Goal: Task Accomplishment & Management: Complete application form

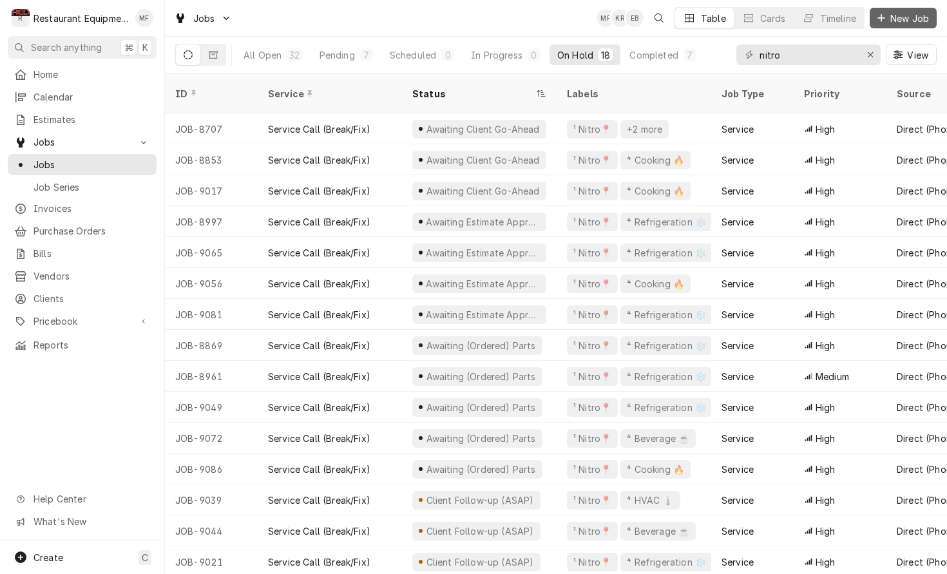
click at [910, 14] on span "New Job" at bounding box center [910, 19] width 44 height 14
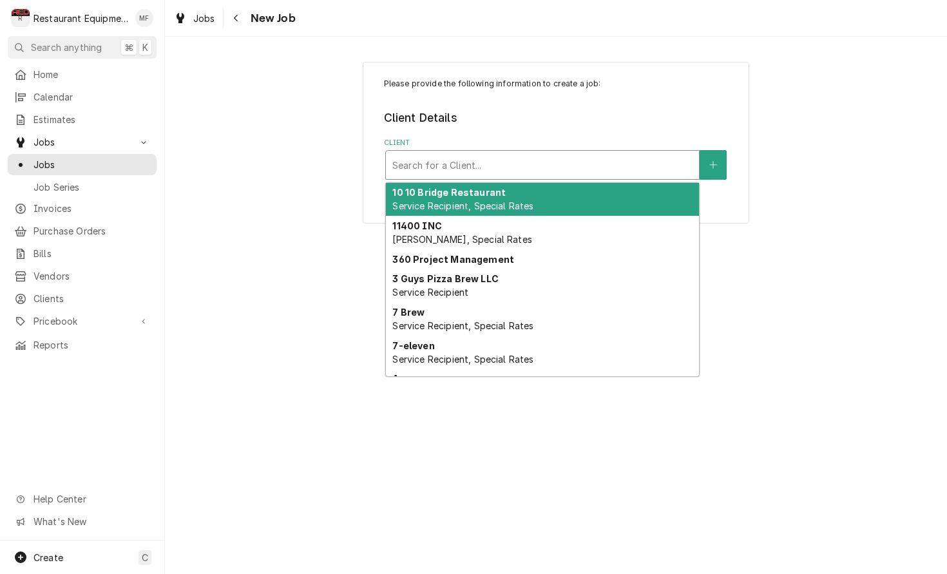
click at [560, 154] on div "Client" at bounding box center [542, 164] width 300 height 23
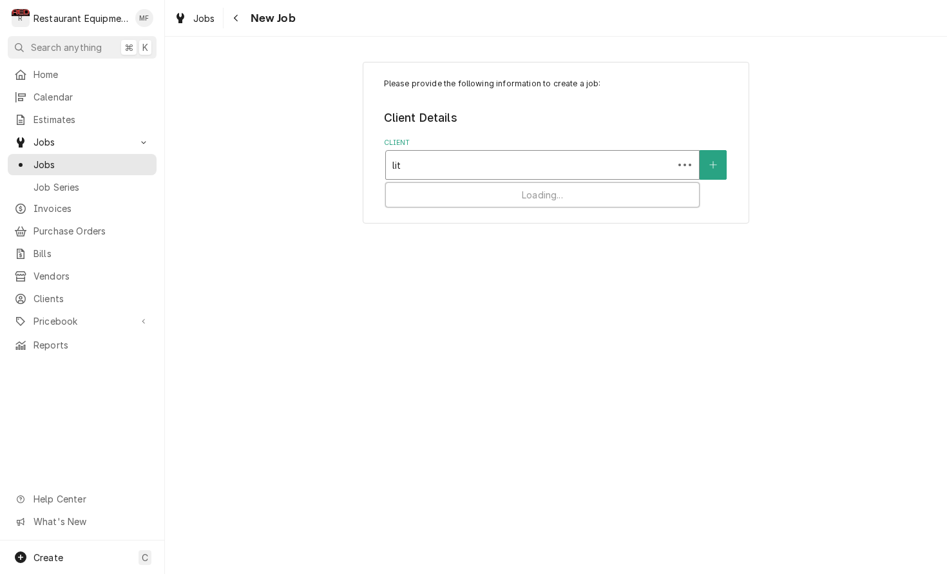
type input "litt"
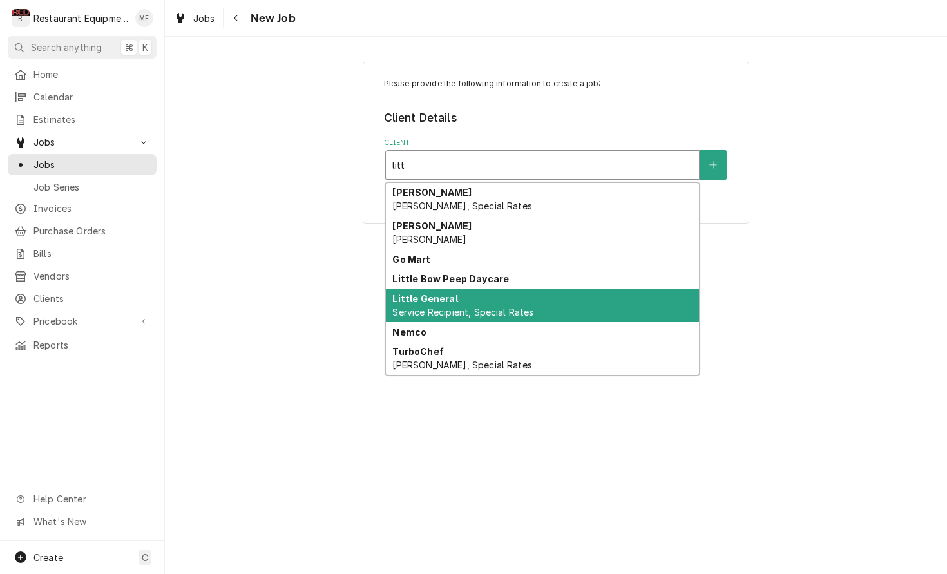
click at [599, 294] on div "Little General Service Recipient, Special Rates" at bounding box center [542, 305] width 313 height 33
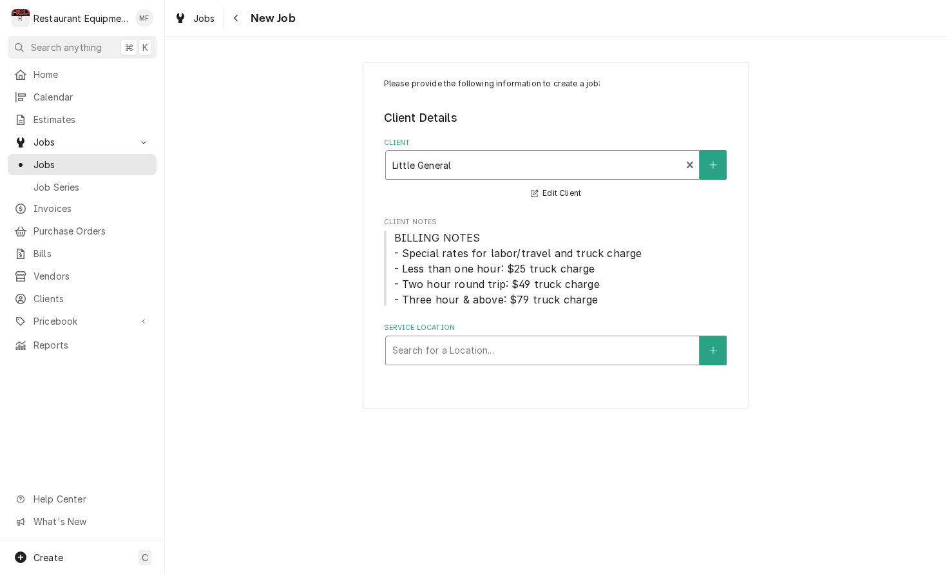
click at [574, 350] on div "Service Location" at bounding box center [542, 350] width 300 height 23
type input "ona"
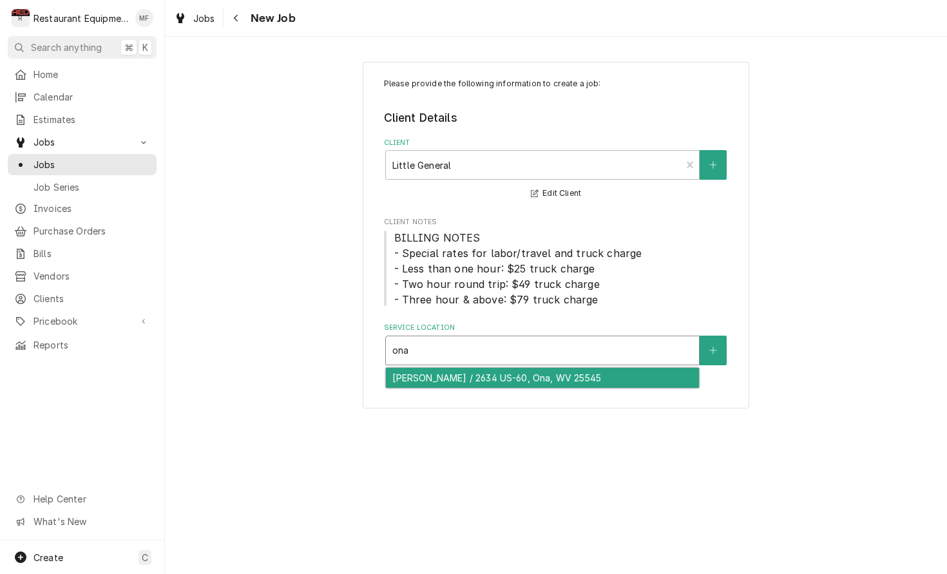
click at [598, 381] on div "Ona Arbys / 2634 US-60, Ona, WV 25545" at bounding box center [542, 378] width 313 height 20
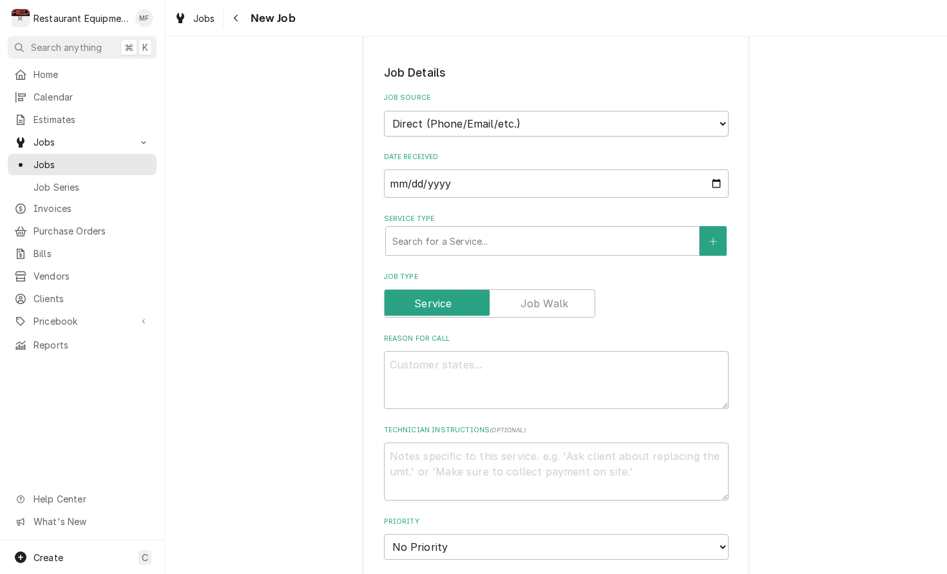
scroll to position [359, 0]
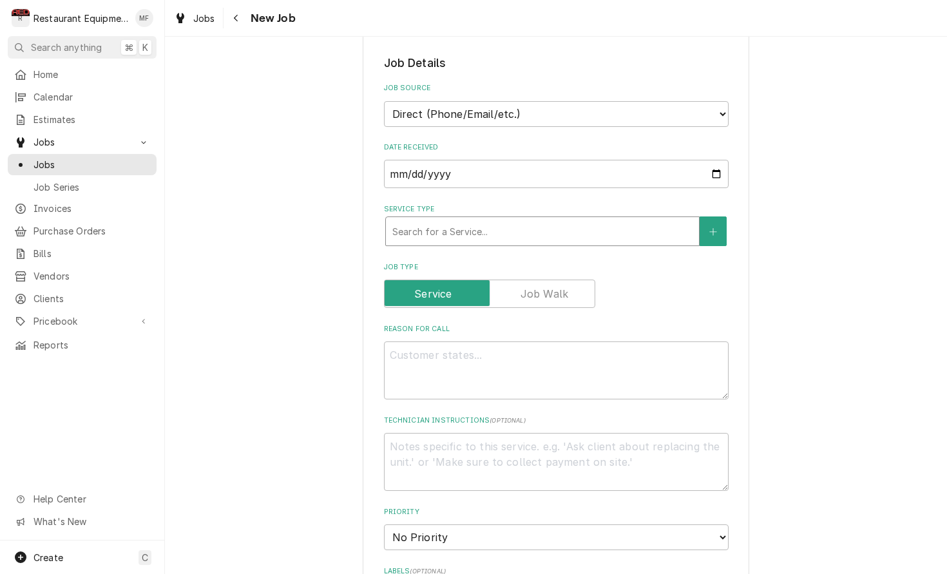
click at [524, 220] on div "Service Type" at bounding box center [542, 231] width 300 height 23
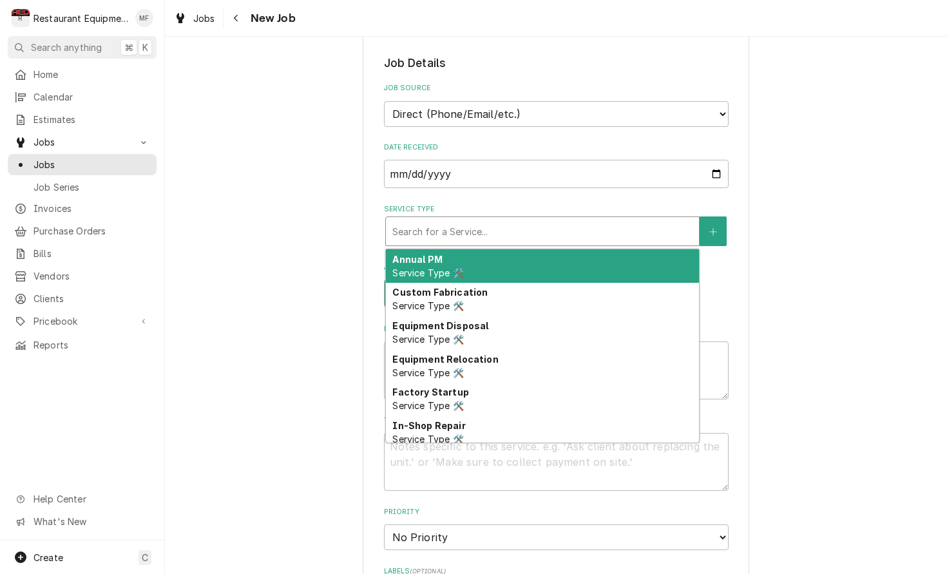
type textarea "x"
type input "c"
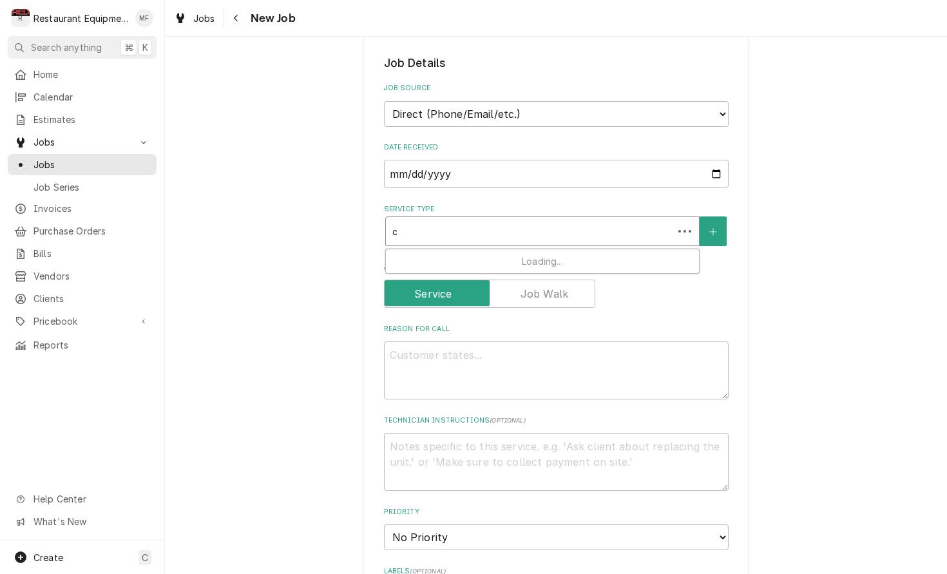
type textarea "x"
type input "ca"
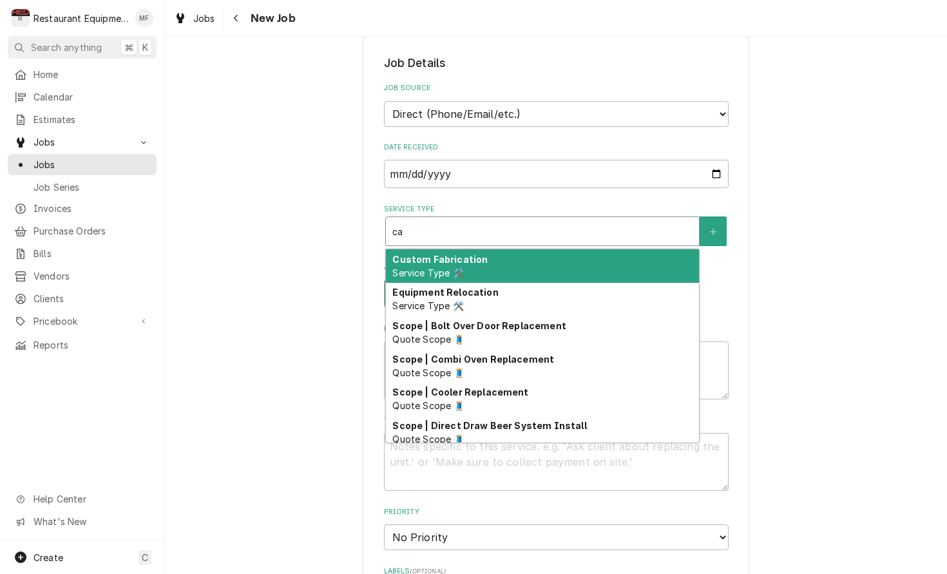
type textarea "x"
type input "cal"
type textarea "x"
type input "call"
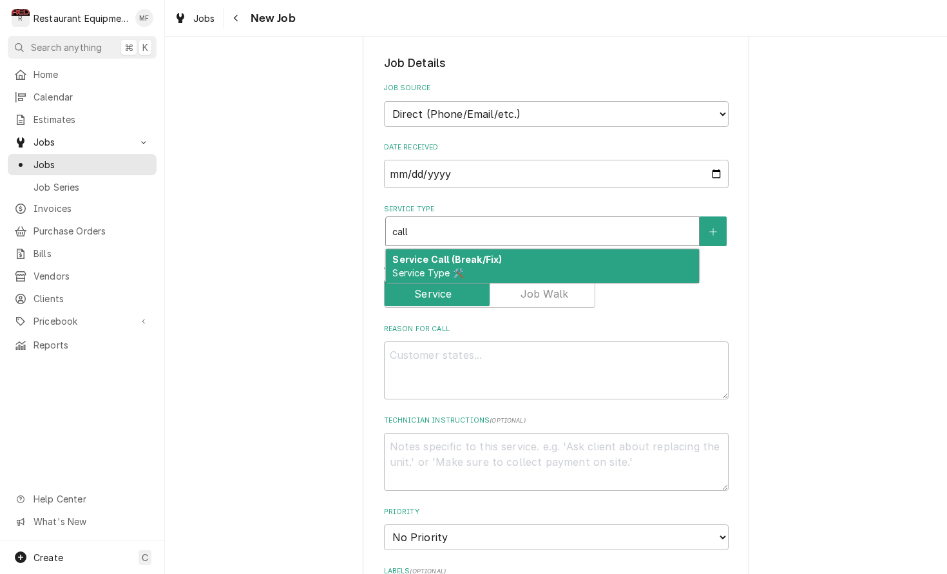
type textarea "x"
type input "cal"
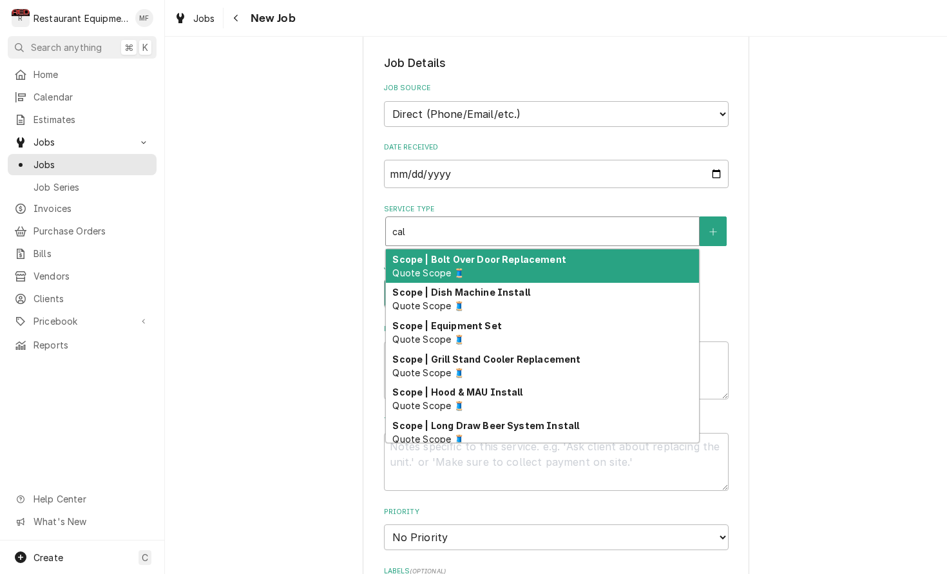
type textarea "x"
type input "ca"
type textarea "x"
type input "c"
type textarea "x"
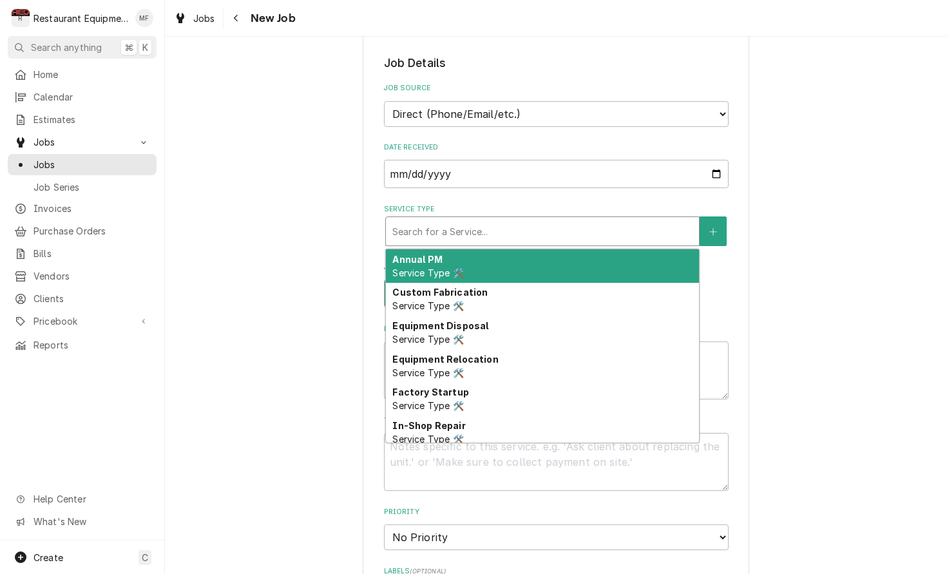
type textarea "x"
type input "b"
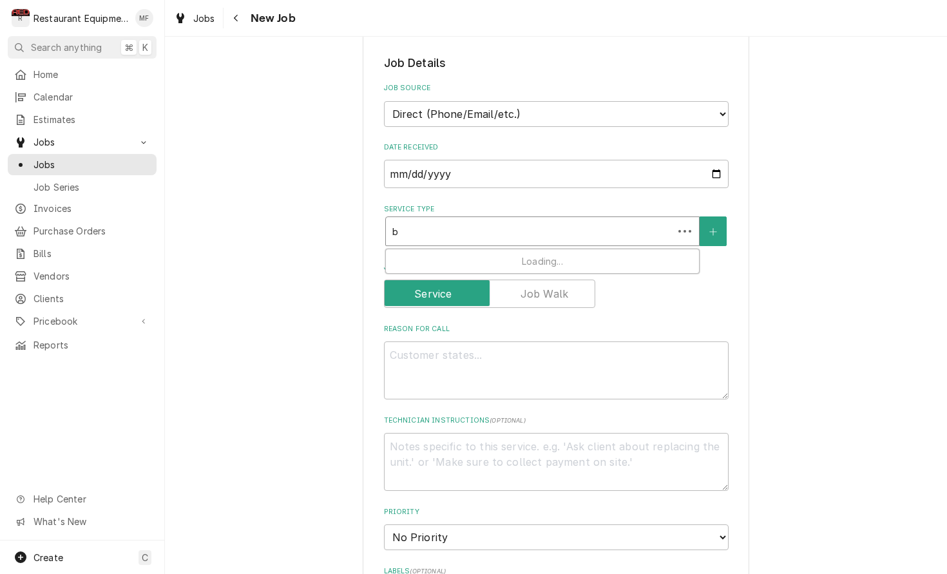
type textarea "x"
type input "br"
type textarea "x"
type input "bre"
type textarea "x"
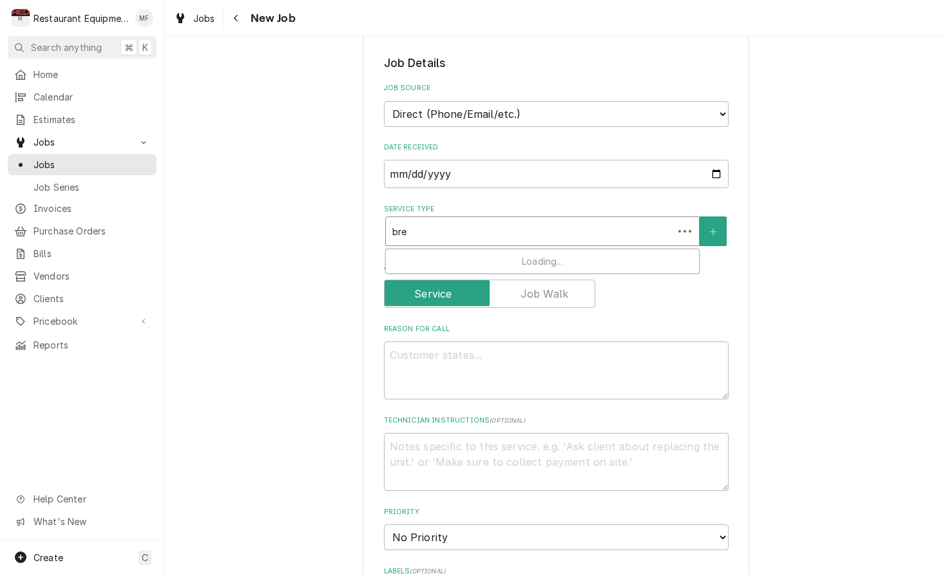
type input "brea"
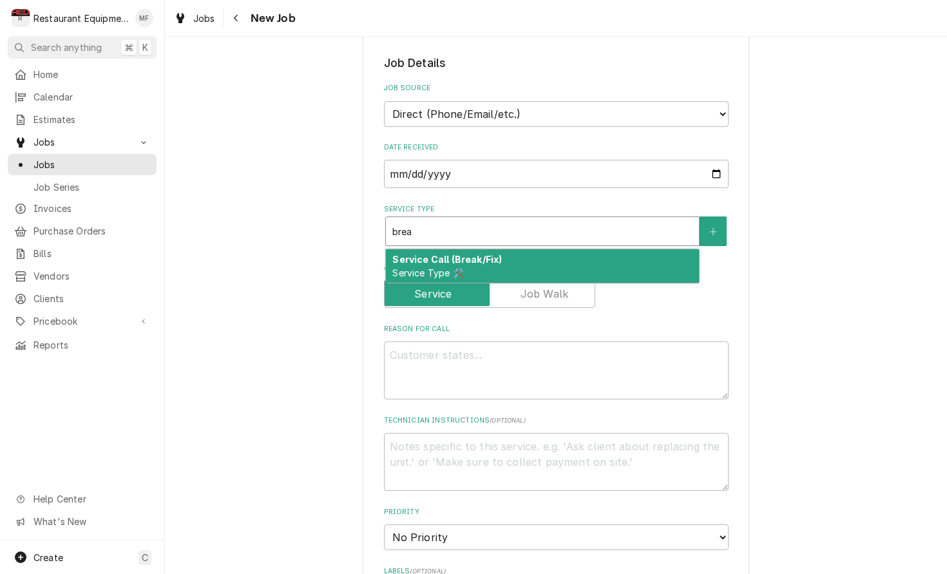
click at [524, 249] on div "Service Call (Break/Fix) Service Type 🛠️" at bounding box center [542, 265] width 313 height 33
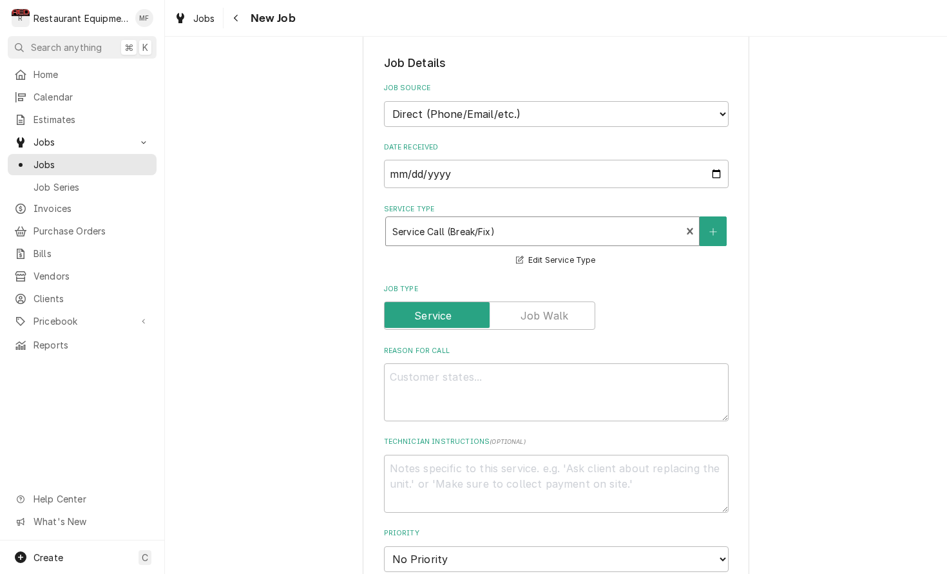
scroll to position [0, 1]
click at [594, 363] on textarea "Reason For Call" at bounding box center [556, 392] width 345 height 58
type textarea "x"
type textarea "M"
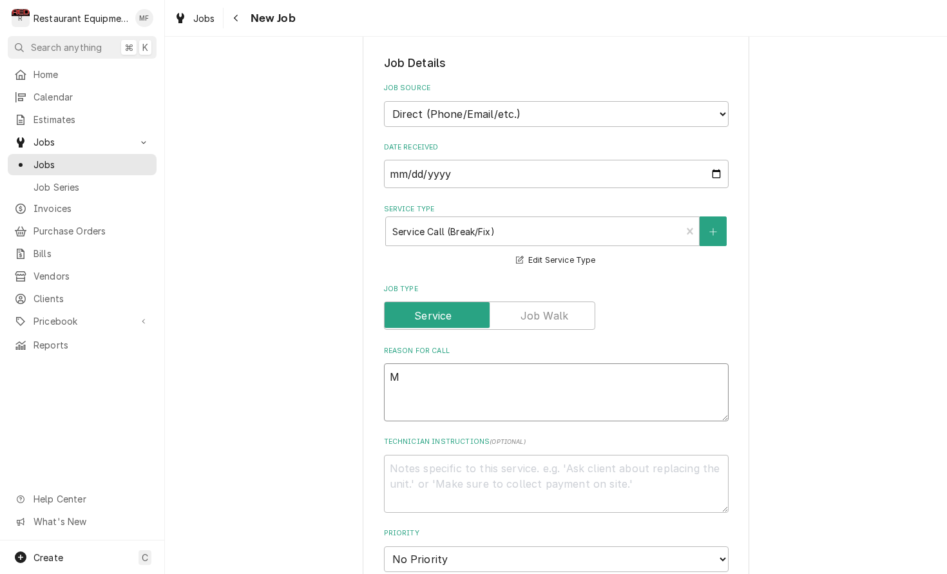
type textarea "x"
type textarea "Ma"
type textarea "x"
type textarea "Mai"
type textarea "x"
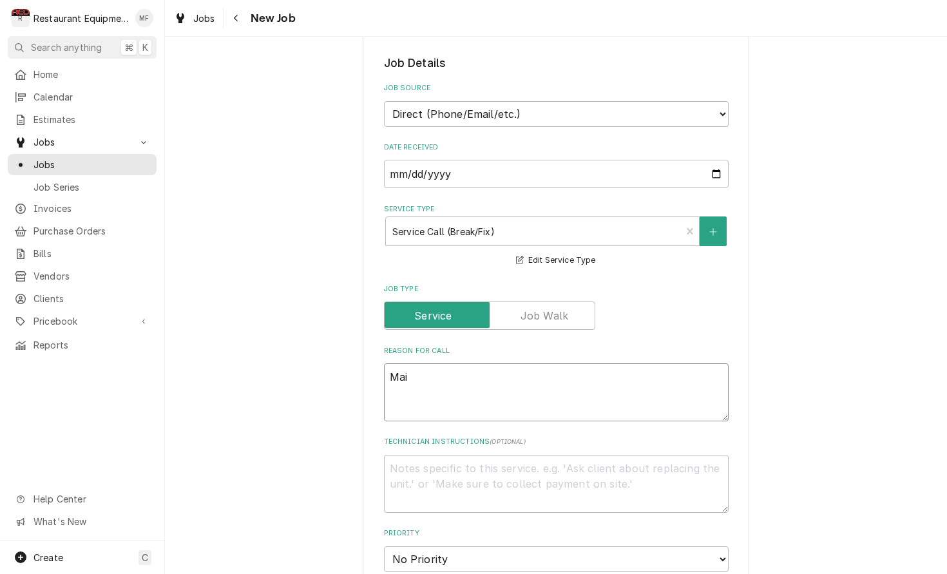
type textarea "Main"
type textarea "x"
type textarea "Main"
type textarea "x"
type textarea "Main b"
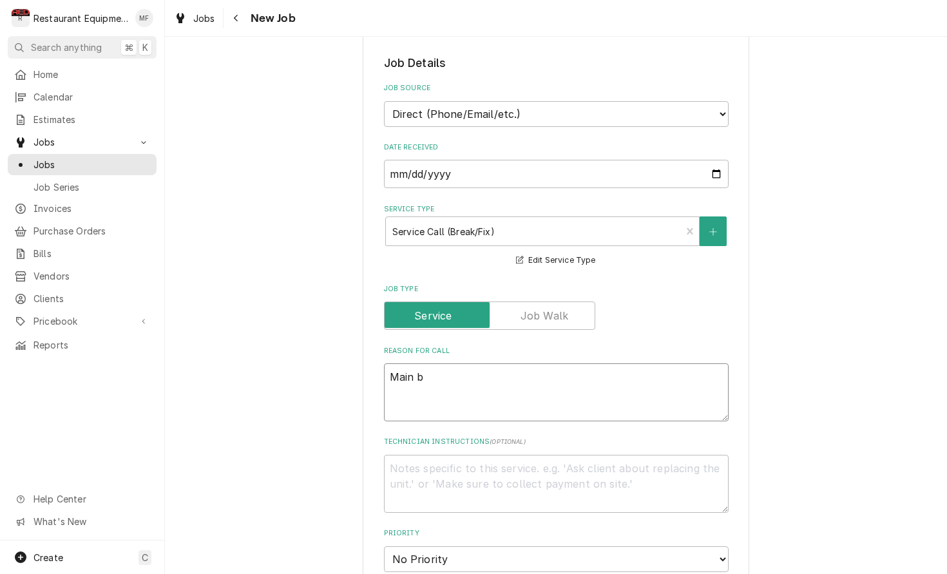
type textarea "x"
type textarea "Main ba"
type textarea "x"
type textarea "Main bac"
type textarea "x"
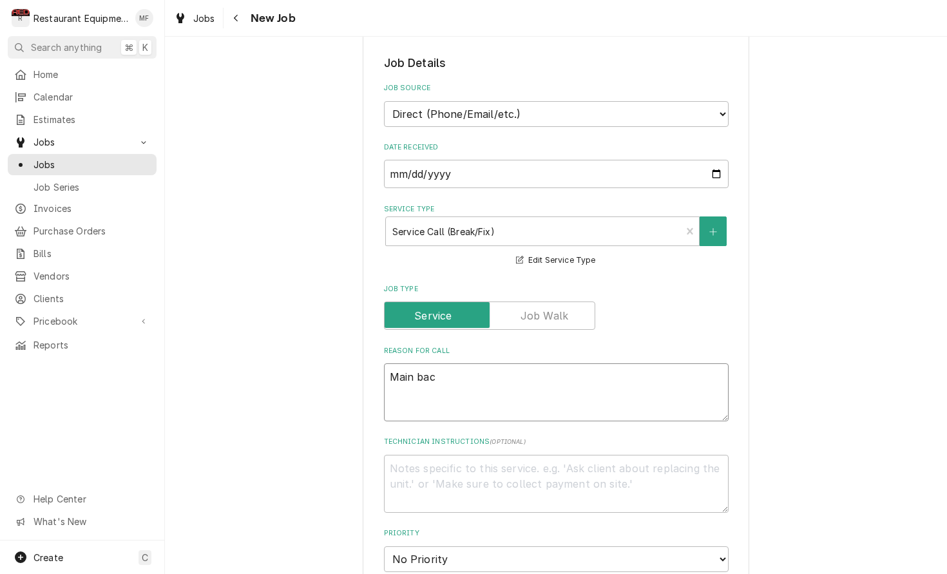
type textarea "Main back"
type textarea "x"
type textarea "Main back"
type textarea "x"
type textarea "Main back l"
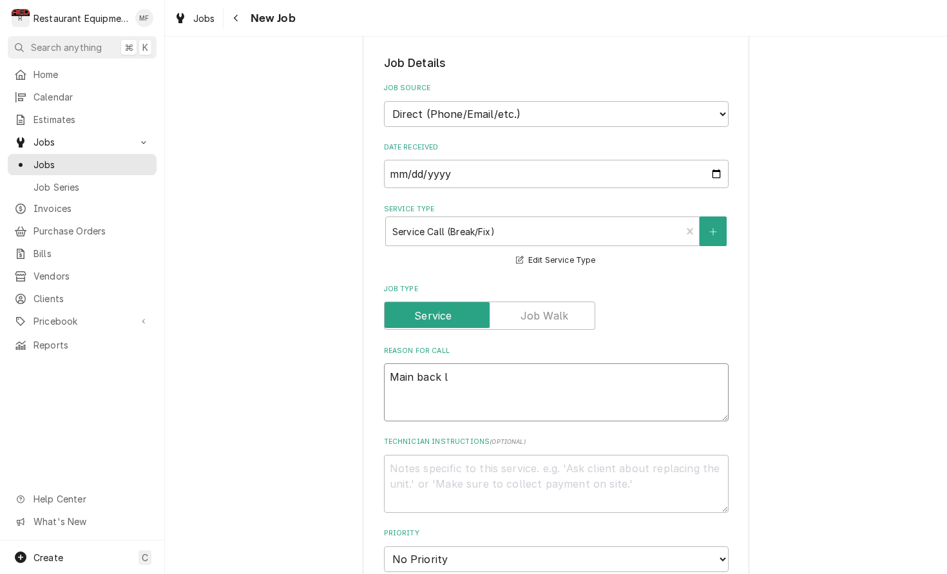
type textarea "x"
type textarea "Main back li"
type textarea "x"
type textarea "Main back lin"
type textarea "x"
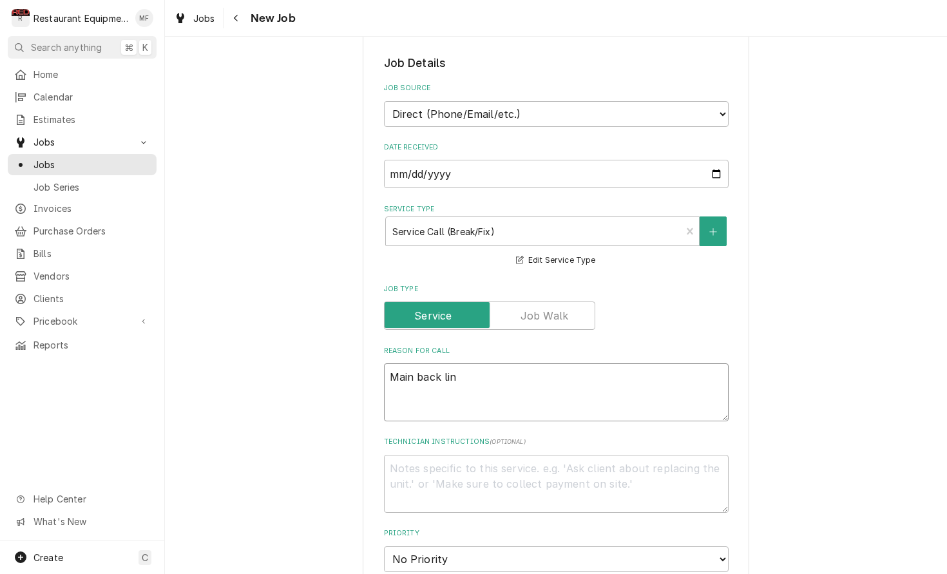
type textarea "Main back line"
type textarea "x"
type textarea "Main back line"
type textarea "x"
type textarea "Main back line t"
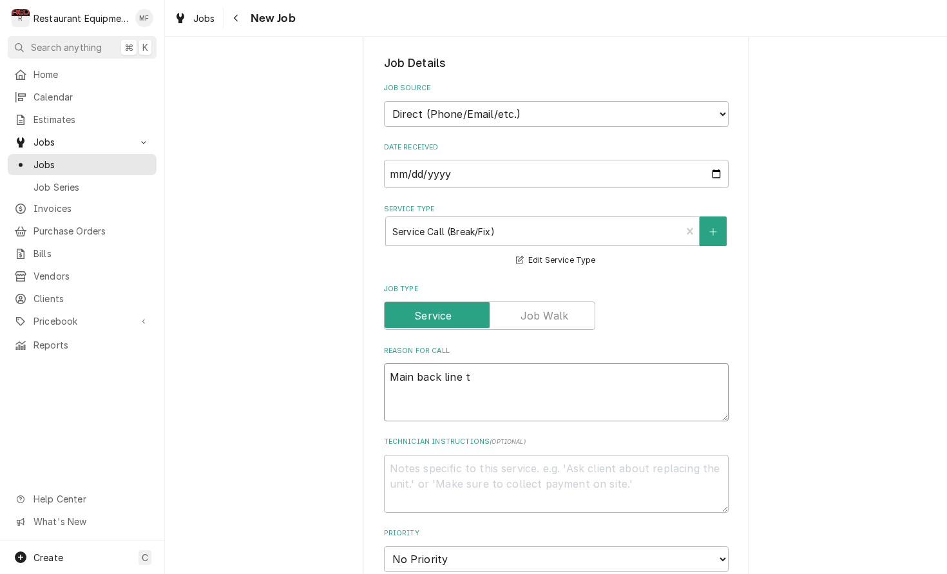
type textarea "x"
type textarea "Main back line to"
type textarea "x"
type textarea "Main back line toa"
type textarea "x"
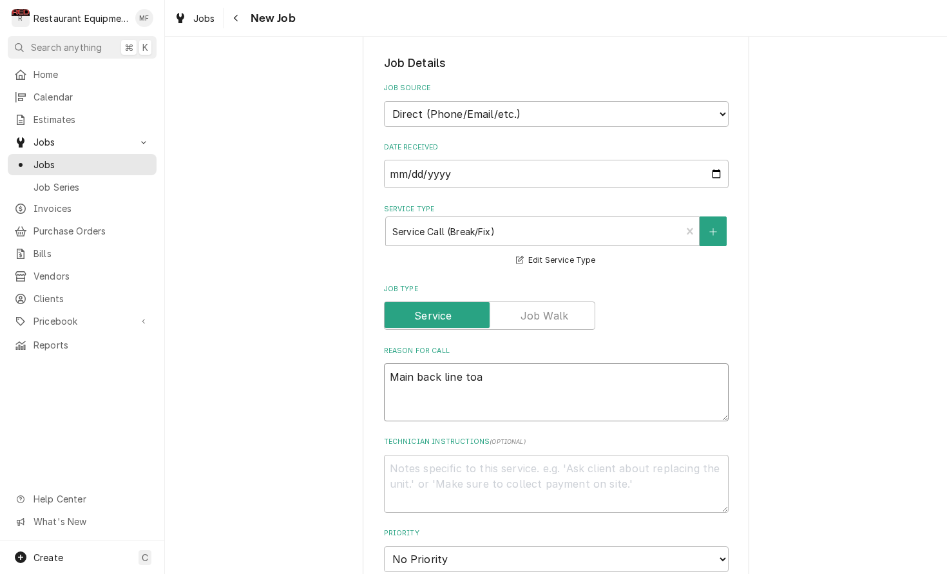
type textarea "Main back line toas"
type textarea "x"
type textarea "Main back line toast"
type textarea "x"
type textarea "Main back line toaste"
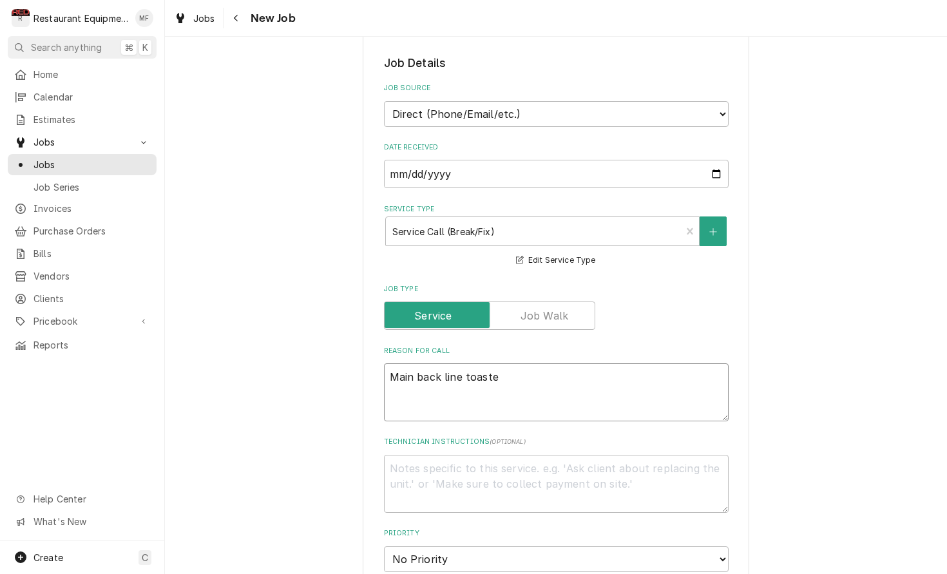
type textarea "x"
type textarea "Main back line toaster"
type textarea "x"
type textarea "Main back line toaster"
type textarea "x"
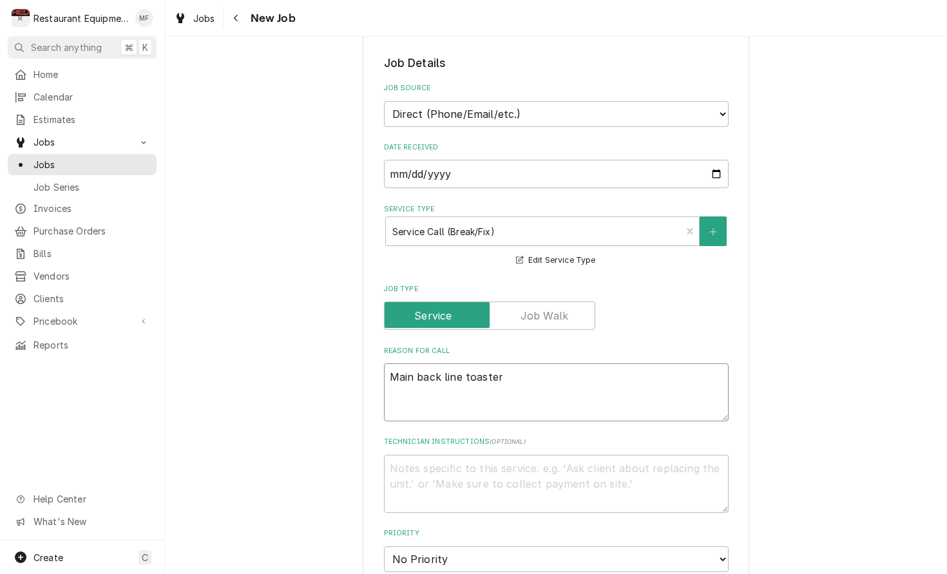
type textarea "Main back line toaster i"
type textarea "x"
type textarea "Main back line toaster in"
type textarea "x"
type textarea "Main back line toaster in"
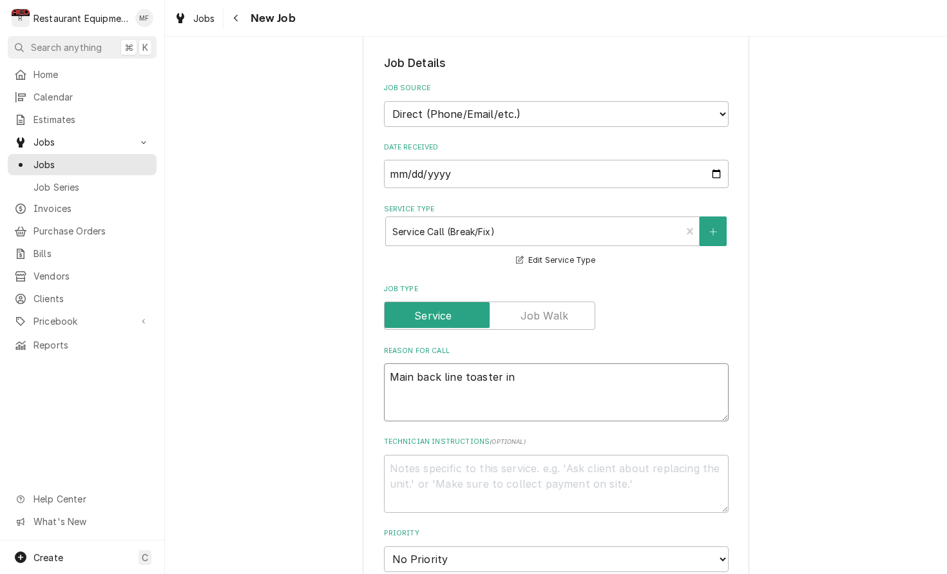
type textarea "x"
type textarea "Main back line toaster in"
type textarea "x"
type textarea "Main back line toaster i"
type textarea "x"
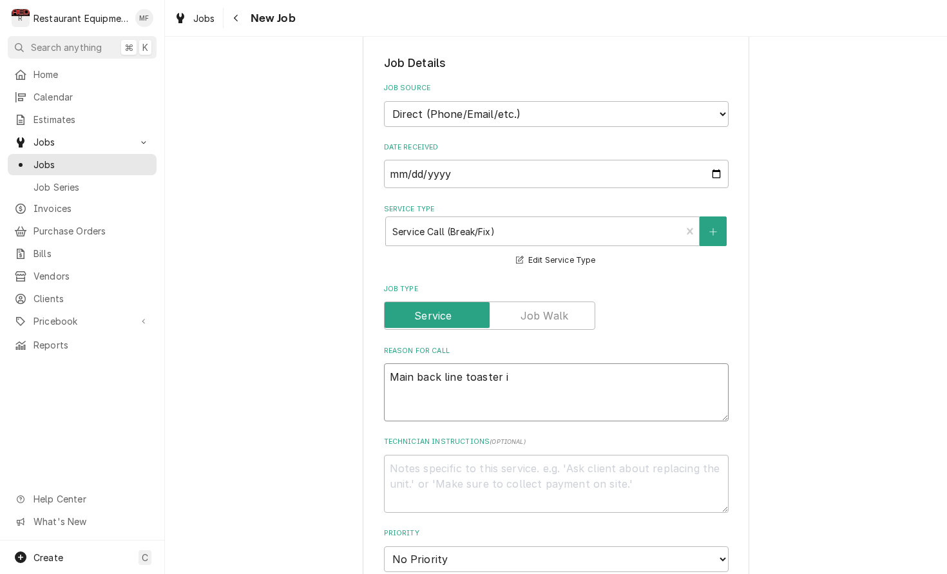
type textarea "Main back line toaster is"
type textarea "x"
type textarea "Main back line toaster is"
type textarea "x"
type textarea "Main back line toaster is n"
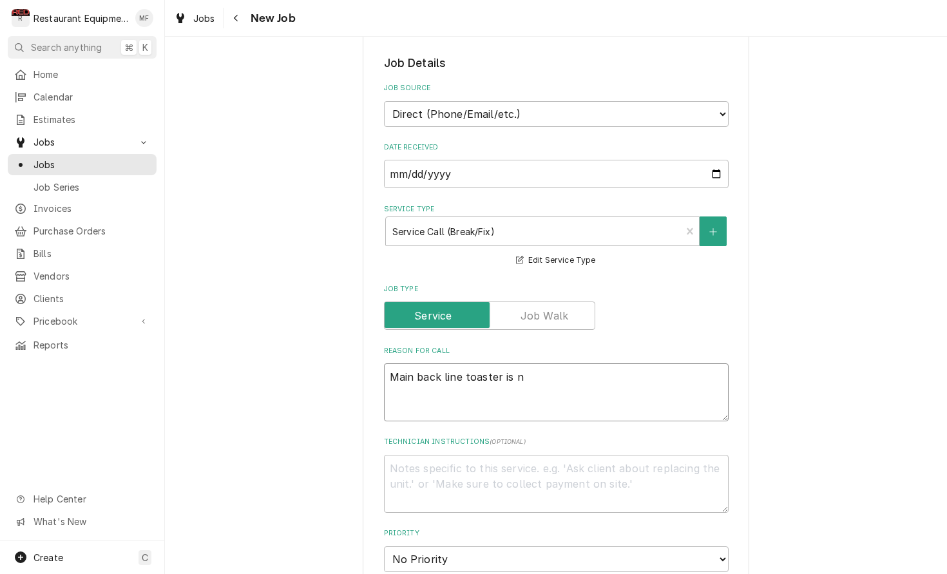
type textarea "x"
type textarea "Main back line toaster is no"
type textarea "x"
type textarea "Main back line toaster is no"
type textarea "x"
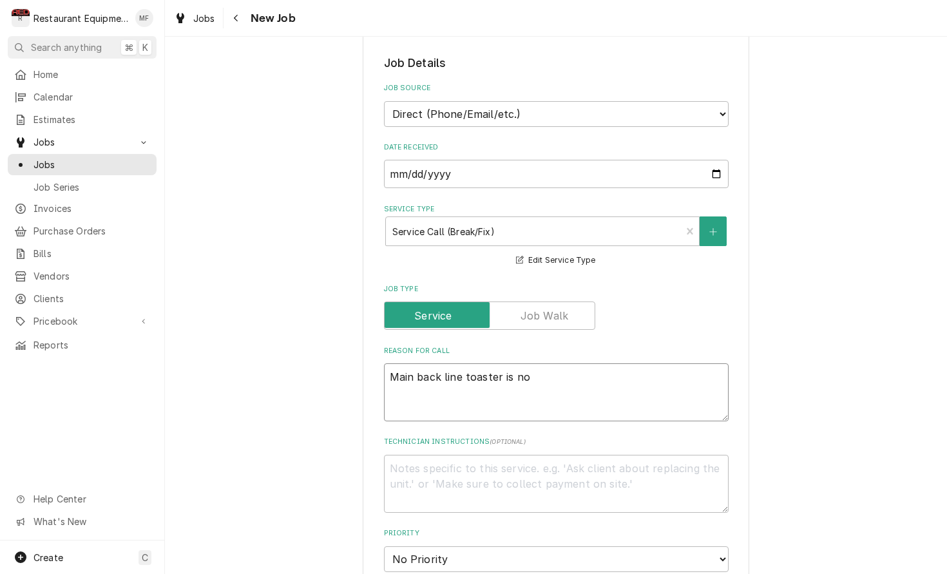
type textarea "Main back line toaster is no l"
type textarea "x"
type textarea "Main back line toaster is no lo"
type textarea "x"
type textarea "Main back line toaster is no lon"
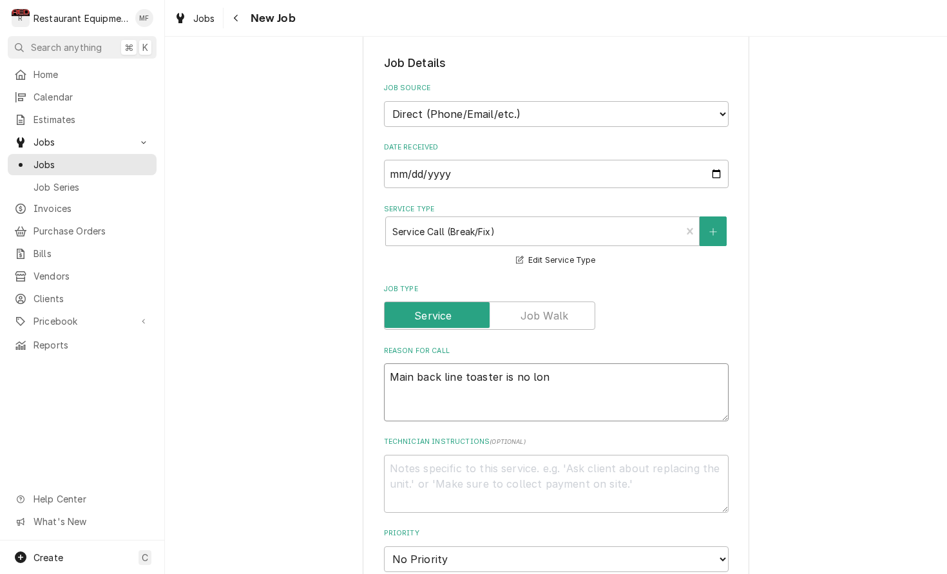
type textarea "x"
type textarea "Main back line toaster is no long"
type textarea "x"
type textarea "Main back line toaster is no longe"
type textarea "x"
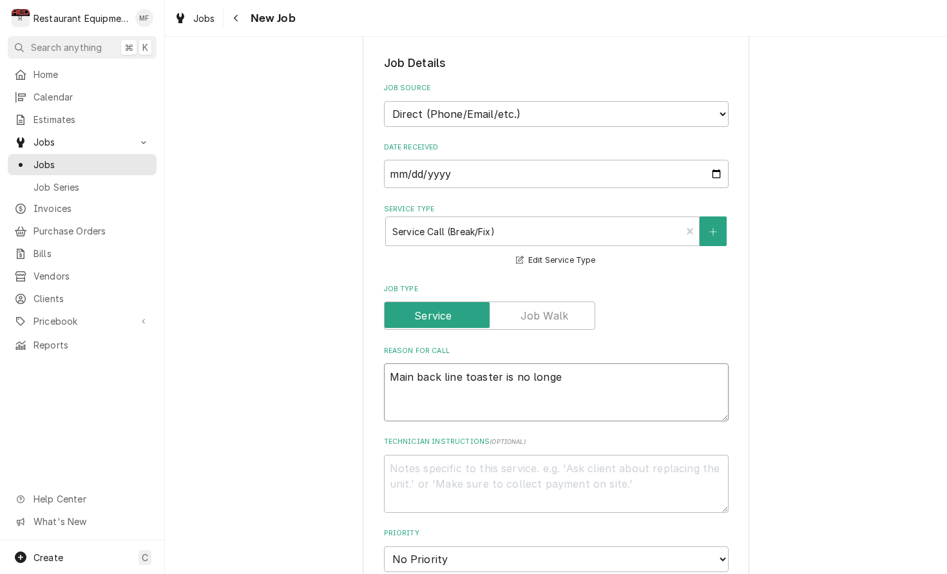
type textarea "Main back line toaster is no longer"
type textarea "x"
type textarea "Main back line toaster is no longer"
type textarea "x"
type textarea "Main back line toaster is no longer w"
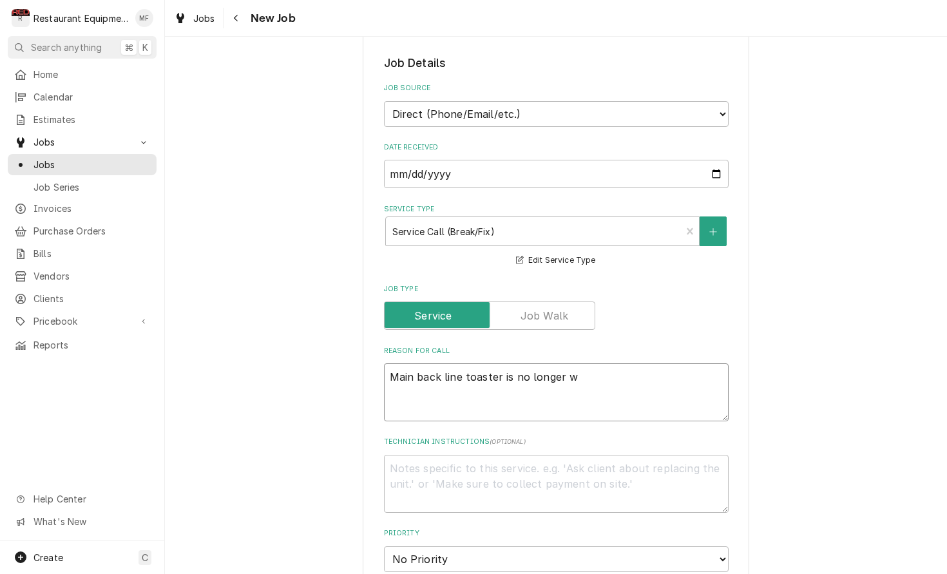
type textarea "x"
type textarea "Main back line toaster is no longer wo"
type textarea "x"
type textarea "Main back line toaster is no longer wor"
type textarea "x"
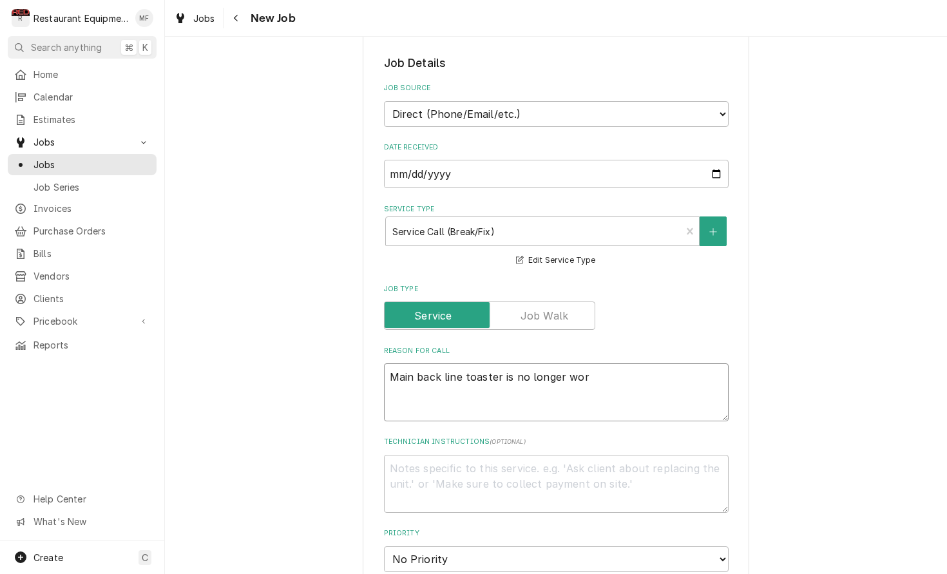
type textarea "Main back line toaster is no longer worl"
type textarea "x"
type textarea "Main back line toaster is no longer worli"
type textarea "x"
type textarea "Main back line toaster is no longer worlin"
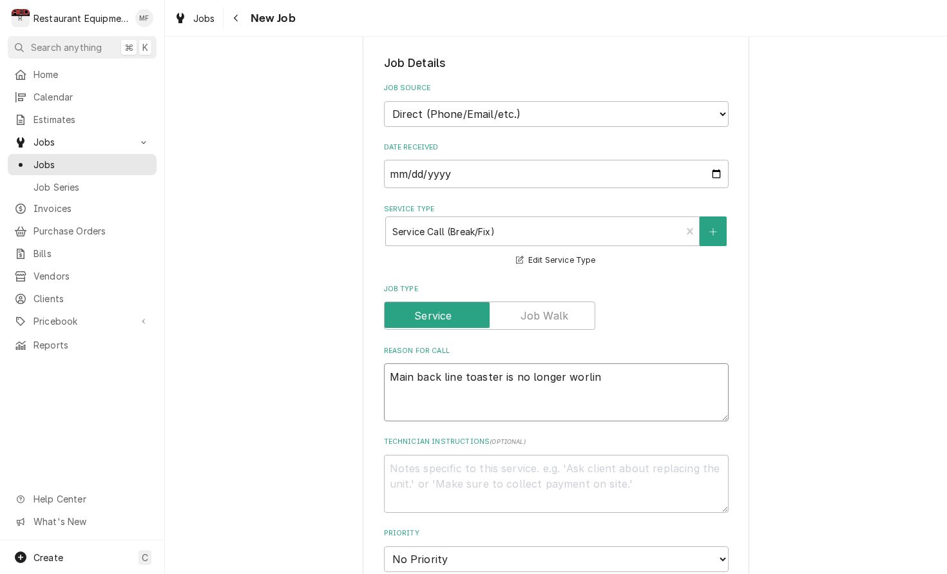
type textarea "x"
type textarea "Main back line toaster is no longer worling"
type textarea "x"
type textarea "Main back line toaster is no longer working"
type textarea "x"
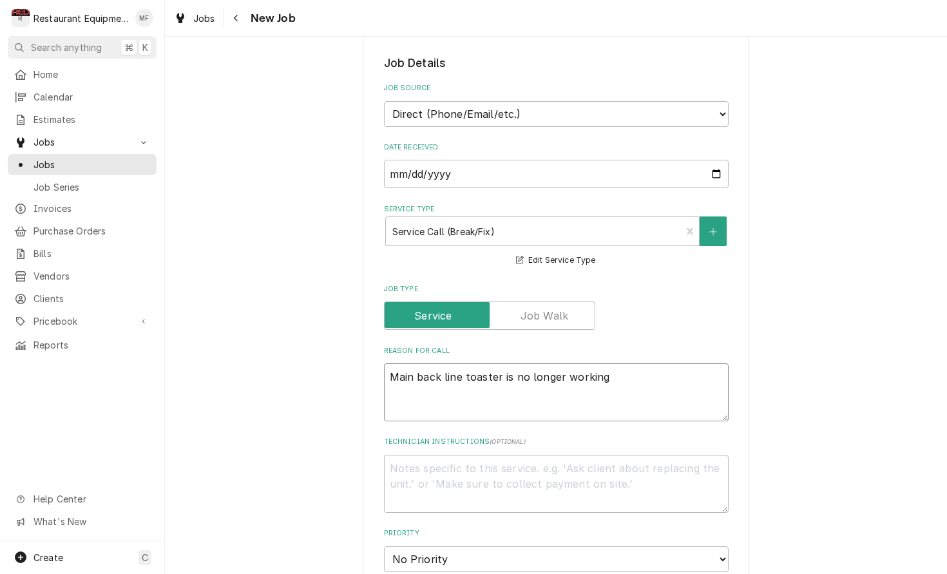
type textarea "Main back line toaster is no longer working"
type textarea "x"
type textarea "Main back line toaster is no longer working,"
type textarea "x"
type textarea "Main back line toaster is no longer working,"
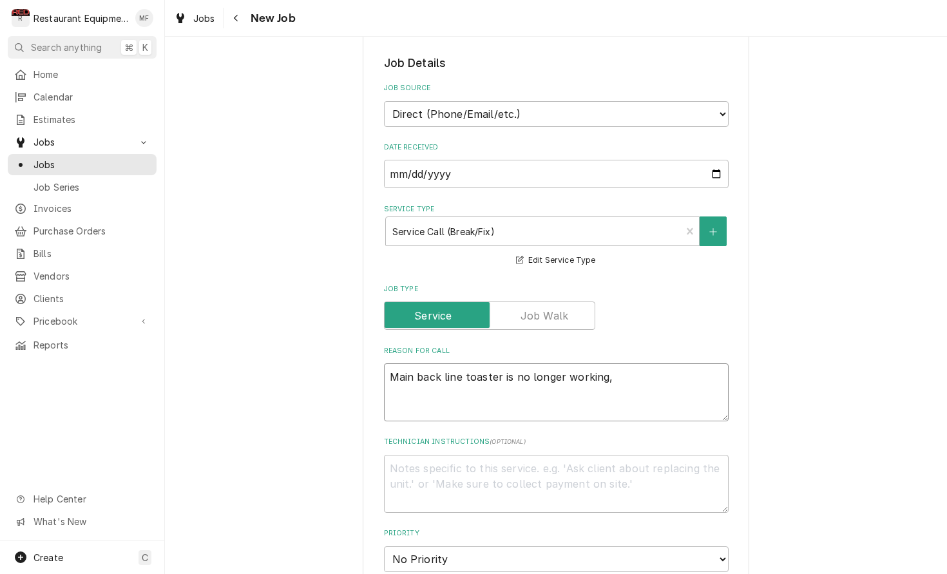
type textarea "x"
type textarea "Main back line toaster is no longer working, l"
type textarea "x"
type textarea "Main back line toaster is no longer working, lo"
type textarea "x"
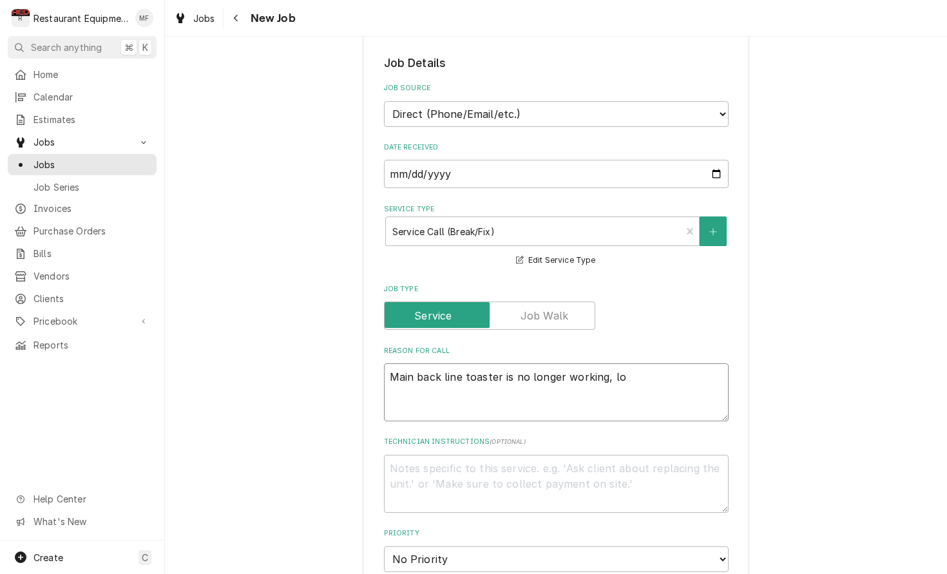
type textarea "Main back line toaster is no longer working, loo"
type textarea "x"
type textarea "Main back line toaster is no longer working, look"
type textarea "x"
type textarea "Main back line toaster is no longer working, looks"
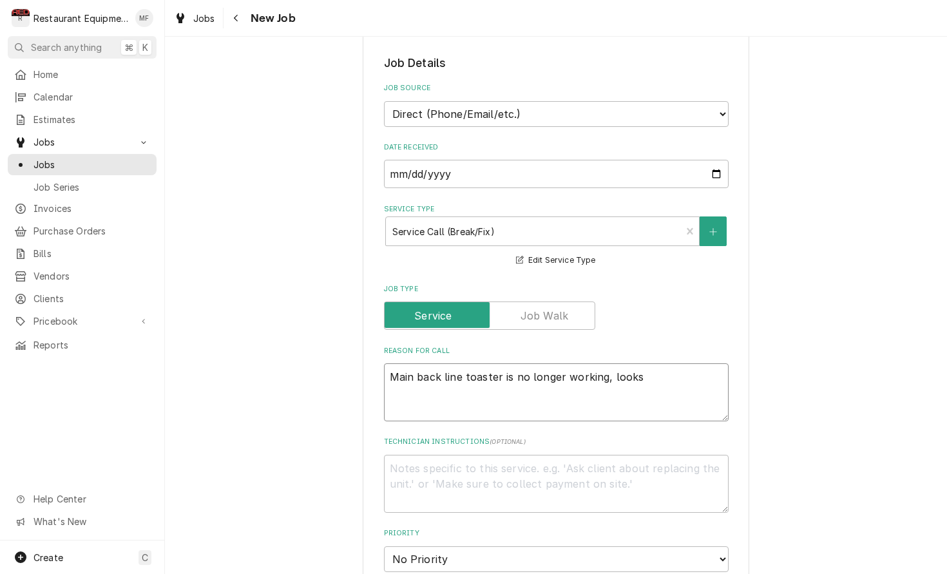
type textarea "x"
type textarea "Main back line toaster is no longer working, looks"
type textarea "x"
type textarea "Main back line toaster is no longer working, looks l"
type textarea "x"
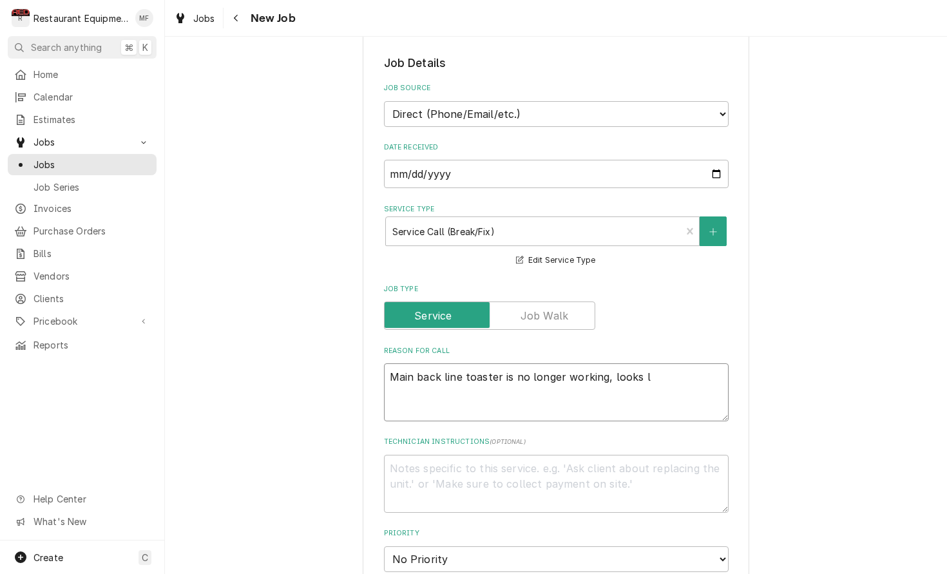
type textarea "Main back line toaster is no longer working, looks li"
type textarea "x"
type textarea "Main back line toaster is no longer working, looks lik"
type textarea "x"
type textarea "Main back line toaster is no longer working, looks like"
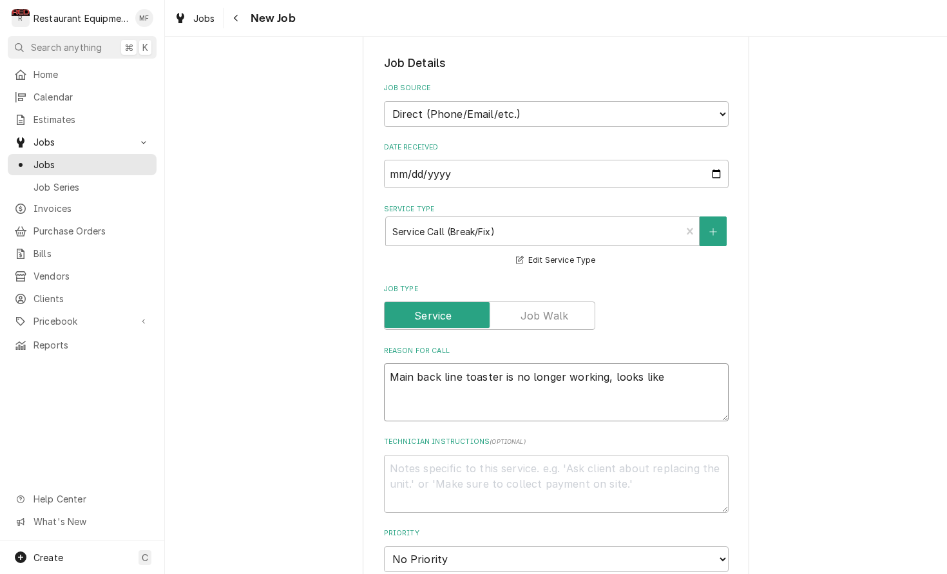
type textarea "x"
type textarea "Main back line toaster is no longer working, looks like"
type textarea "x"
type textarea "Main back line toaster is no longer working, looks like t"
type textarea "x"
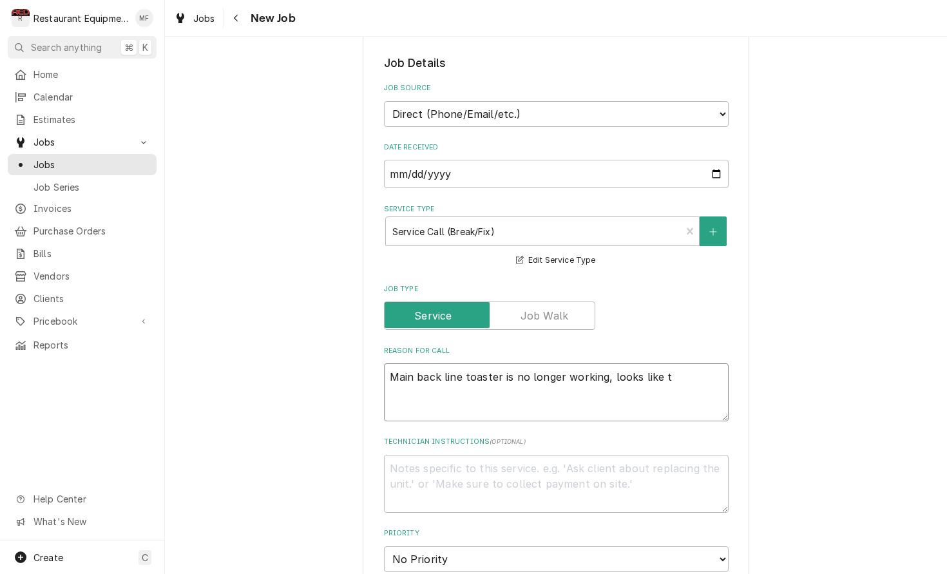
type textarea "Main back line toaster is no longer working, looks like th"
type textarea "x"
type textarea "Main back line toaster is no longer working, looks like the"
type textarea "x"
type textarea "Main back line toaster is no longer working, looks like the"
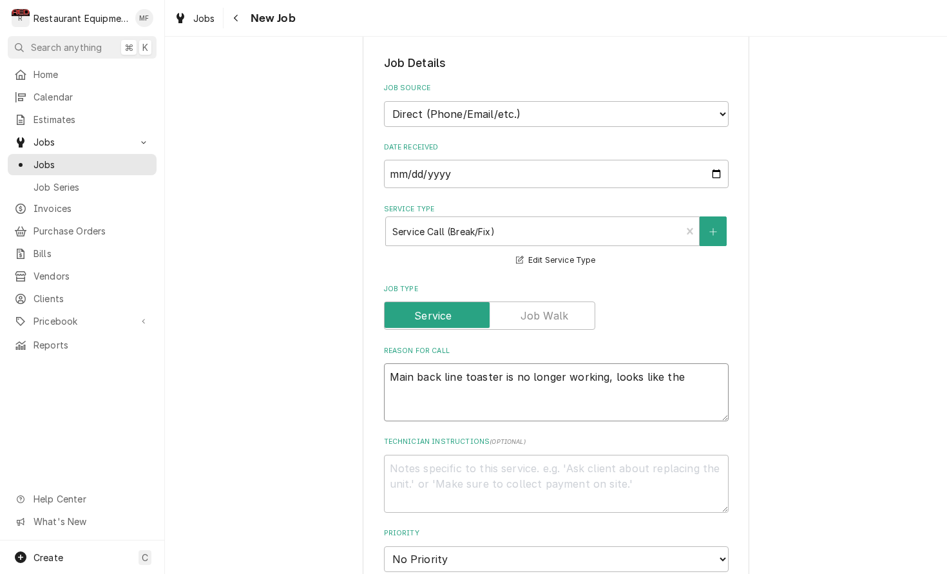
type textarea "x"
type textarea "Main back line toaster is no longer working, looks like the b"
type textarea "x"
type textarea "Main back line toaster is no longer working, looks like the be"
type textarea "x"
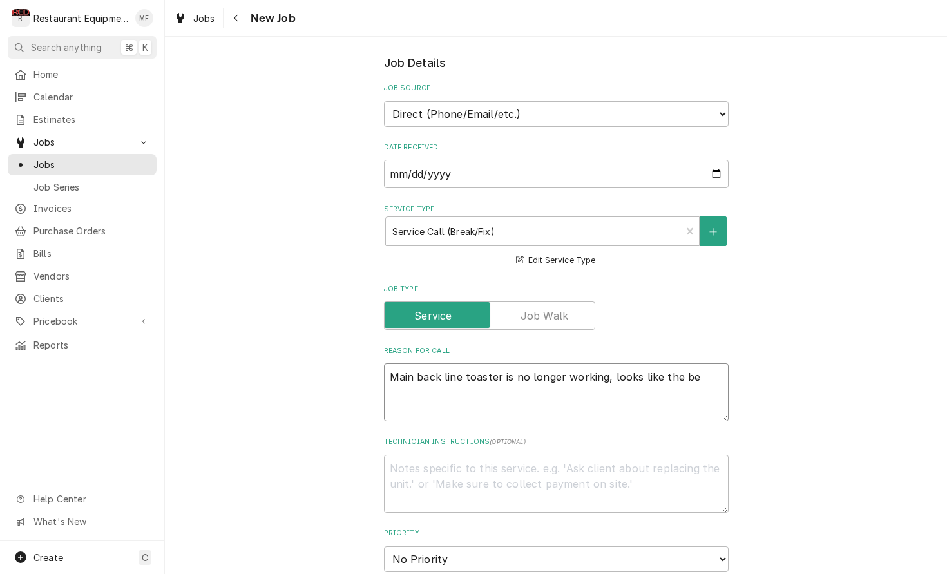
type textarea "Main back line toaster is no longer working, looks like the bel"
type textarea "x"
type textarea "Main back line toaster is no longer working, looks like the belt"
type textarea "x"
type textarea "Main back line toaster is no longer working, looks like the belts"
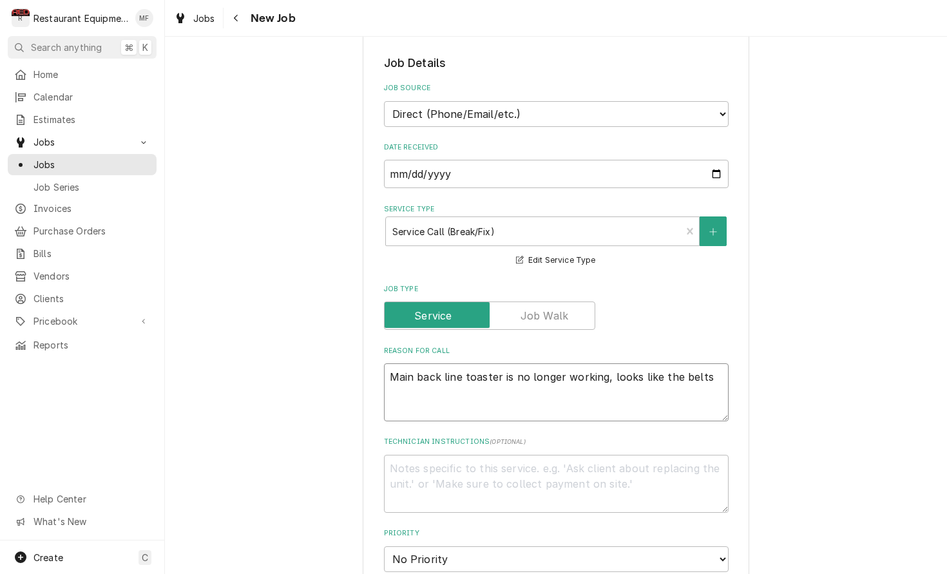
type textarea "x"
type textarea "Main back line toaster is no longer working, looks like the belts"
type textarea "x"
type textarea "Main back line toaster is no longer working, looks like the belts o"
type textarea "x"
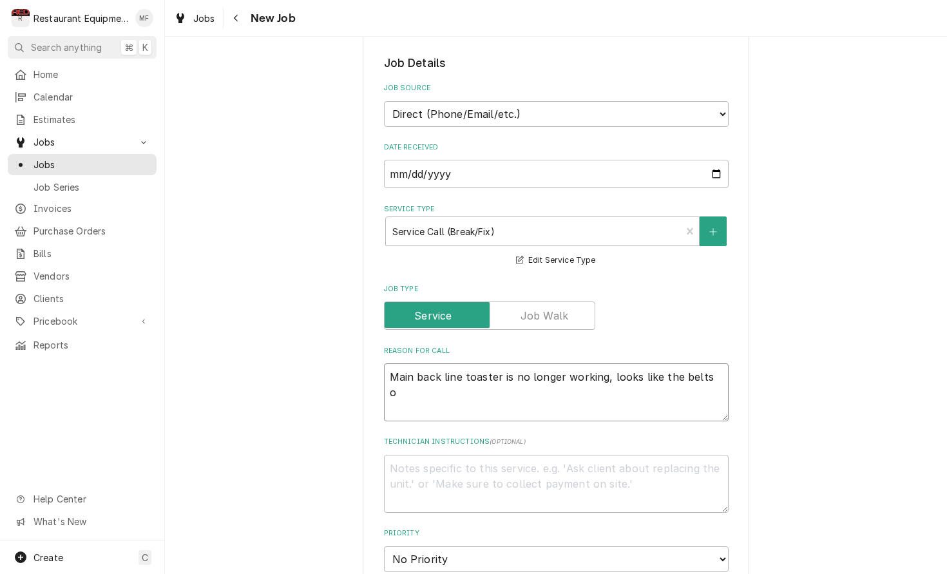
type textarea "Main back line toaster is no longer working, looks like the belts on"
type textarea "x"
type textarea "Main back line toaster is no longer working, looks like the belts on"
type textarea "x"
type textarea "Main back line toaster is no longer working, looks like the belts on t"
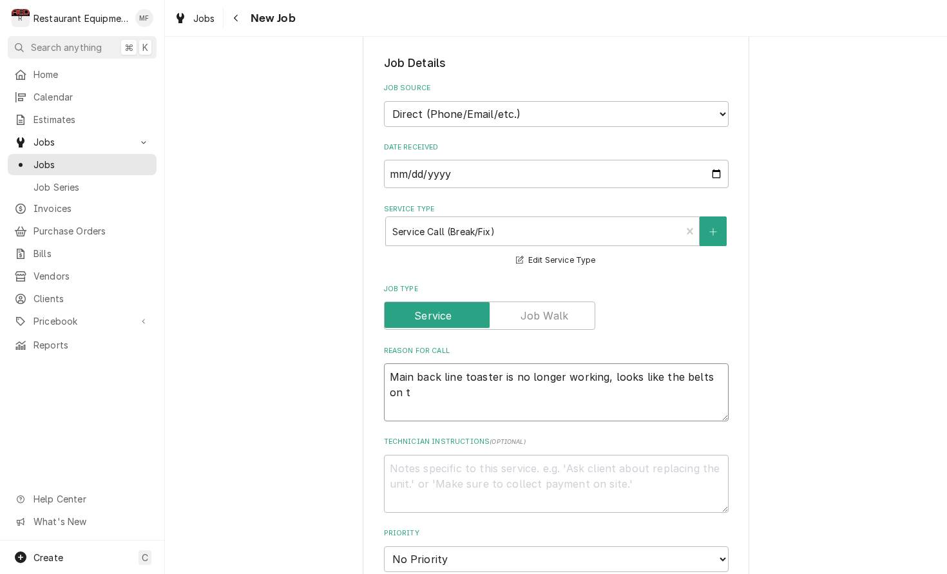
type textarea "x"
type textarea "Main back line toaster is no longer working, looks like the belts on th"
type textarea "x"
type textarea "Main back line toaster is no longer working, looks like the belts on the"
type textarea "x"
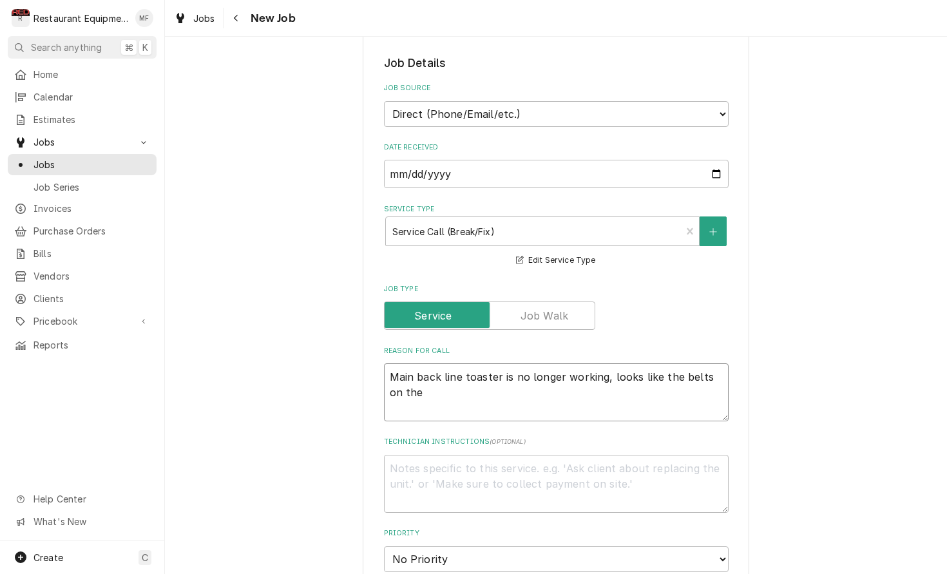
type textarea "Main back line toaster is no longer working, looks like the belts on the"
type textarea "x"
type textarea "Main back line toaster is no longer working, looks like the belts on the r"
type textarea "x"
type textarea "Main back line toaster is no longer working, looks like the belts on the rp"
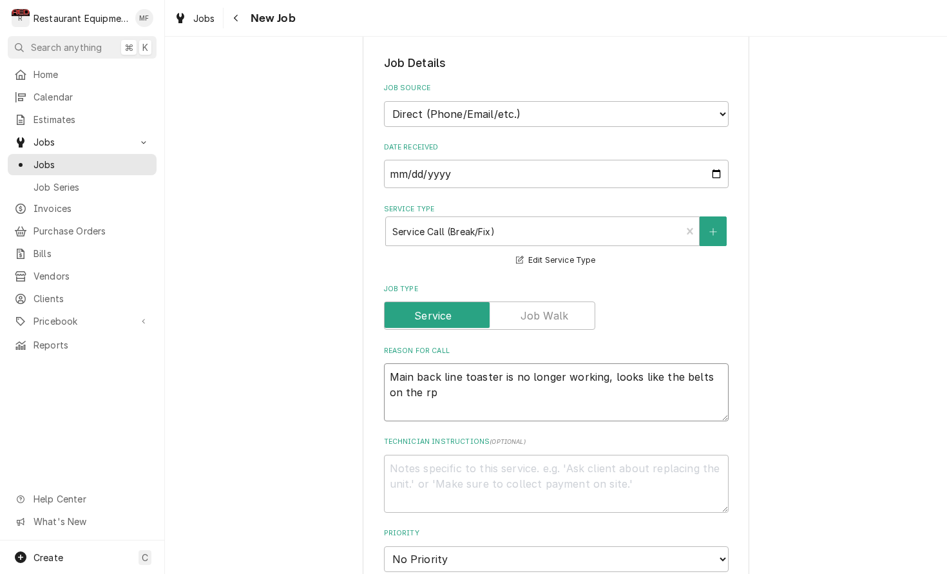
type textarea "x"
type textarea "Main back line toaster is no longer working, looks like the belts on the r"
type textarea "x"
type textarea "Main back line toaster is no longer working, looks like the belts on the ro"
type textarea "x"
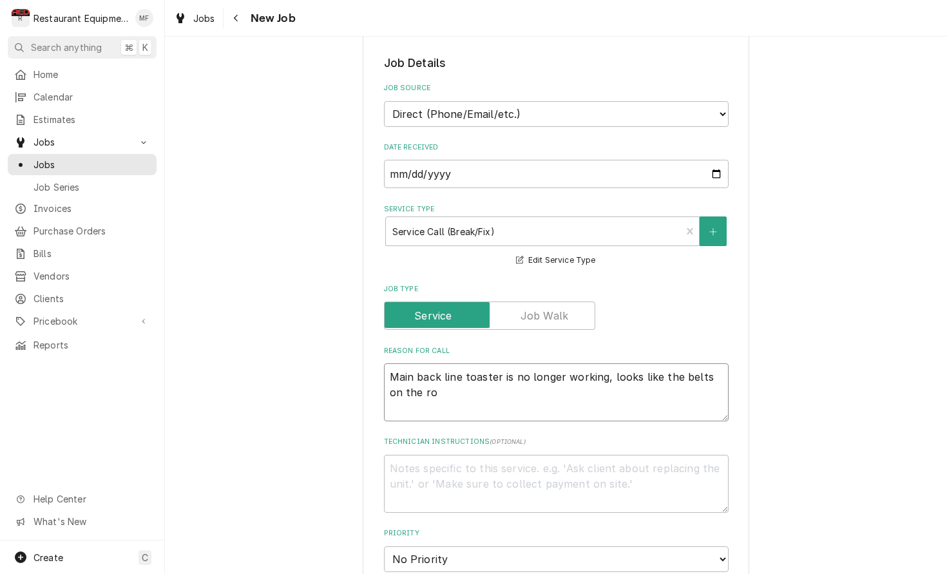
type textarea "Main back line toaster is no longer working, looks like the belts on the rol"
type textarea "x"
type textarea "Main back line toaster is no longer working, looks like the belts on the roll"
type textarea "x"
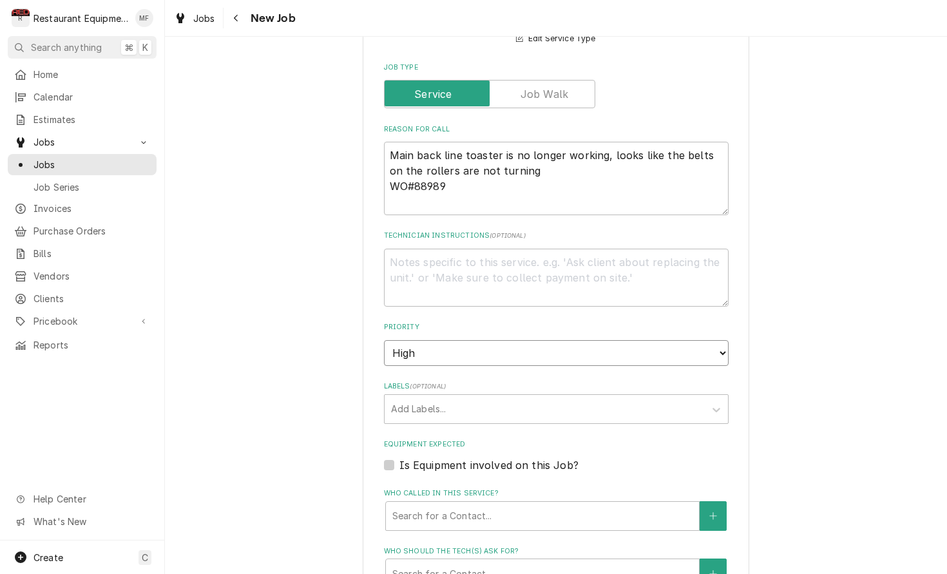
scroll to position [583, 0]
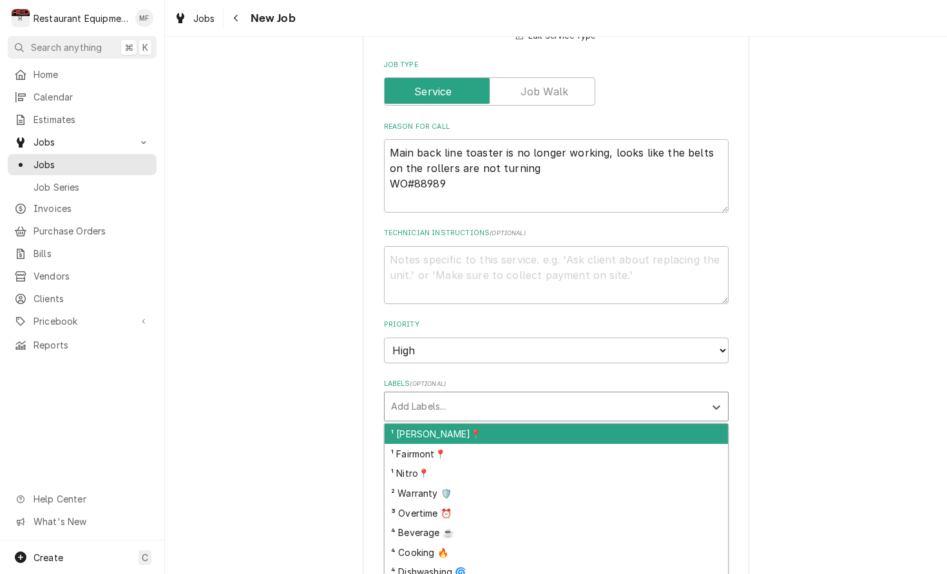
click at [612, 395] on div "Labels" at bounding box center [544, 406] width 307 height 23
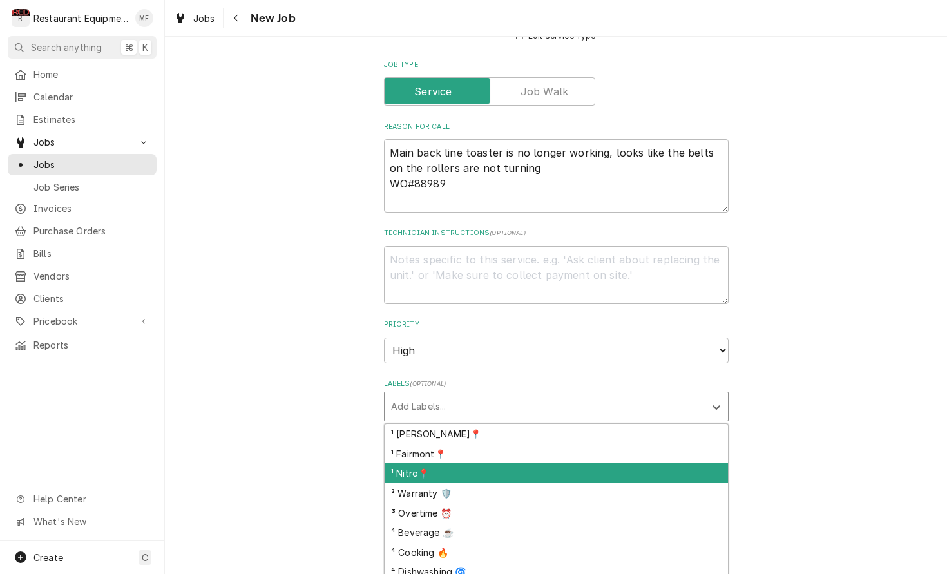
click at [616, 463] on div "¹ Nitro📍" at bounding box center [556, 473] width 343 height 20
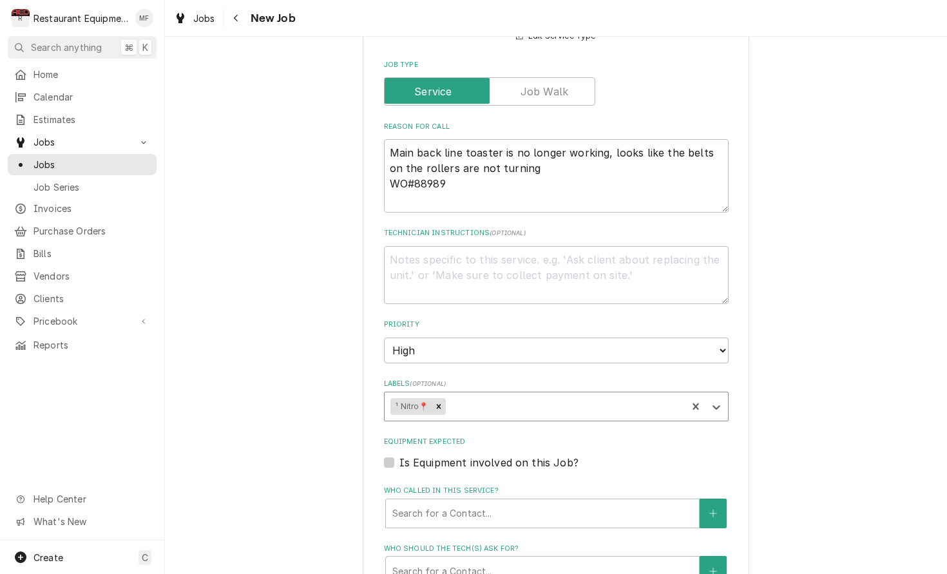
click at [602, 395] on div "Labels" at bounding box center [564, 406] width 233 height 23
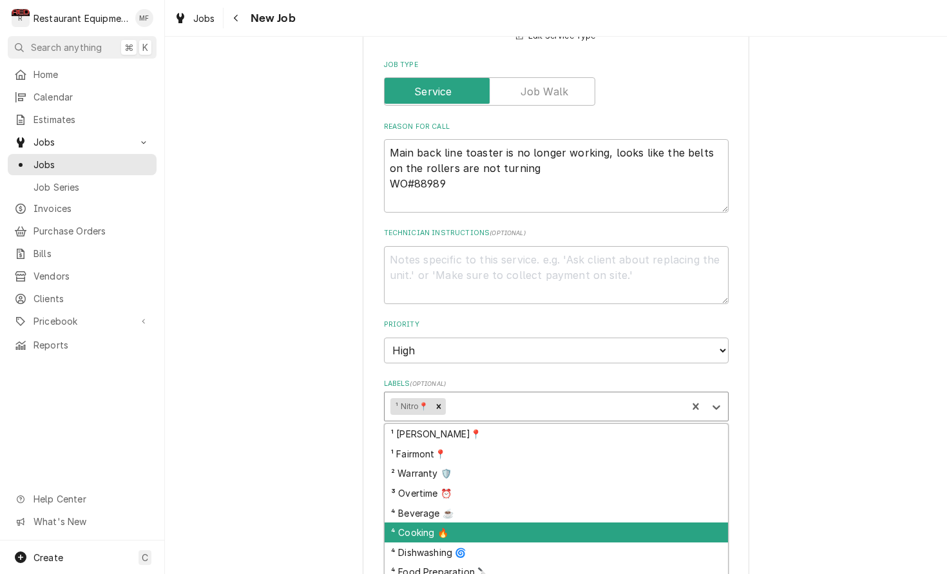
click at [639, 522] on div "⁴ Cooking 🔥" at bounding box center [556, 532] width 343 height 20
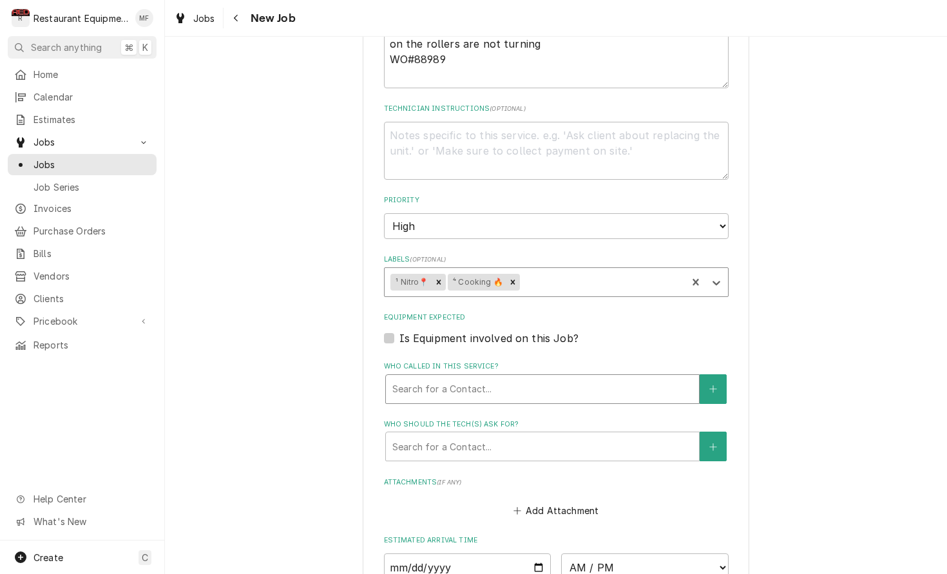
scroll to position [715, 0]
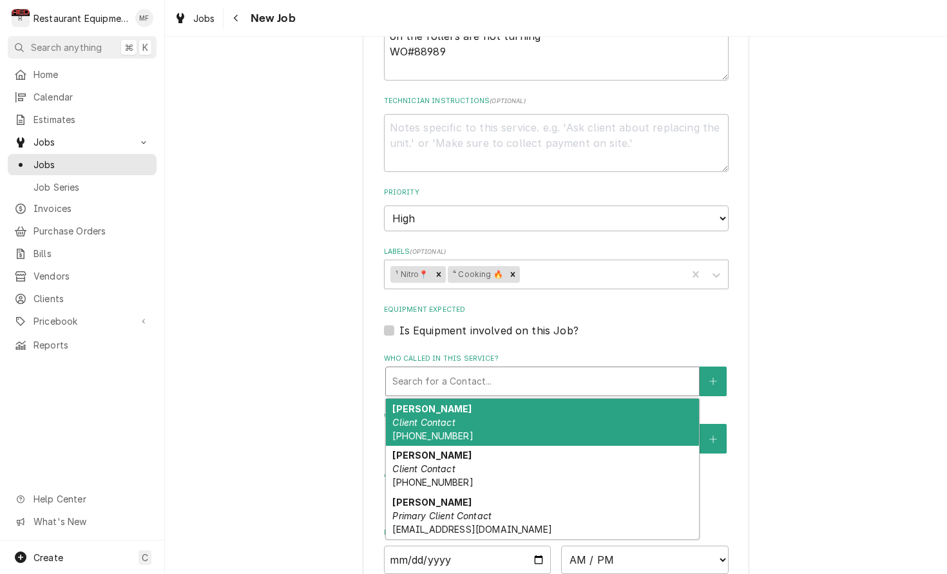
click at [491, 370] on div "Who called in this service?" at bounding box center [542, 381] width 300 height 23
click at [621, 321] on fieldset "Job Details Job Source Direct (Phone/Email/etc.) Service Channel Corrigo Ecotra…" at bounding box center [556, 196] width 345 height 994
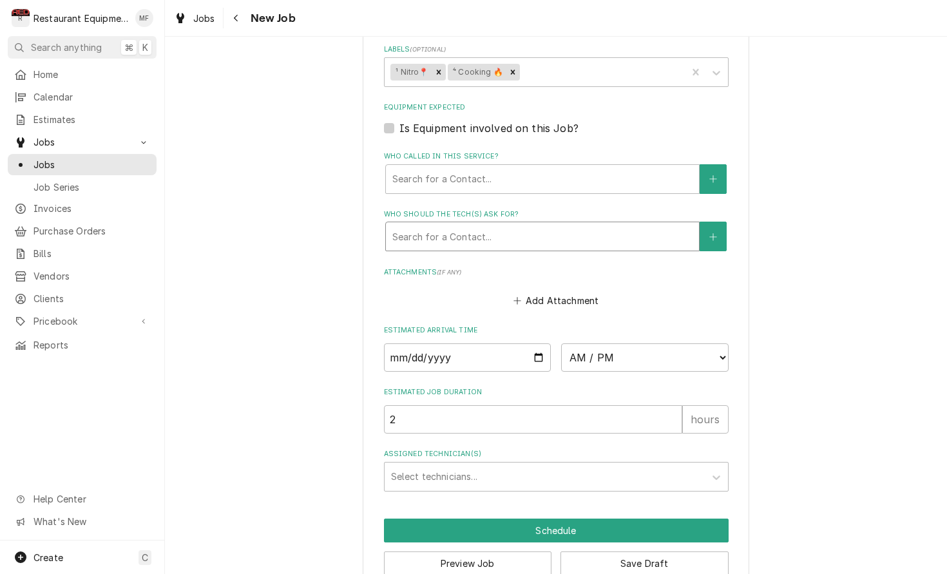
scroll to position [916, 0]
click at [555, 463] on div "Select technicians..." at bounding box center [545, 477] width 320 height 28
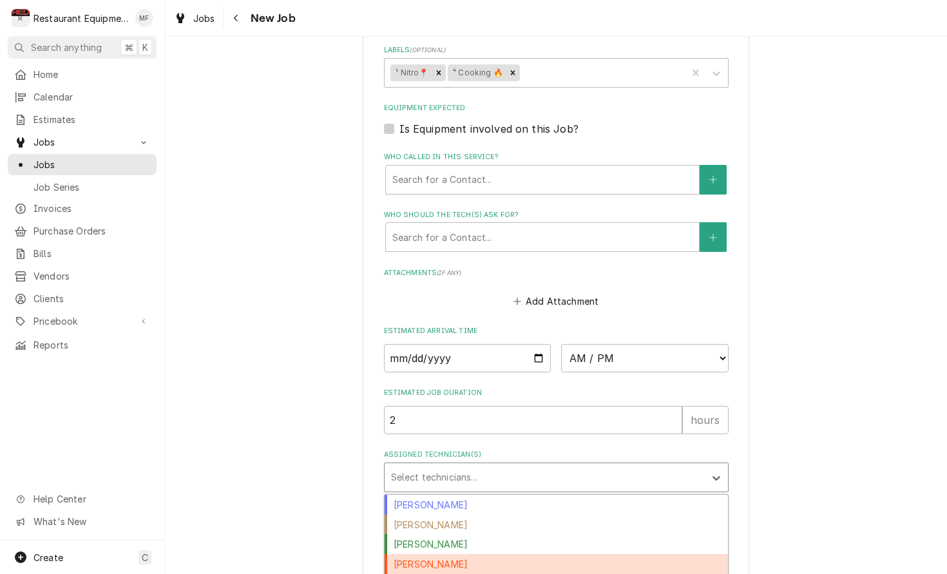
scroll to position [0, 0]
click at [589, 554] on div "Dakota Arthur" at bounding box center [556, 564] width 343 height 20
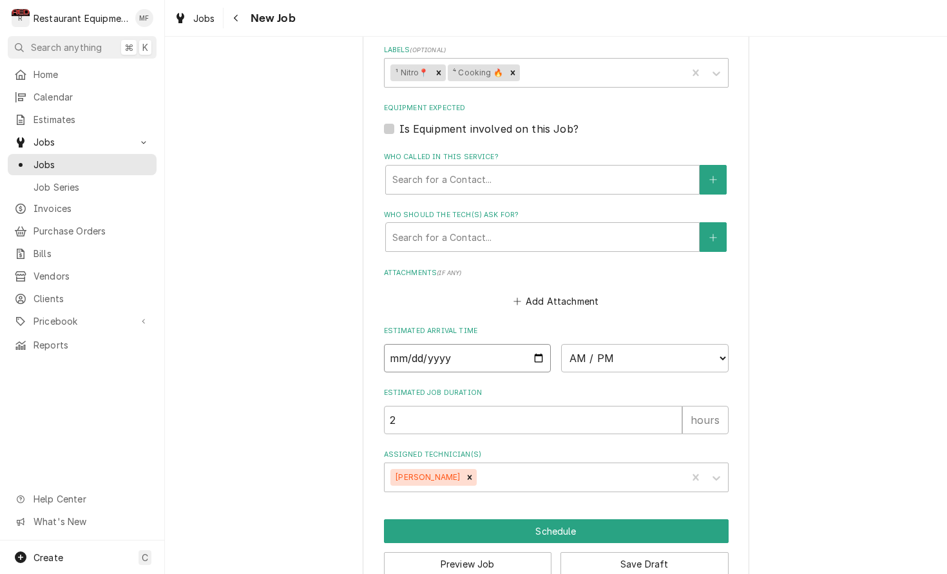
click at [488, 344] on input "Date" at bounding box center [467, 358] width 167 height 28
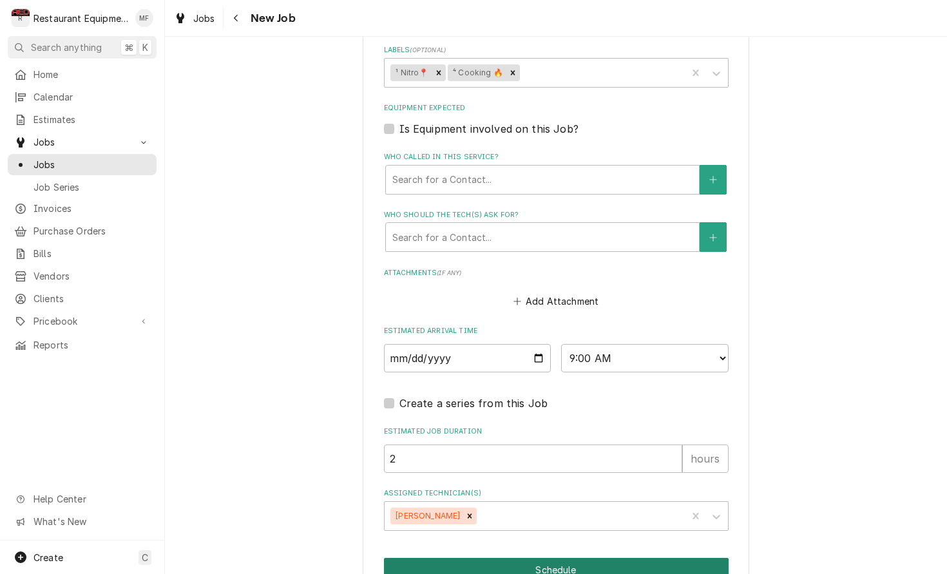
click at [625, 558] on button "Schedule" at bounding box center [556, 570] width 345 height 24
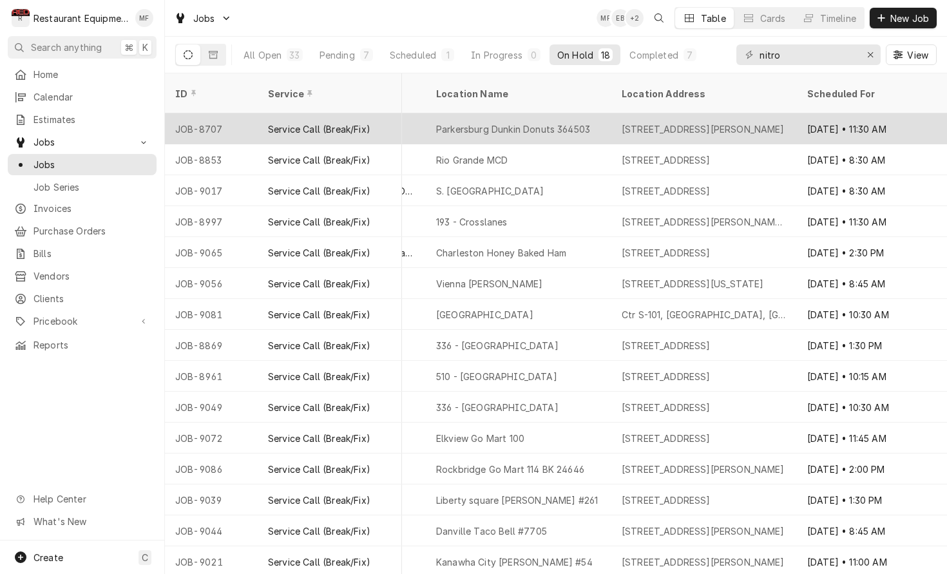
click at [500, 122] on div "Parkersburg Dunkin Donuts 364503" at bounding box center [518, 128] width 185 height 31
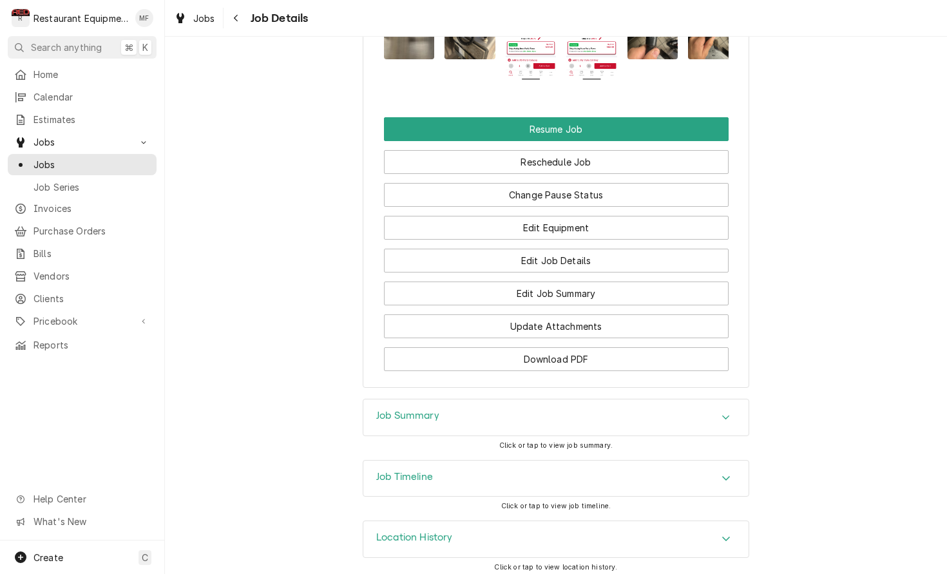
scroll to position [1982, 0]
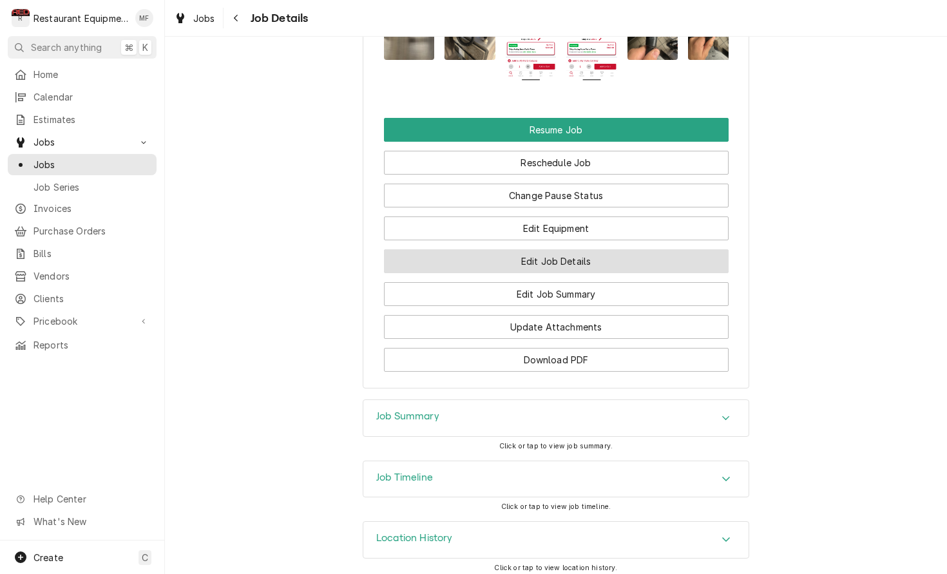
click at [598, 258] on button "Edit Job Details" at bounding box center [556, 261] width 345 height 24
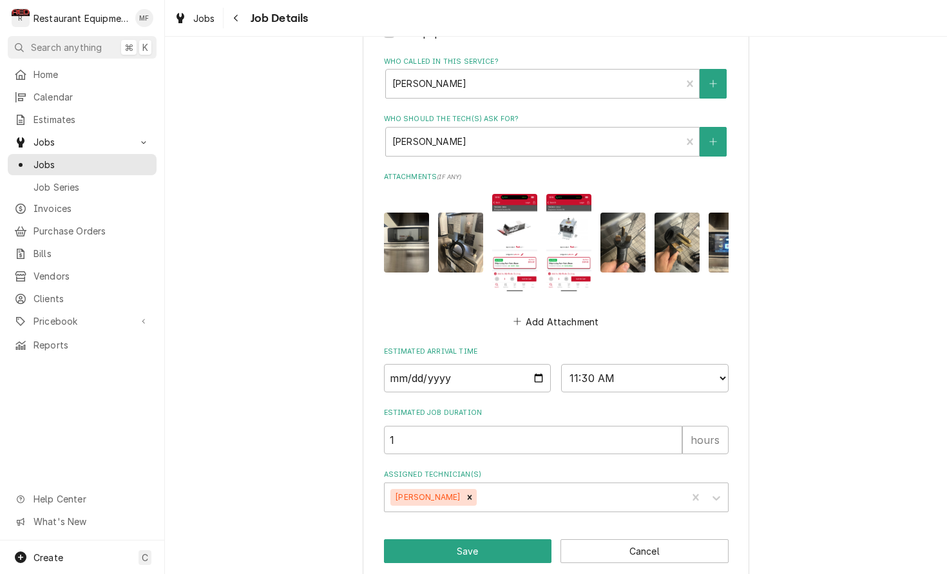
scroll to position [1068, 0]
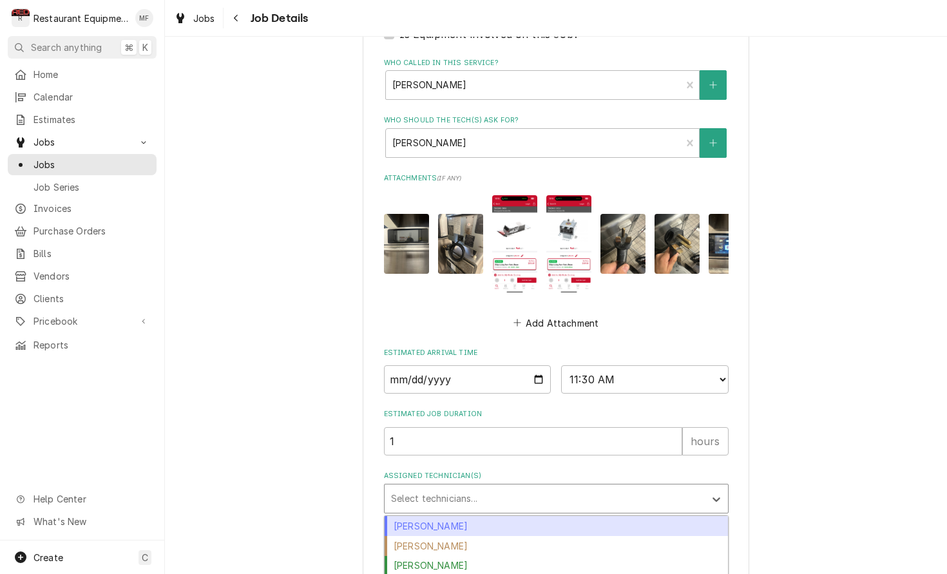
click at [620, 487] on div "Assigned Technician(s)" at bounding box center [544, 498] width 307 height 23
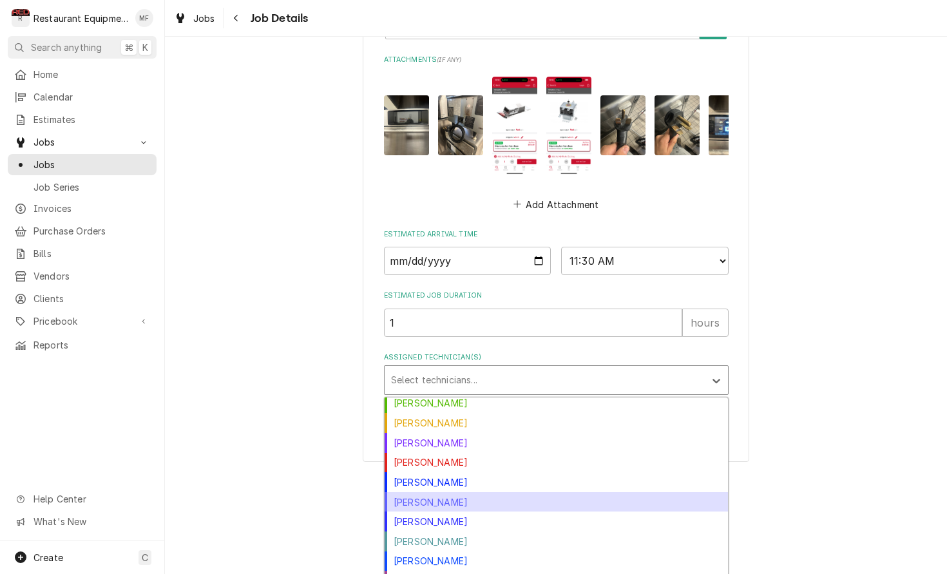
scroll to position [142, 0]
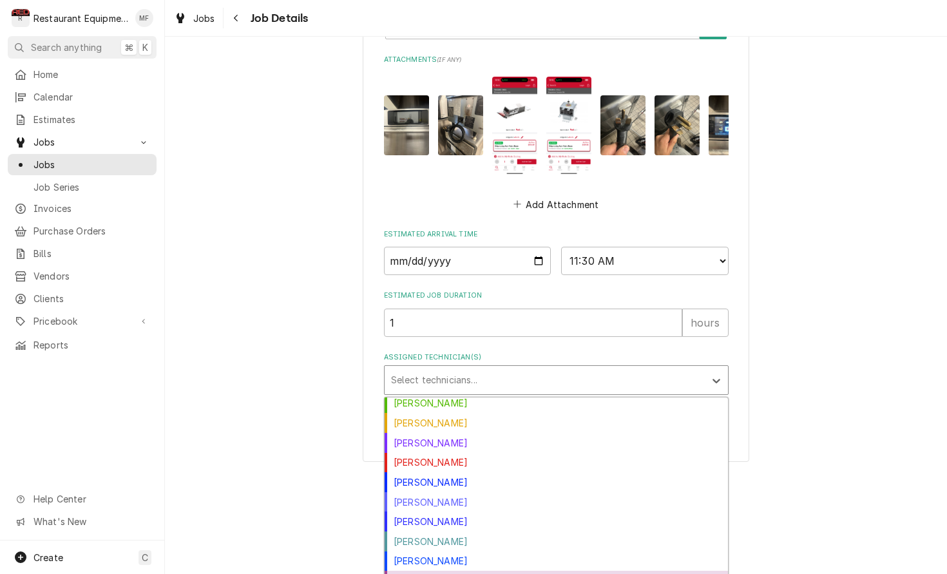
click at [598, 571] on div "[PERSON_NAME]" at bounding box center [556, 581] width 343 height 20
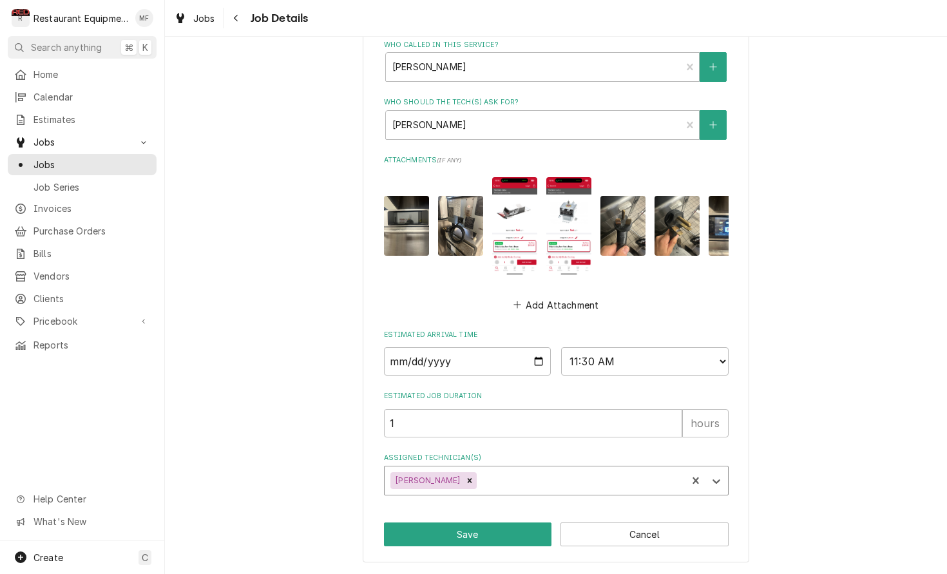
scroll to position [1068, 0]
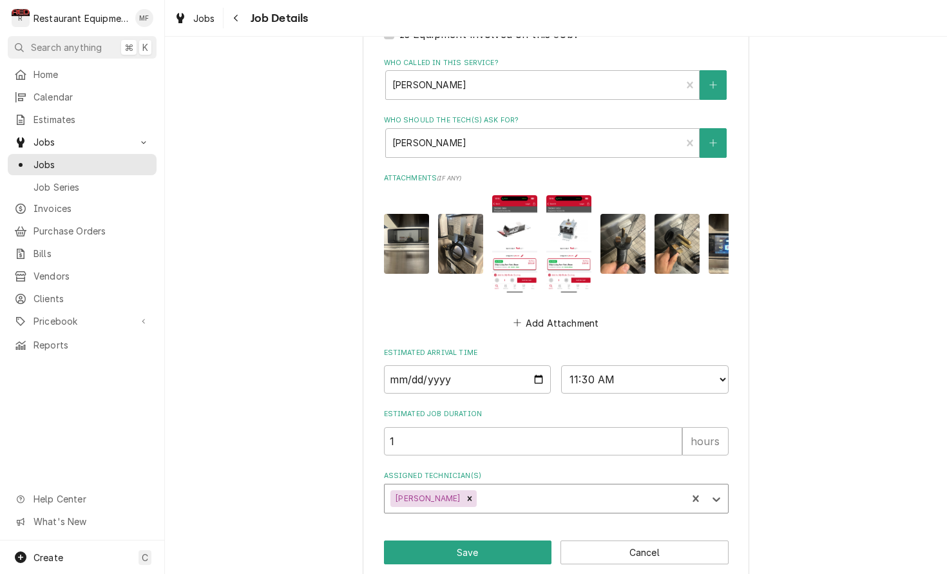
type textarea "x"
click at [491, 365] on input "2025-08-28" at bounding box center [467, 379] width 167 height 28
type input "2025-10-02"
type textarea "x"
select select "09:00:00"
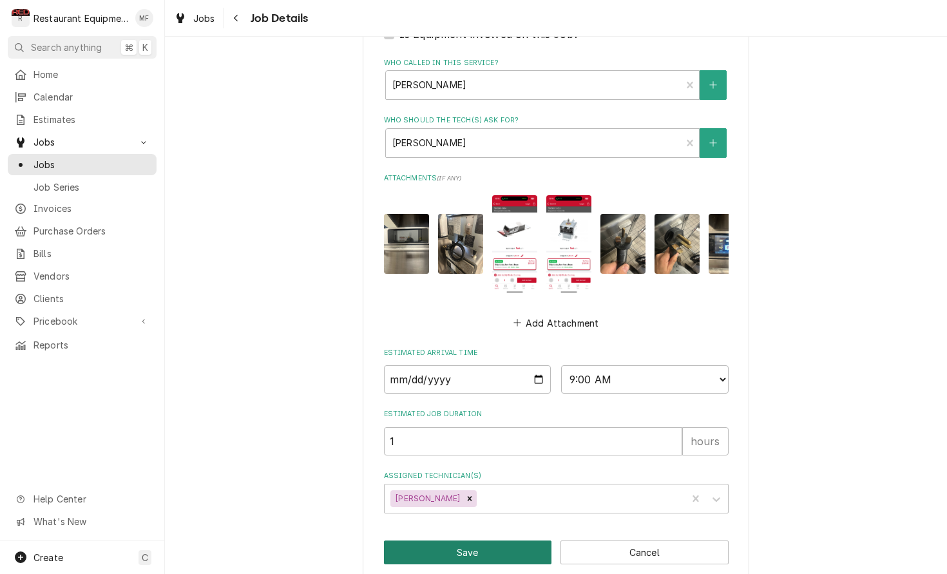
click at [505, 540] on button "Save" at bounding box center [468, 552] width 168 height 24
type textarea "x"
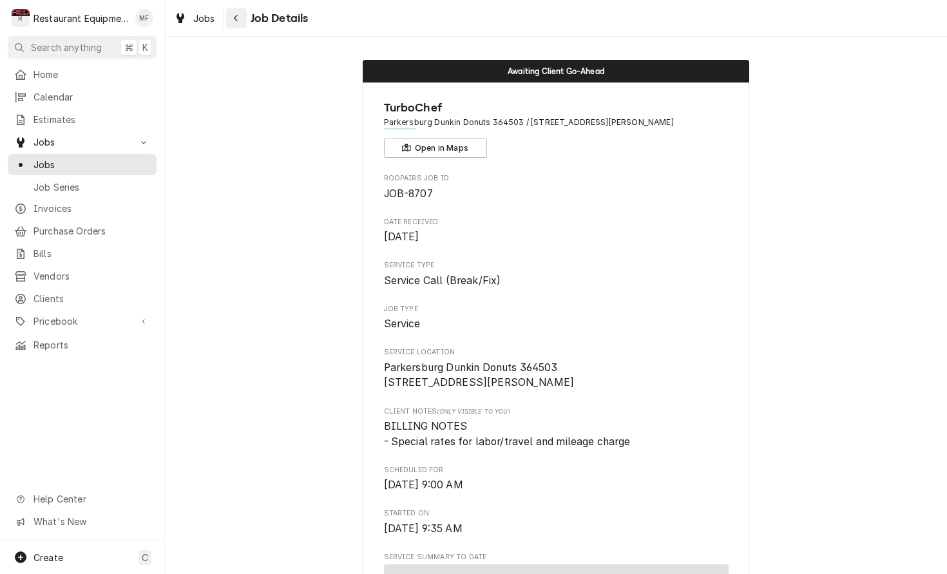
click at [234, 17] on icon "Navigate back" at bounding box center [236, 18] width 6 height 9
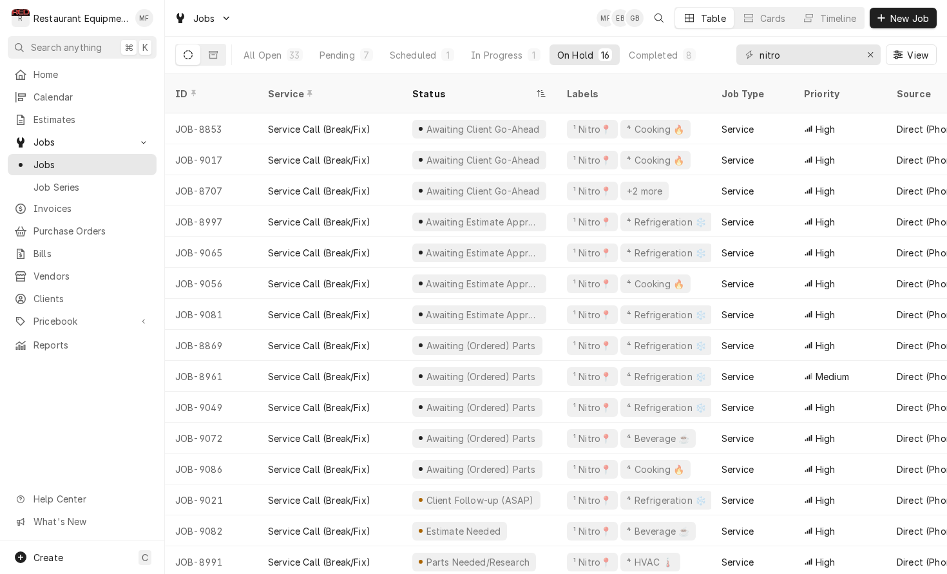
click at [338, 0] on div "Jobs MF EB GB Table Cards Timeline New Job" at bounding box center [556, 18] width 782 height 36
click at [434, 59] on div "Scheduled" at bounding box center [413, 55] width 46 height 14
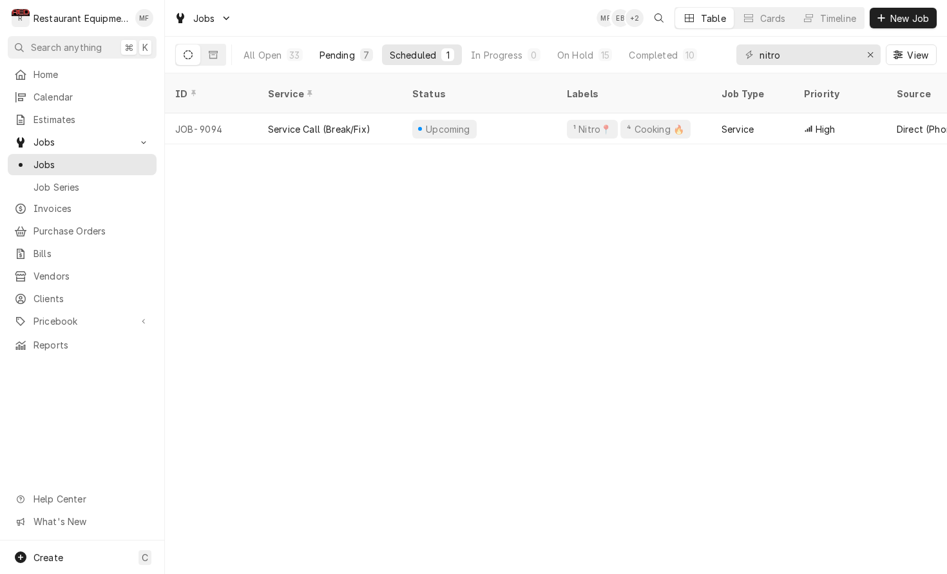
click at [319, 58] on div "Pending" at bounding box center [336, 55] width 35 height 14
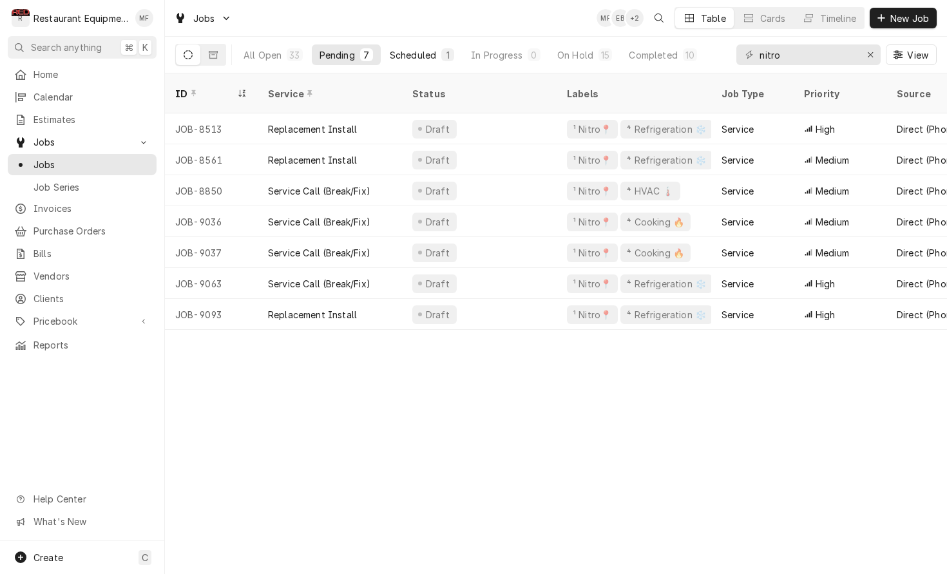
click at [412, 48] on button "Scheduled 1" at bounding box center [422, 54] width 80 height 21
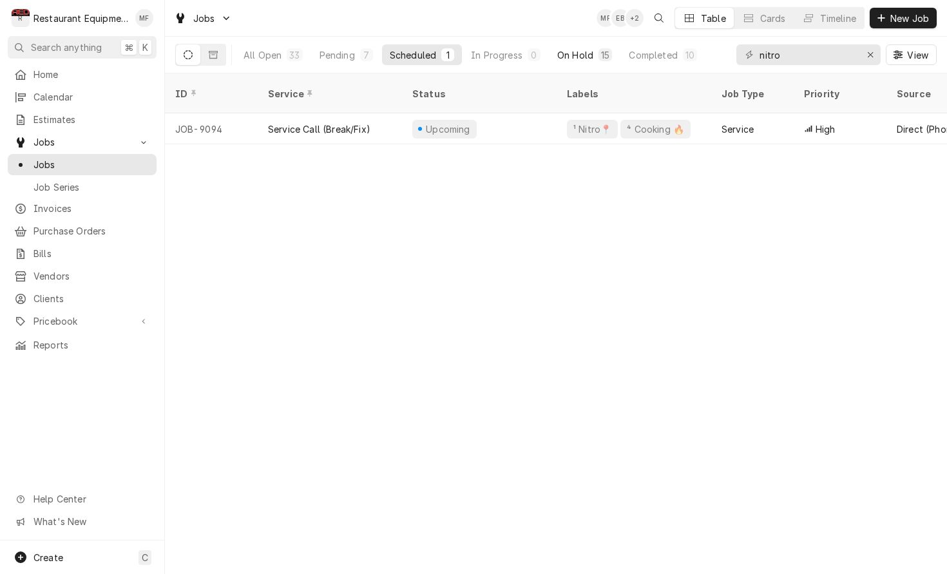
click at [568, 52] on div "On Hold" at bounding box center [575, 55] width 36 height 14
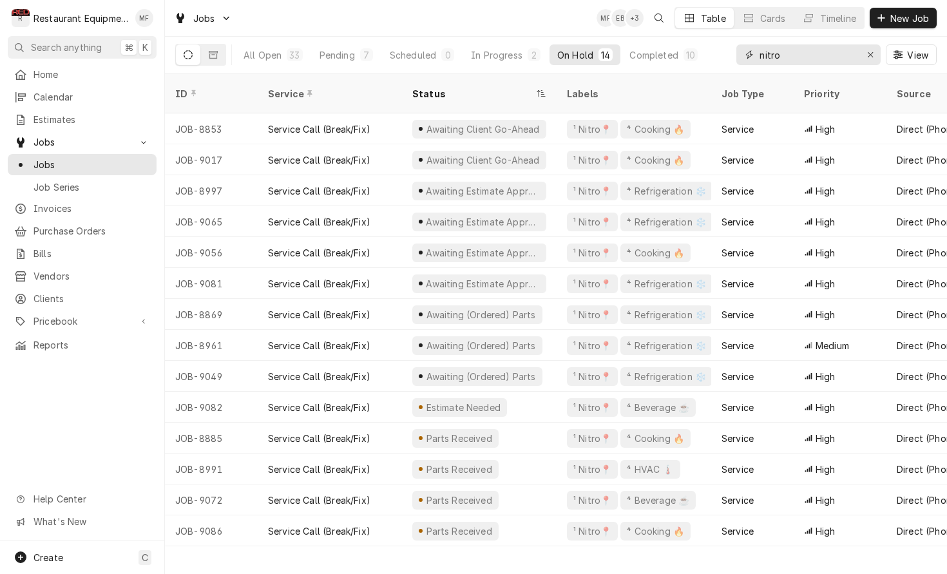
click at [817, 50] on input "nitro" at bounding box center [807, 54] width 97 height 21
click at [819, 49] on input "nitro" at bounding box center [807, 54] width 97 height 21
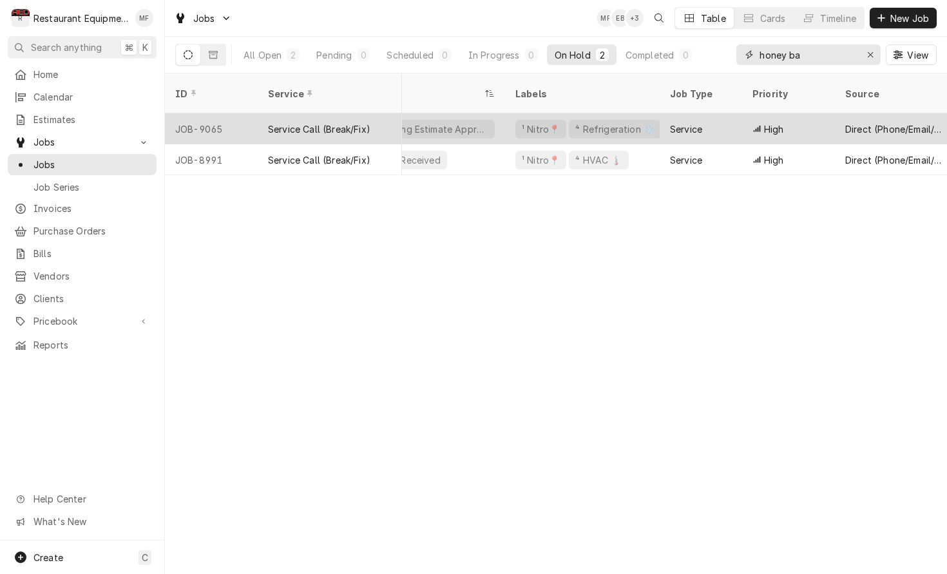
scroll to position [0, 57]
type input "honey ba"
click at [726, 113] on div "Service" at bounding box center [695, 128] width 82 height 31
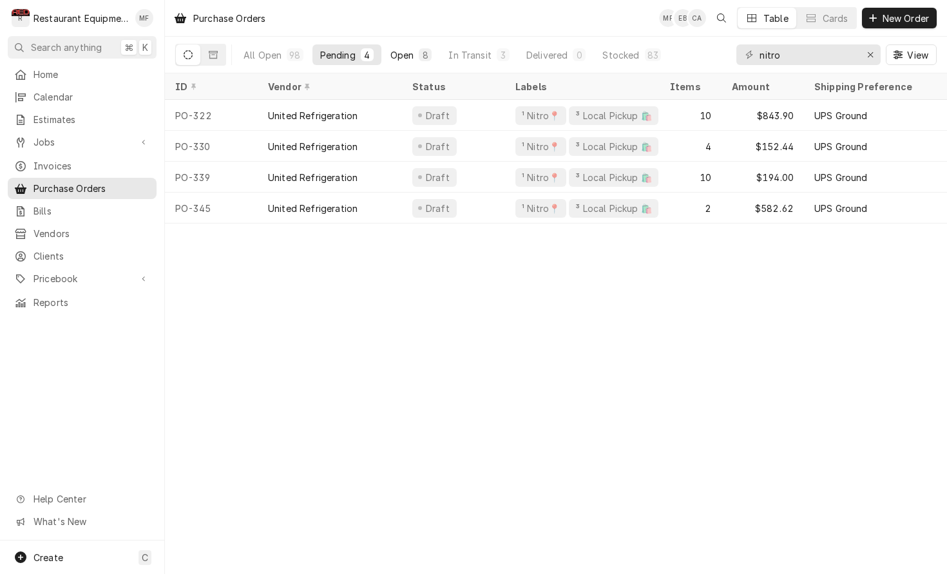
click at [427, 59] on div "8" at bounding box center [425, 54] width 13 height 13
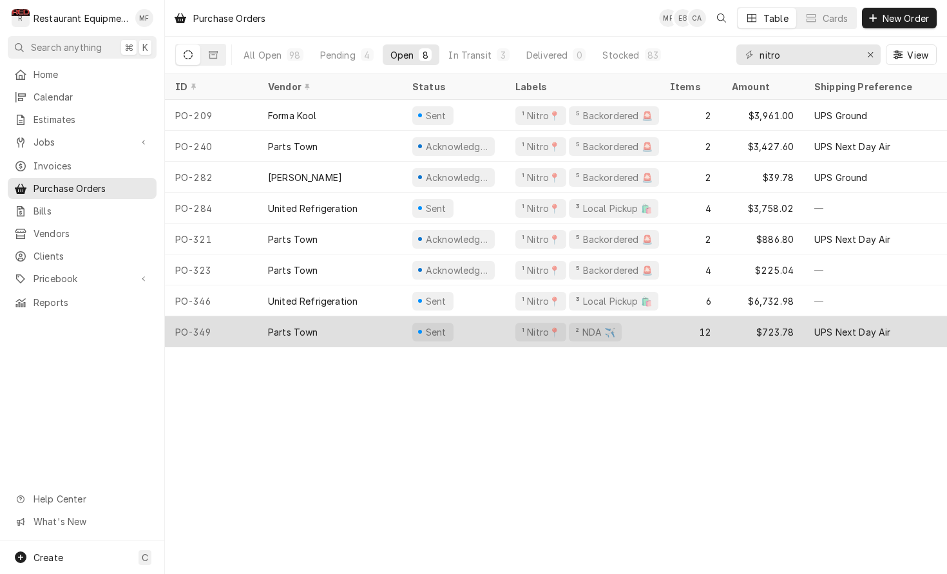
click at [497, 334] on div "Sent" at bounding box center [453, 331] width 103 height 31
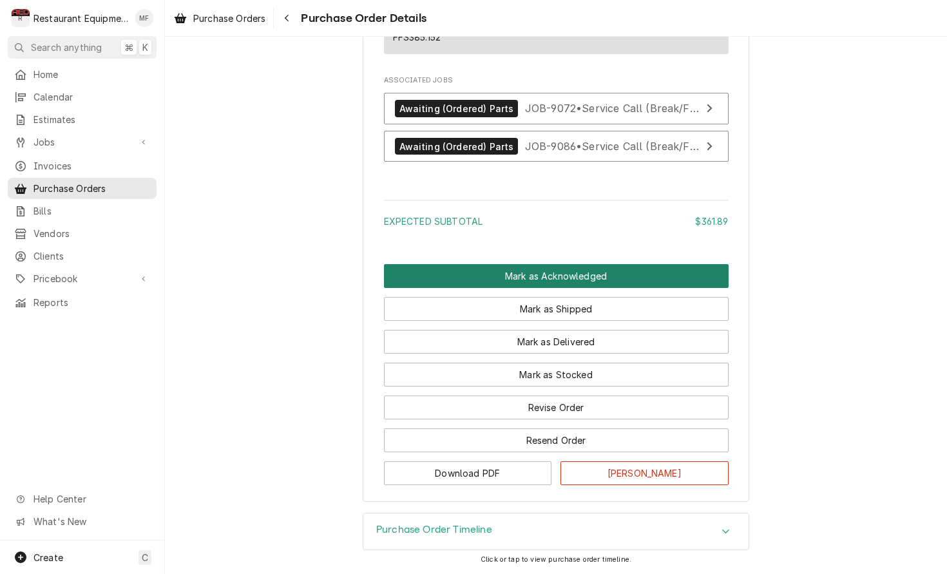
scroll to position [1846, 0]
click at [573, 284] on button "Mark as Acknowledged" at bounding box center [556, 276] width 345 height 24
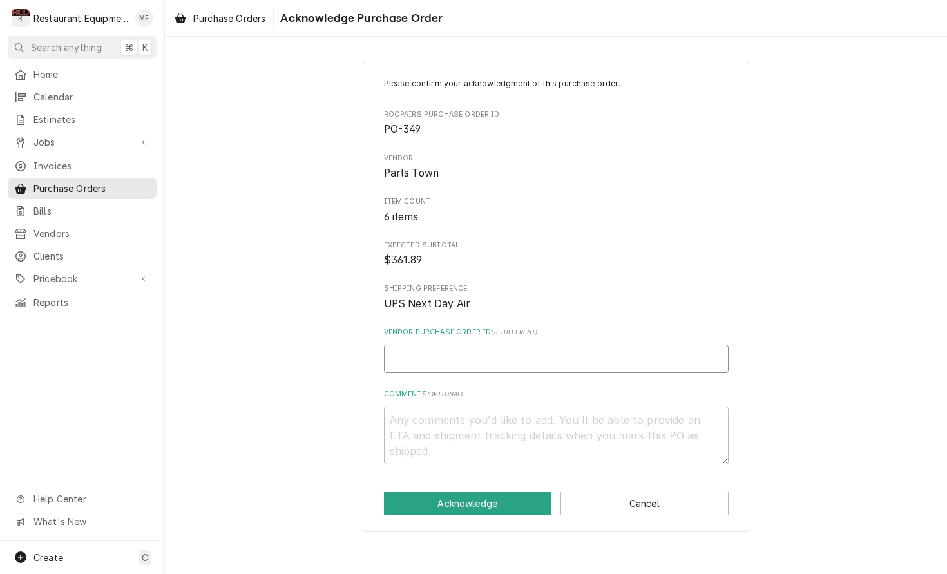
click at [514, 361] on input "Vendor Purchase Order ID ( if different )" at bounding box center [556, 359] width 345 height 28
type textarea "x"
type input "0"
type textarea "x"
type input "05"
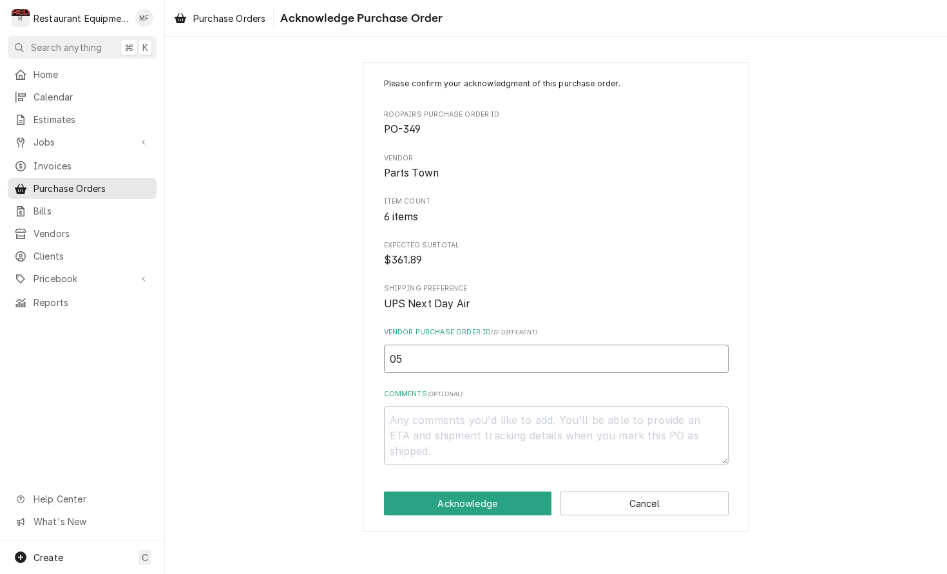
type textarea "x"
type input "050"
type textarea "x"
type input "0506"
type textarea "x"
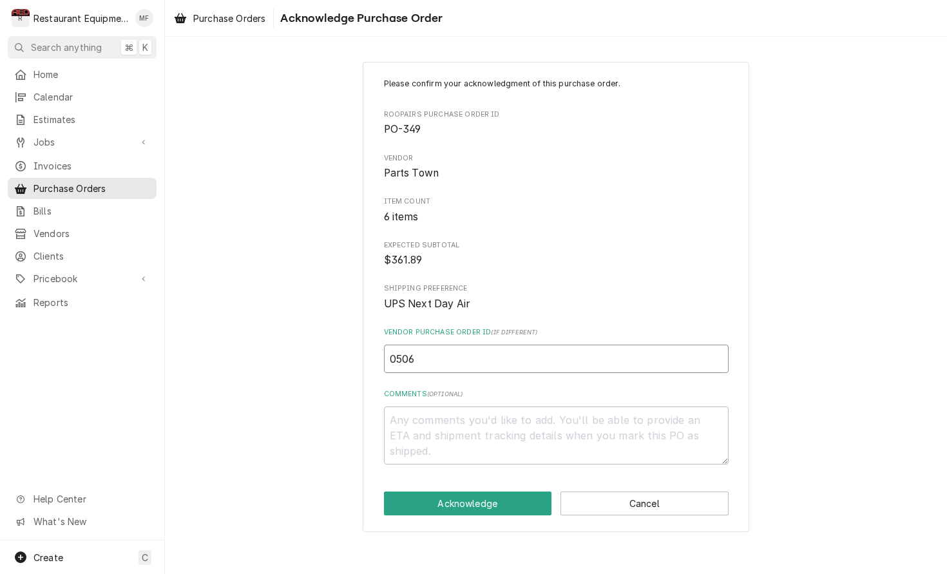
type input "05067"
type textarea "x"
type input "050672"
type textarea "x"
type input "0506725"
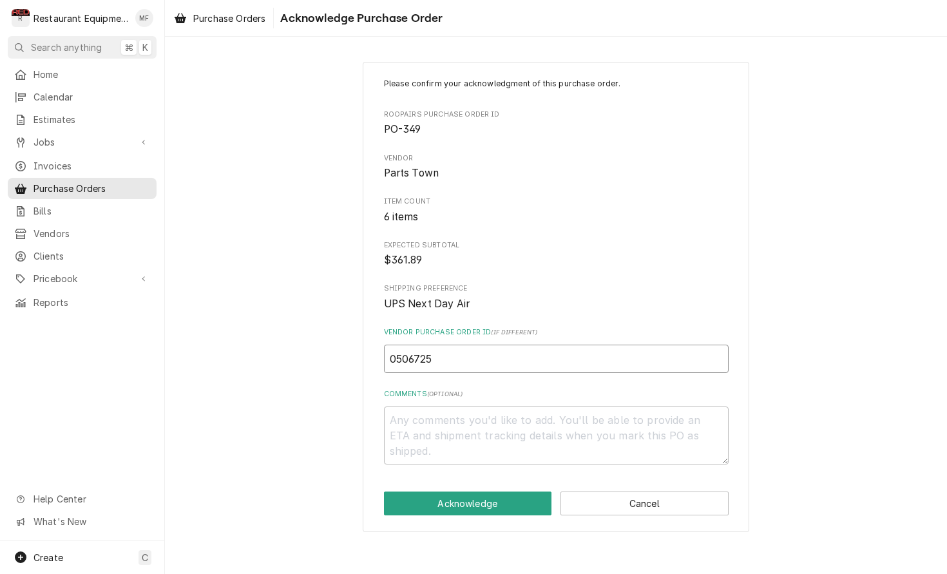
type textarea "x"
type input "05067256"
type textarea "x"
type input "050672566"
type textarea "x"
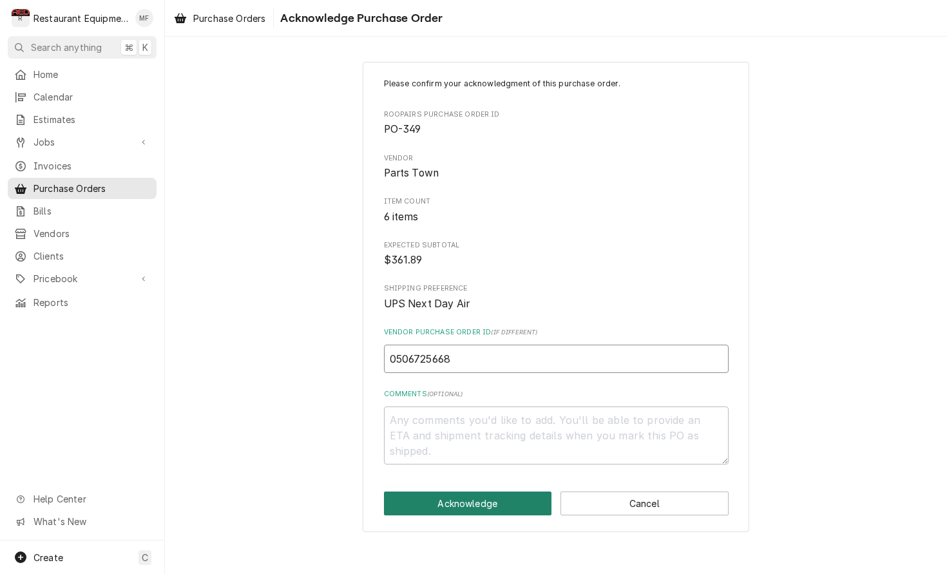
type input "0506725668"
click at [529, 491] on button "Acknowledge" at bounding box center [468, 503] width 168 height 24
type textarea "x"
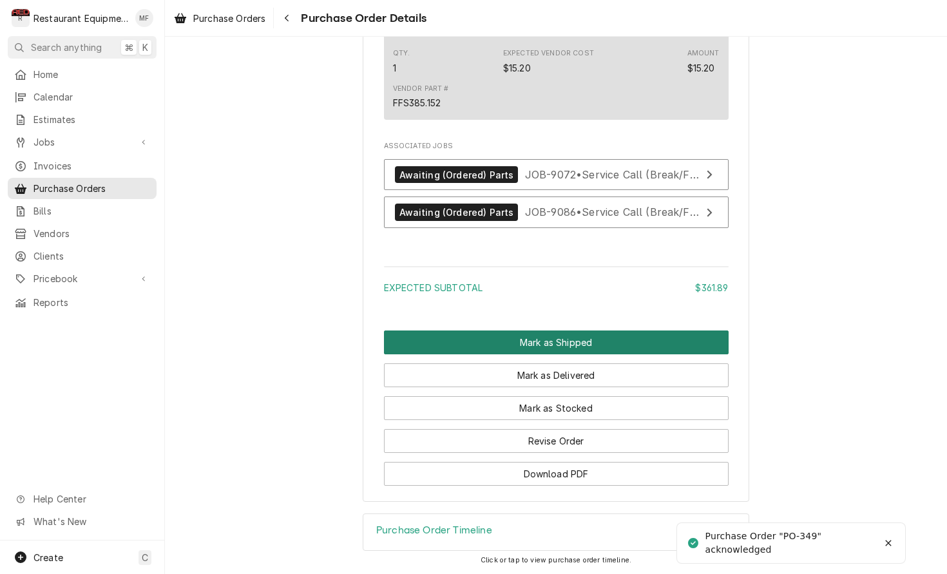
click at [546, 350] on button "Mark as Shipped" at bounding box center [556, 342] width 345 height 24
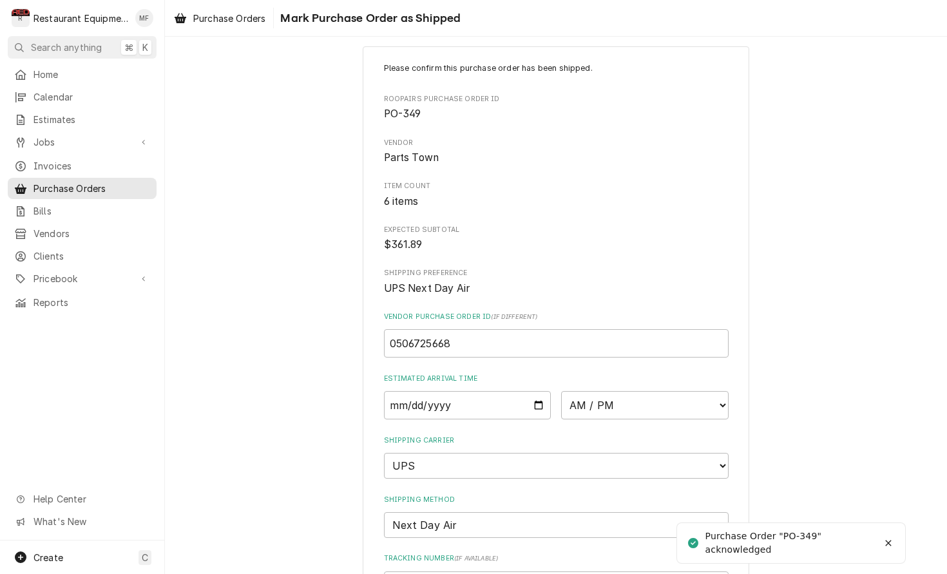
click at [483, 415] on div "Please confirm this purchase order has been shipped. Roopairs Purchase Order ID…" at bounding box center [556, 376] width 345 height 629
click at [493, 398] on input "Date" at bounding box center [467, 406] width 167 height 28
type input "2025-10-02"
type textarea "x"
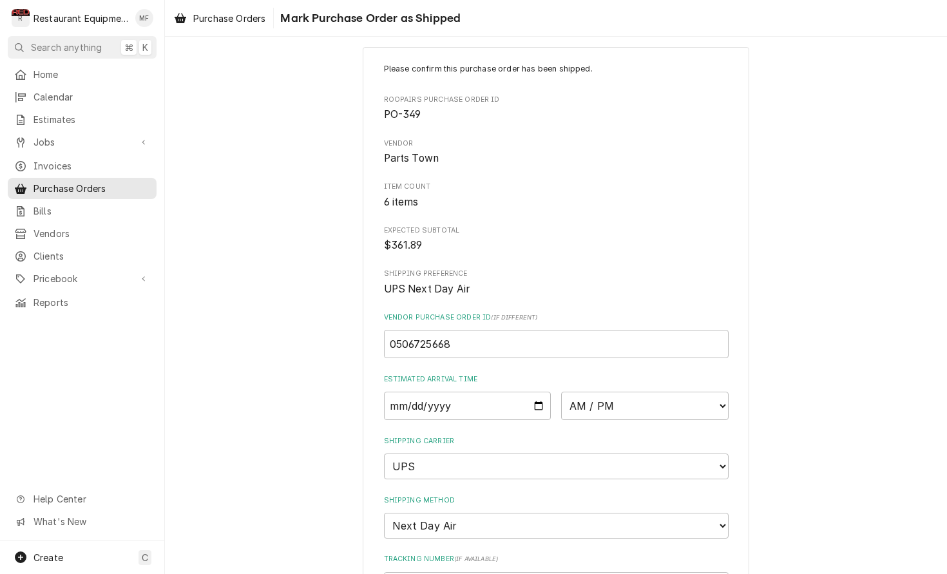
click at [618, 415] on div "Please confirm this purchase order has been shipped. Roopairs Purchase Order ID…" at bounding box center [556, 377] width 345 height 629
select select "10:30:00"
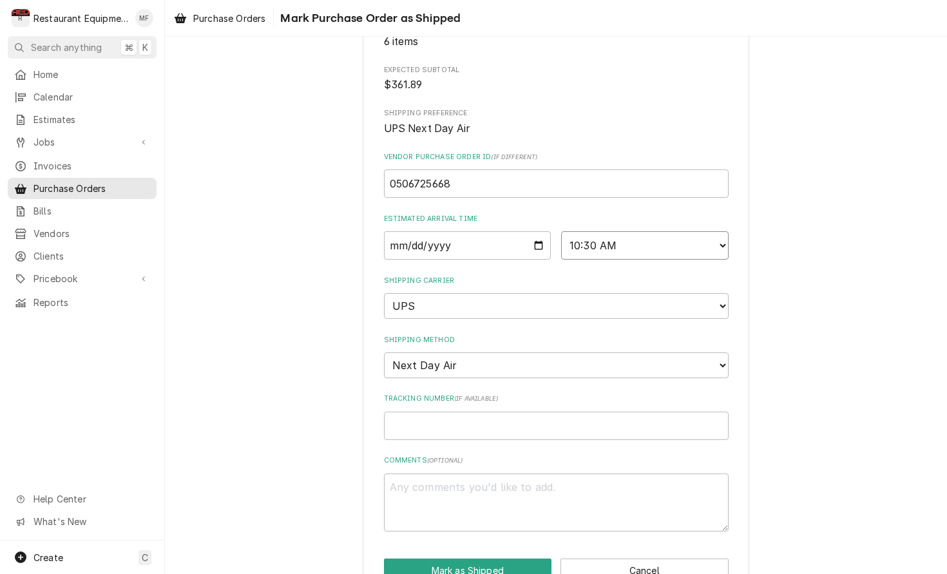
scroll to position [176, 0]
click at [549, 410] on input "Tracking Number ( if available )" at bounding box center [556, 424] width 345 height 28
type textarea "x"
type input "1"
type textarea "x"
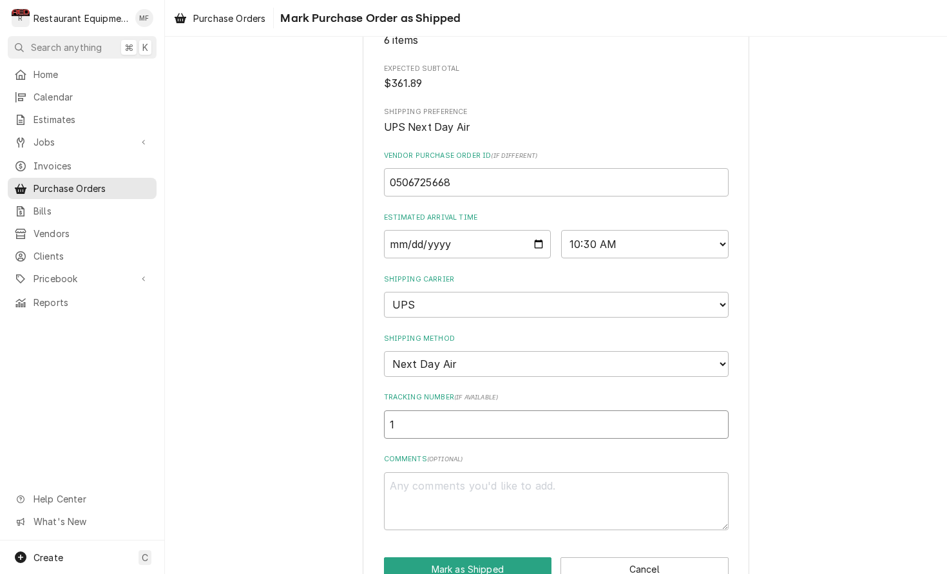
type input "1Z"
type textarea "x"
type input "1Z6"
type textarea "x"
type input "1Z62"
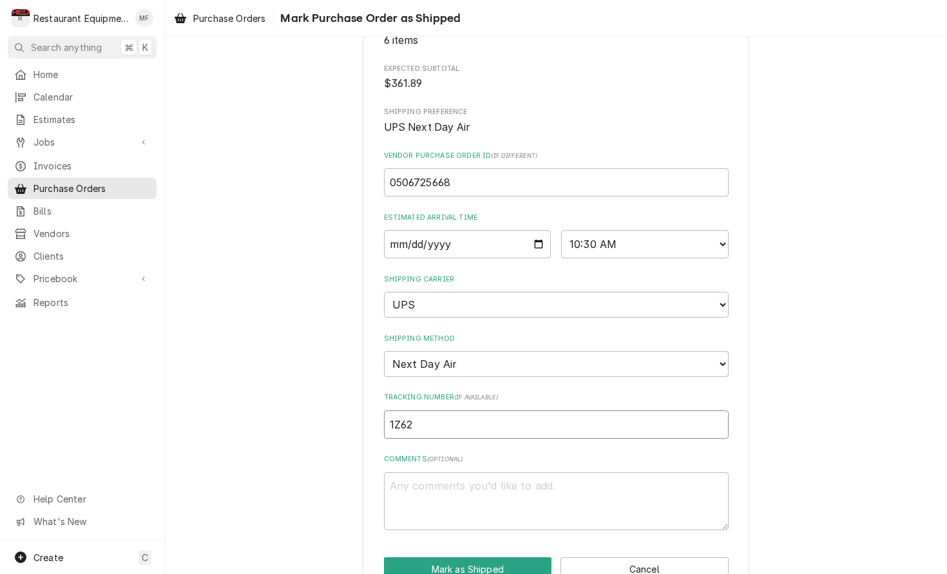
type textarea "x"
type input "1Z625"
type textarea "x"
type input "1Z6254"
type textarea "x"
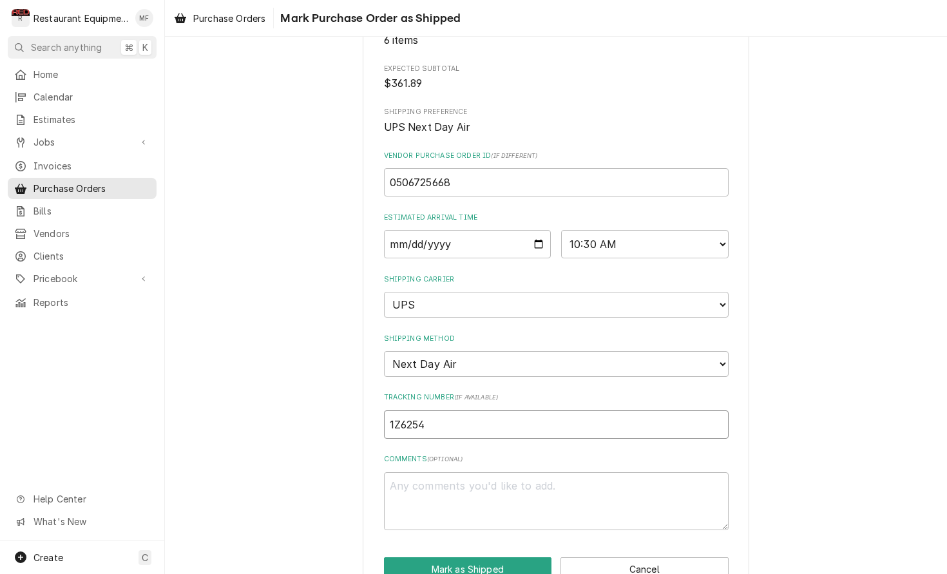
type input "1Z62545"
type textarea "x"
type input "1Z625455"
type textarea "x"
type input "1Z6254550"
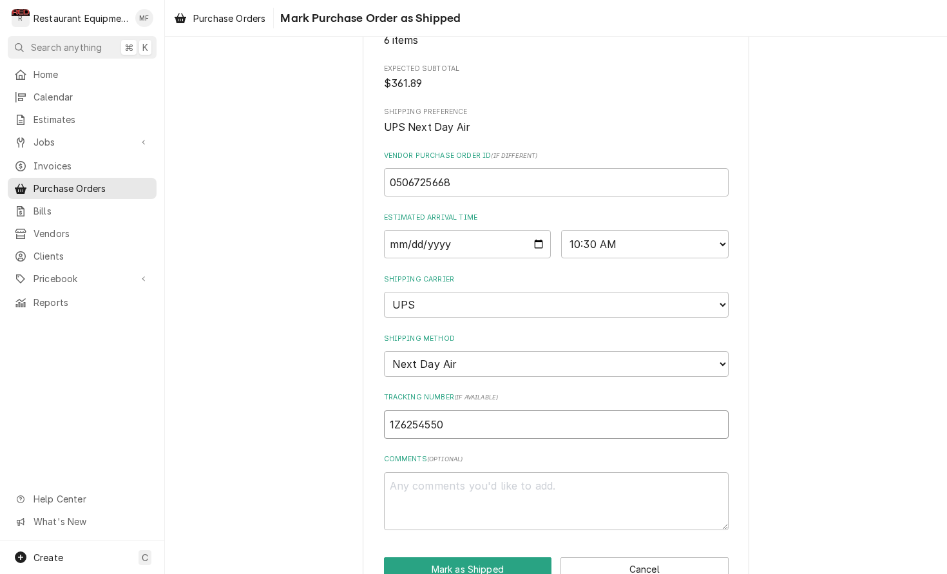
type textarea "x"
type input "1Z62545501"
type textarea "x"
type input "1Z625455011"
type textarea "x"
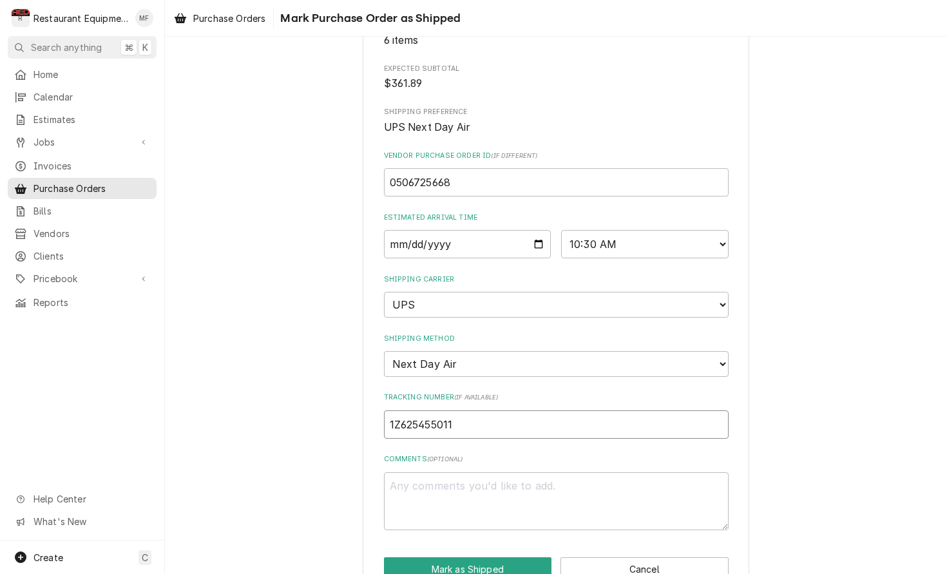
type input "1Z6254550110"
type textarea "x"
type input "1Z62545501107"
type textarea "x"
type input "1Z625455011072"
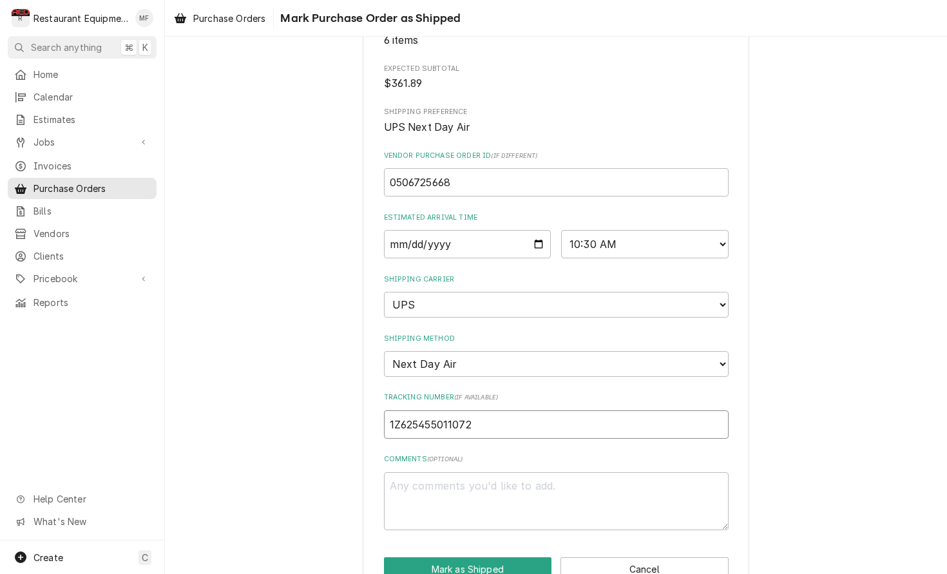
type textarea "x"
type input "1Z6254550110725"
type textarea "x"
type input "1Z62545501107252"
type textarea "x"
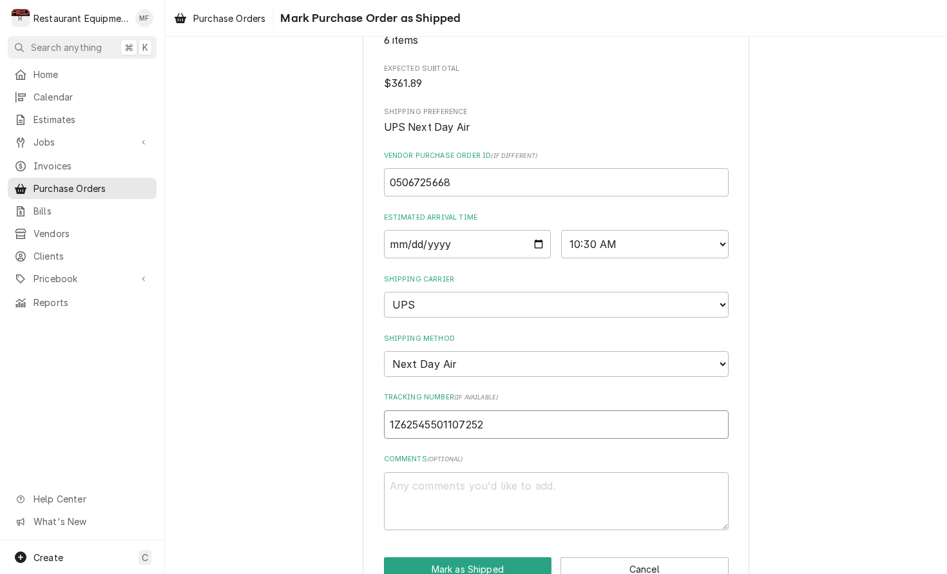
type input "1Z625455011072527"
type textarea "x"
type input "1Z6254550110725272"
click at [523, 557] on button "Mark as Shipped" at bounding box center [468, 569] width 168 height 24
type textarea "x"
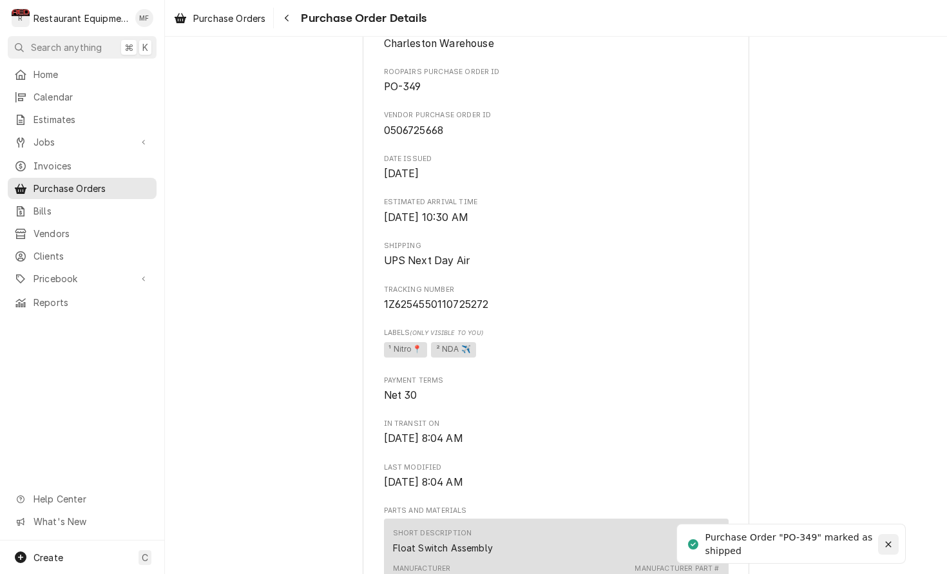
scroll to position [419, 0]
click at [893, 546] on div "Notifications alt+T" at bounding box center [888, 544] width 13 height 13
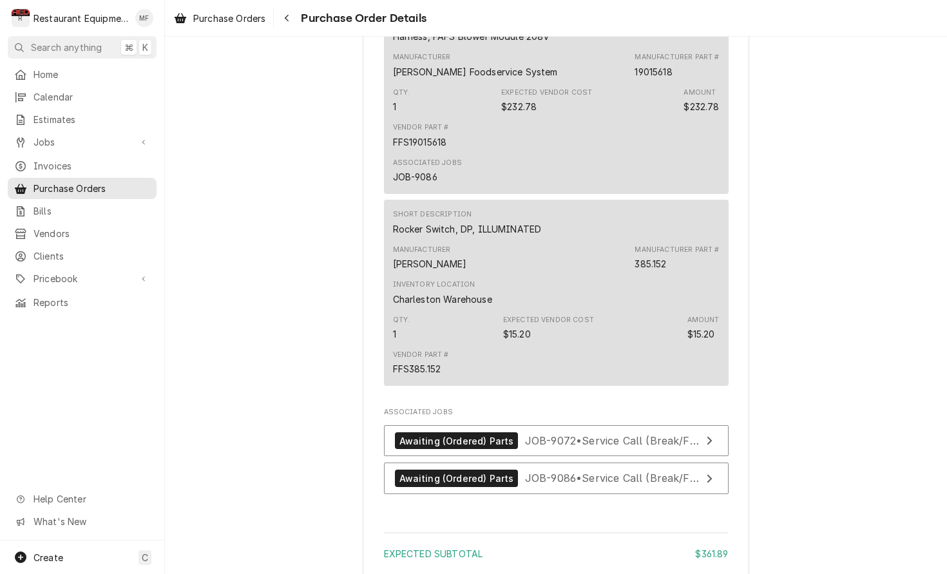
scroll to position [1629, 0]
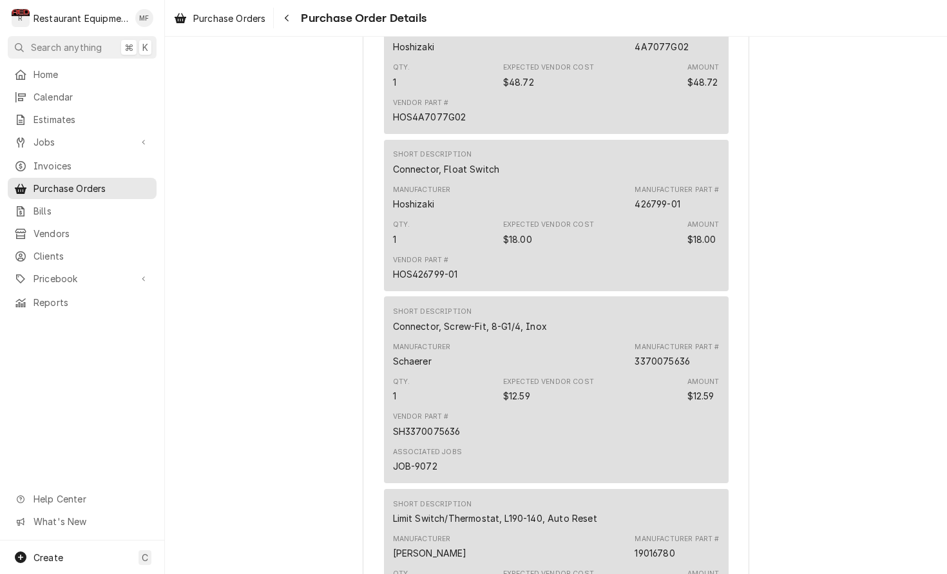
scroll to position [924, 0]
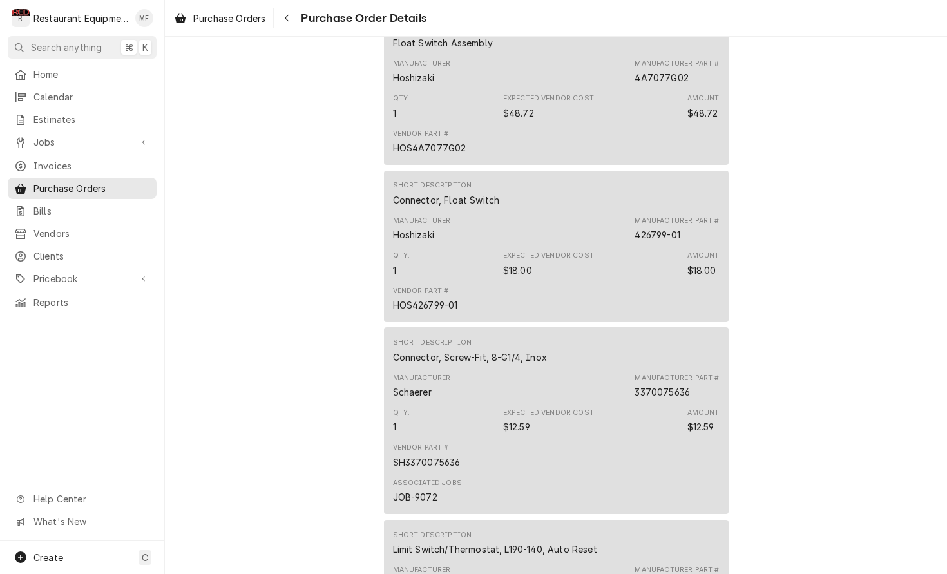
click at [797, 76] on div "In Transit Vendor Parts Town [STREET_ADDRESS][PERSON_NAME] Bill To Restaurant E…" at bounding box center [556, 298] width 782 height 2371
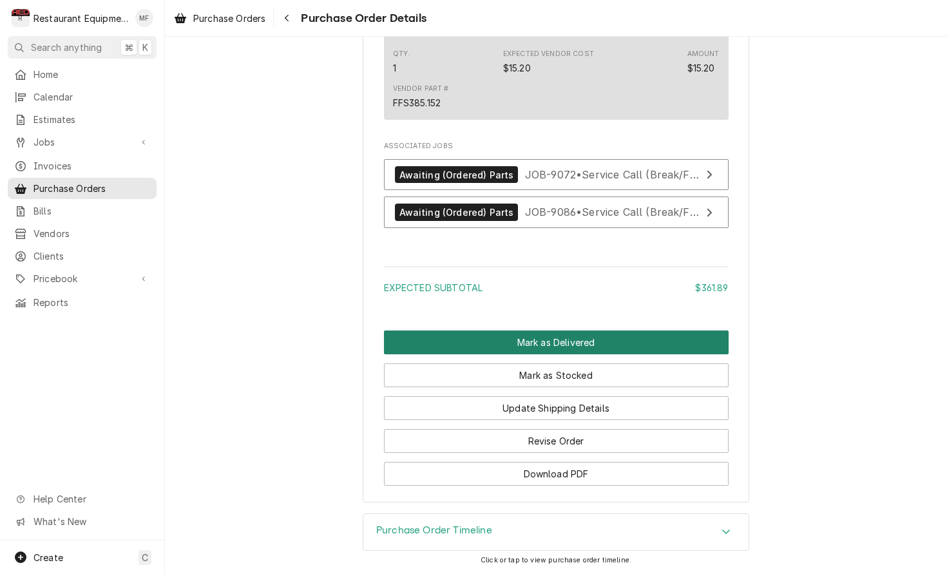
scroll to position [1908, 0]
click at [627, 347] on button "Mark as Delivered" at bounding box center [556, 342] width 345 height 24
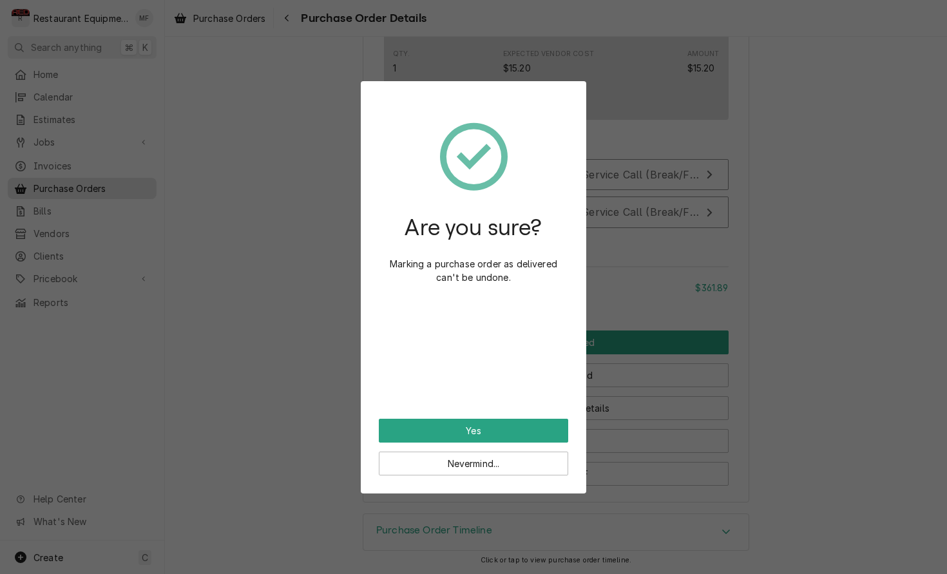
click at [548, 430] on button "Yes" at bounding box center [473, 431] width 189 height 24
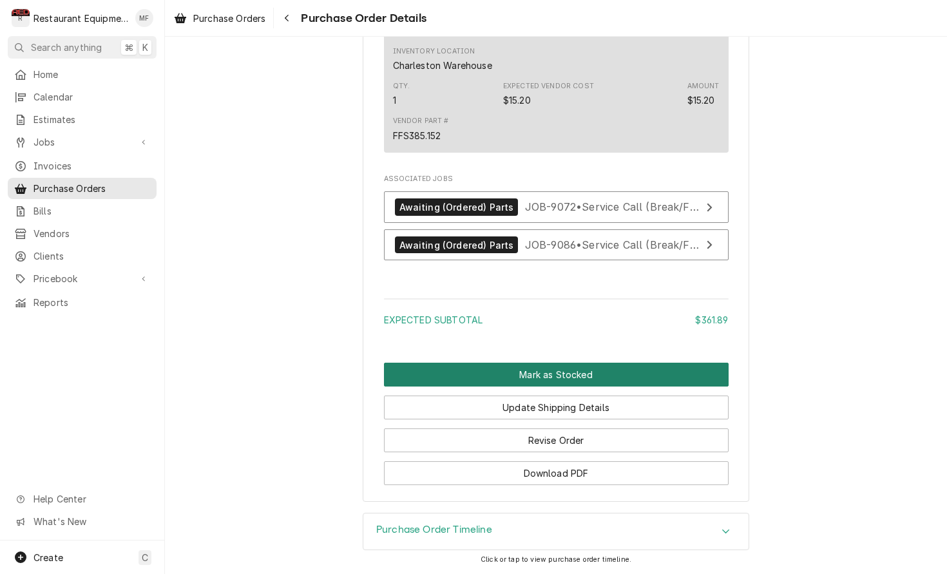
scroll to position [1833, 0]
click at [638, 364] on button "Mark as Stocked" at bounding box center [556, 375] width 345 height 24
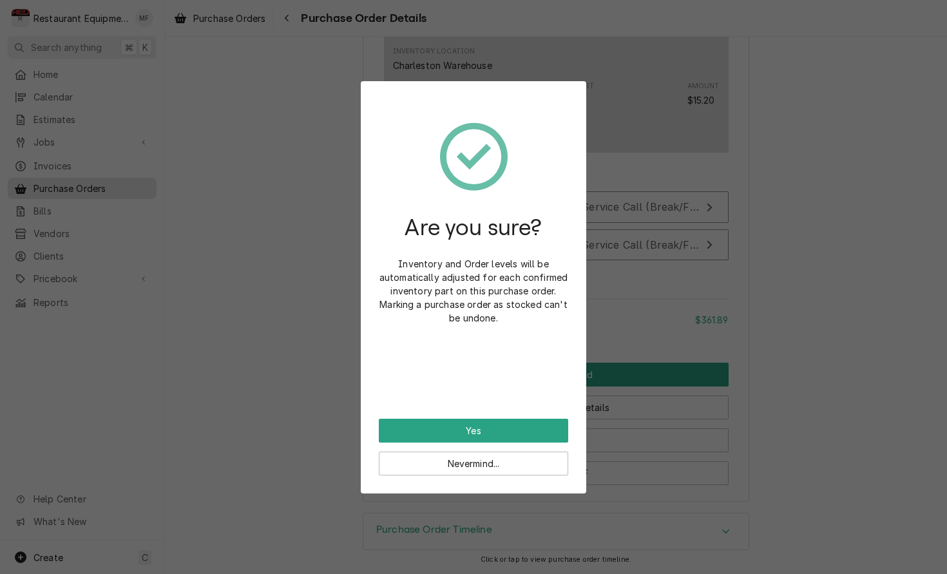
click at [549, 424] on button "Yes" at bounding box center [473, 431] width 189 height 24
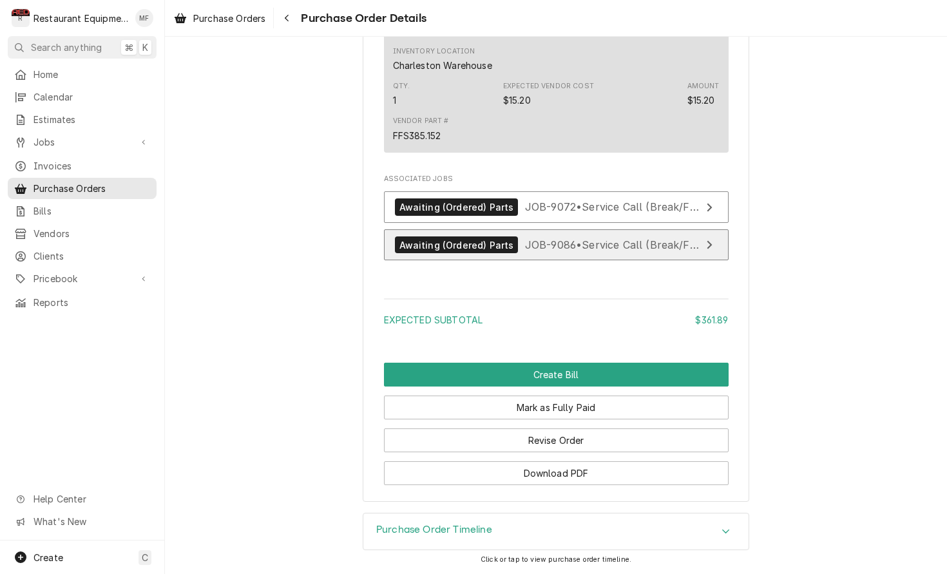
scroll to position [1833, 0]
click at [574, 245] on span "JOB-9086 • Service Call (Break/Fix)" at bounding box center [613, 244] width 176 height 13
click at [574, 243] on span "JOB-9086 • Service Call (Break/Fix)" at bounding box center [613, 244] width 176 height 13
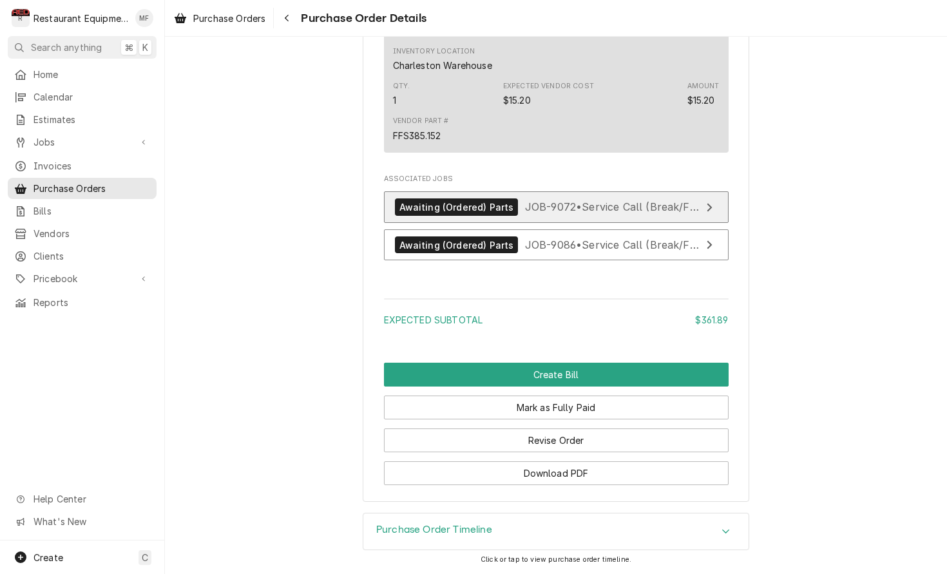
click at [569, 207] on span "JOB-9072 • Service Call (Break/Fix)" at bounding box center [613, 206] width 176 height 13
click at [297, 17] on button "Navigate back" at bounding box center [286, 18] width 21 height 21
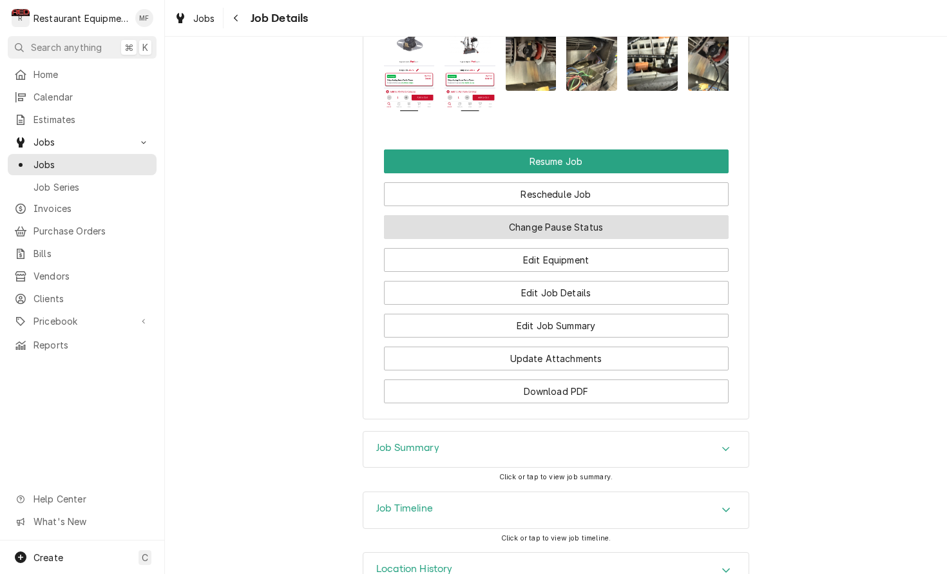
scroll to position [0, 1]
click at [587, 239] on button "Change Pause Status" at bounding box center [556, 227] width 345 height 24
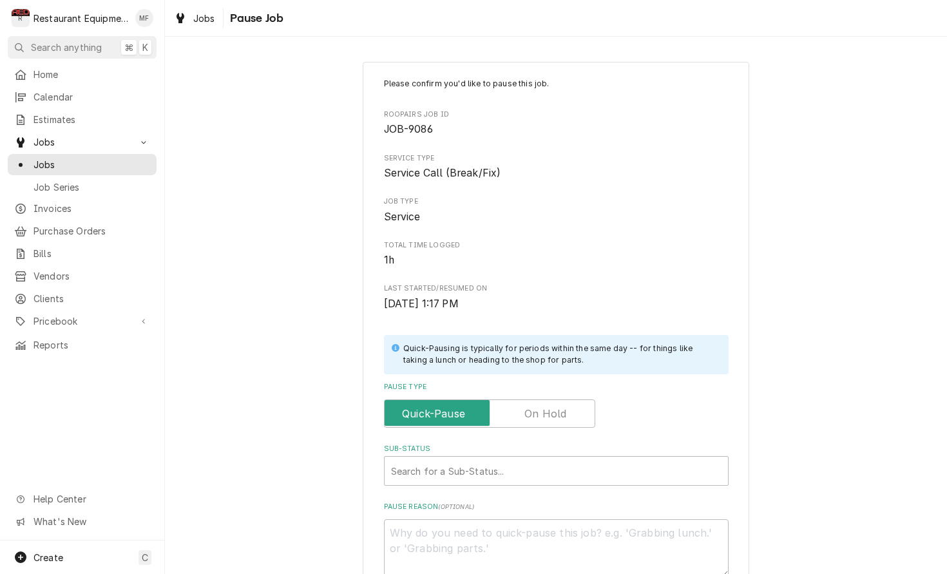
click at [564, 421] on div "Please confirm you'd like to pause this job. Roopairs Job ID JOB-9086 Service T…" at bounding box center [556, 327] width 345 height 499
click at [564, 417] on input "Pause Type" at bounding box center [490, 413] width 200 height 28
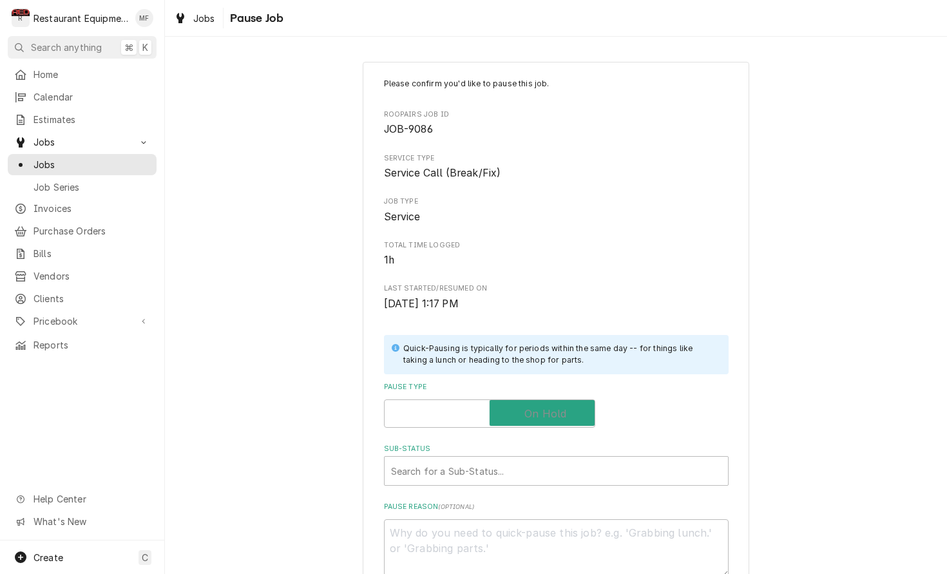
checkbox input "true"
type textarea "x"
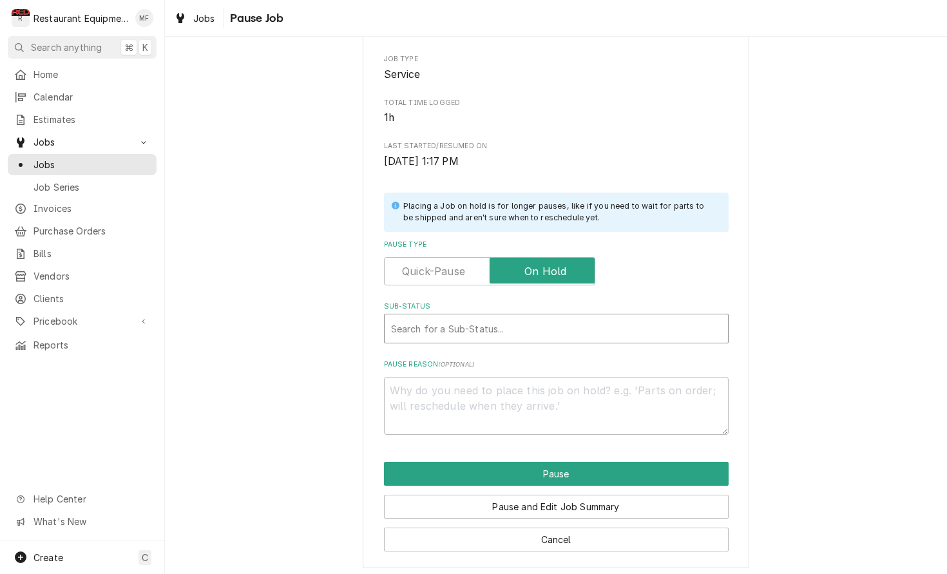
scroll to position [141, 0]
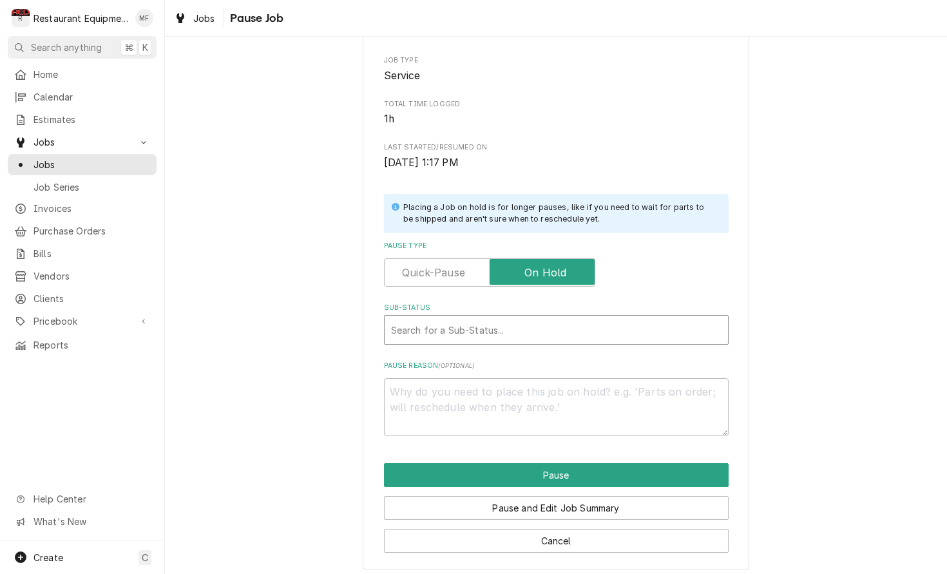
click at [551, 318] on div "Sub-Status" at bounding box center [556, 329] width 330 height 23
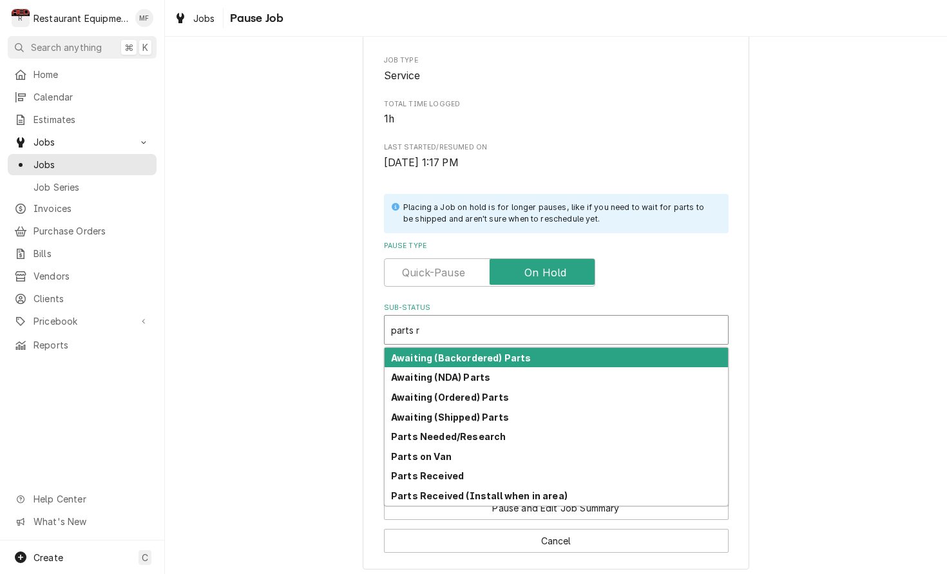
type input "parts re"
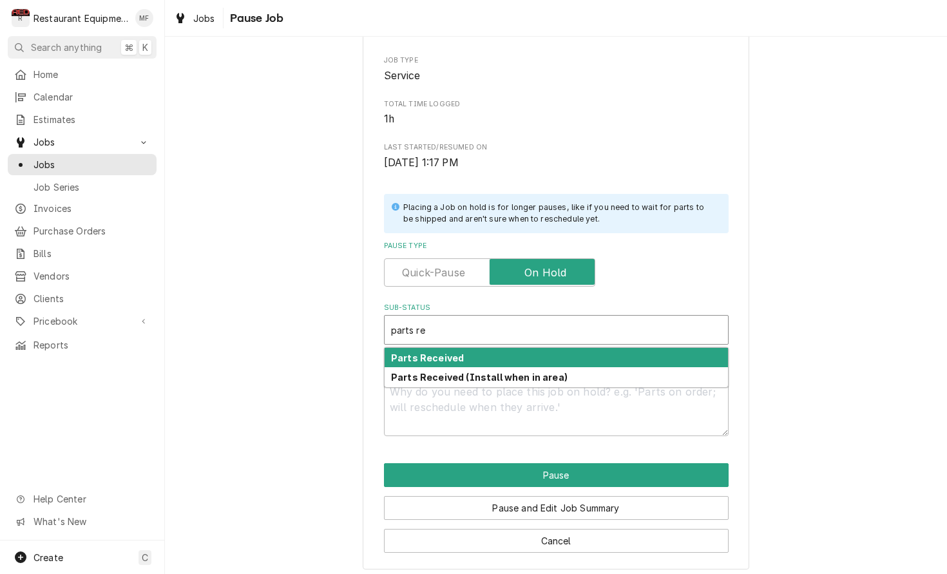
click at [506, 352] on div "Parts Received" at bounding box center [556, 358] width 343 height 20
type textarea "x"
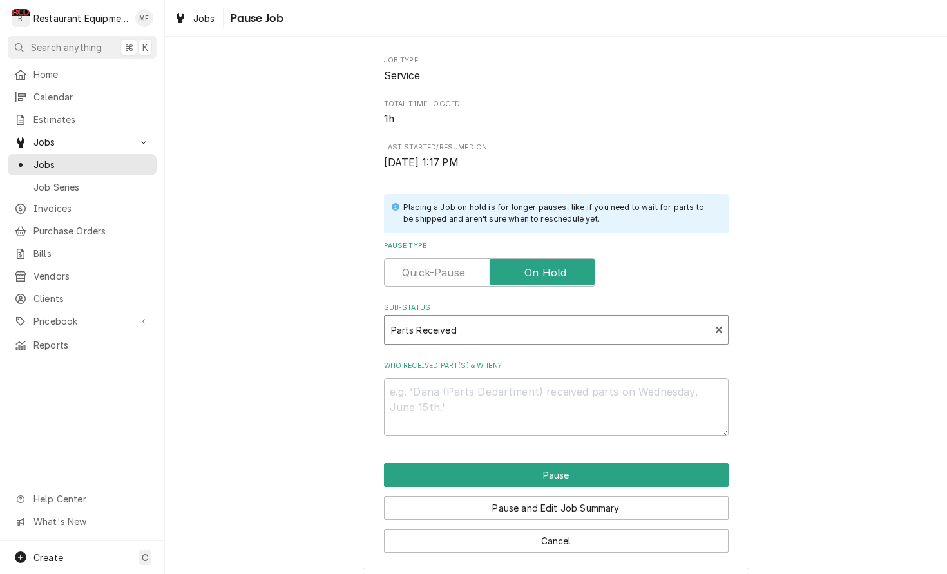
scroll to position [126, 0]
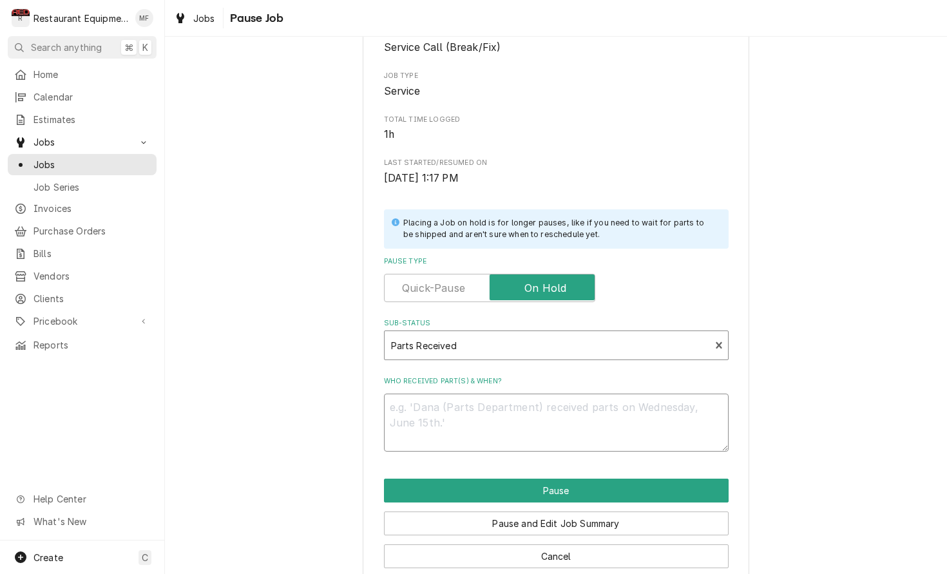
click at [538, 413] on textarea "Who received part(s) & when?" at bounding box center [556, 423] width 345 height 58
type textarea "x"
type textarea "1"
type textarea "x"
type textarea "10"
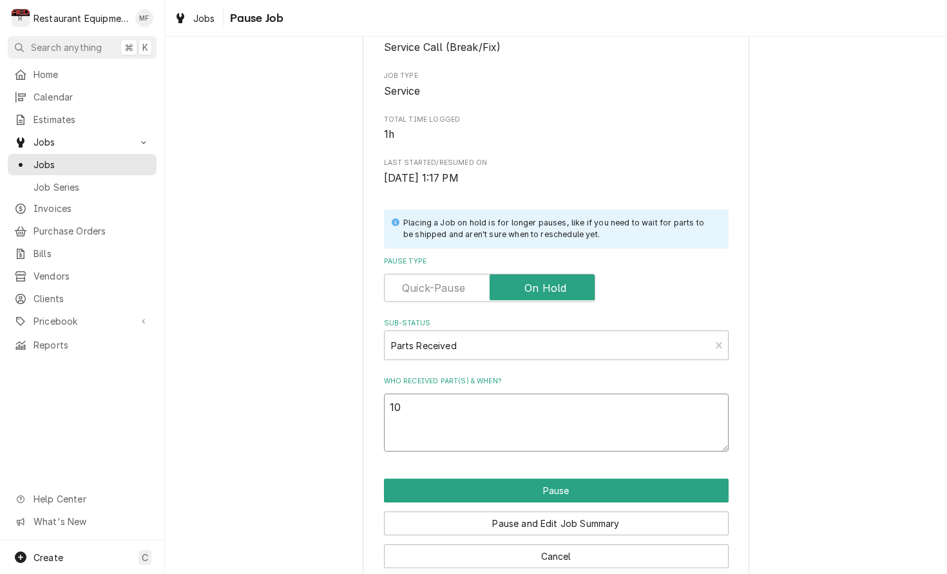
type textarea "x"
type textarea "10."
type textarea "x"
type textarea "10"
type textarea "x"
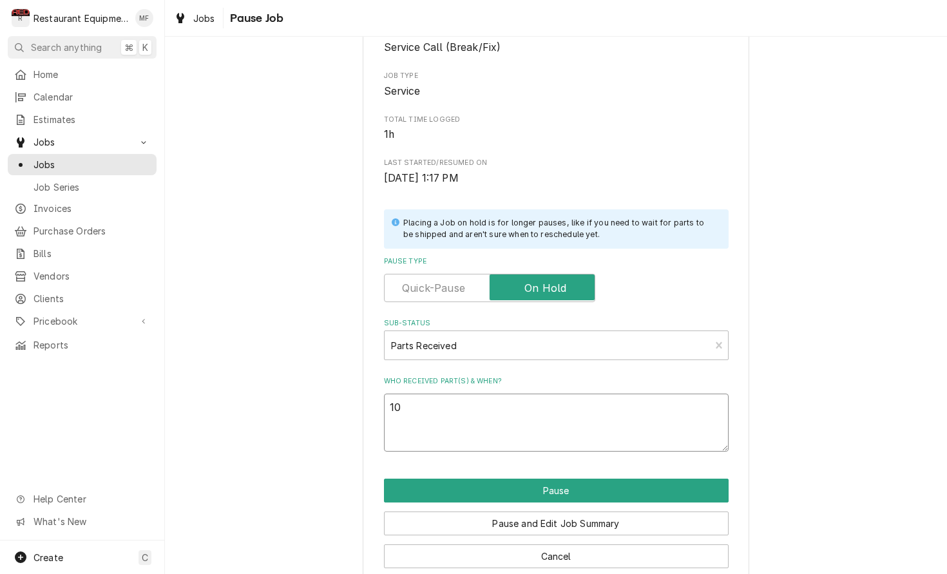
type textarea "10/"
type textarea "x"
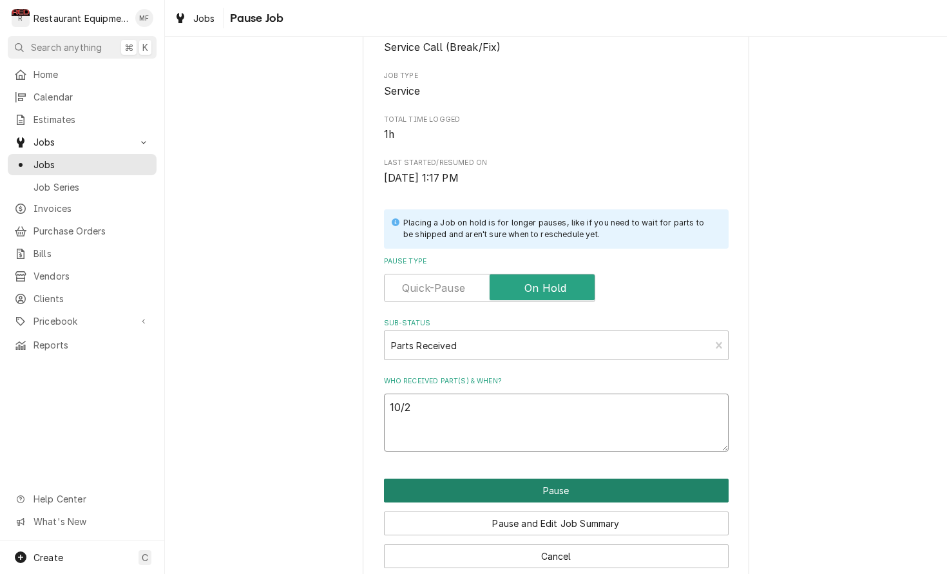
type textarea "10/2"
click at [625, 483] on button "Pause" at bounding box center [556, 491] width 345 height 24
type textarea "x"
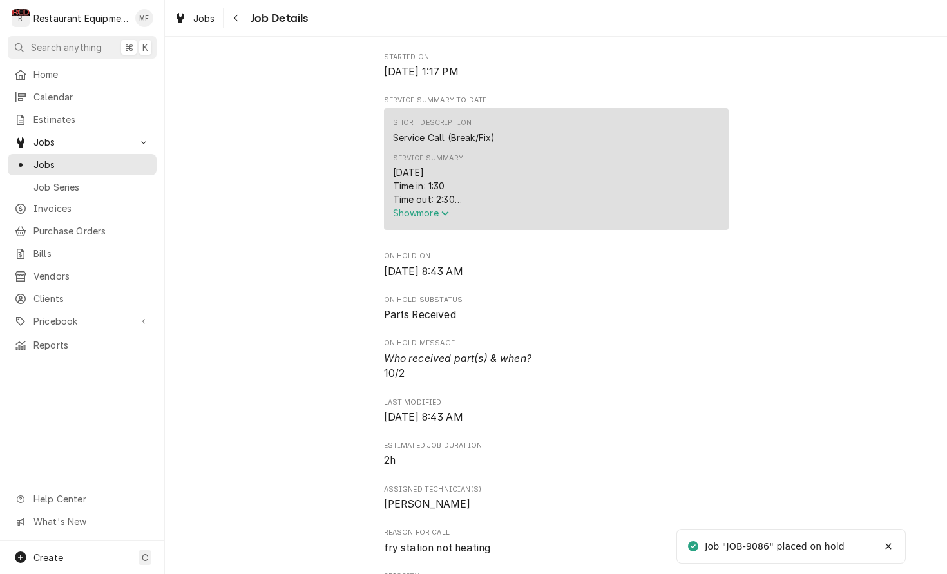
scroll to position [451, 0]
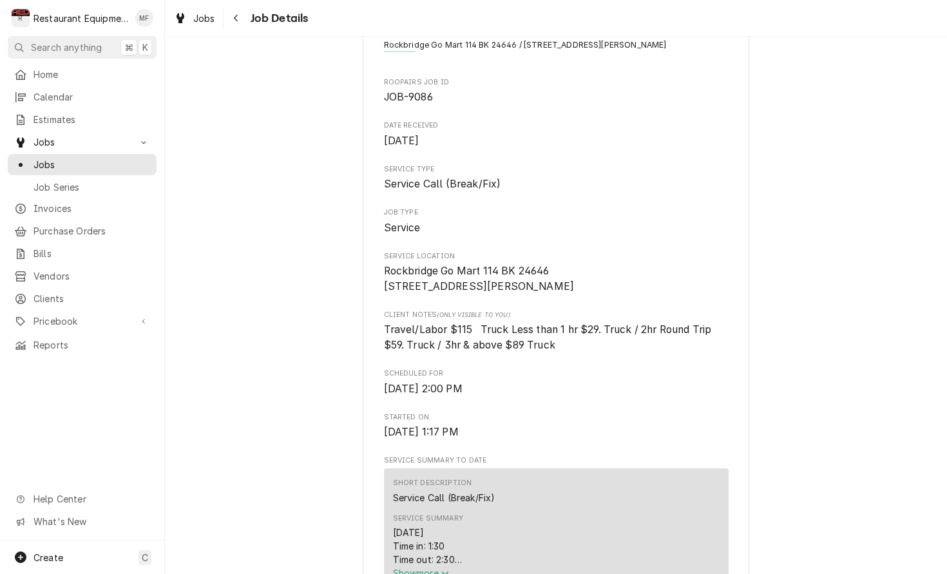
scroll to position [81, 0]
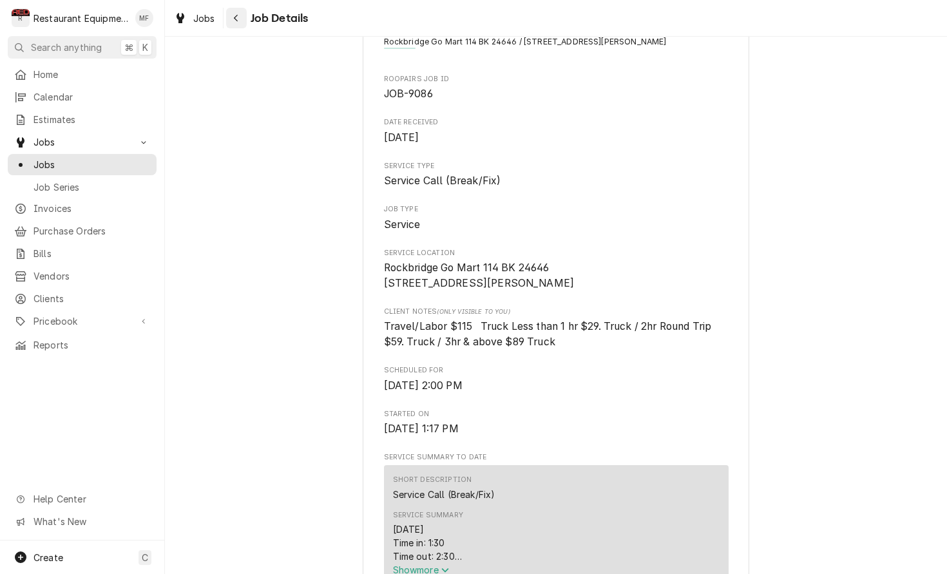
click at [235, 21] on icon "Navigate back" at bounding box center [236, 18] width 6 height 9
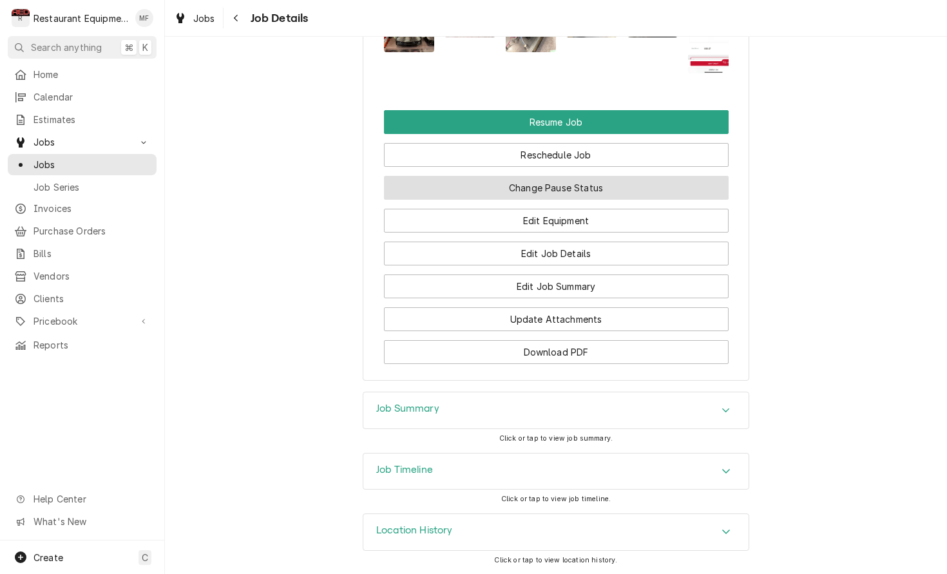
click at [595, 187] on button "Change Pause Status" at bounding box center [556, 188] width 345 height 24
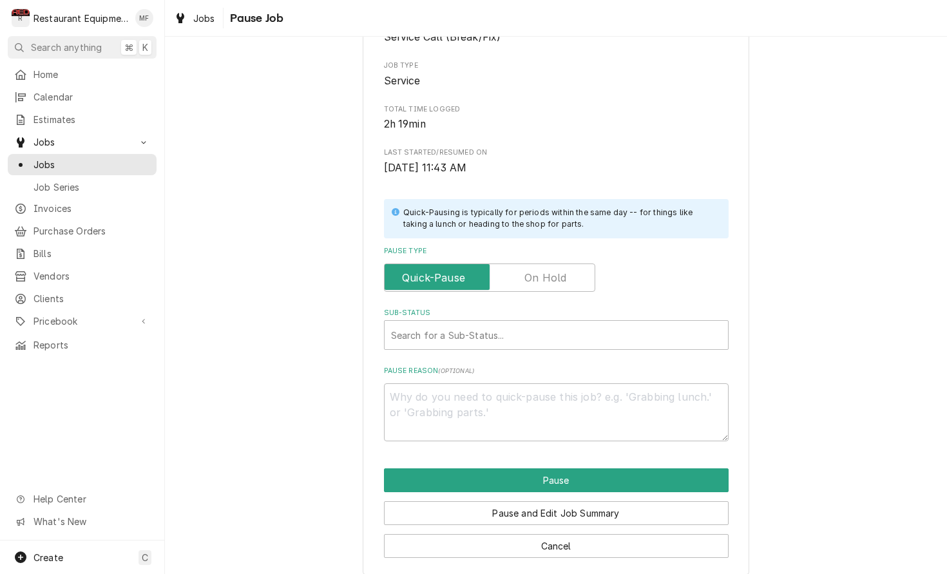
scroll to position [137, 0]
click at [568, 269] on input "Pause Type" at bounding box center [490, 277] width 200 height 28
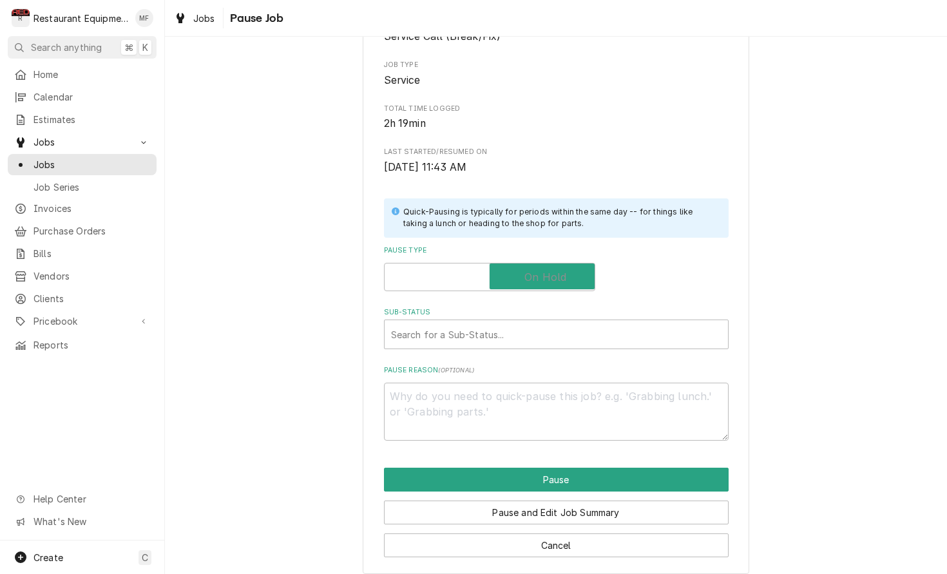
checkbox input "true"
type textarea "x"
click at [582, 333] on div "Sub-Status" at bounding box center [556, 334] width 330 height 23
type input "parts r"
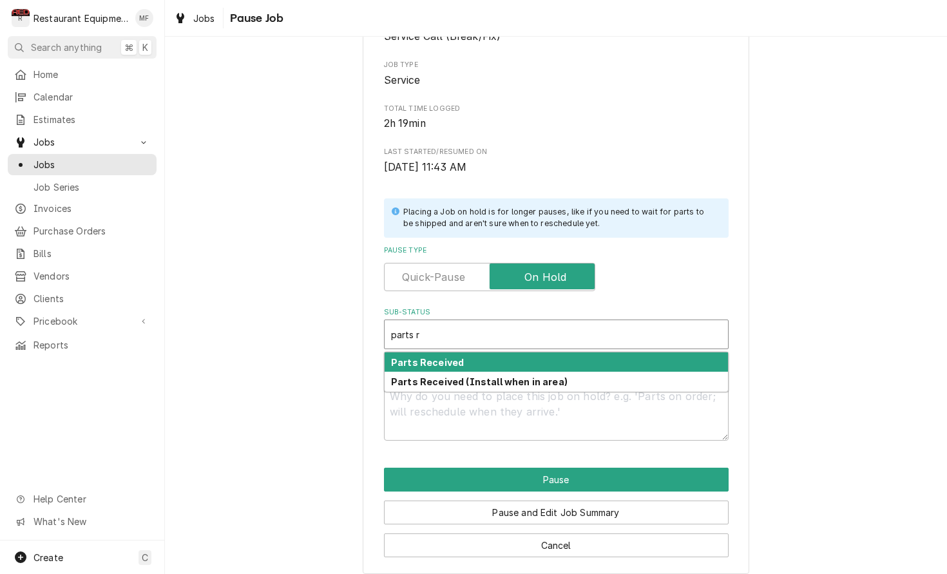
click at [592, 355] on div "Parts Received" at bounding box center [556, 362] width 343 height 20
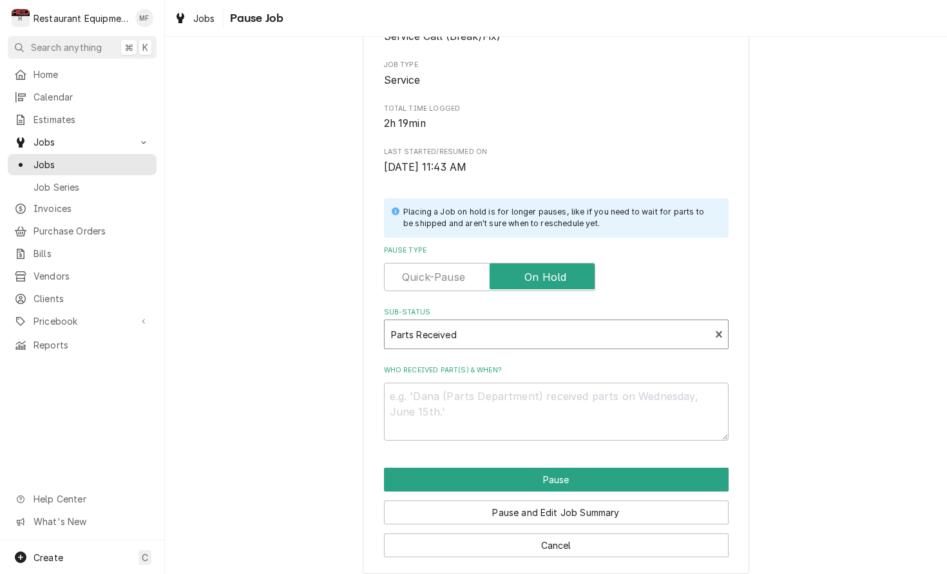
type textarea "x"
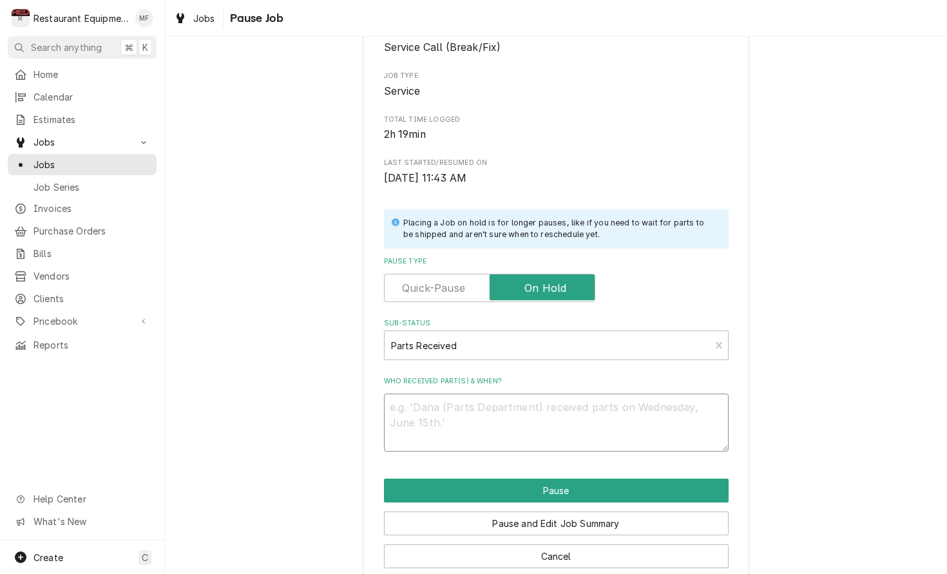
click at [591, 400] on textarea "Who received part(s) & when?" at bounding box center [556, 423] width 345 height 58
type textarea "x"
type textarea "1"
type textarea "x"
type textarea "10"
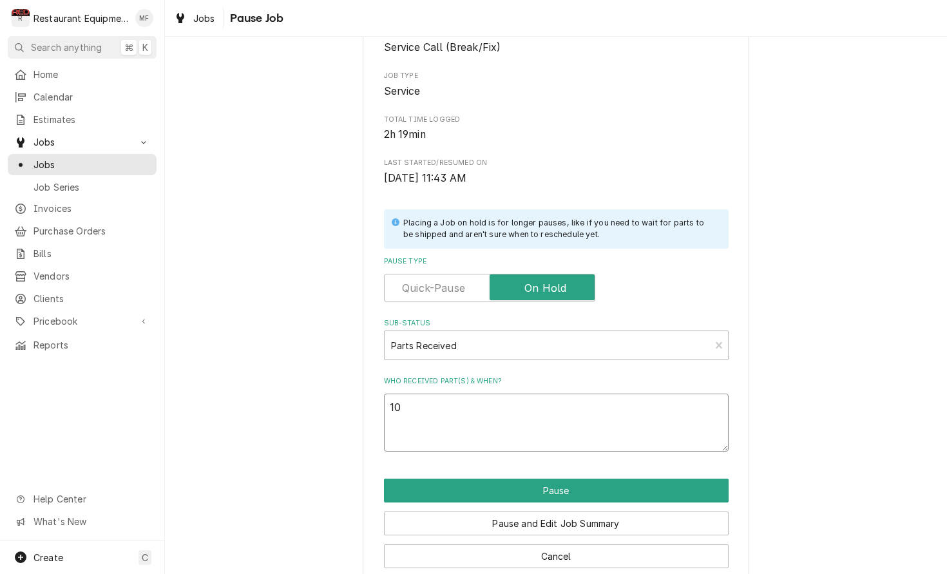
type textarea "x"
type textarea "10/"
type textarea "x"
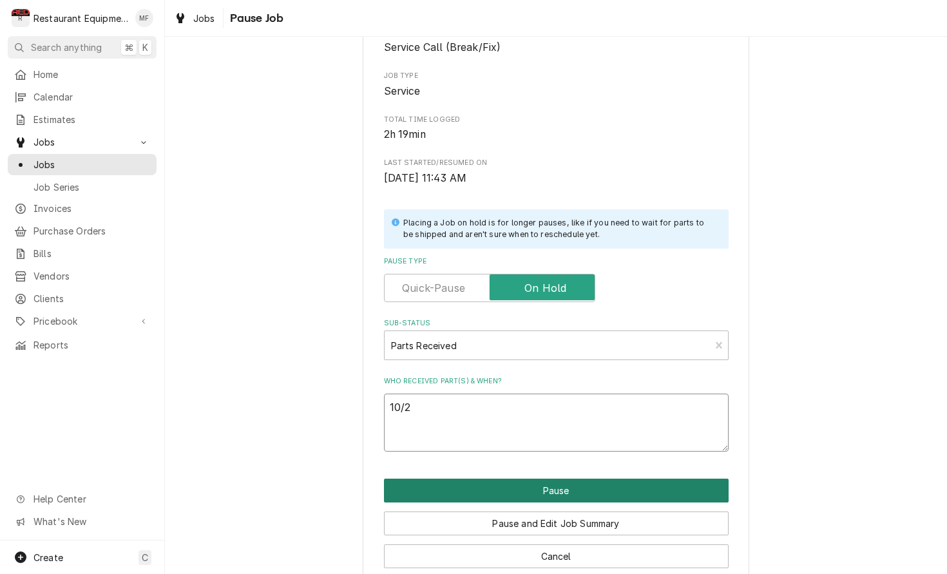
type textarea "10/2"
click at [607, 479] on button "Pause" at bounding box center [556, 491] width 345 height 24
type textarea "x"
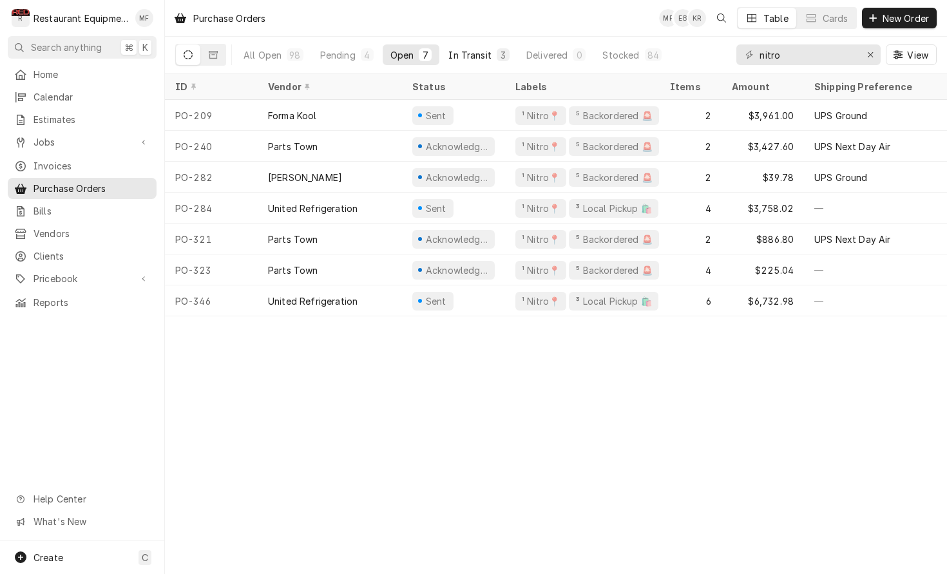
click at [459, 61] on button "In Transit 3" at bounding box center [479, 54] width 77 height 21
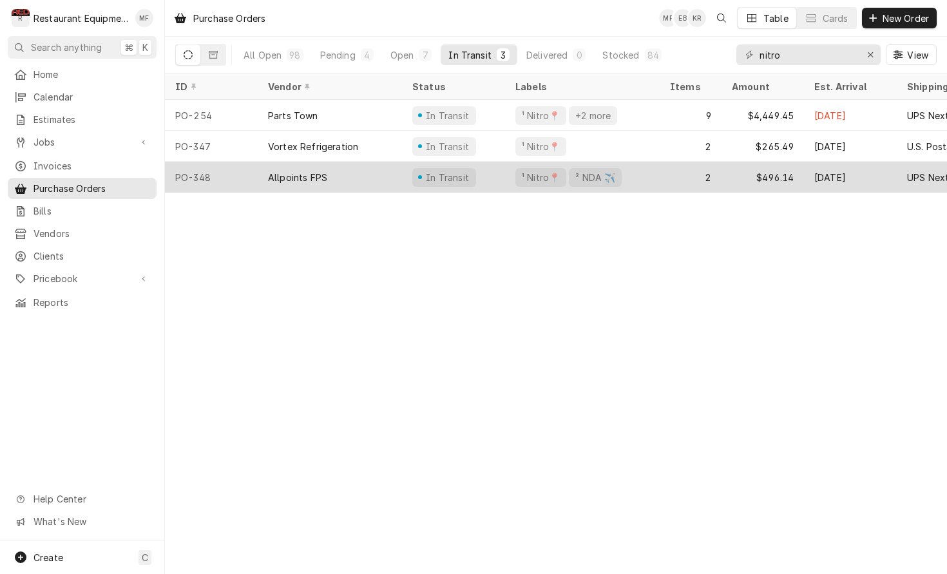
click at [481, 178] on div "In Transit" at bounding box center [453, 177] width 103 height 31
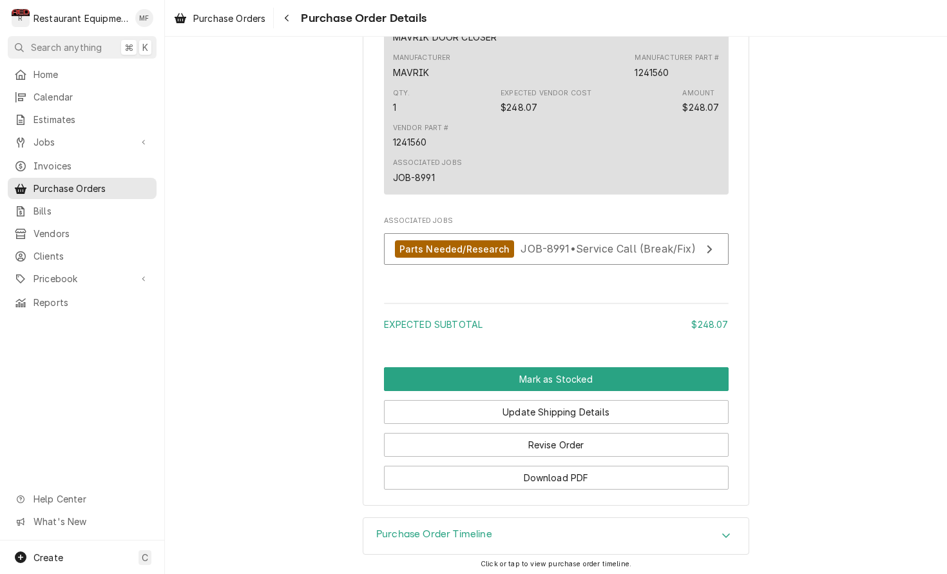
scroll to position [895, 0]
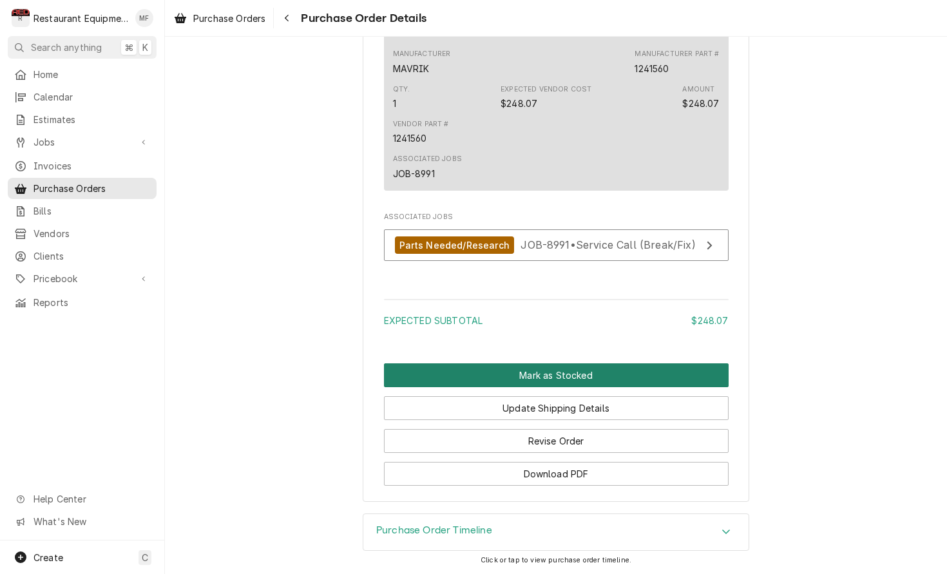
click at [571, 379] on button "Mark as Stocked" at bounding box center [556, 375] width 345 height 24
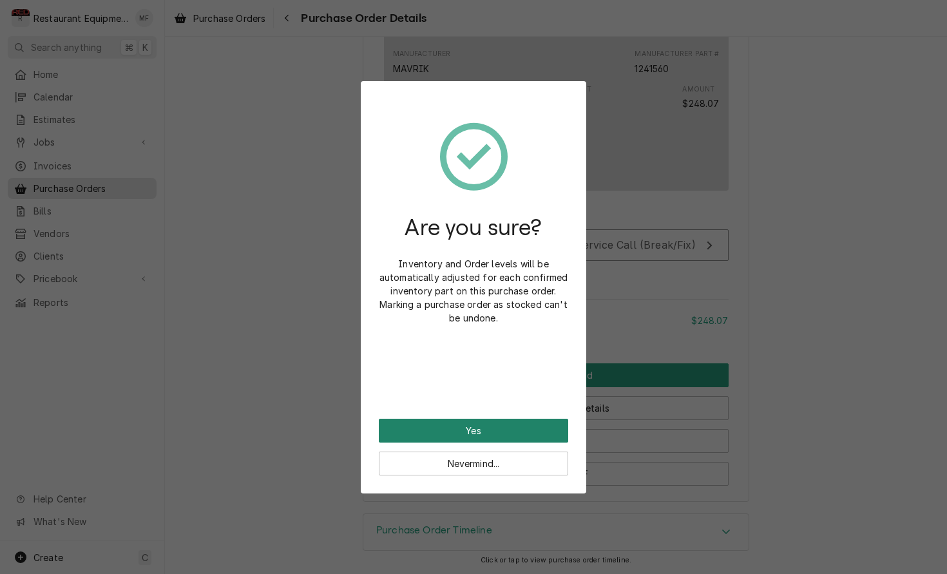
click at [552, 421] on button "Yes" at bounding box center [473, 431] width 189 height 24
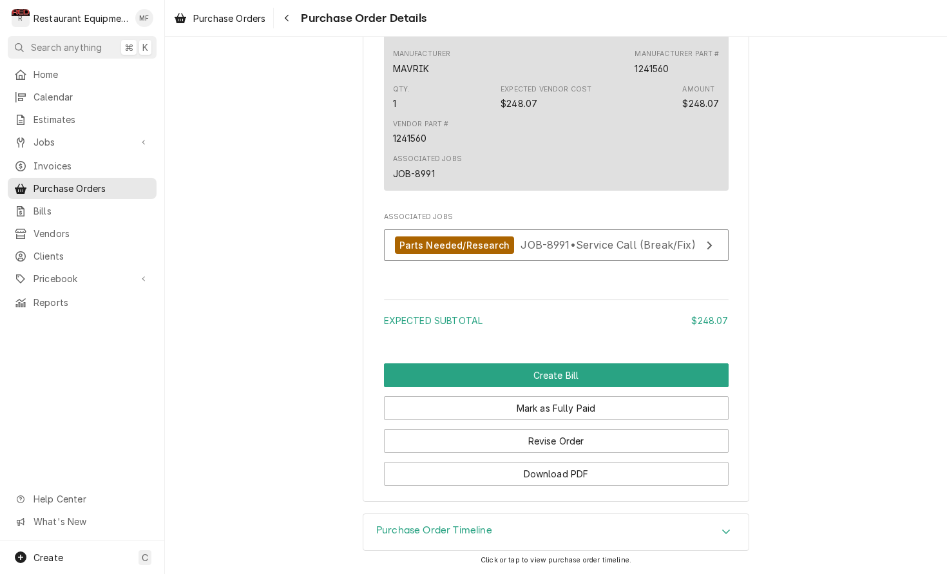
scroll to position [902, 0]
click at [543, 245] on span "JOB-8991 • Service Call (Break/Fix)" at bounding box center [607, 244] width 175 height 13
click at [293, 21] on div "Navigate back" at bounding box center [286, 18] width 13 height 13
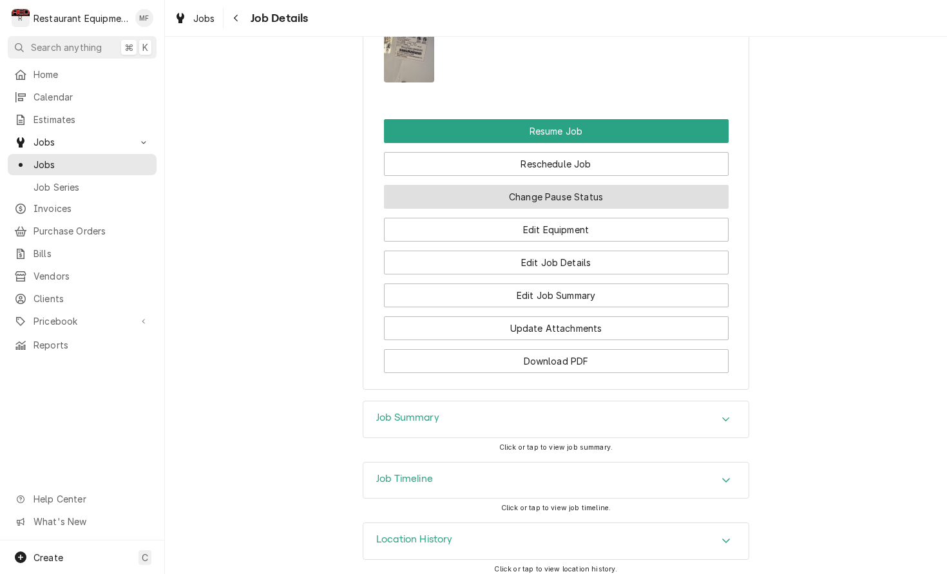
scroll to position [1479, 0]
click at [547, 188] on button "Change Pause Status" at bounding box center [556, 197] width 345 height 24
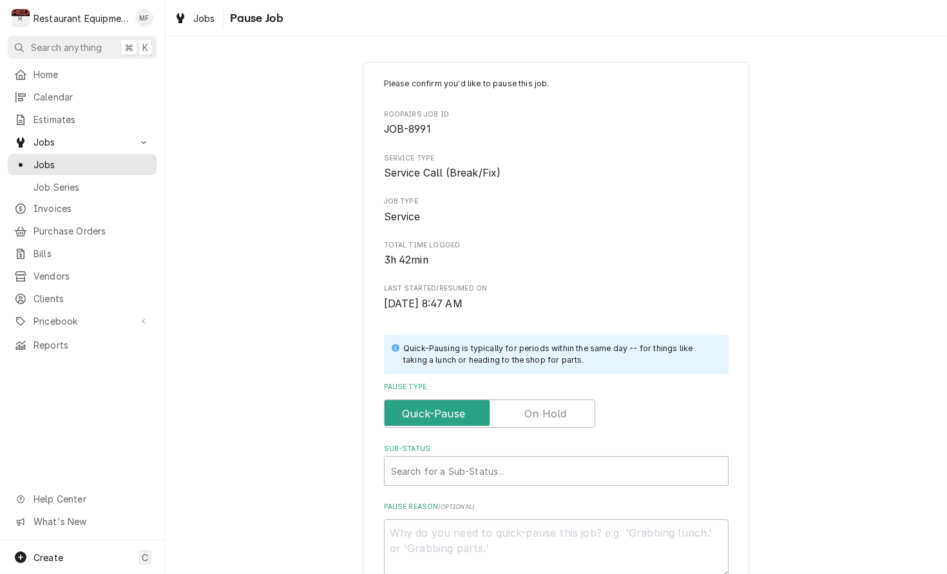
click at [538, 415] on label "Pause Type" at bounding box center [489, 413] width 211 height 28
click at [538, 415] on input "Pause Type" at bounding box center [490, 413] width 200 height 28
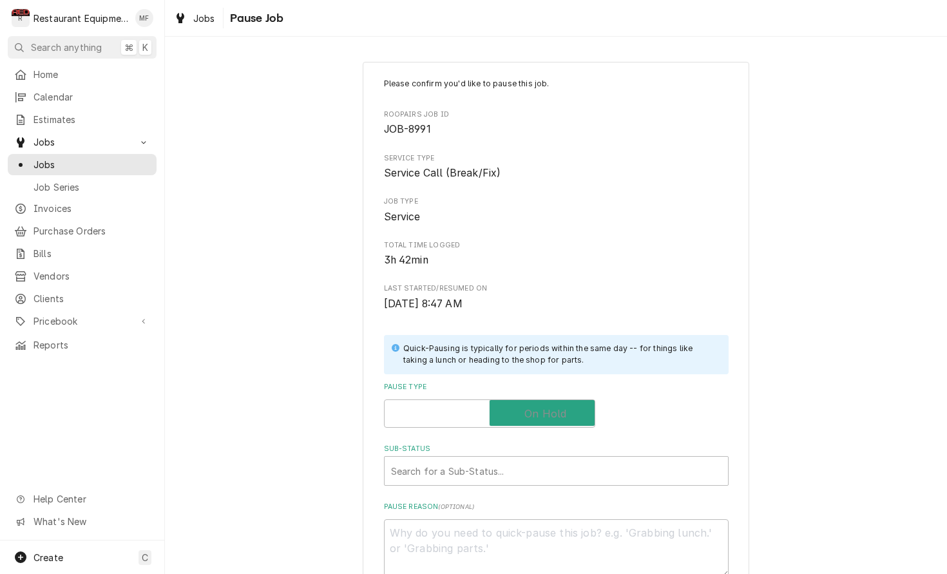
checkbox input "true"
type textarea "x"
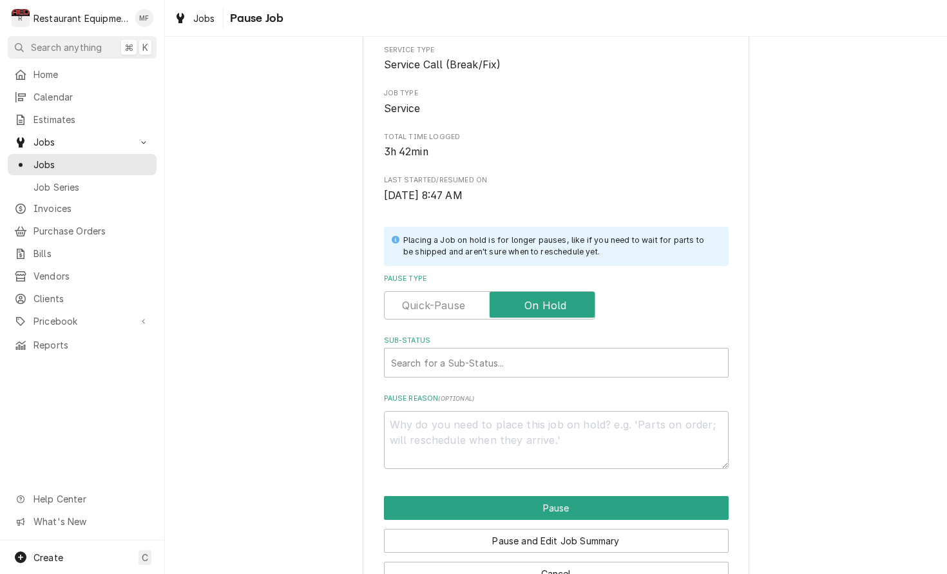
scroll to position [120, 0]
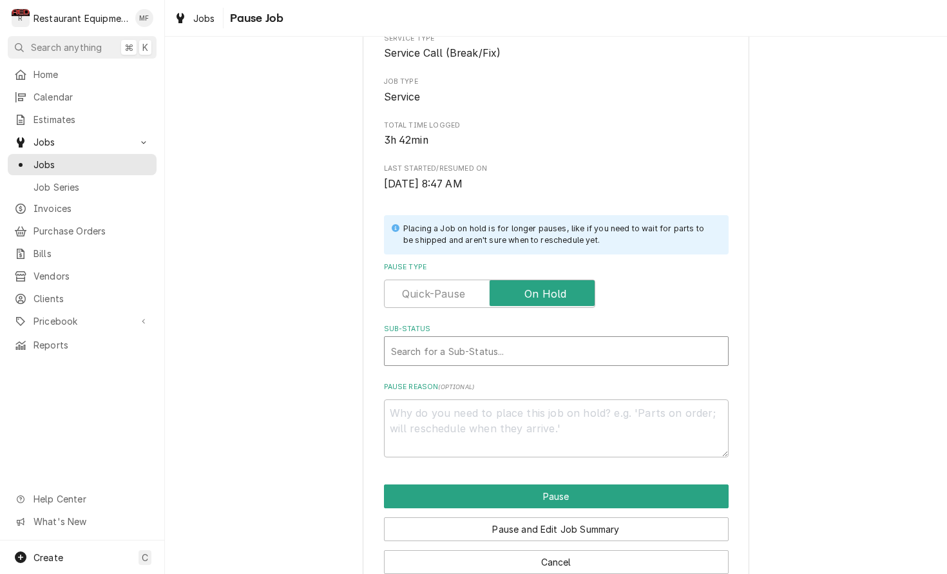
click at [535, 344] on div "Sub-Status" at bounding box center [556, 350] width 330 height 23
type input "parts rec"
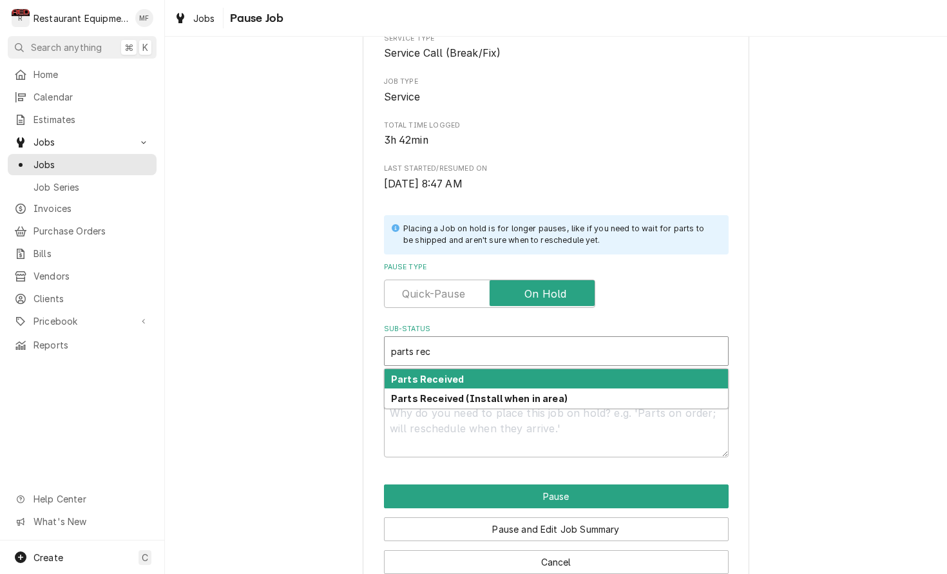
click at [531, 369] on div "Parts Received" at bounding box center [556, 379] width 343 height 20
type textarea "x"
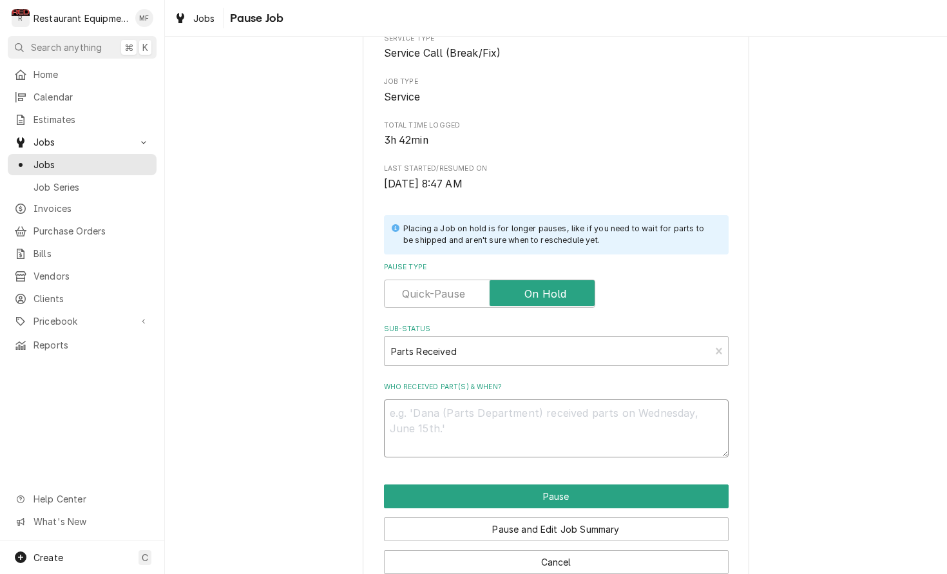
click at [522, 415] on textarea "Who received part(s) & when?" at bounding box center [556, 428] width 345 height 58
type textarea "x"
type textarea "1"
type textarea "x"
type textarea "10"
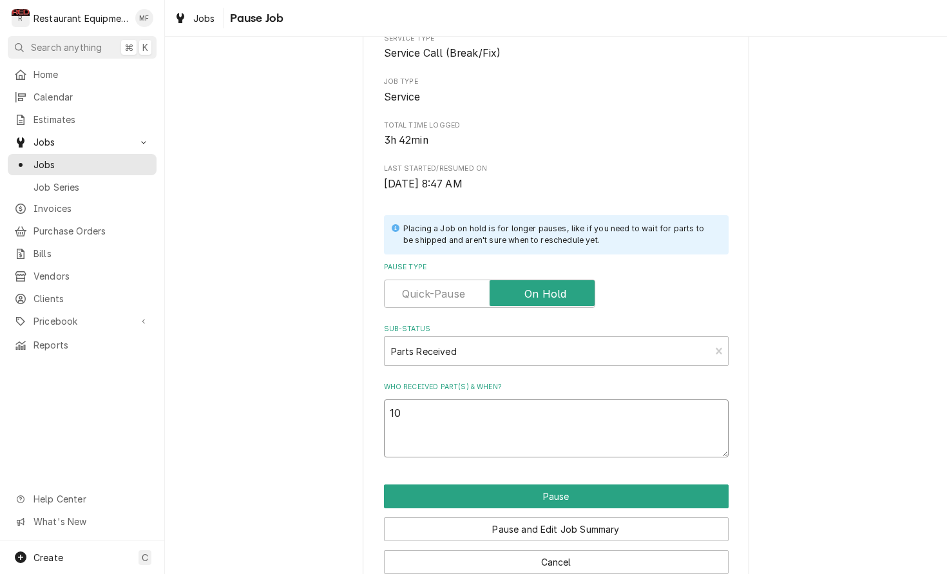
type textarea "x"
type textarea "10/"
type textarea "x"
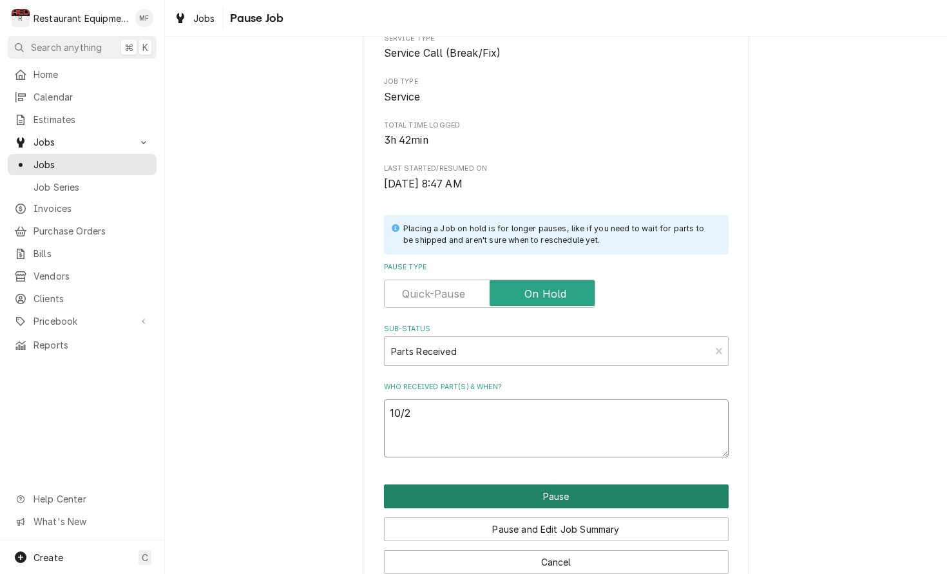
type textarea "10/2"
click at [559, 484] on button "Pause" at bounding box center [556, 496] width 345 height 24
type textarea "x"
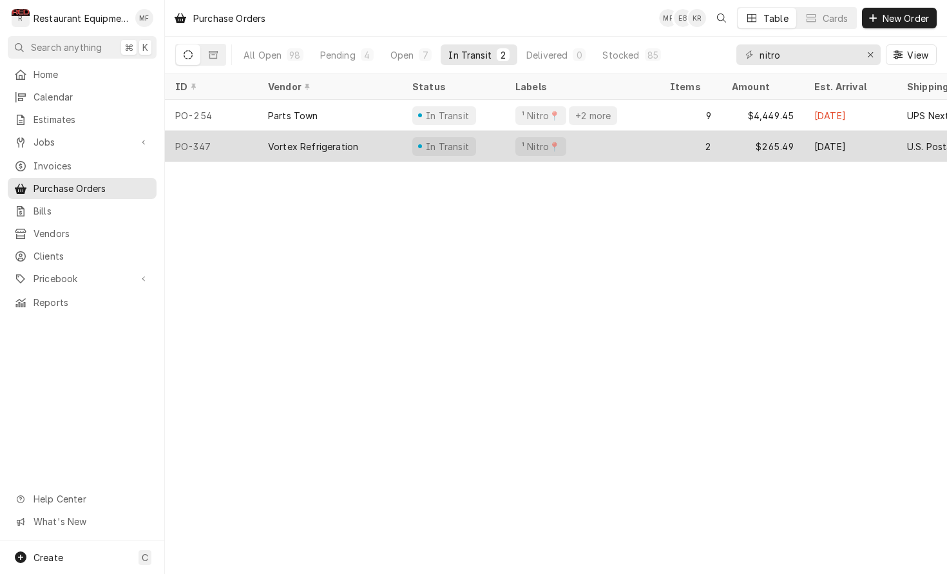
click at [390, 151] on div "Vortex Refrigeration" at bounding box center [330, 146] width 144 height 31
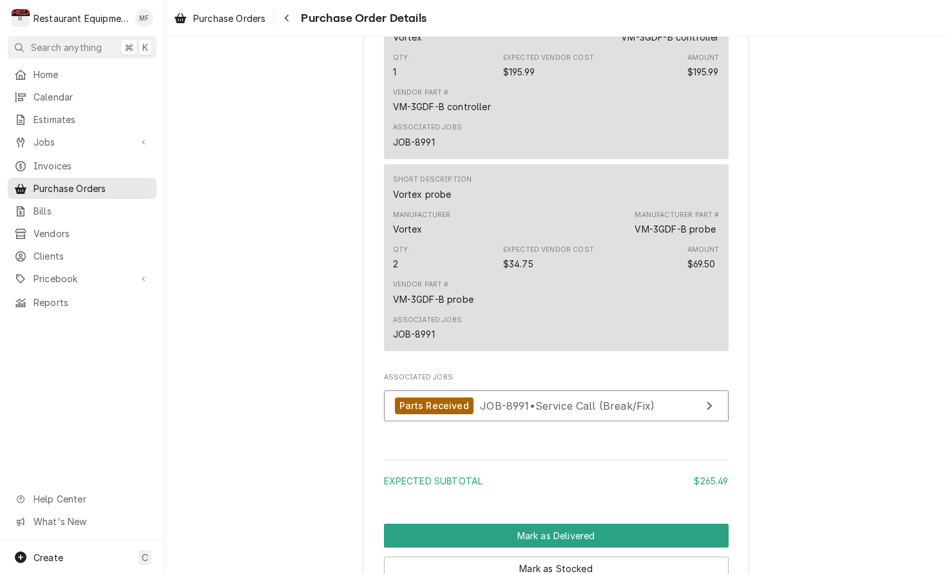
scroll to position [895, 0]
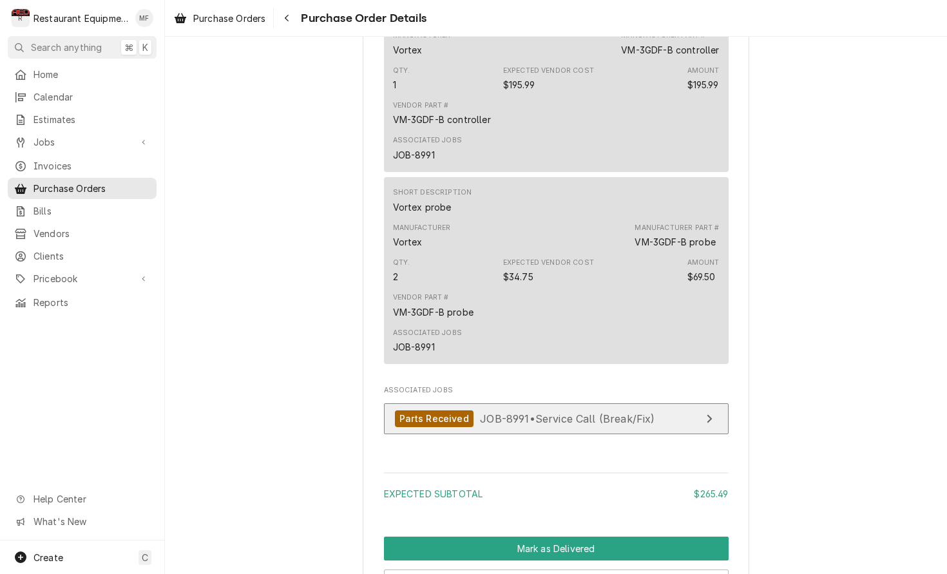
click at [555, 424] on span "JOB-8991 • Service Call (Break/Fix)" at bounding box center [567, 418] width 175 height 13
click at [681, 430] on link "Parts Received JOB-8991 • Service Call (Break/Fix)" at bounding box center [556, 419] width 345 height 32
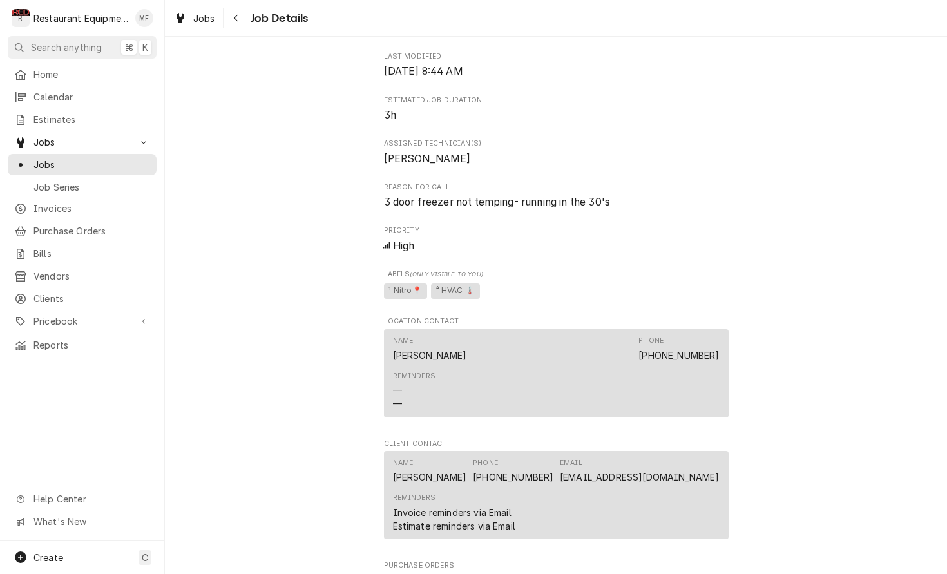
scroll to position [801, 0]
click at [236, 21] on icon "Navigate back" at bounding box center [236, 18] width 6 height 9
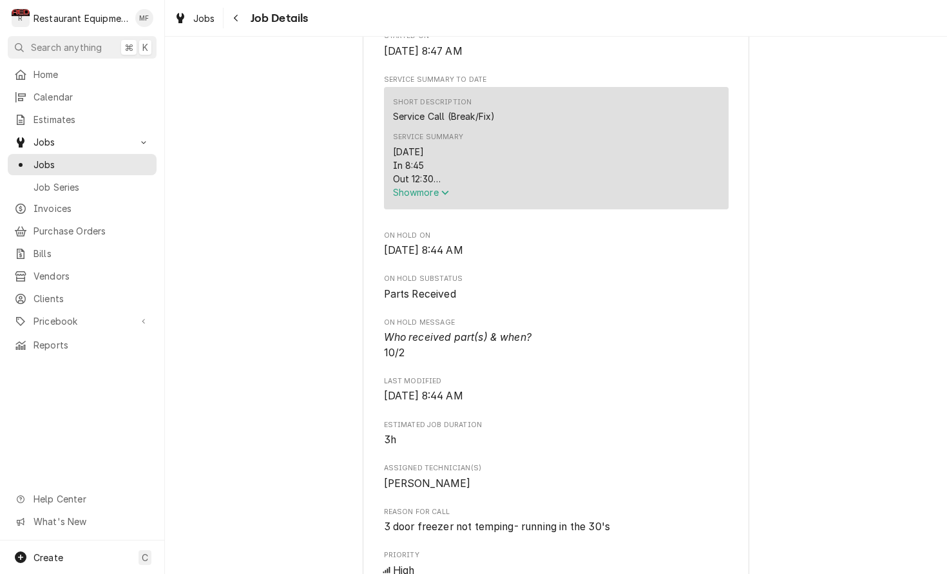
scroll to position [470, 0]
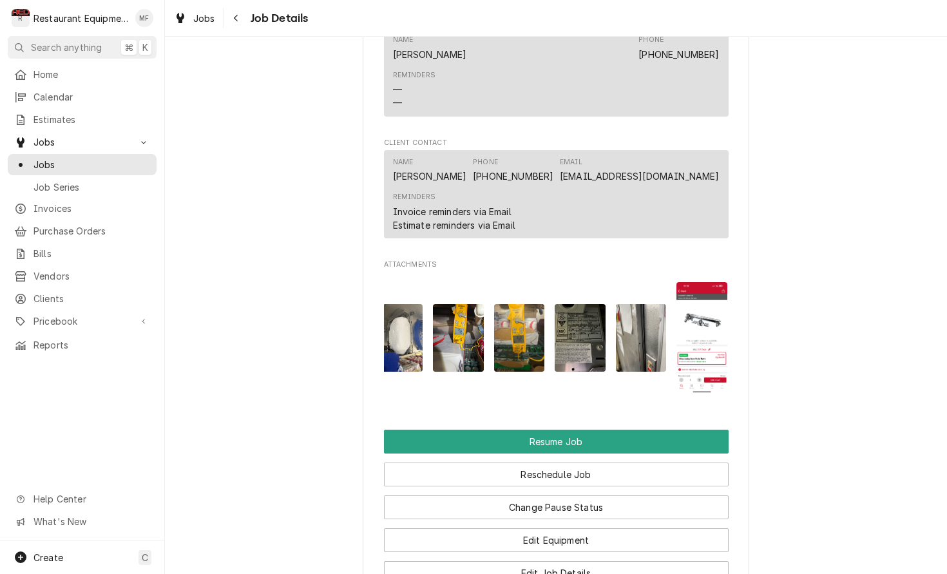
scroll to position [0, 10]
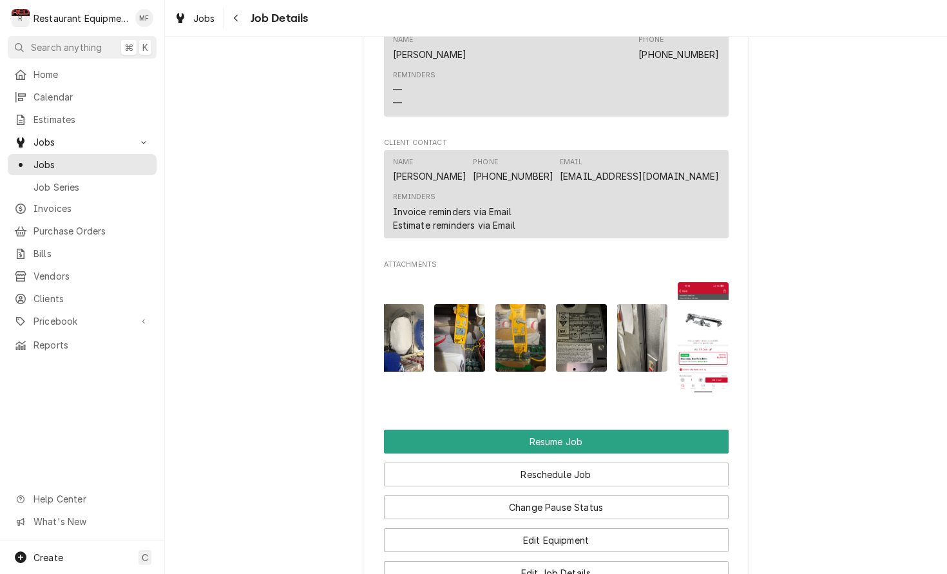
click at [691, 320] on img "Attachments" at bounding box center [703, 337] width 51 height 110
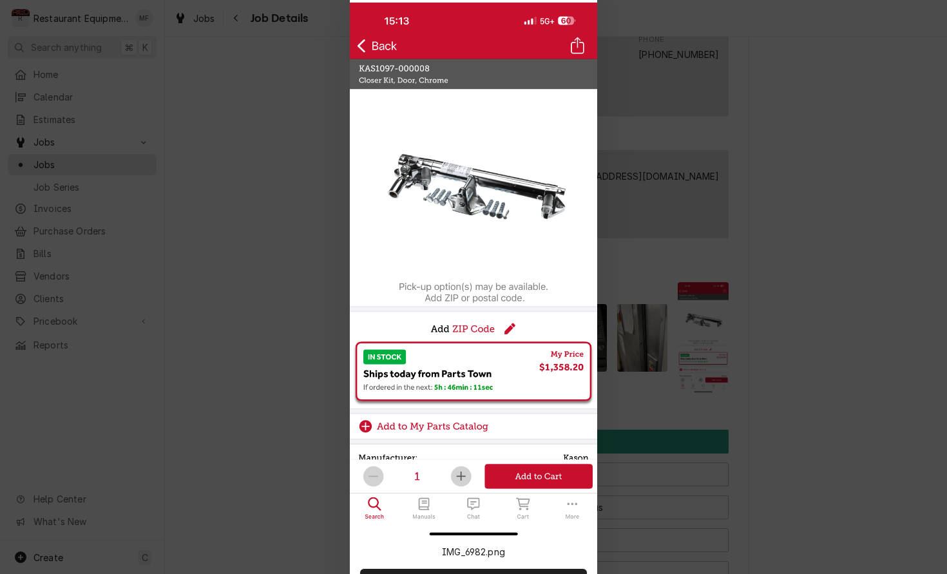
click at [694, 310] on div at bounding box center [473, 287] width 947 height 574
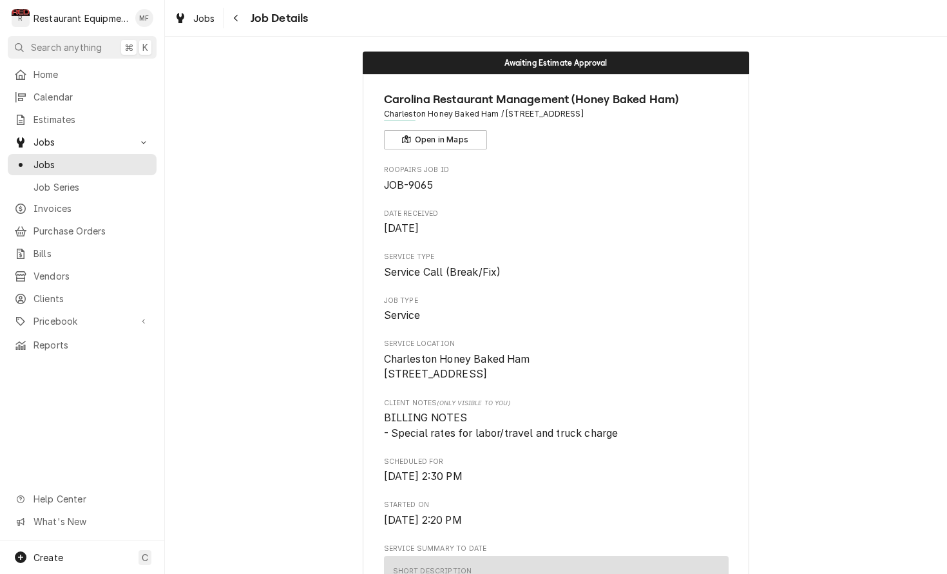
scroll to position [8, 0]
click at [235, 23] on div "Navigate back" at bounding box center [236, 18] width 13 height 13
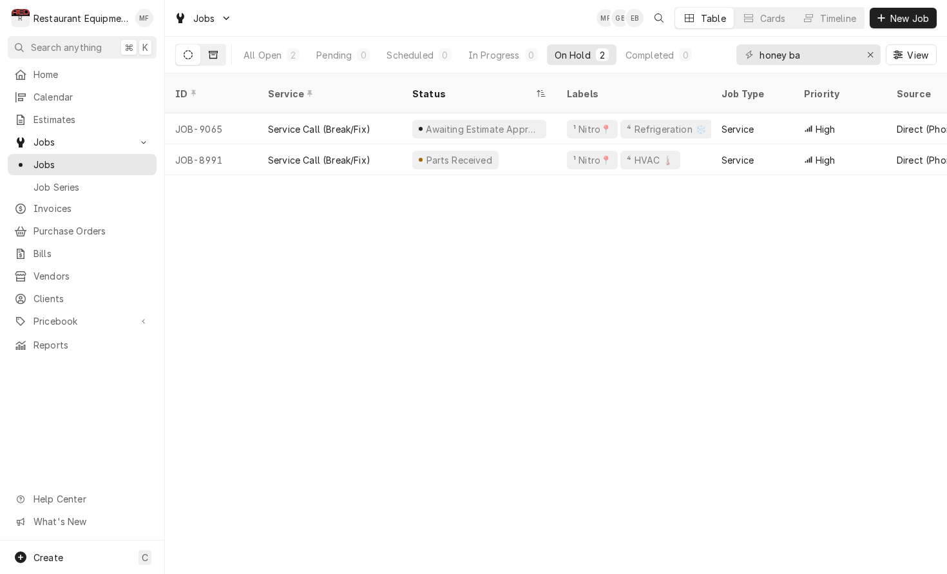
click at [215, 49] on button "Dynamic Content Wrapper" at bounding box center [213, 54] width 24 height 21
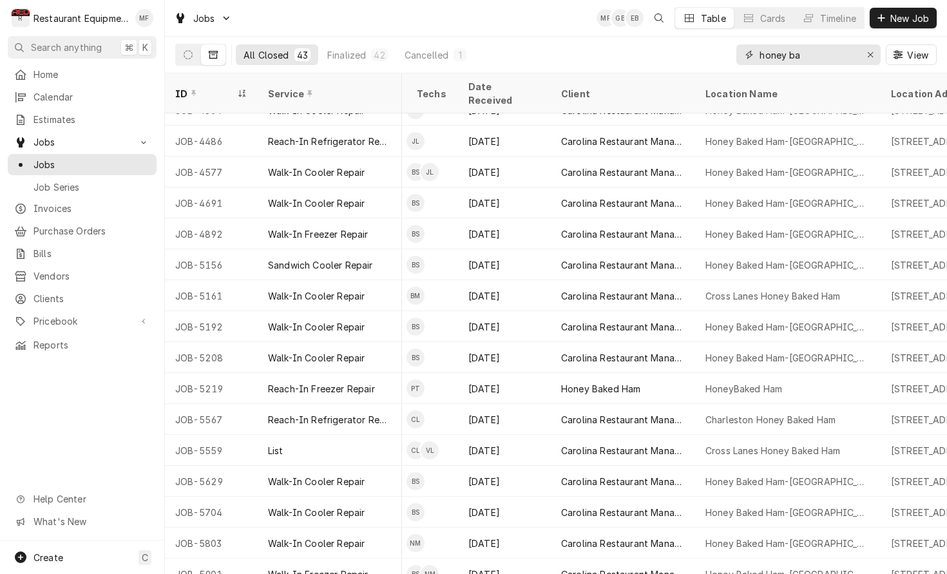
click at [877, 56] on button "Erase input" at bounding box center [870, 54] width 21 height 21
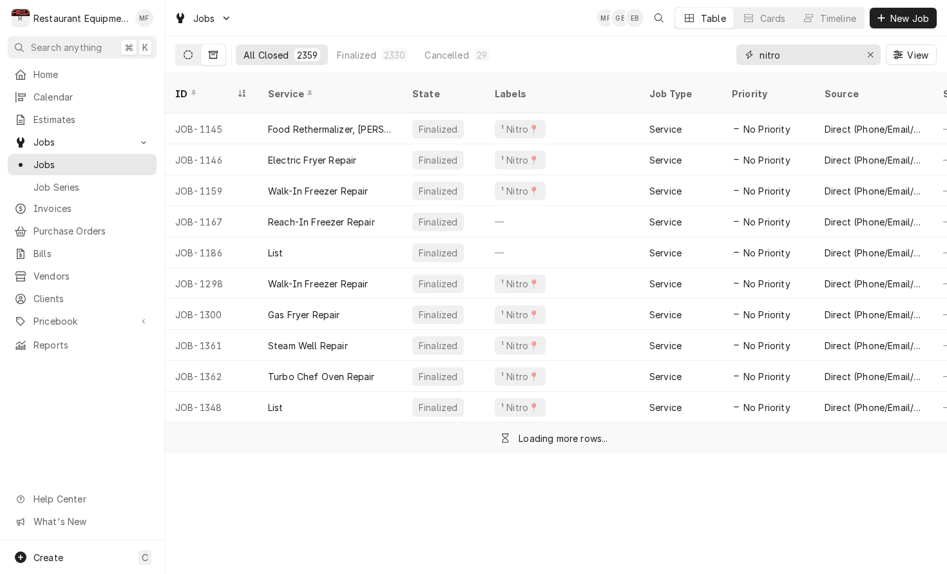
type input "nitro"
click at [189, 50] on icon "Dynamic Content Wrapper" at bounding box center [188, 54] width 9 height 9
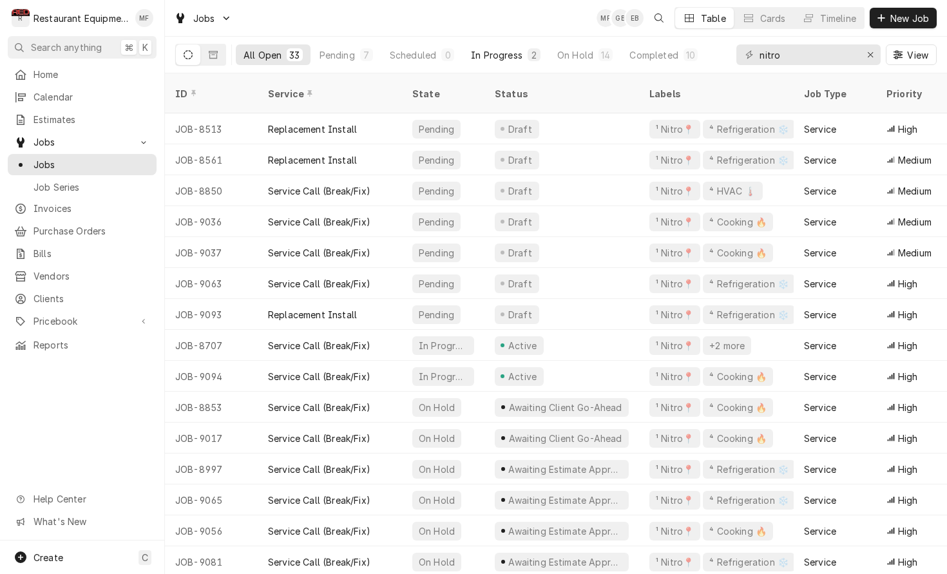
click at [518, 52] on div "In Progress" at bounding box center [497, 55] width 52 height 14
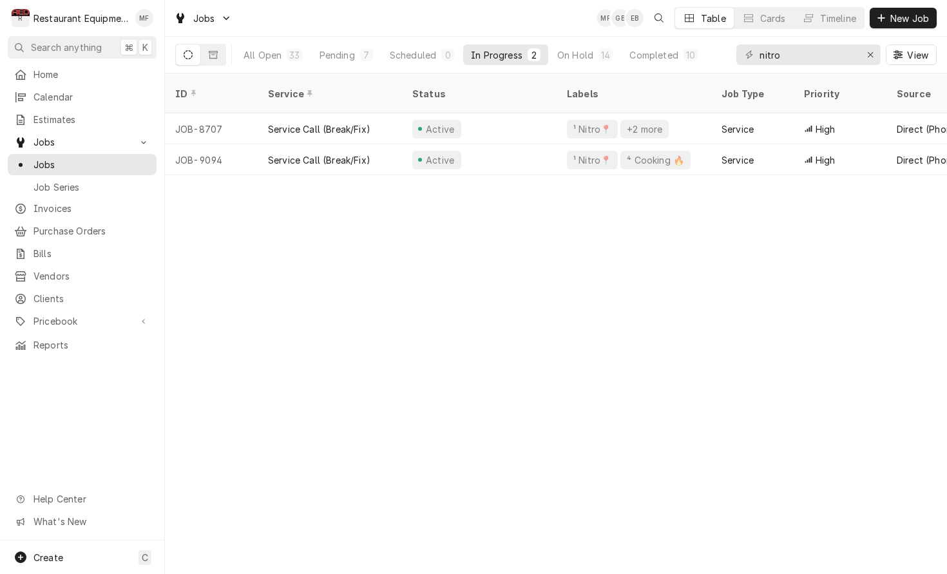
click at [940, 177] on div "ID Service Status Labels Job Type Priority Source Source ID Techs Date Received…" at bounding box center [556, 323] width 782 height 500
click at [920, 23] on span "New Job" at bounding box center [910, 19] width 44 height 14
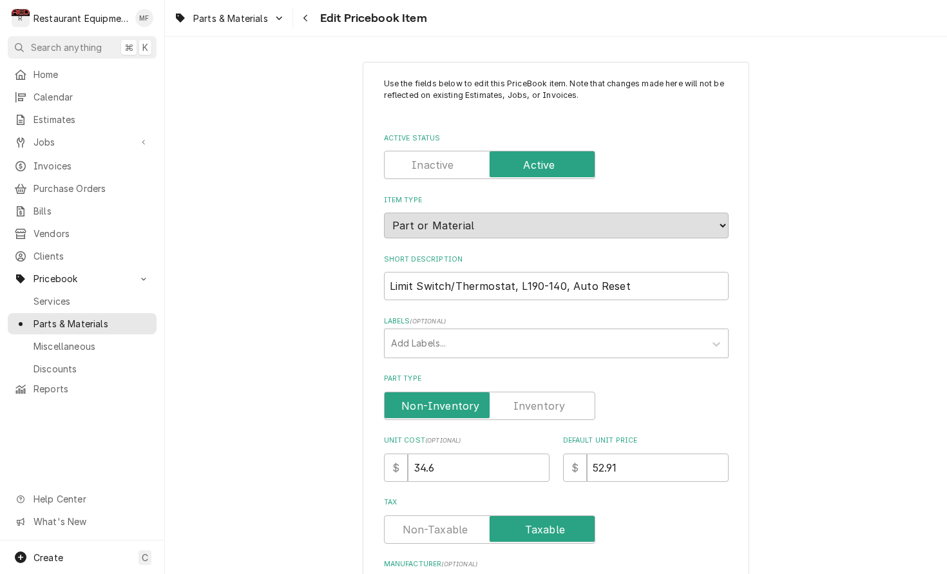
type textarea "x"
click at [310, 24] on button "Navigate back" at bounding box center [306, 18] width 21 height 21
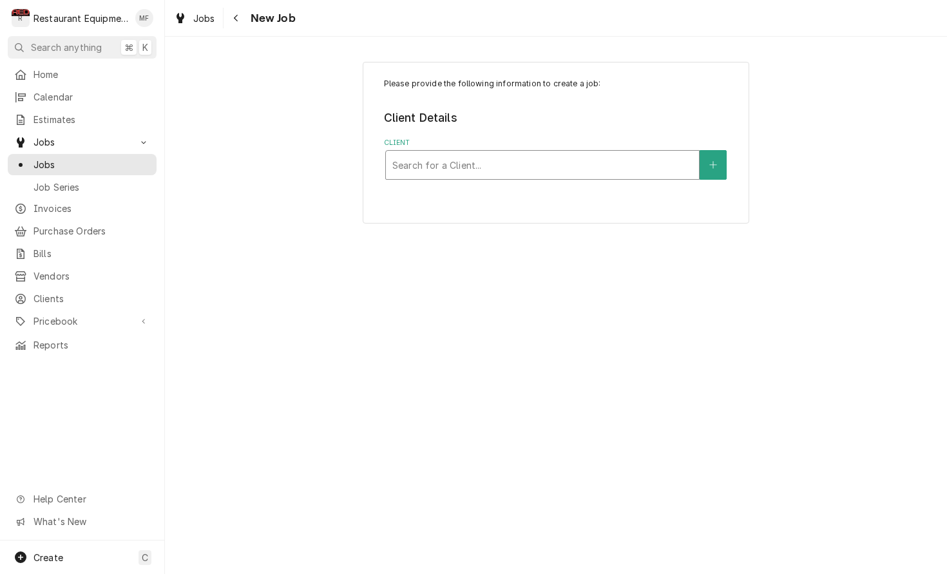
click at [543, 176] on div "Search for a Client..." at bounding box center [542, 165] width 313 height 28
type input "garland"
click at [538, 164] on div "Client" at bounding box center [542, 164] width 300 height 23
type input "welbil"
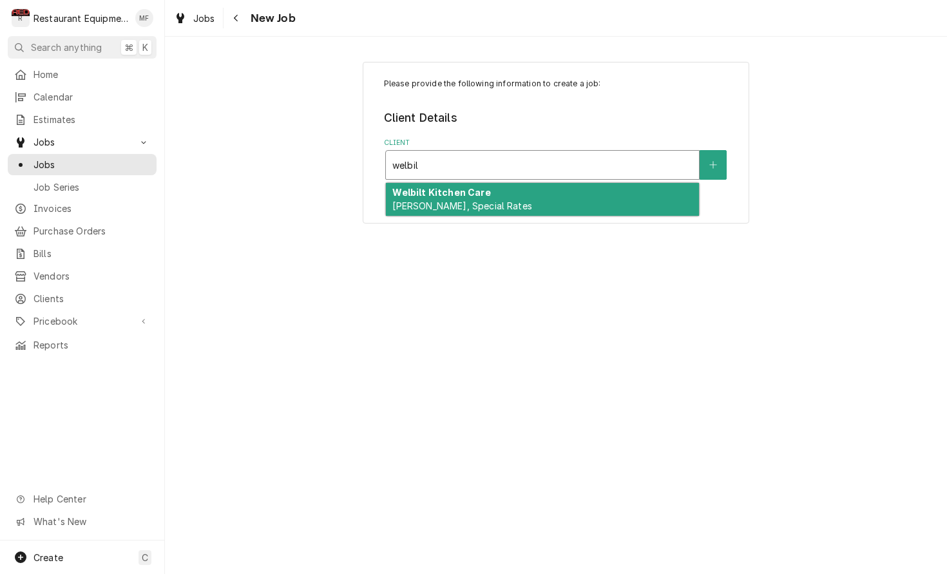
click at [546, 196] on div "Welbilt Kitchen Care [PERSON_NAME], Special Rates" at bounding box center [542, 199] width 313 height 33
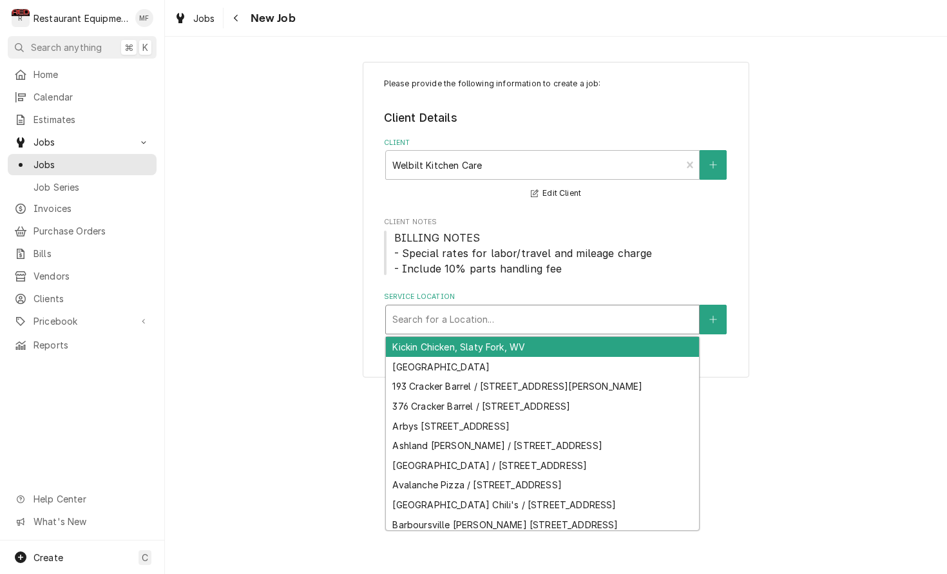
click at [583, 316] on div "Service Location" at bounding box center [542, 319] width 300 height 23
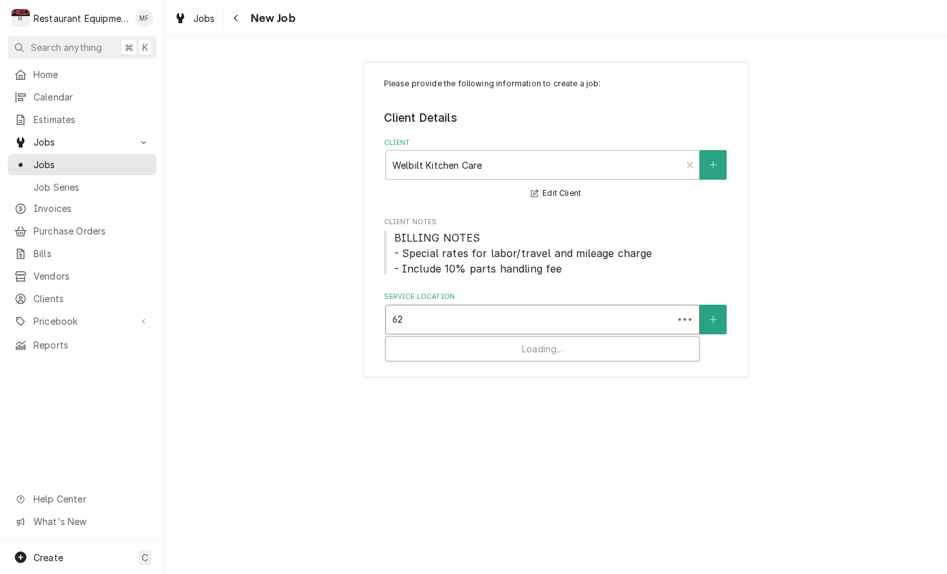
type input "621"
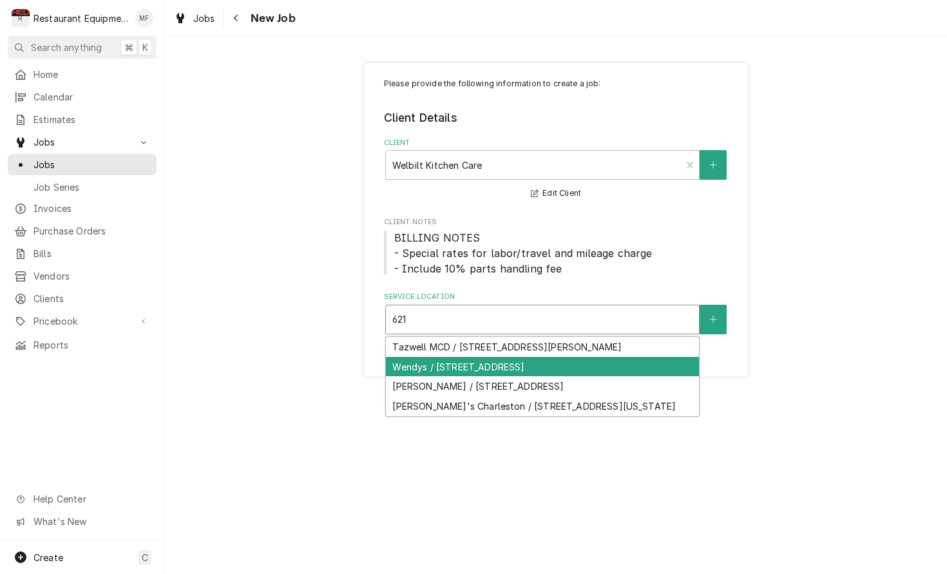
click at [607, 367] on div "Wendys / [STREET_ADDRESS]" at bounding box center [542, 367] width 313 height 20
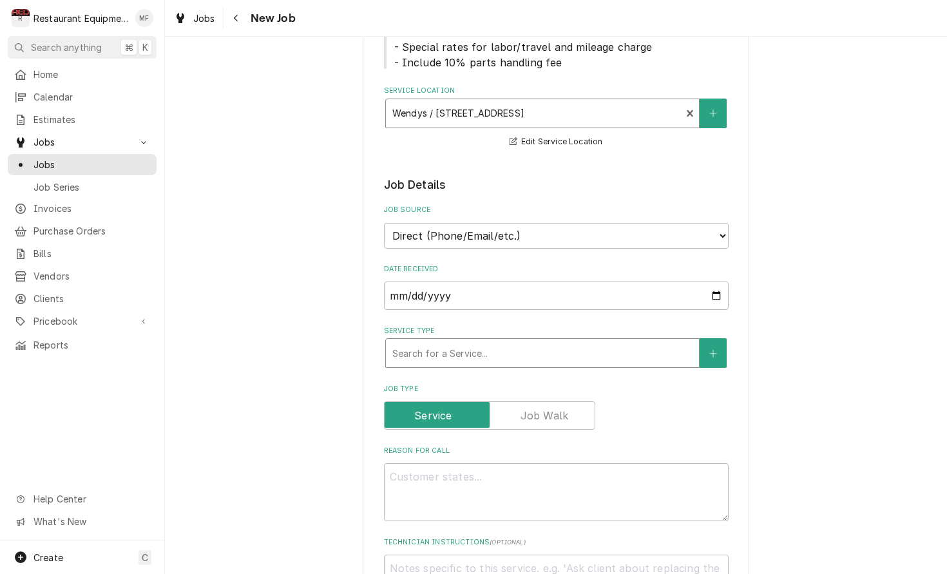
scroll to position [210, 0]
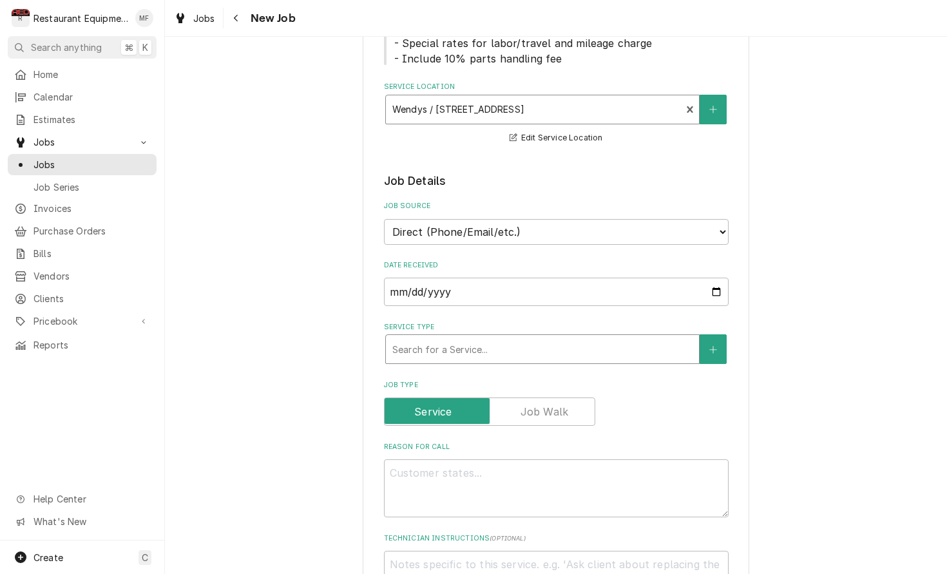
click at [582, 337] on div "Service Type" at bounding box center [542, 348] width 300 height 23
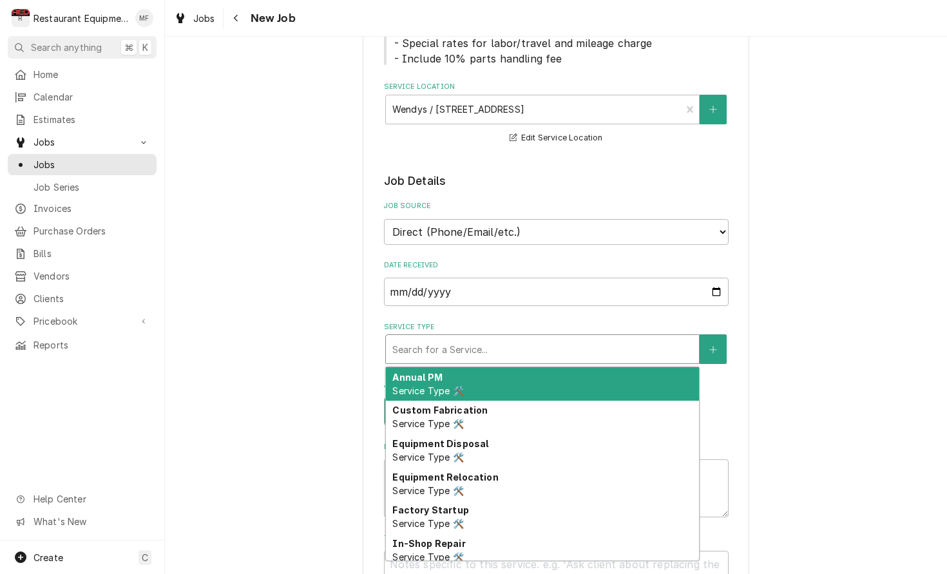
type textarea "x"
type input "b"
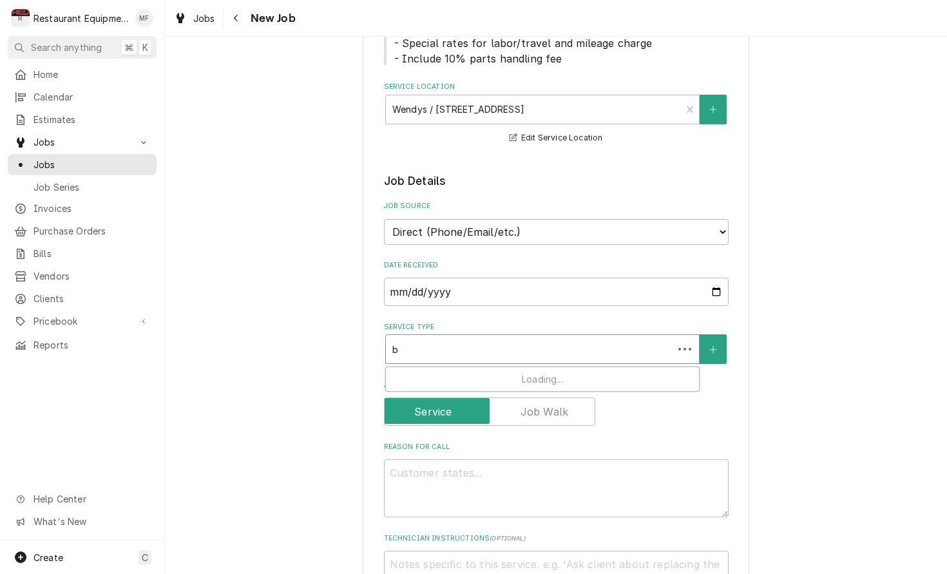
type textarea "x"
type input "br"
type textarea "x"
type input "bre"
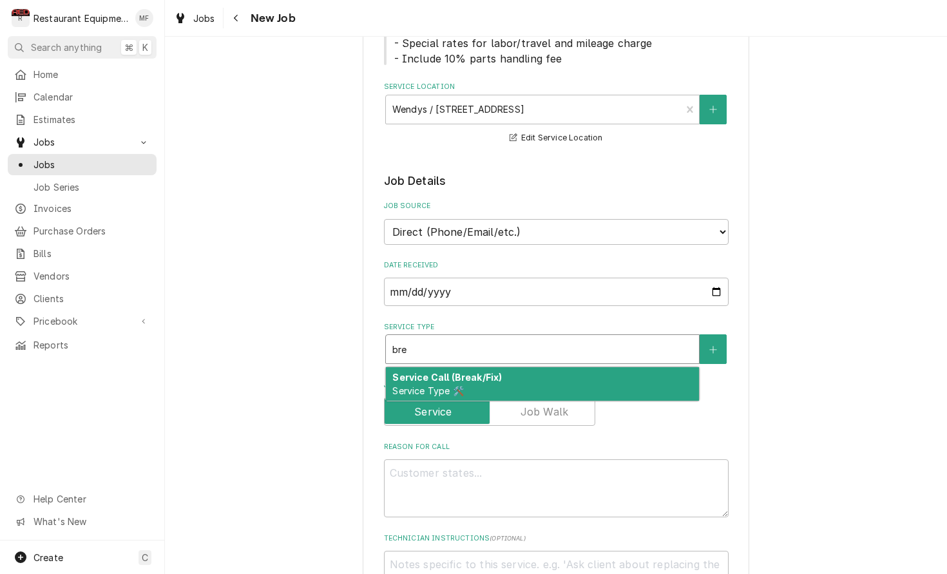
click at [600, 368] on div "Service Call (Break/Fix) Service Type 🛠️" at bounding box center [542, 383] width 313 height 33
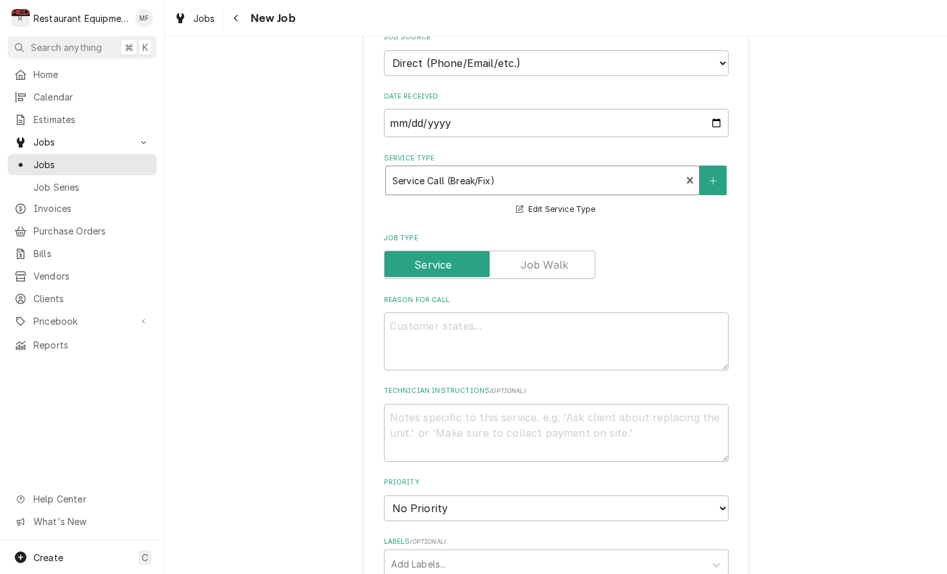
scroll to position [397, 0]
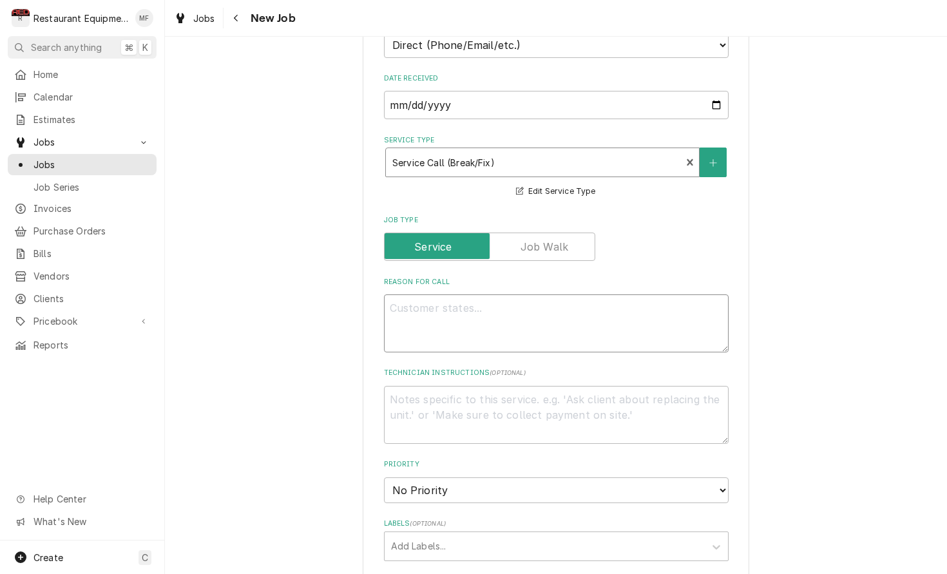
click at [596, 303] on textarea "Reason For Call" at bounding box center [556, 323] width 345 height 58
click at [668, 311] on textarea "Reason For Call" at bounding box center [556, 323] width 345 height 58
paste textarea "Fault Description: alarm 41 middle and left lane Additional Dispatch Notes: spo…"
type textarea "x"
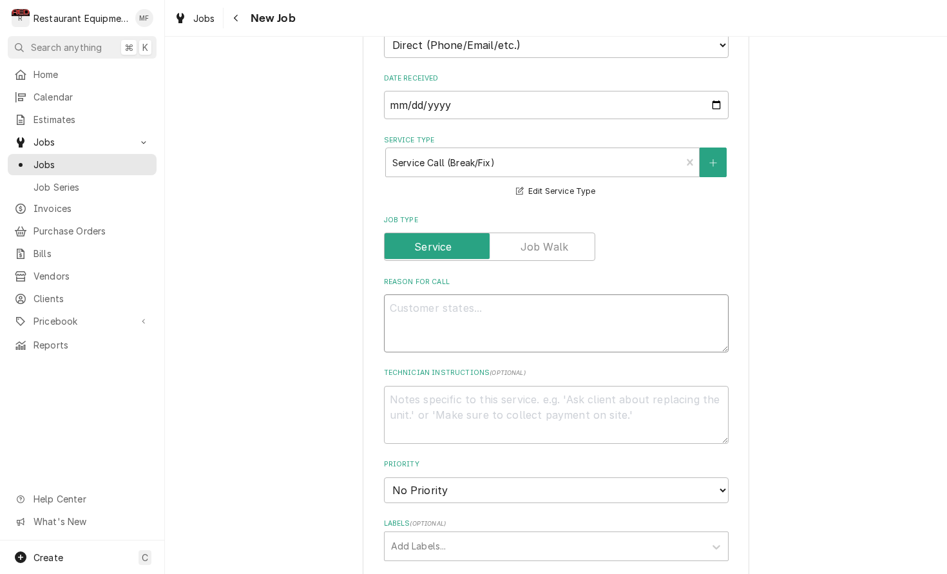
type textarea "Fault Description: alarm 41 middle and left lane Additional Dispatch Notes: spo…"
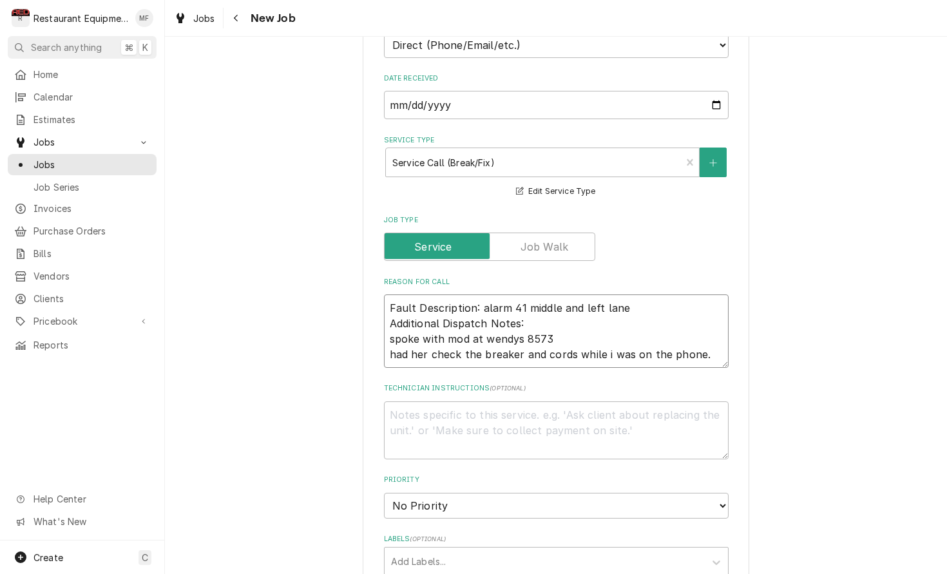
type textarea "x"
type textarea "Fault Description: alarm 41 middle and left lane Additional Dispatch Notes: spo…"
click at [827, 321] on div "Please provide the following information to create a job: Client Details Client…" at bounding box center [556, 372] width 782 height 1439
click at [713, 339] on textarea "Fault Description: alarm 41 middle and left lane Additional Dispatch Notes: spo…" at bounding box center [556, 330] width 345 height 73
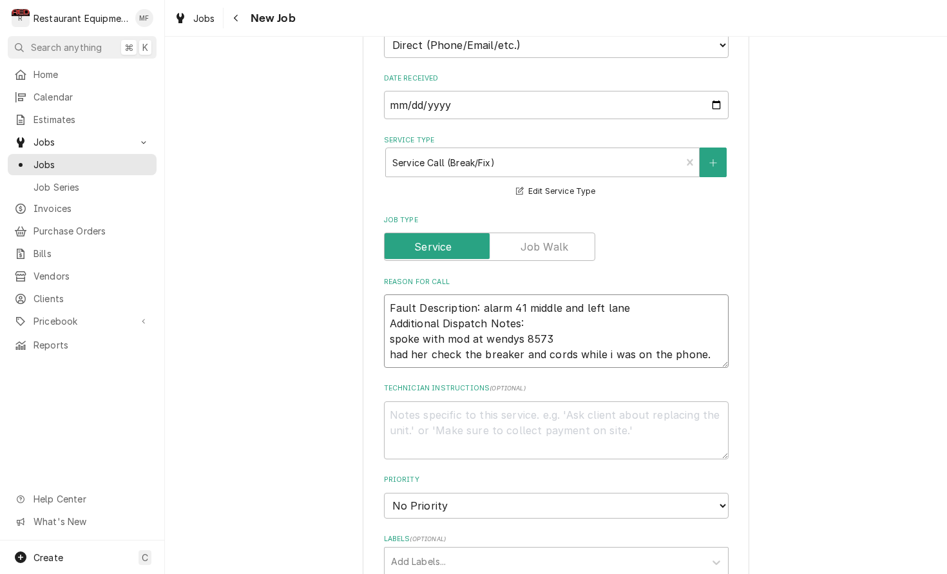
click at [714, 343] on textarea "Fault Description: alarm 41 middle and left lane Additional Dispatch Notes: spo…" at bounding box center [556, 330] width 345 height 73
click at [710, 341] on textarea "Fault Description: alarm 41 middle and left lane Additional Dispatch Notes: spo…" at bounding box center [556, 330] width 345 height 73
click at [703, 341] on textarea "Fault Description: alarm 41 middle and left lane Additional Dispatch Notes: spo…" at bounding box center [556, 330] width 345 height 73
type textarea "x"
type textarea "Fault Description: alarm 41 middle and left lane Additional Dispatch Notes: spo…"
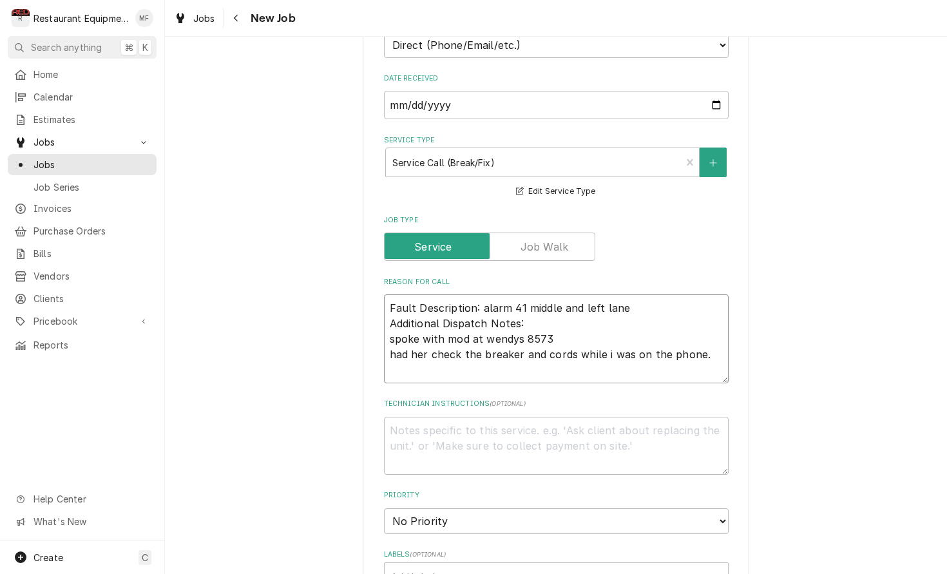
click at [705, 354] on textarea "Fault Description: alarm 41 middle and left lane Additional Dispatch Notes: spo…" at bounding box center [556, 338] width 345 height 89
click at [643, 350] on textarea "Fault Description: alarm 41 middle and left lane Additional Dispatch Notes: spo…" at bounding box center [556, 338] width 345 height 89
paste textarea "2211100103099"
type textarea "x"
type textarea "Fault Description: alarm 41 middle and left lane Additional Dispatch Notes: spo…"
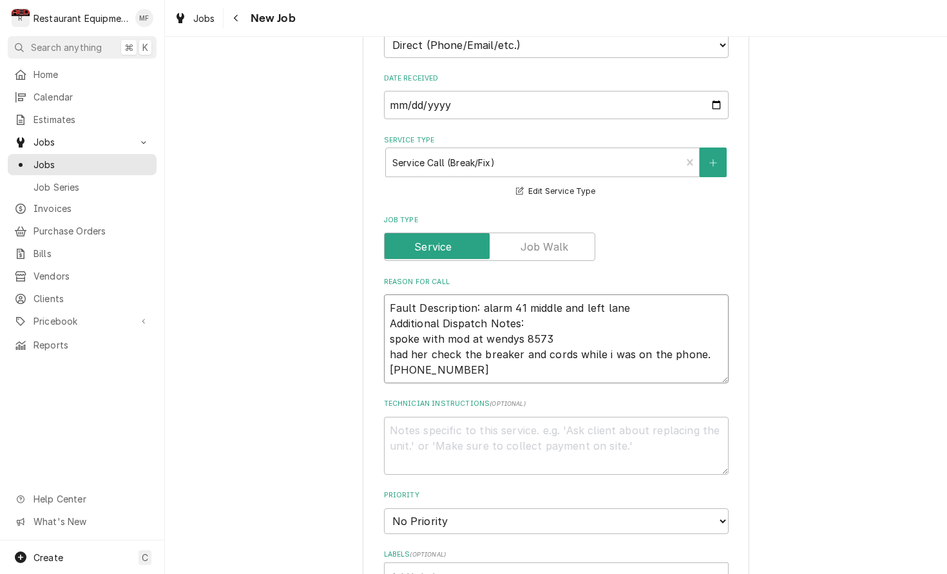
click at [421, 354] on textarea "Fault Description: alarm 41 middle and left lane Additional Dispatch Notes: spo…" at bounding box center [556, 338] width 345 height 89
click at [677, 340] on textarea "Fault Description: alarm 41 middle and left lane Additional Dispatch Notes: spo…" at bounding box center [556, 338] width 345 height 89
drag, startPoint x: 424, startPoint y: 353, endPoint x: 439, endPoint y: 356, distance: 14.5
click at [424, 353] on textarea "Fault Description: alarm 41 middle and left lane Additional Dispatch Notes: spo…" at bounding box center [556, 338] width 345 height 89
type textarea "x"
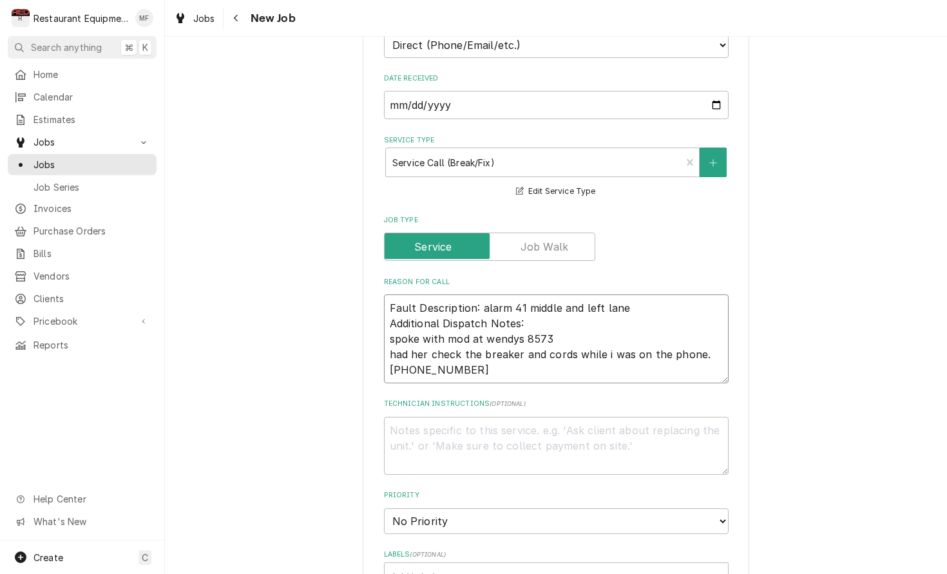
type textarea "Fault Description: alarm 41 middle and left lane Additional Dispatch Notes: spo…"
click at [538, 359] on textarea "Fault Description: alarm 41 middle and left lane Additional Dispatch Notes: spo…" at bounding box center [556, 338] width 345 height 89
click at [469, 353] on textarea "Fault Description: alarm 41 middle and left lane Additional Dispatch Notes: spo…" at bounding box center [556, 338] width 345 height 89
type textarea "x"
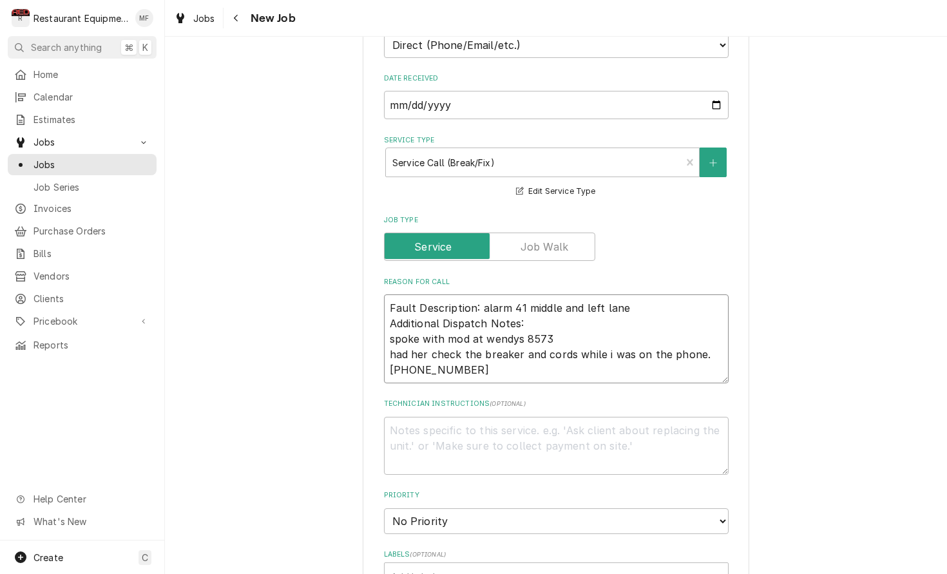
type textarea "Fault Description: alarm 41 middle and left lane Additional Dispatch Notes: spo…"
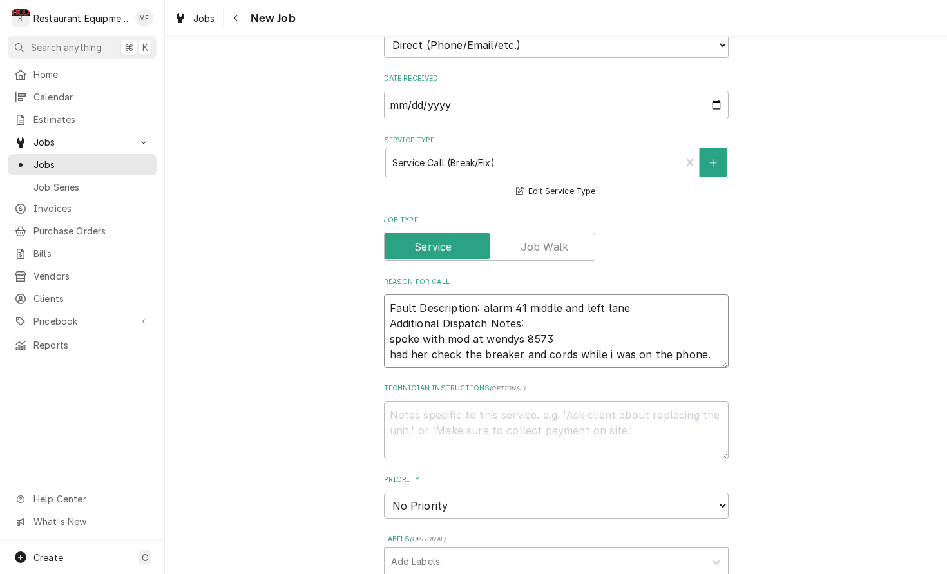
type textarea "x"
type textarea "Fault Description: alarm 41 middle and left lane Additional Dispatch Notes: spo…"
paste textarea "Brand/Asset Group/Model: Garland XPE36AC-0007 Serial Number 2211100103099"
type textarea "x"
type textarea "Fault Description: alarm 41 middle and left lane Additional Dispatch Notes: spo…"
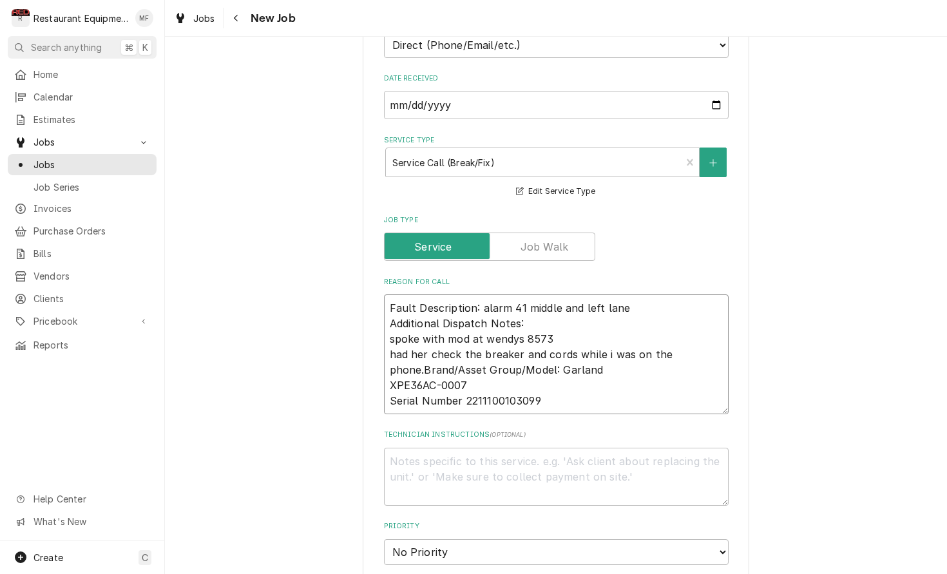
click at [423, 356] on textarea "Fault Description: alarm 41 middle and left lane Additional Dispatch Notes: spo…" at bounding box center [556, 354] width 345 height 120
type textarea "x"
type textarea "Fault Description: alarm 41 middle and left lane Additional Dispatch Notes: spo…"
type textarea "x"
click at [593, 368] on textarea "Fault Description: alarm 41 middle and left lane Additional Dispatch Notes: spo…" at bounding box center [556, 354] width 345 height 120
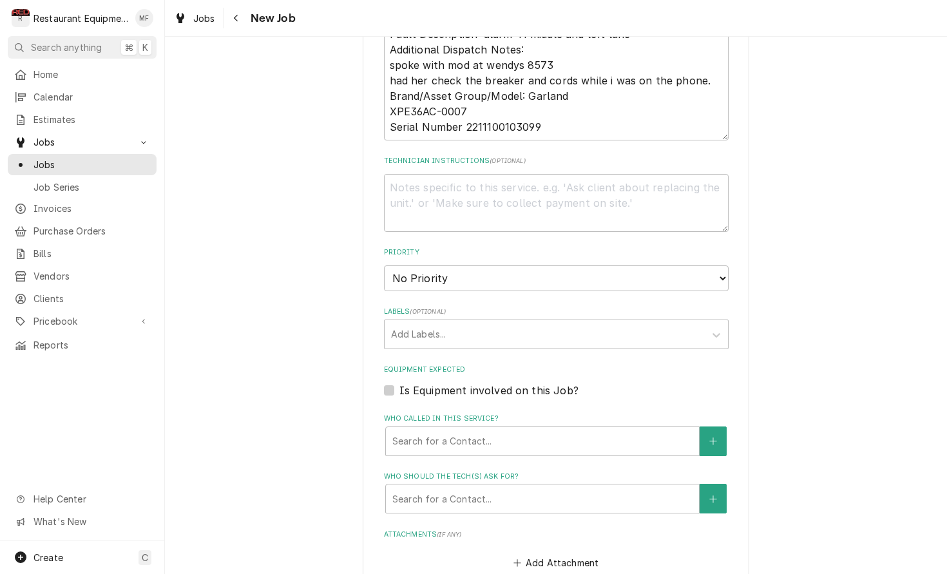
scroll to position [672, 0]
type textarea "Fault Description: alarm 41 middle and left lane Additional Dispatch Notes: spo…"
select select "2"
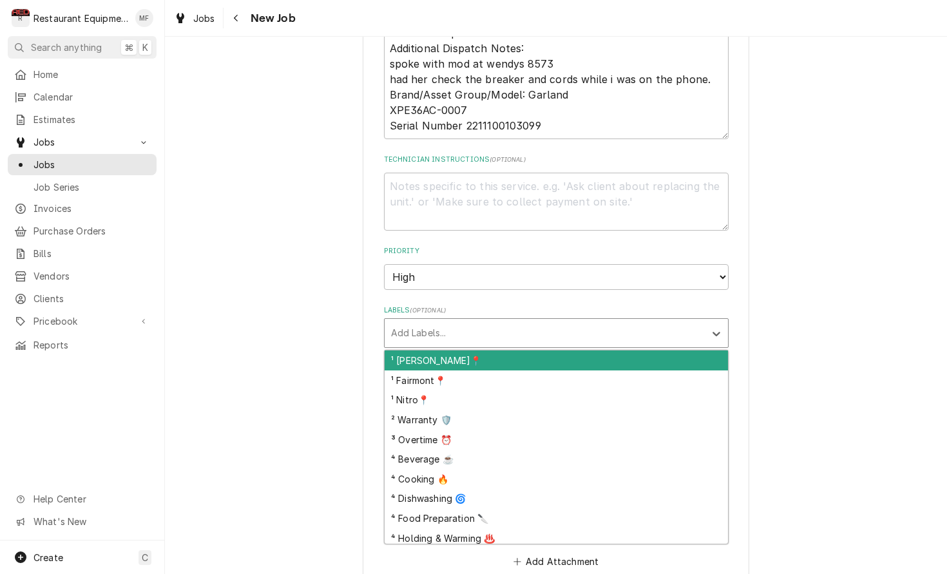
click at [655, 321] on div "Labels" at bounding box center [544, 332] width 307 height 23
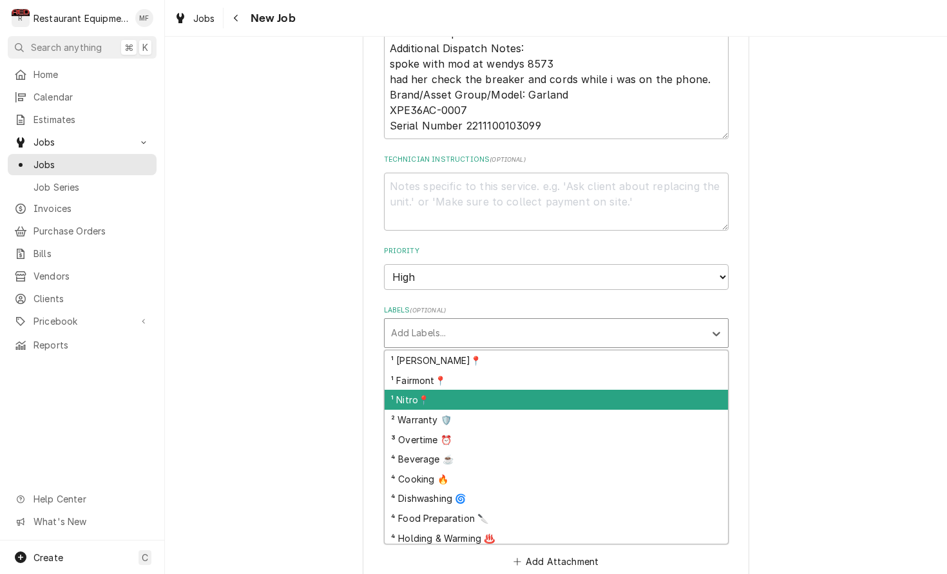
click at [695, 390] on div "¹ Nitro📍" at bounding box center [556, 400] width 343 height 20
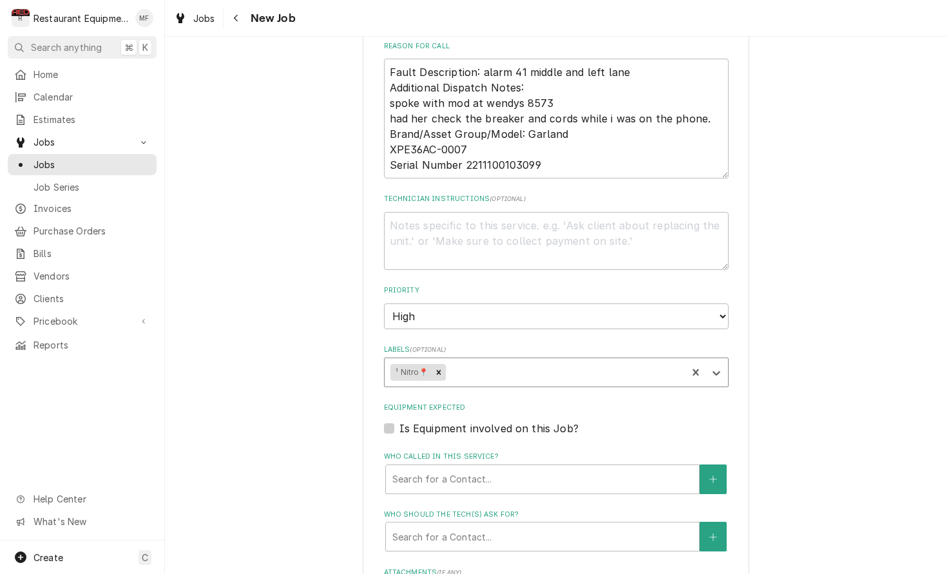
scroll to position [635, 0]
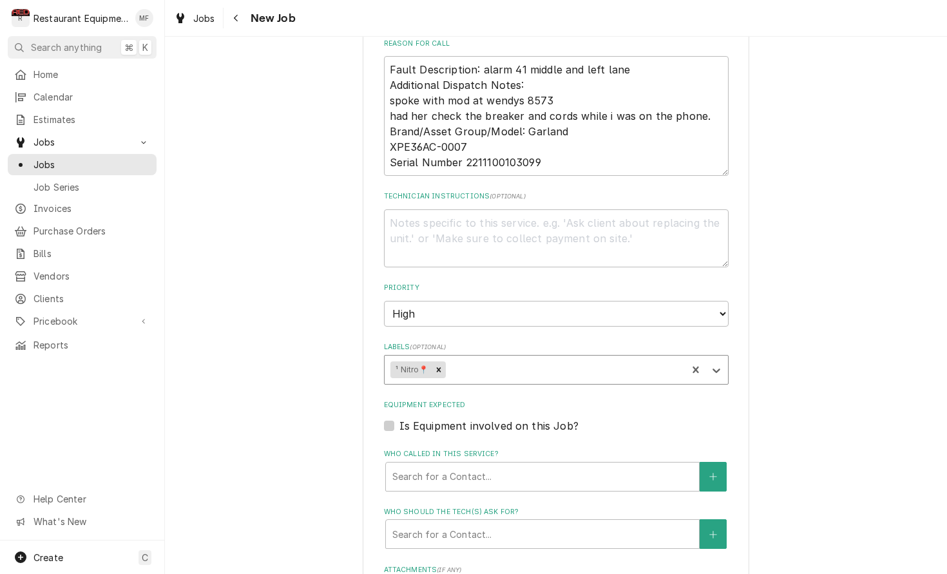
click at [650, 358] on div "Labels" at bounding box center [564, 369] width 233 height 23
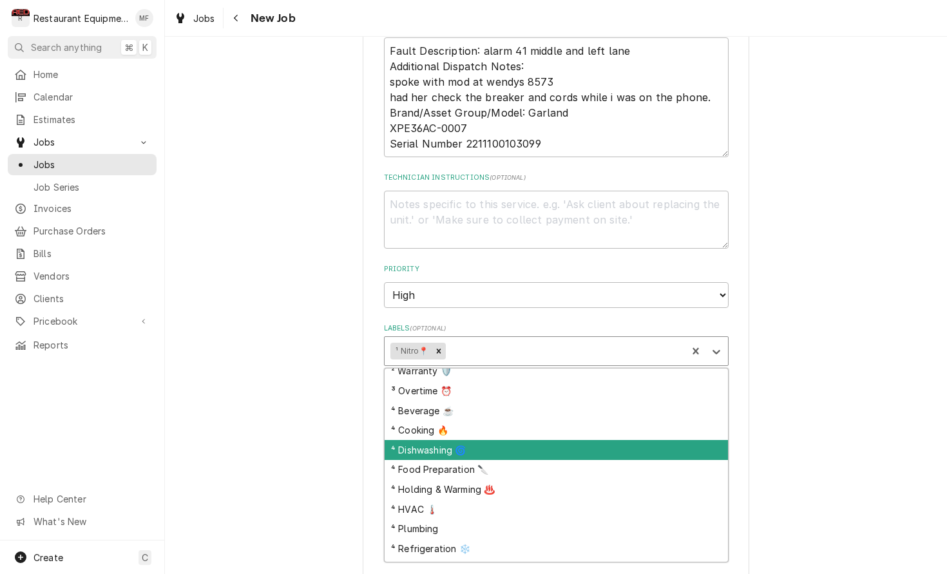
scroll to position [0, 0]
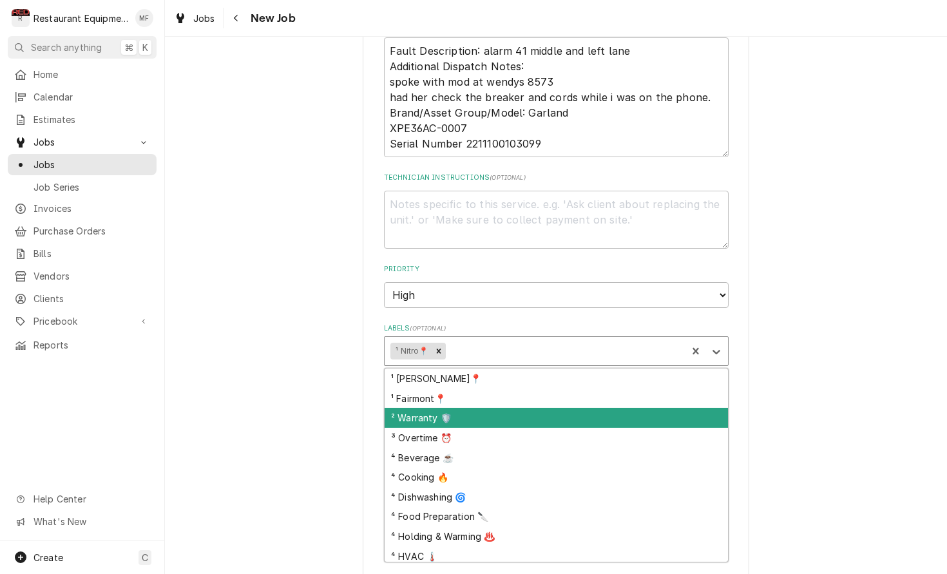
click at [605, 408] on div "² Warranty 🛡️" at bounding box center [556, 418] width 343 height 20
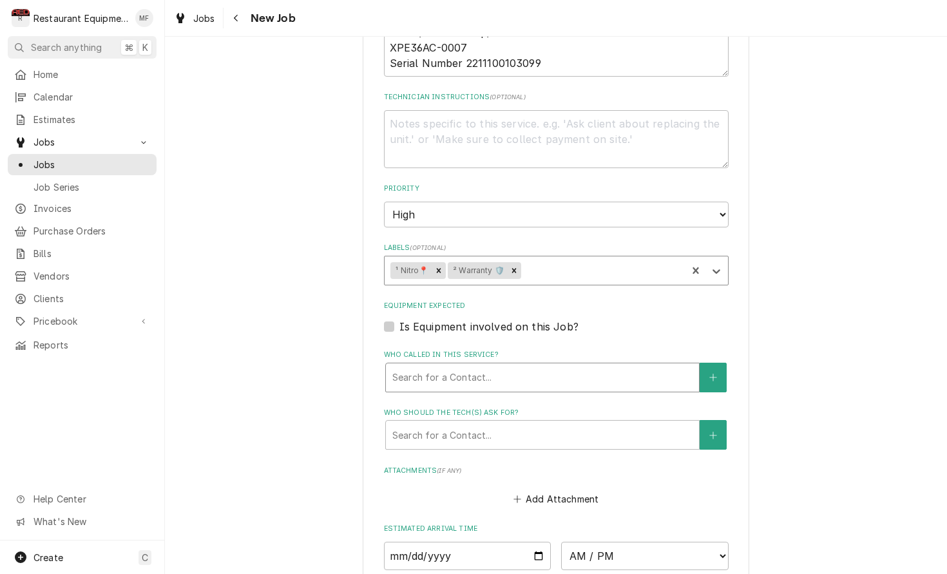
scroll to position [737, 0]
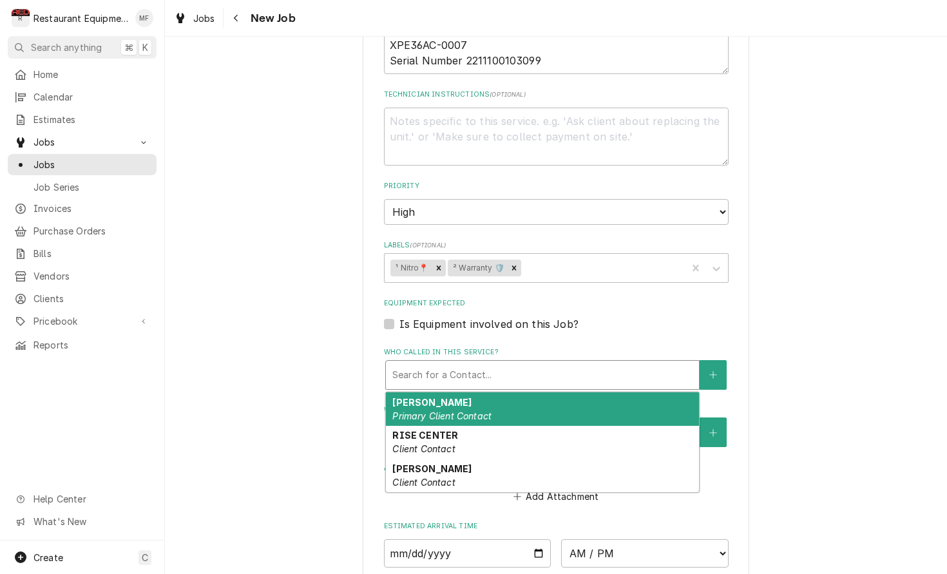
click at [594, 363] on div "Who called in this service?" at bounding box center [542, 374] width 300 height 23
click at [616, 312] on fieldset "Job Details Job Source Direct (Phone/Email/etc.) Service Channel Corrigo Ecotra…" at bounding box center [556, 166] width 345 height 1041
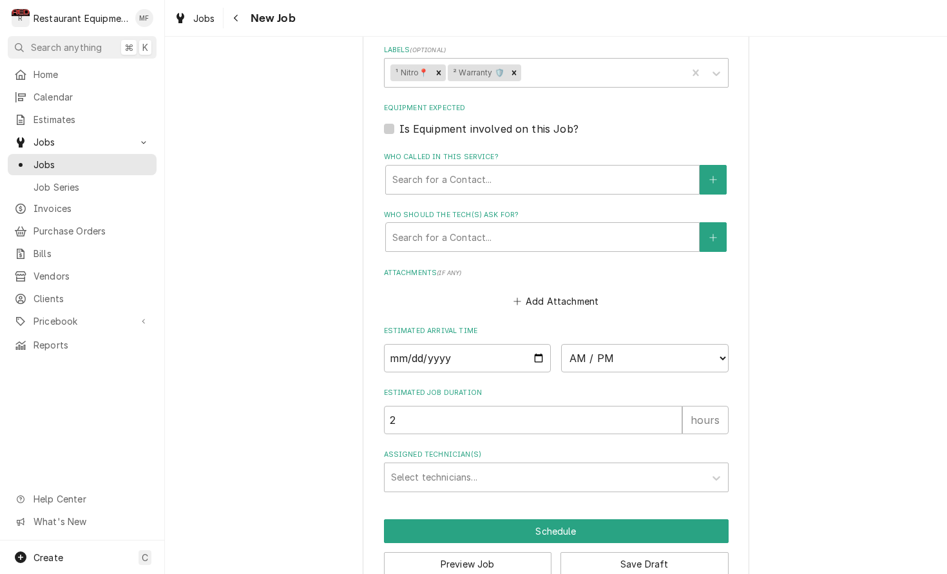
scroll to position [0, 0]
click at [676, 552] on button "Save Draft" at bounding box center [644, 564] width 168 height 24
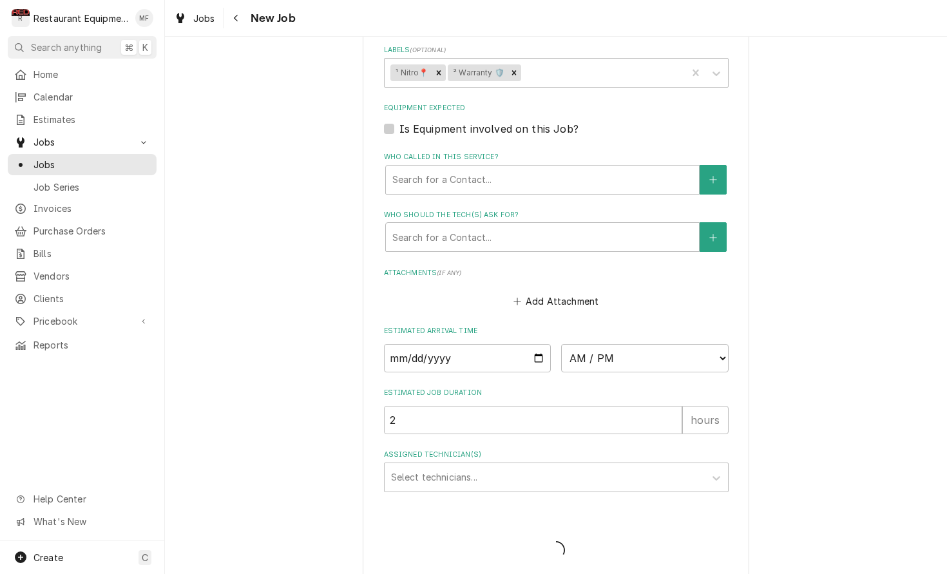
scroll to position [920, 0]
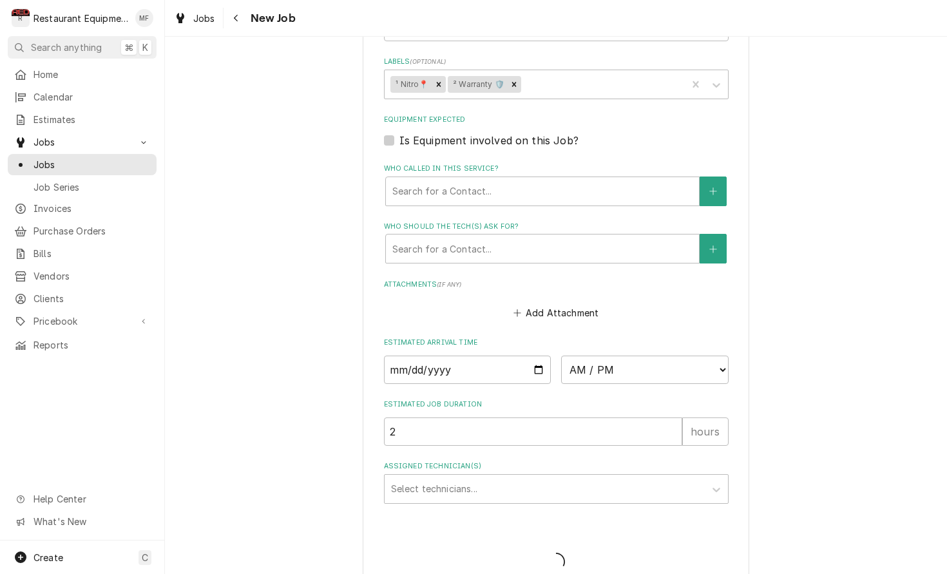
type textarea "x"
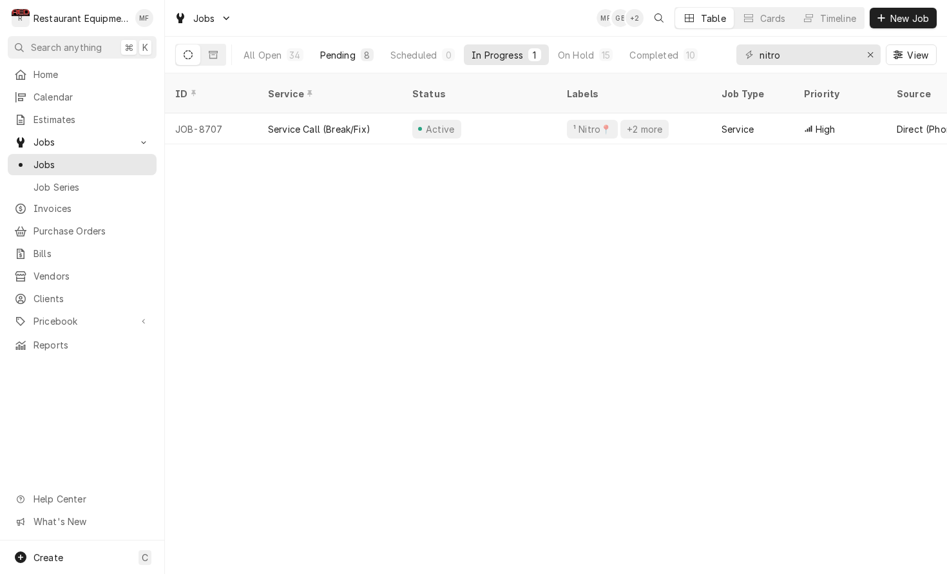
click at [325, 52] on div "Pending" at bounding box center [337, 55] width 35 height 14
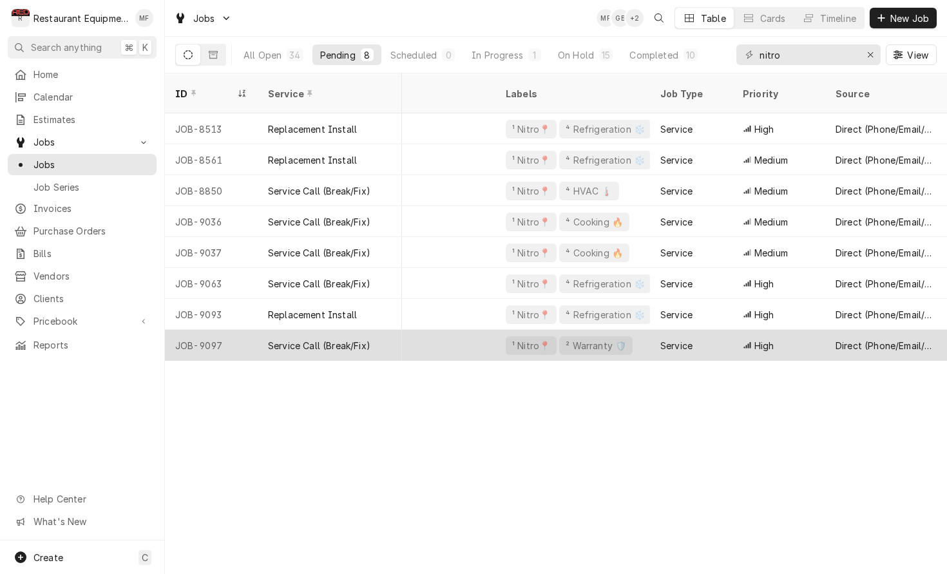
scroll to position [0, 65]
click at [480, 330] on div "Draft" at bounding box center [414, 345] width 155 height 31
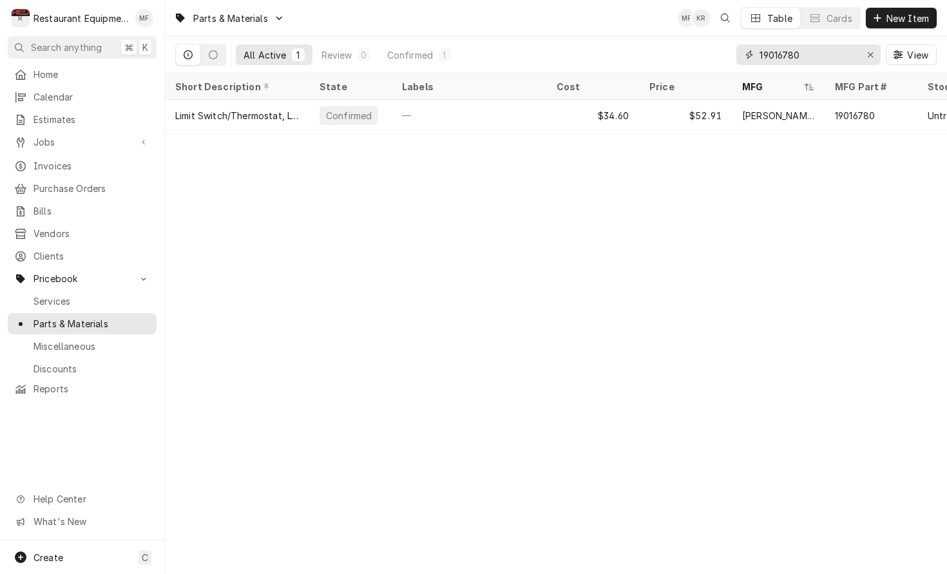
click at [808, 59] on input "19016780" at bounding box center [807, 54] width 97 height 21
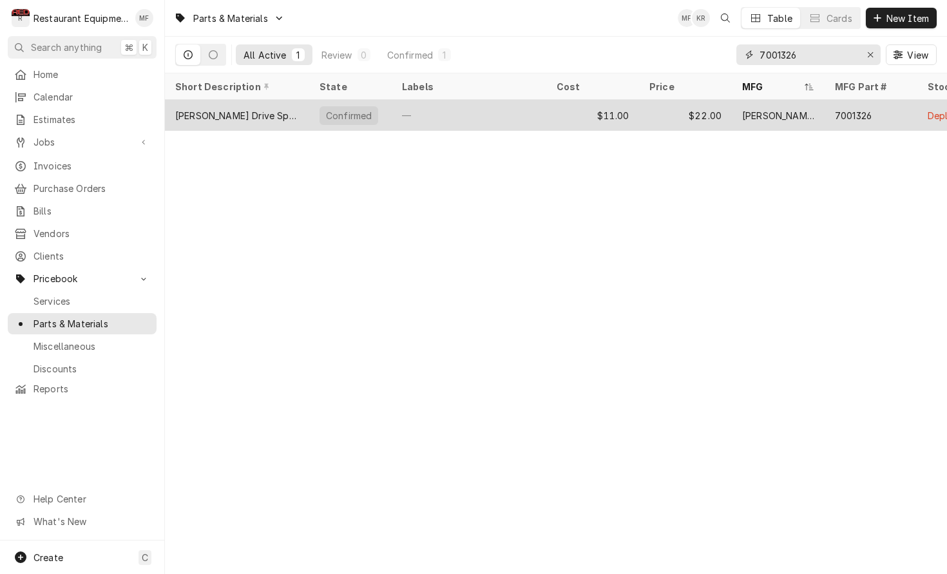
type input "7001326"
click at [596, 115] on div "$11.00" at bounding box center [592, 115] width 93 height 31
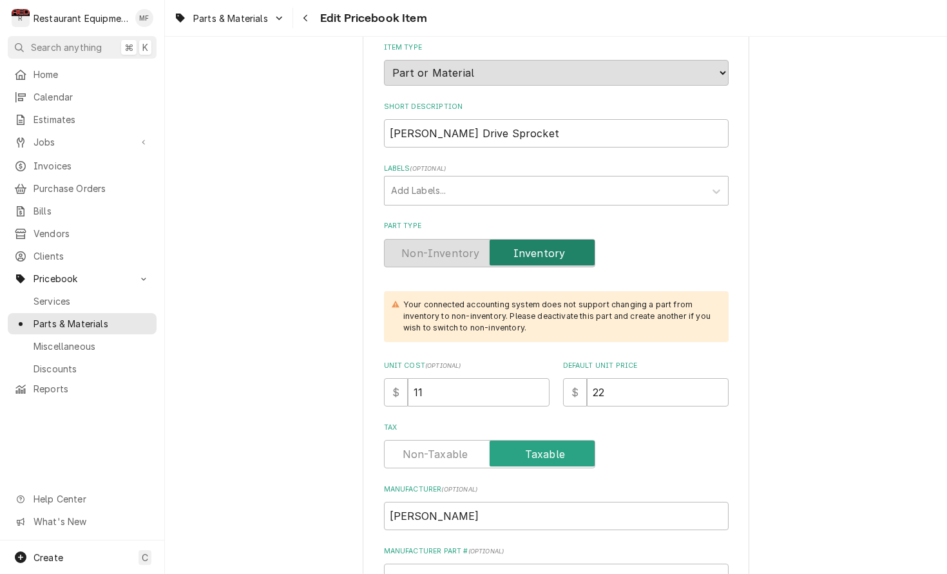
scroll to position [154, 0]
click at [482, 377] on input "11" at bounding box center [479, 391] width 142 height 28
type textarea "x"
type input "1"
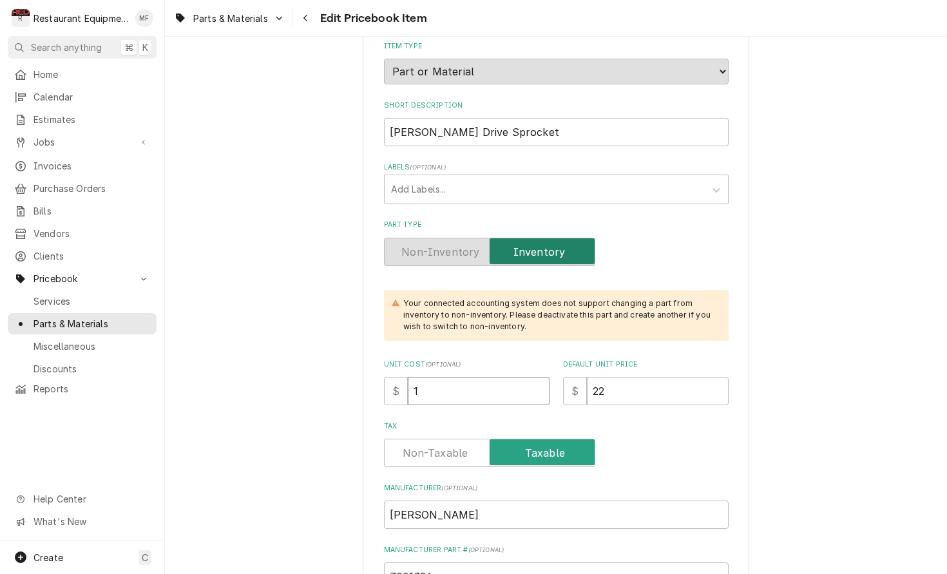
type textarea "x"
type input "12"
click at [628, 377] on input "22" at bounding box center [658, 391] width 142 height 28
type textarea "x"
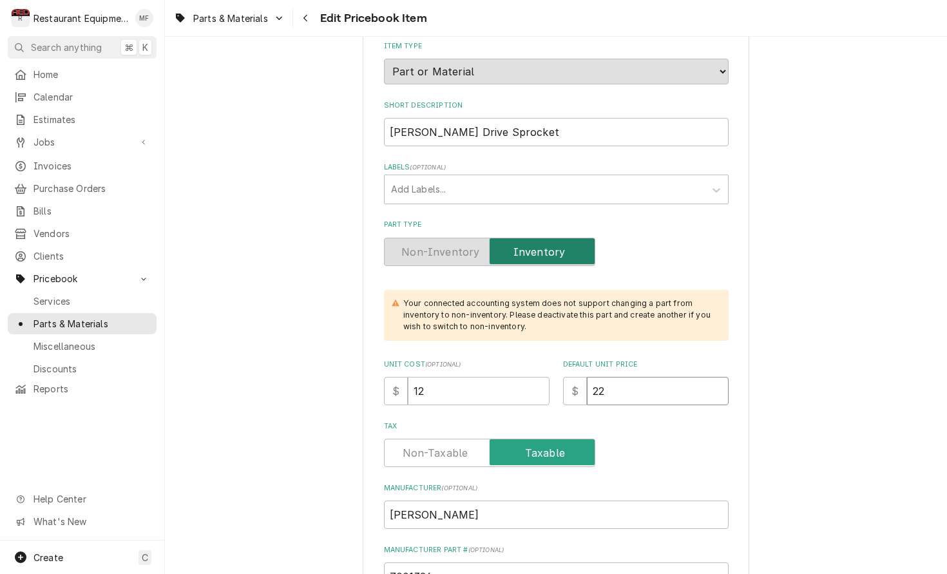
type input "2"
type textarea "x"
type input "24"
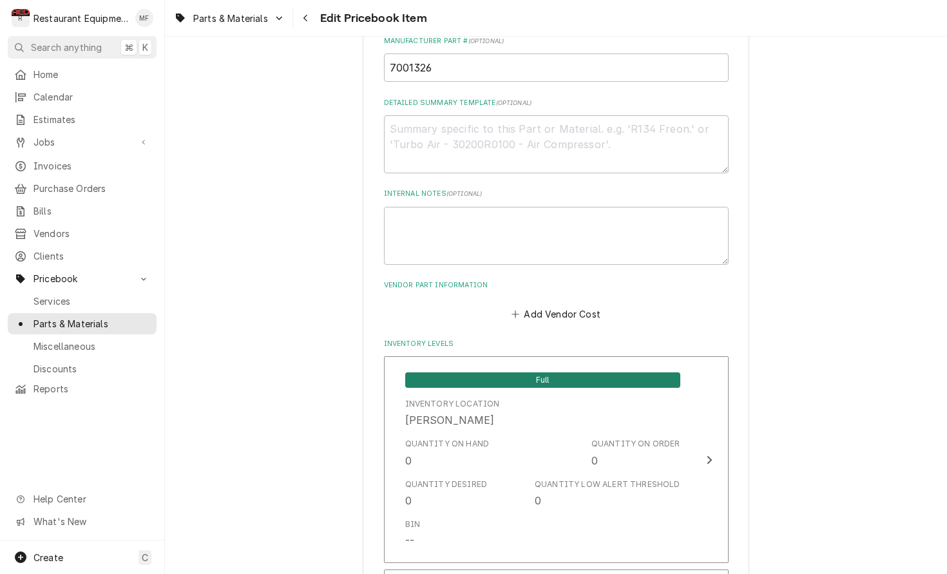
scroll to position [656, 0]
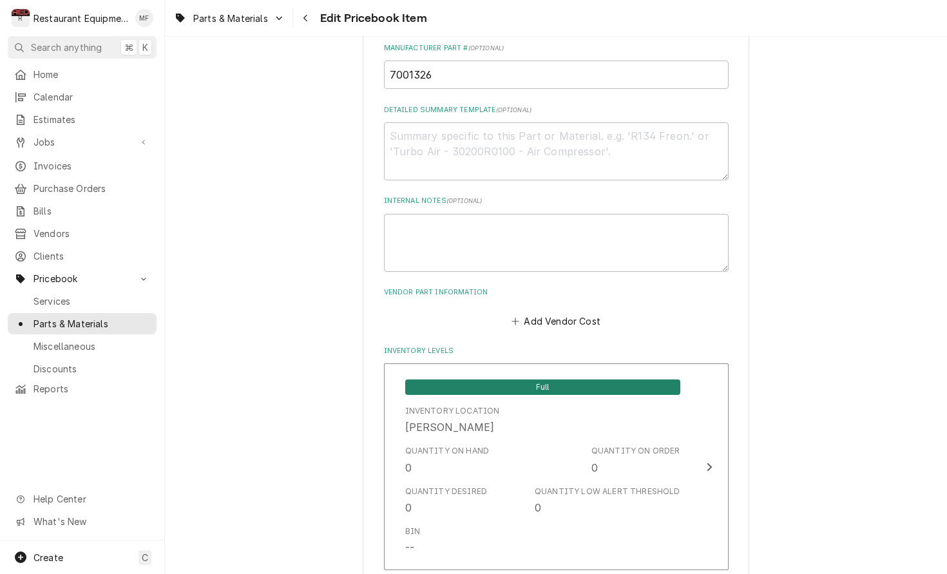
click at [565, 312] on button "Add Vendor Cost" at bounding box center [555, 321] width 93 height 18
type textarea "x"
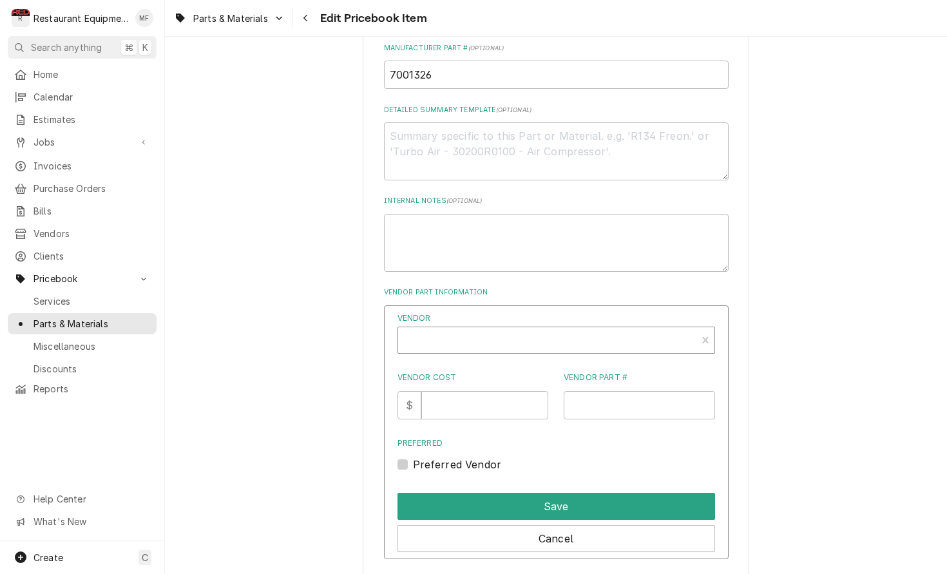
click at [519, 330] on div "Vendor" at bounding box center [546, 345] width 285 height 31
type input "parts t"
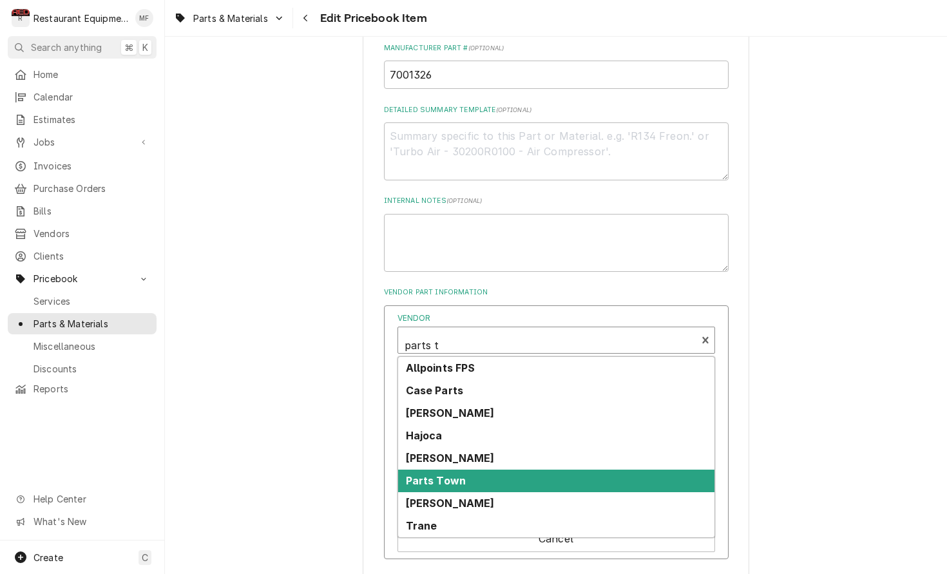
click at [535, 470] on div "Parts Town" at bounding box center [556, 481] width 316 height 23
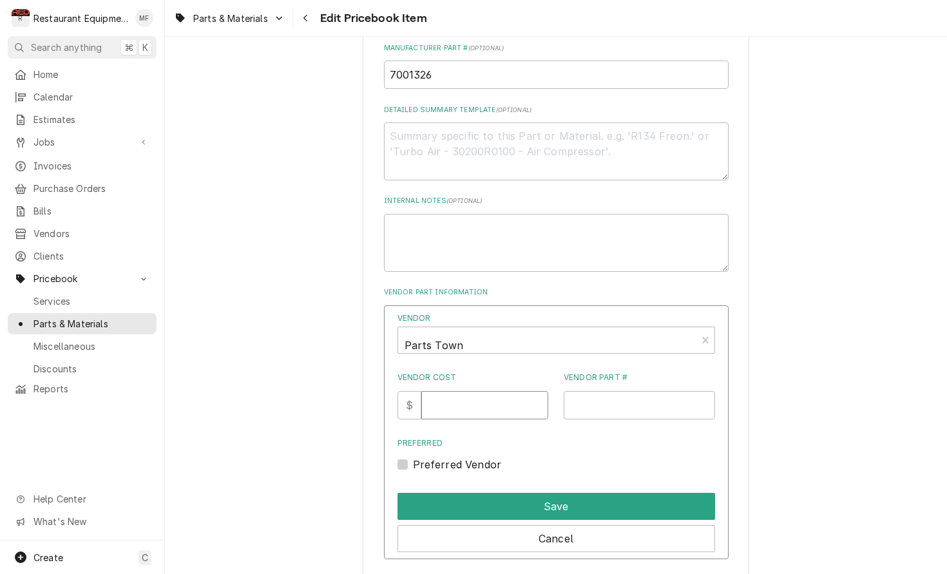
click at [484, 394] on input "Vendor Cost" at bounding box center [484, 405] width 127 height 28
type input "12"
click at [637, 399] on input "Vendor Part #" at bounding box center [639, 405] width 151 height 28
click at [676, 392] on input "Vendor Part #" at bounding box center [639, 405] width 151 height 28
paste input "AJA7001326"
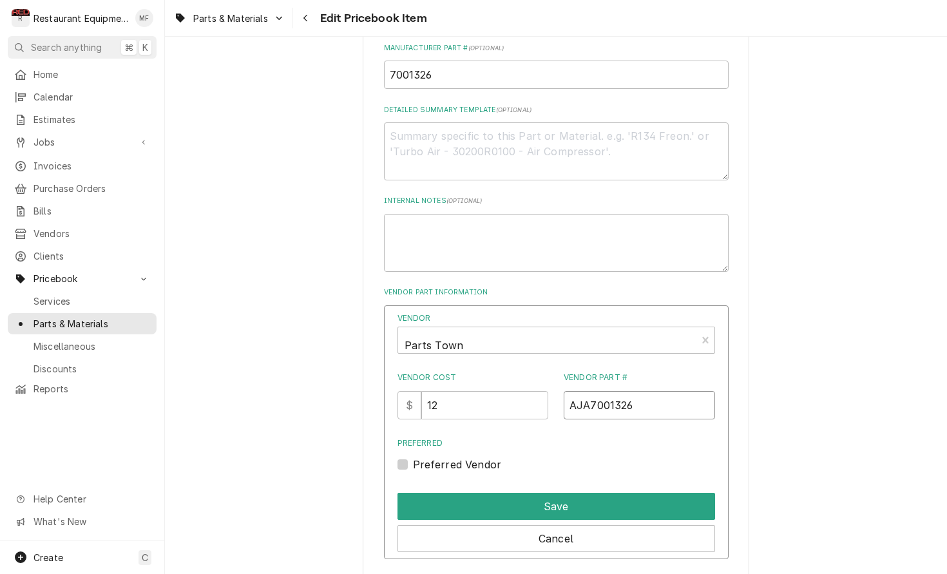
type input "AJA7001326"
click at [413, 457] on label "Preferred Vendor" at bounding box center [457, 464] width 89 height 15
click at [413, 457] on input "Preferred" at bounding box center [572, 471] width 318 height 28
checkbox input "true"
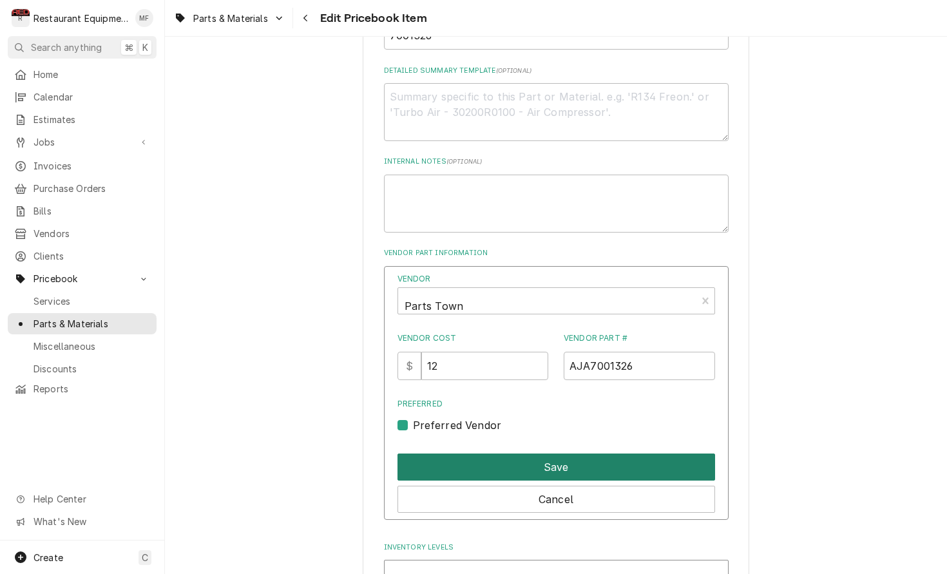
scroll to position [696, 0]
click at [535, 453] on button "Save" at bounding box center [556, 466] width 318 height 27
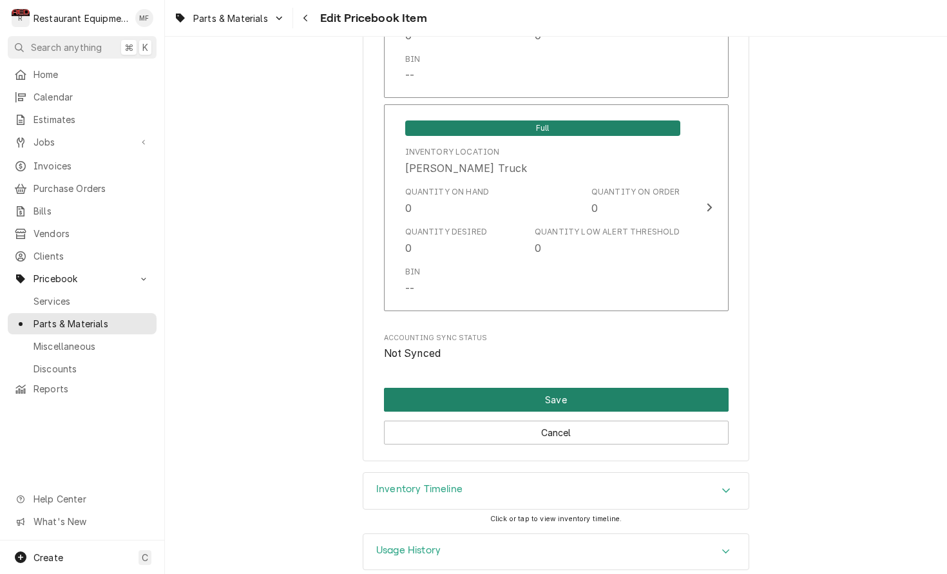
click at [567, 388] on button "Save" at bounding box center [556, 400] width 345 height 24
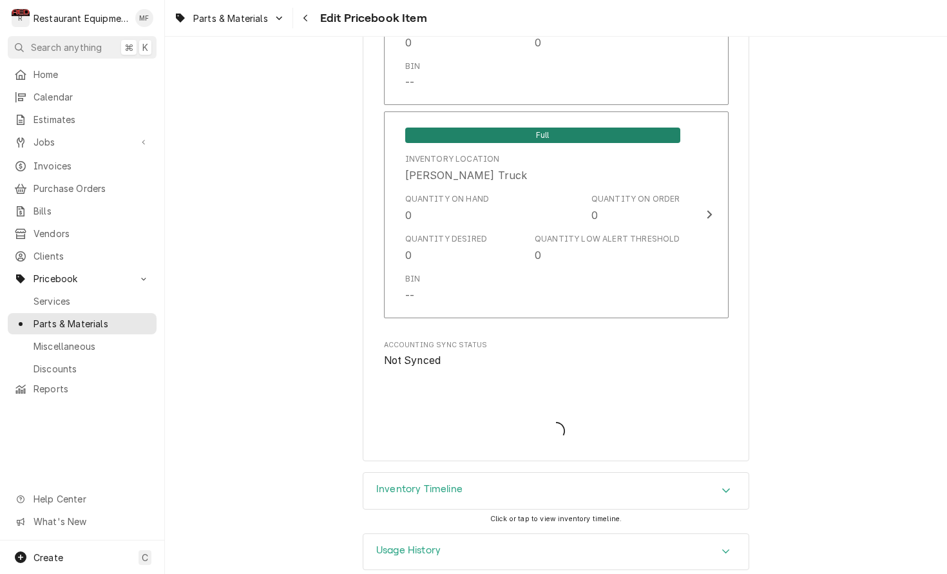
type textarea "x"
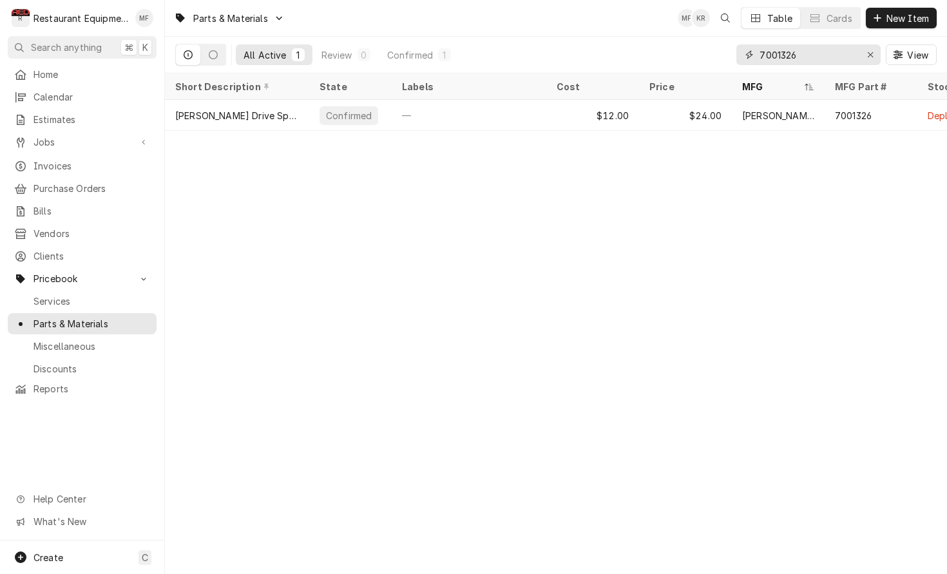
click at [824, 59] on input "7001326" at bounding box center [807, 54] width 97 height 21
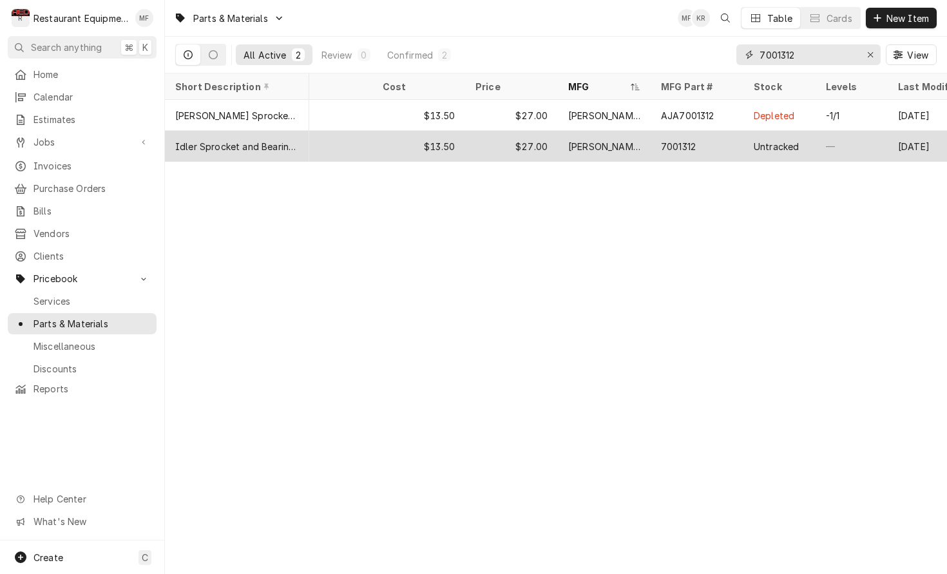
scroll to position [0, 175]
type input "7001312"
click at [810, 142] on div "Untracked" at bounding box center [779, 146] width 72 height 31
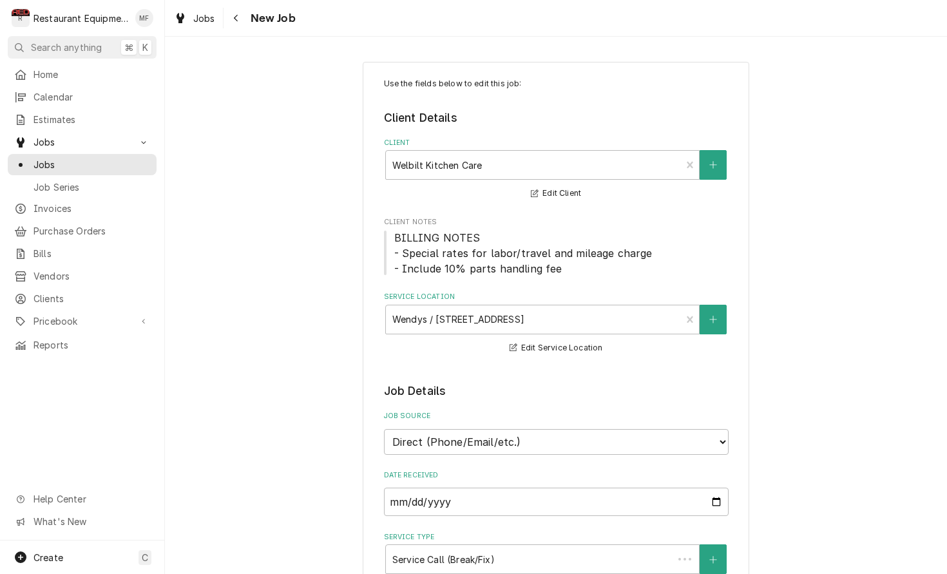
type textarea "x"
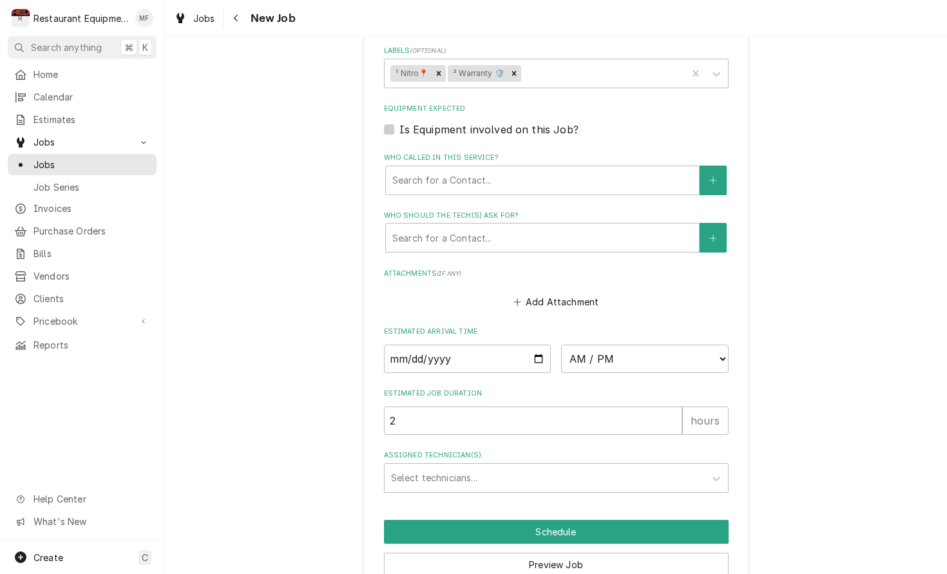
scroll to position [934, 0]
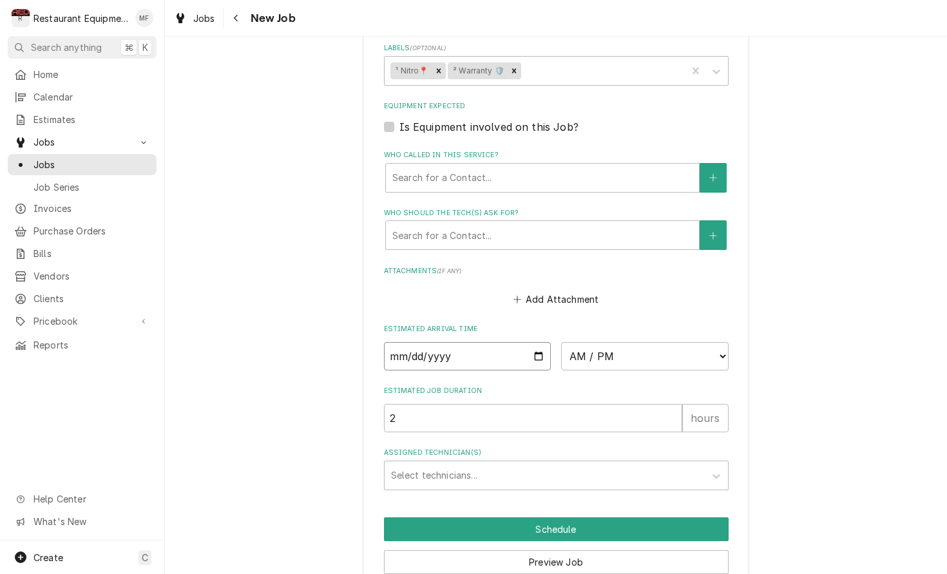
click at [511, 342] on input "Date" at bounding box center [467, 356] width 167 height 28
type input "[DATE]"
type textarea "x"
select select "10:30:00"
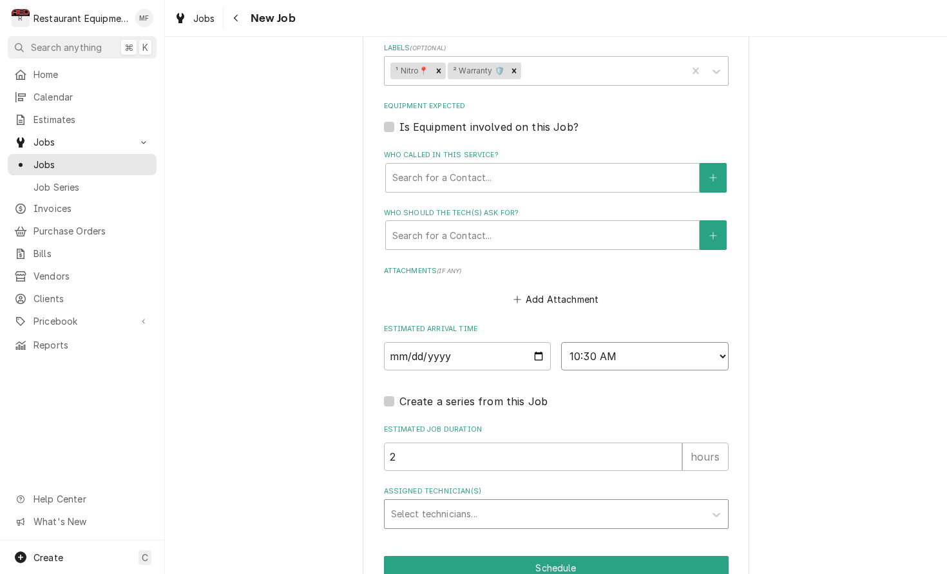
type textarea "x"
click at [518, 502] on div "Assigned Technician(s)" at bounding box center [544, 513] width 307 height 23
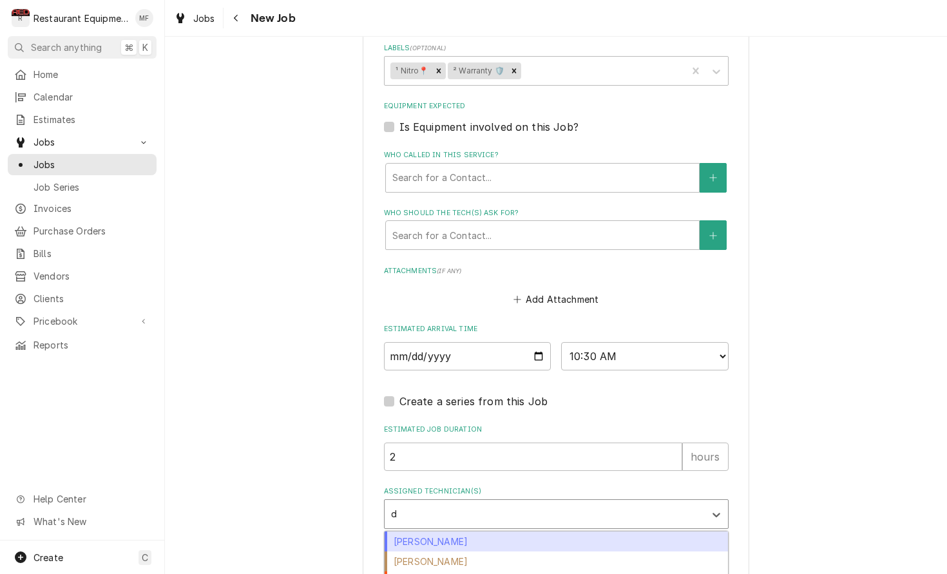
type input "da"
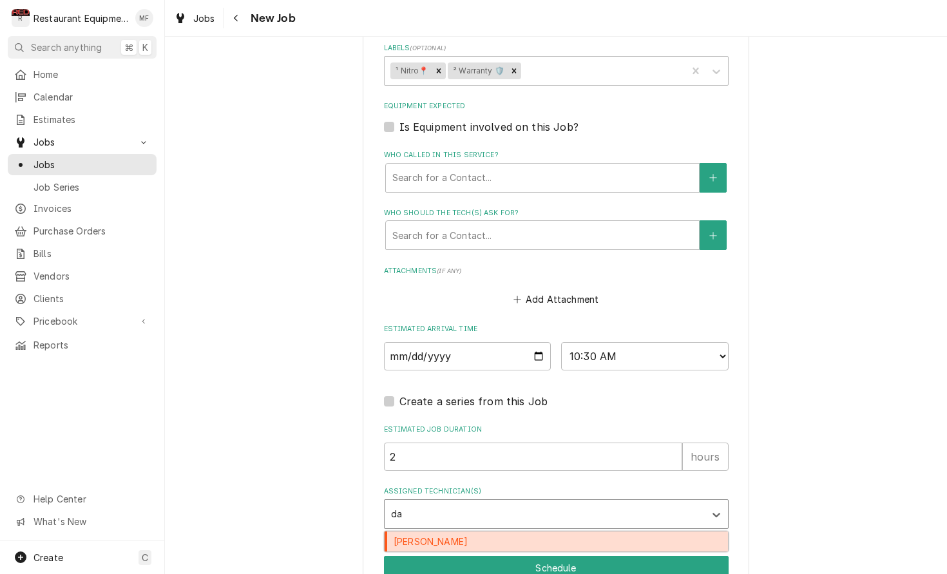
click at [516, 531] on div "[PERSON_NAME]" at bounding box center [556, 541] width 343 height 20
type textarea "x"
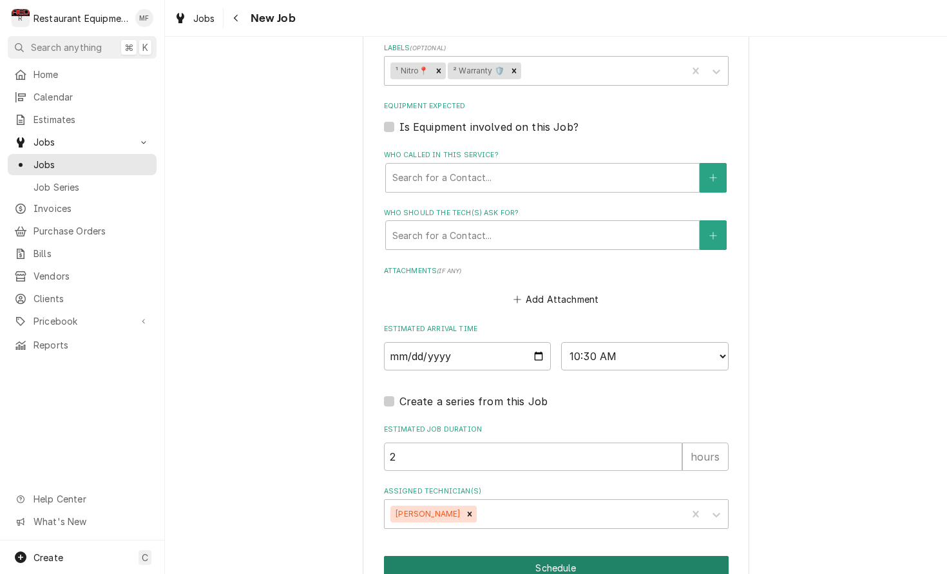
click at [560, 556] on button "Schedule" at bounding box center [556, 568] width 345 height 24
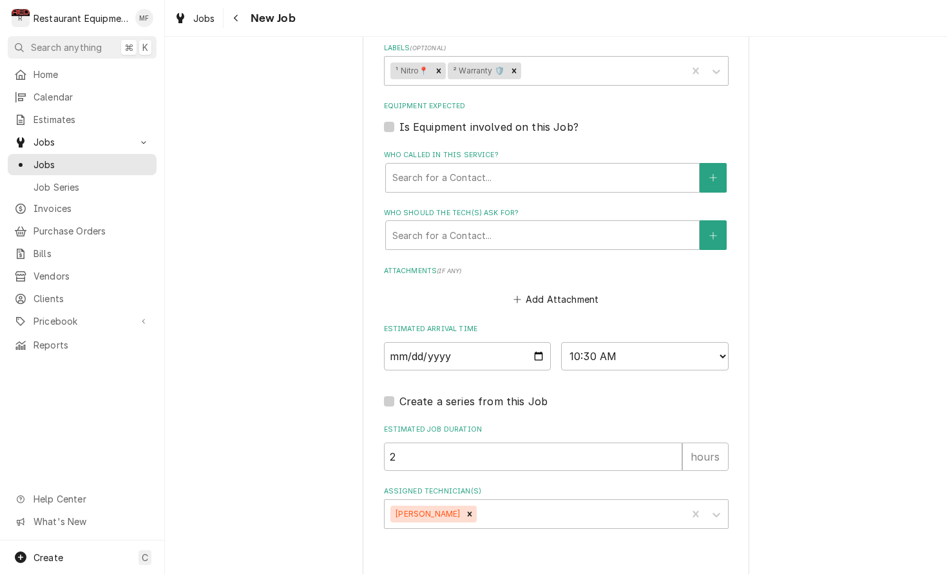
type textarea "x"
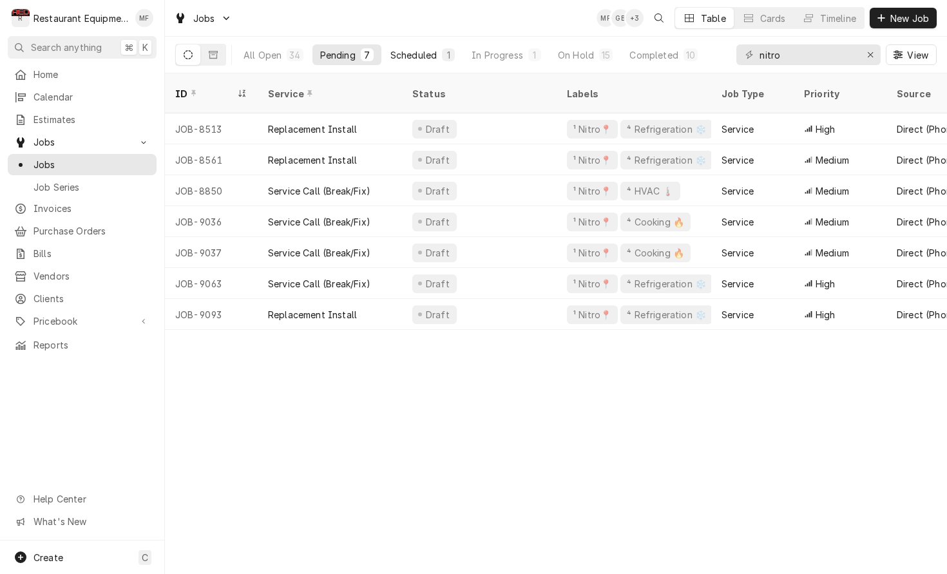
click at [457, 57] on button "Scheduled 1" at bounding box center [423, 54] width 80 height 21
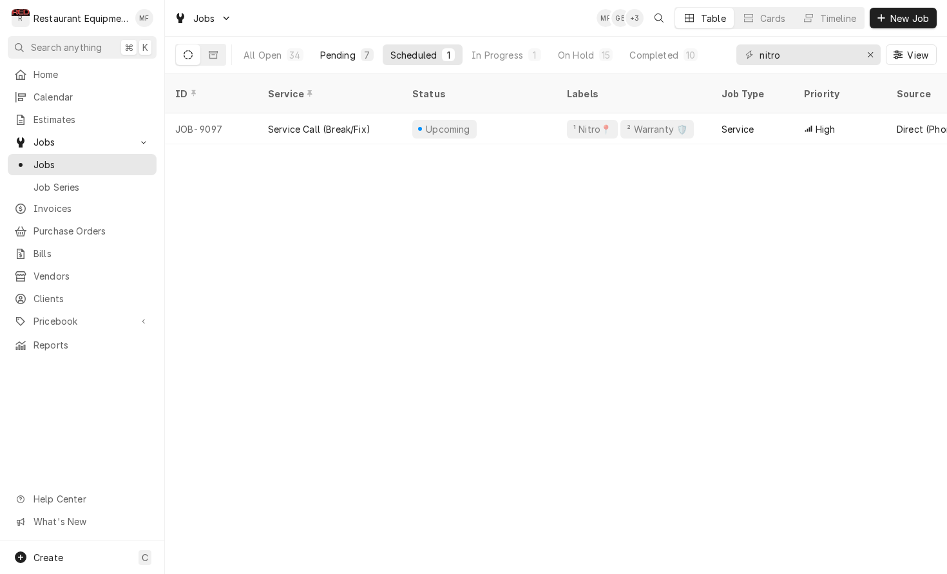
click at [334, 55] on div "Pending" at bounding box center [337, 55] width 35 height 14
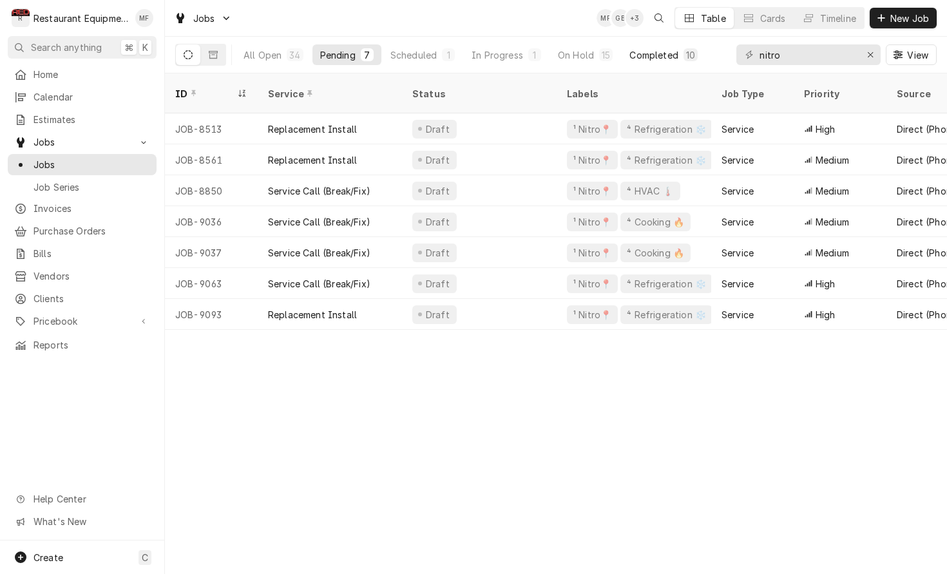
click at [654, 58] on div "Completed" at bounding box center [653, 55] width 48 height 14
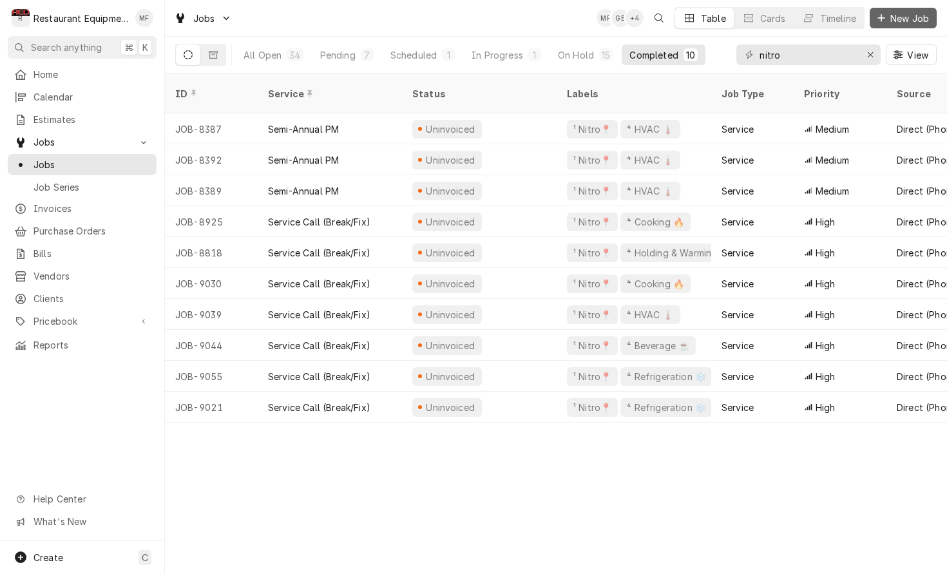
click at [902, 19] on span "New Job" at bounding box center [910, 19] width 44 height 14
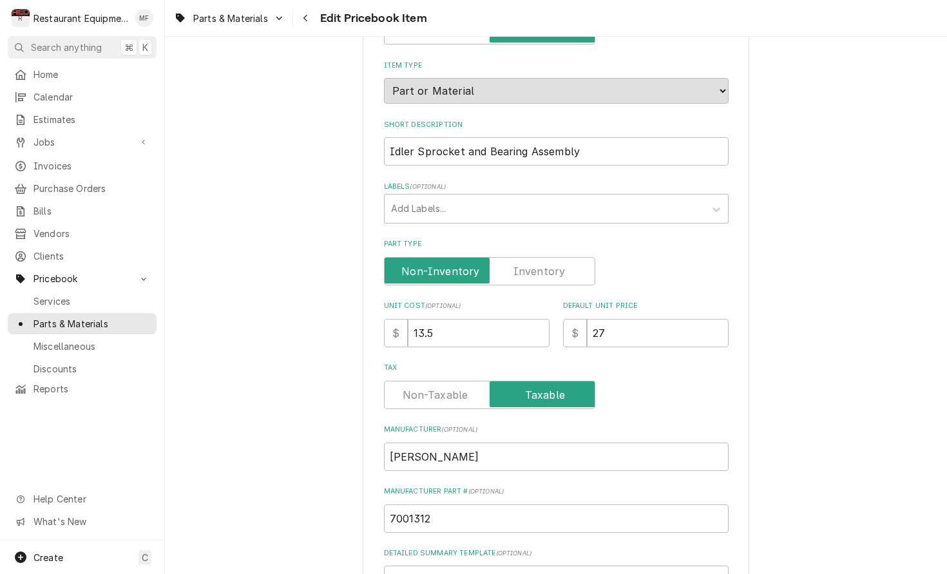
scroll to position [141, 0]
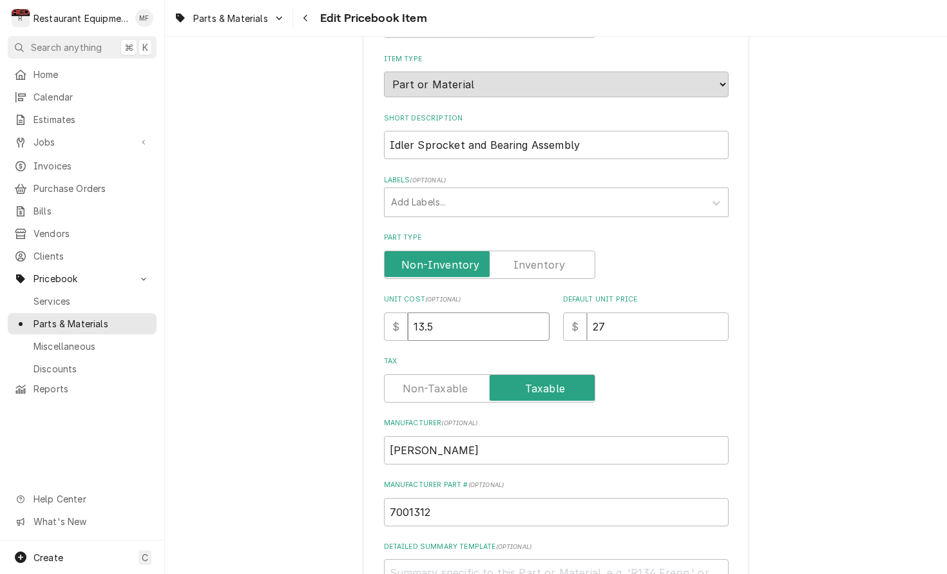
click at [490, 319] on input "13.5" at bounding box center [479, 326] width 142 height 28
type textarea "x"
type input "1"
type textarea "x"
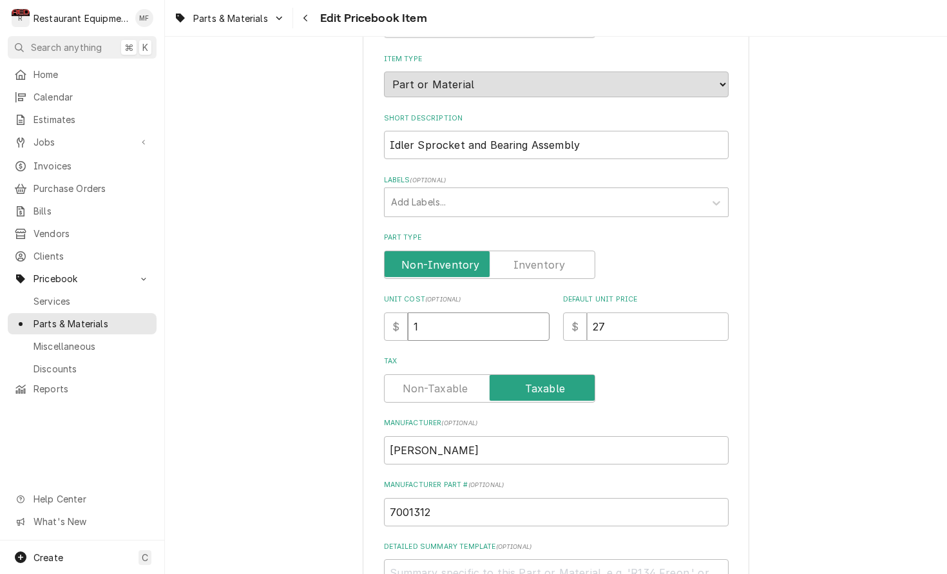
type input "14"
type textarea "x"
type input "14.7"
type textarea "x"
type input "14.75"
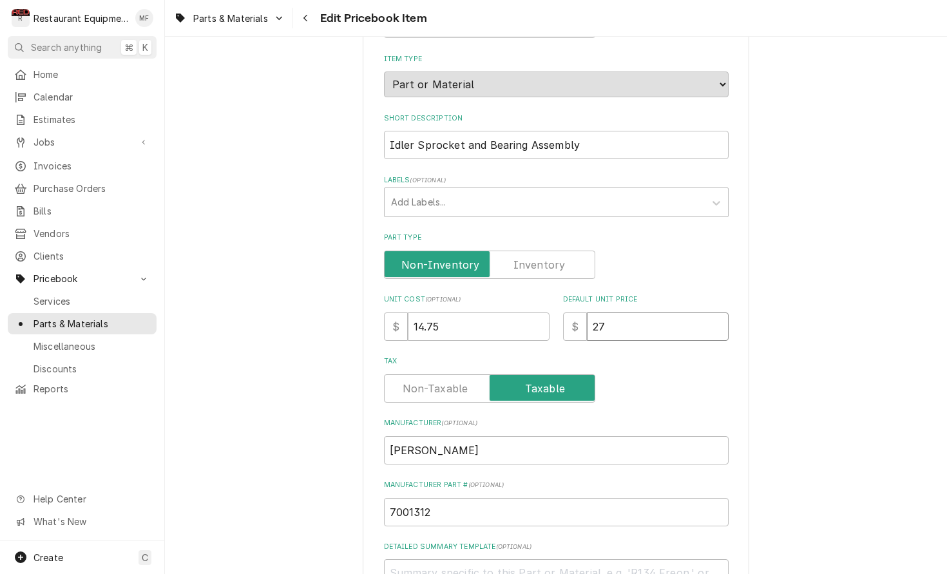
click at [641, 313] on input "27" at bounding box center [658, 326] width 142 height 28
type textarea "x"
type input "2"
type textarea "x"
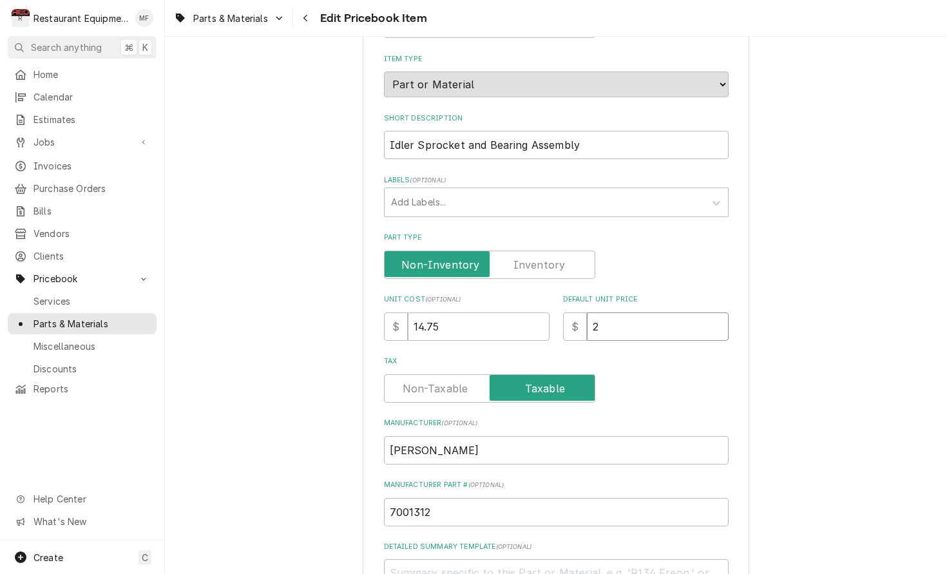
type input "29"
type textarea "x"
type input "29.5"
type textarea "x"
type input "29.50"
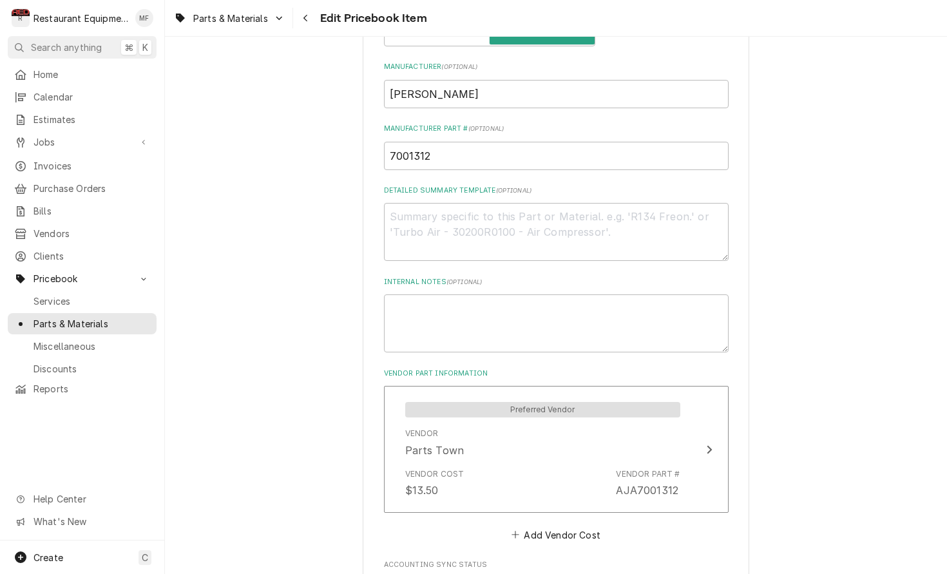
scroll to position [504, 0]
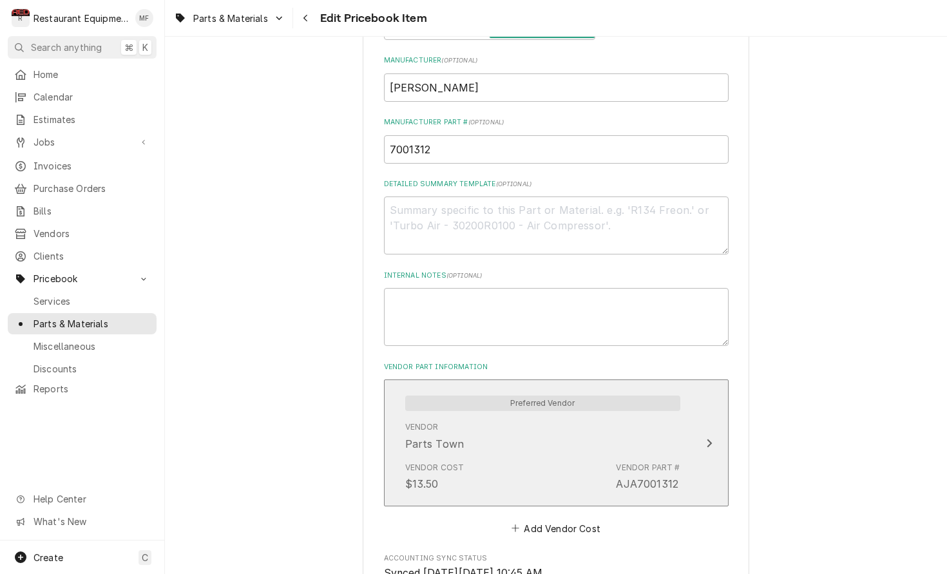
click at [698, 387] on button "Preferred Vendor Vendor Parts Town Vendor Cost $13.50 Vendor Part # AJA7001312" at bounding box center [556, 442] width 345 height 126
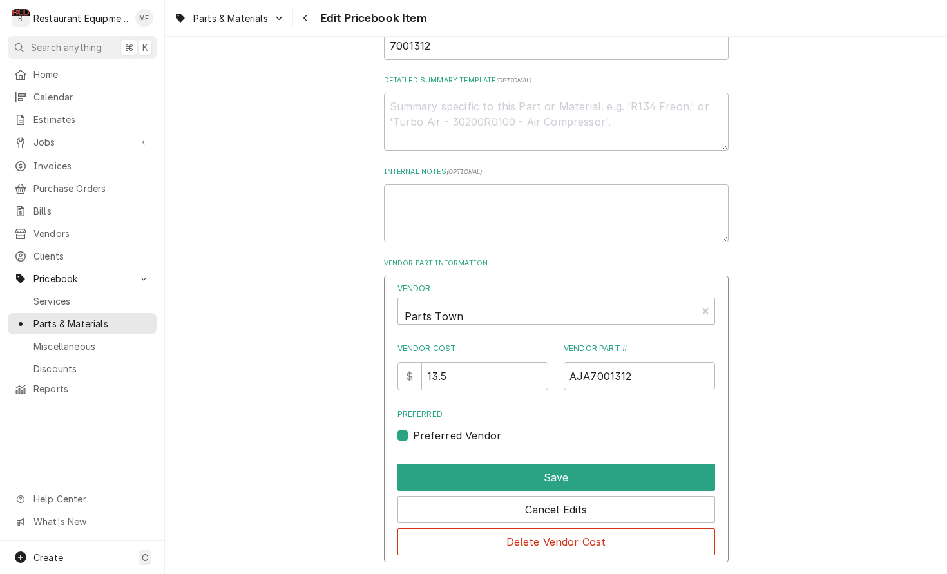
scroll to position [608, 0]
click at [481, 361] on input "13.5" at bounding box center [484, 375] width 127 height 28
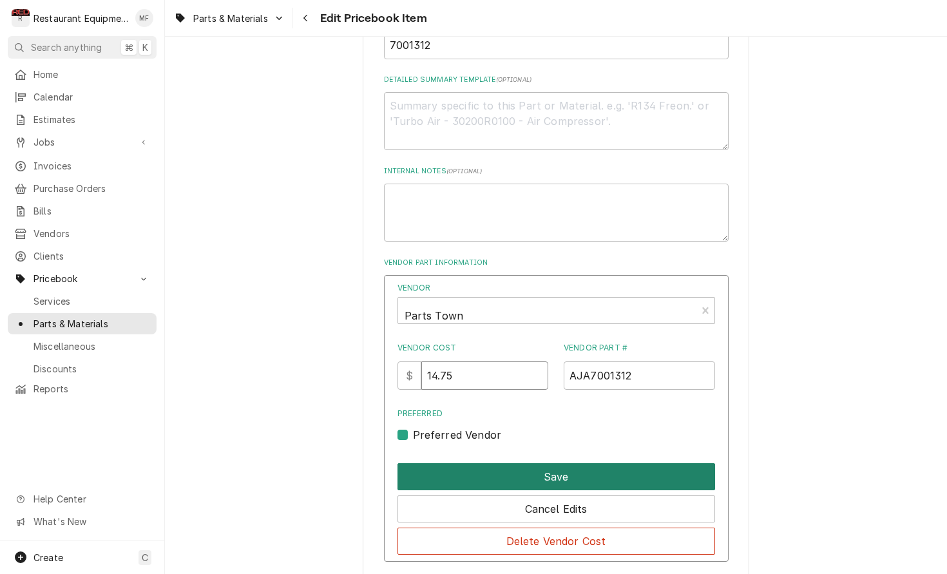
type input "14.75"
click at [583, 463] on button "Save" at bounding box center [556, 476] width 318 height 27
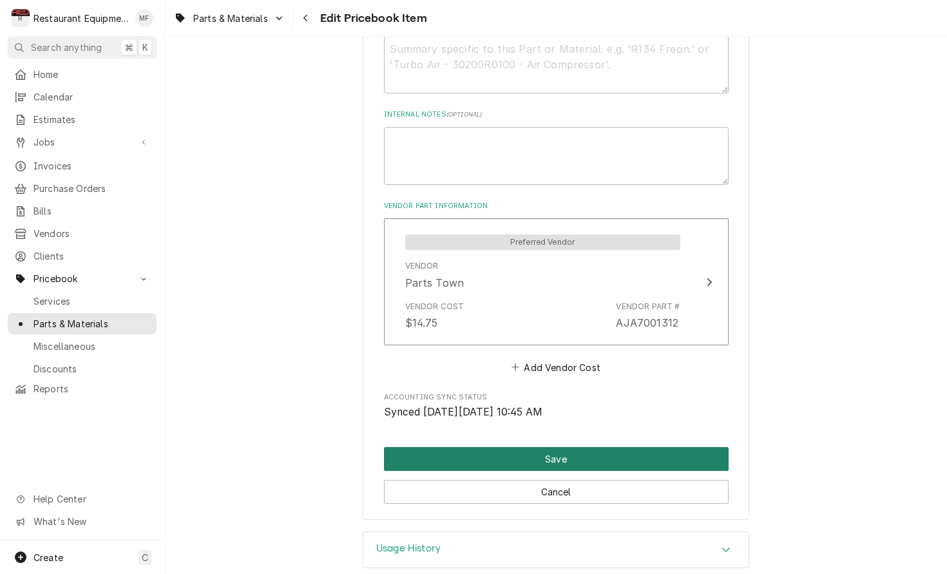
click at [574, 447] on button "Save" at bounding box center [556, 459] width 345 height 24
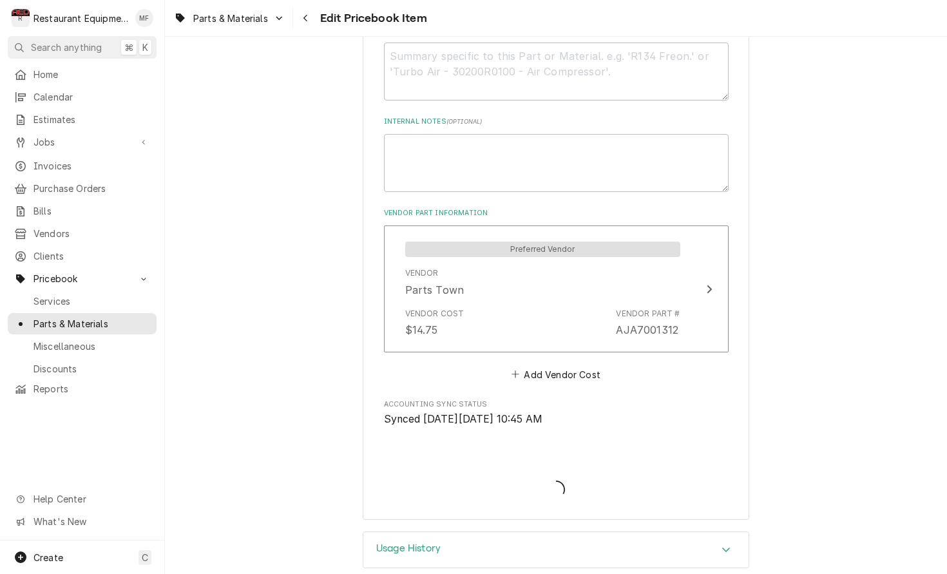
type textarea "x"
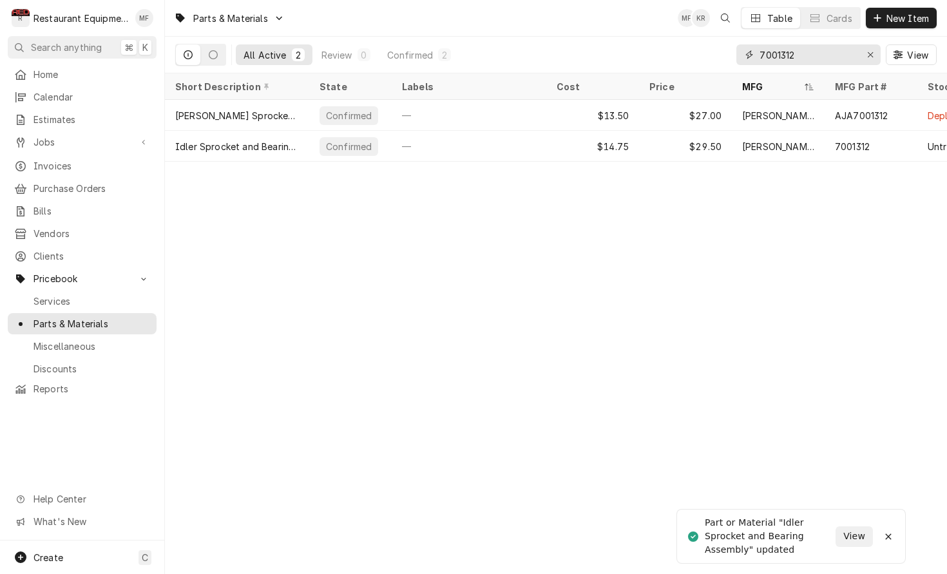
click at [823, 54] on input "7001312" at bounding box center [807, 54] width 97 height 21
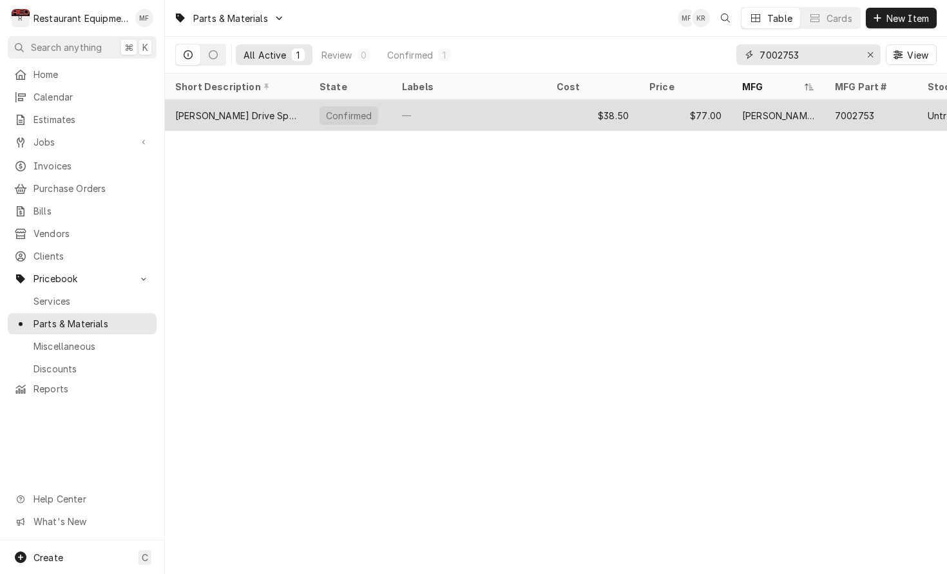
type input "7002753"
click at [821, 113] on div "Antunes" at bounding box center [778, 115] width 93 height 31
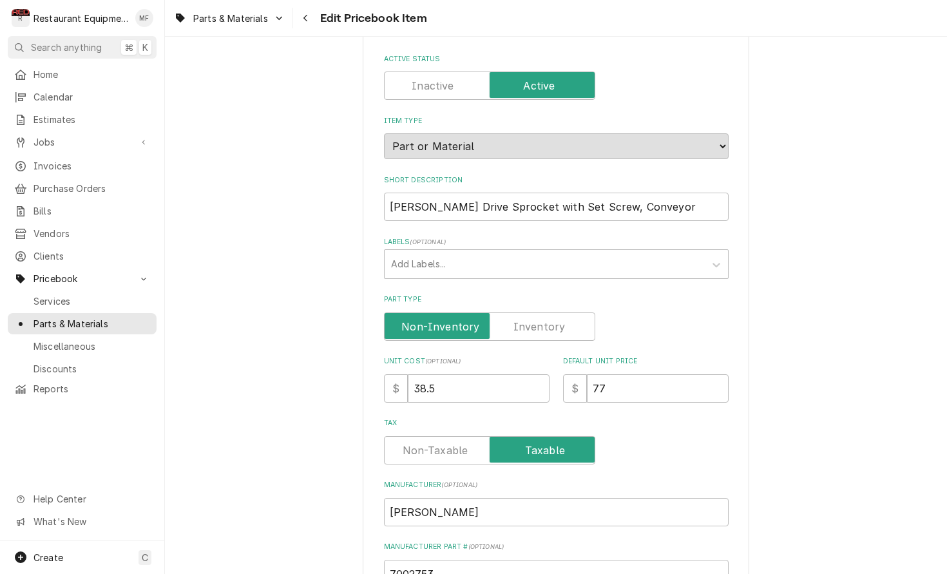
scroll to position [82, 0]
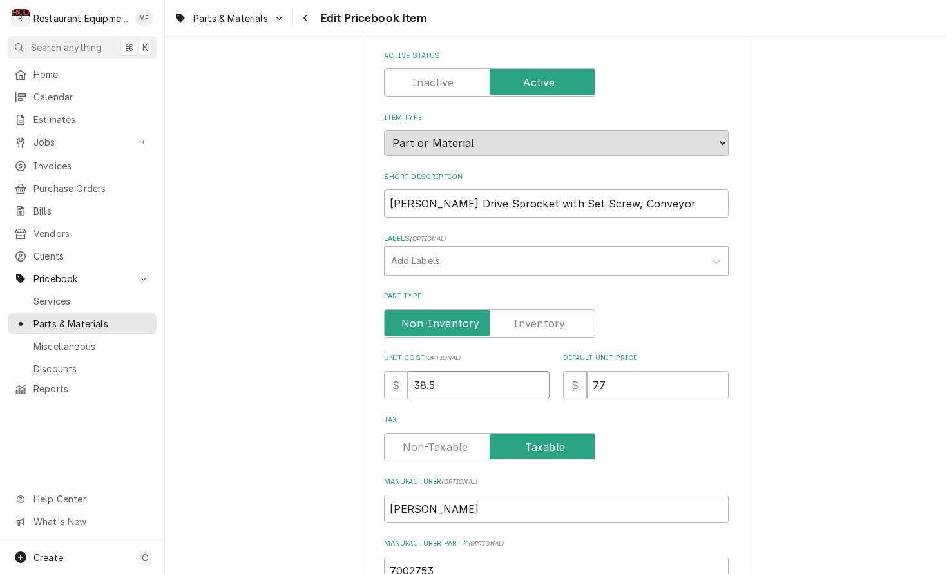
click at [484, 371] on input "38.5" at bounding box center [479, 385] width 142 height 28
type textarea "x"
type input "4"
type textarea "x"
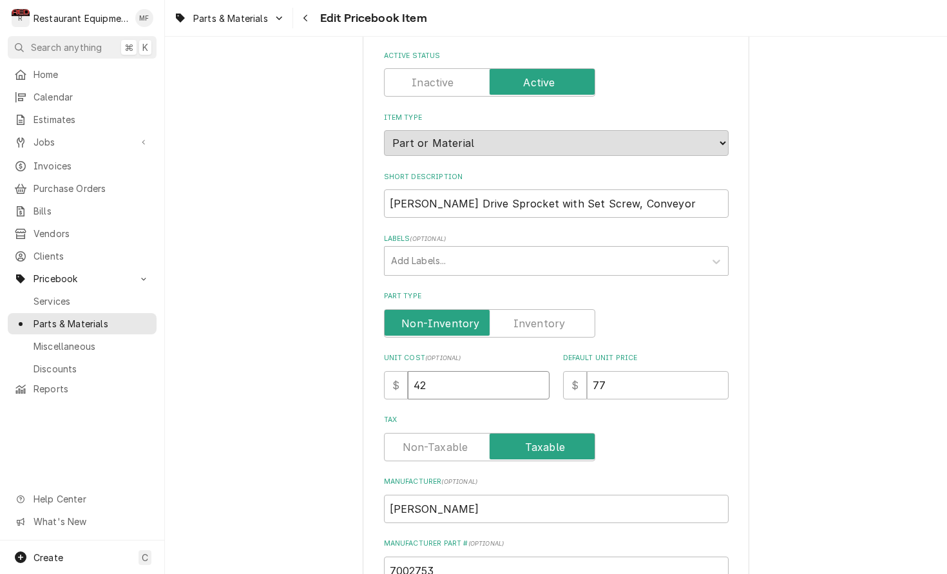
type input "42"
type textarea "x"
type input "8"
type textarea "x"
type input "84"
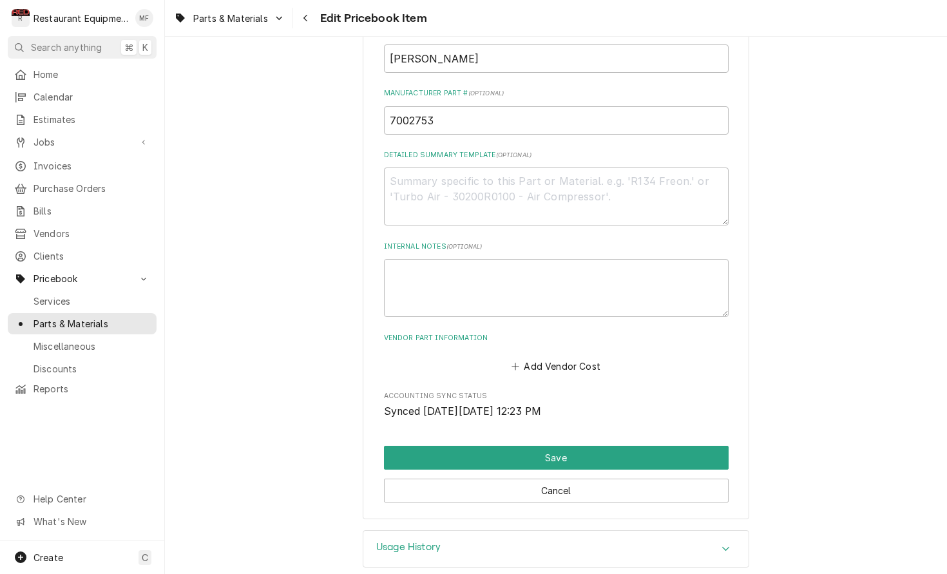
scroll to position [532, 0]
click at [579, 358] on button "Add Vendor Cost" at bounding box center [555, 367] width 93 height 18
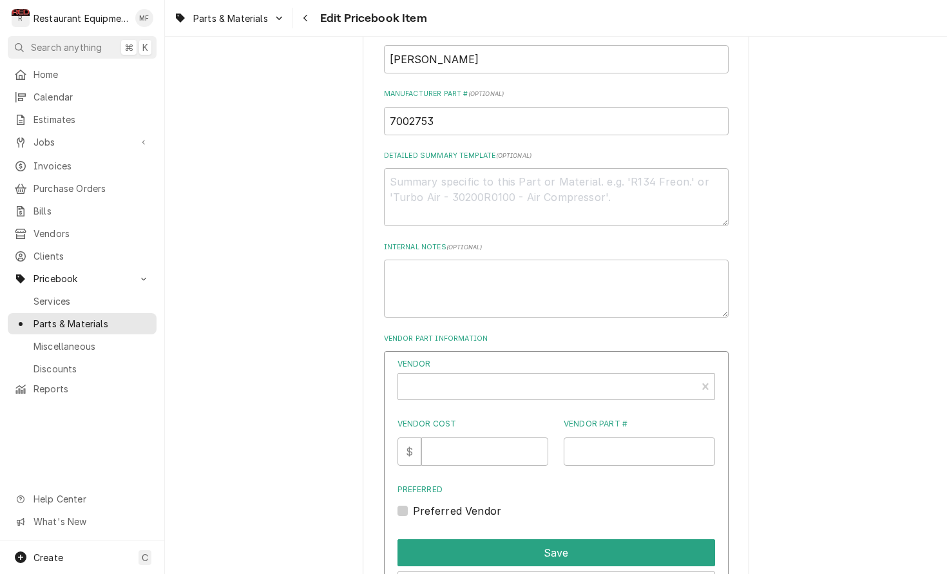
type textarea "x"
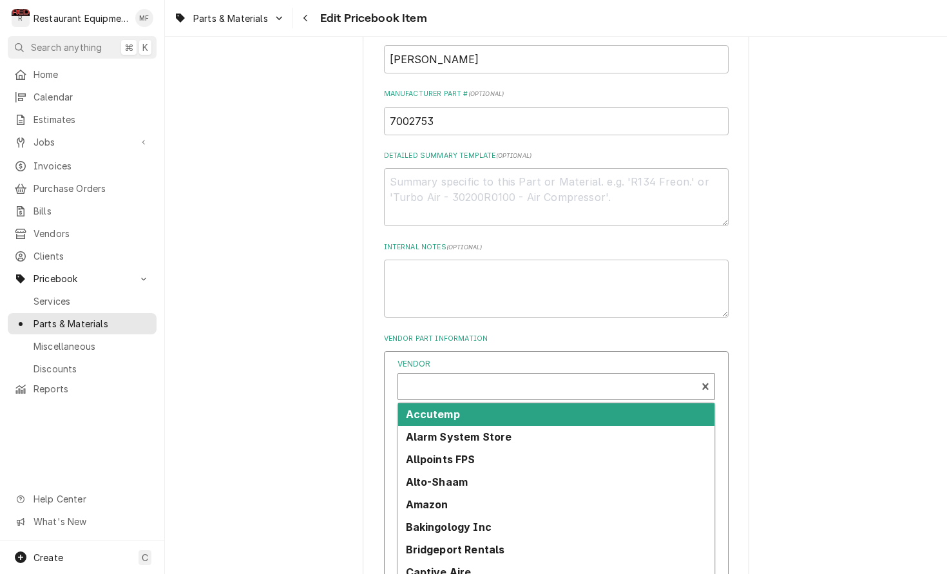
click at [523, 376] on div "Vendor" at bounding box center [546, 391] width 285 height 31
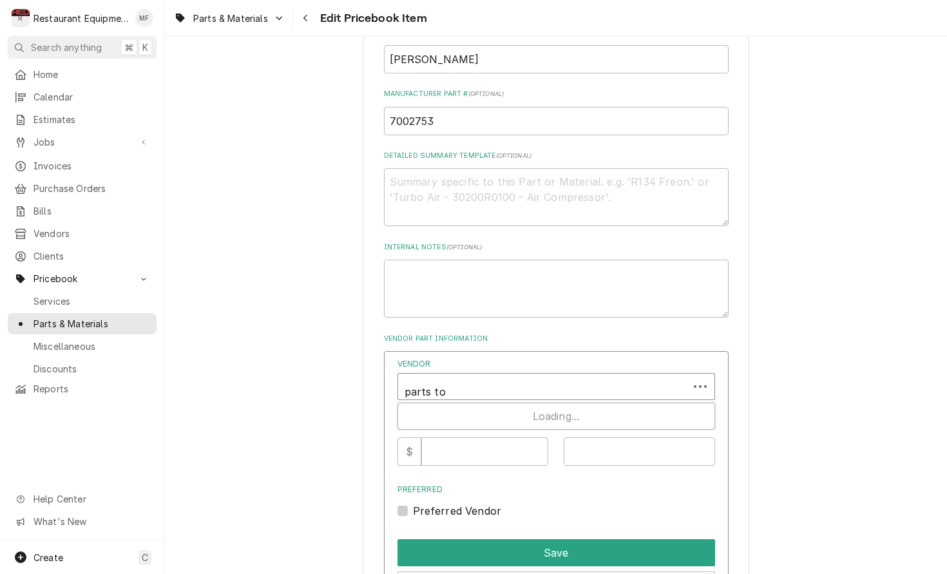
type input "parts tow"
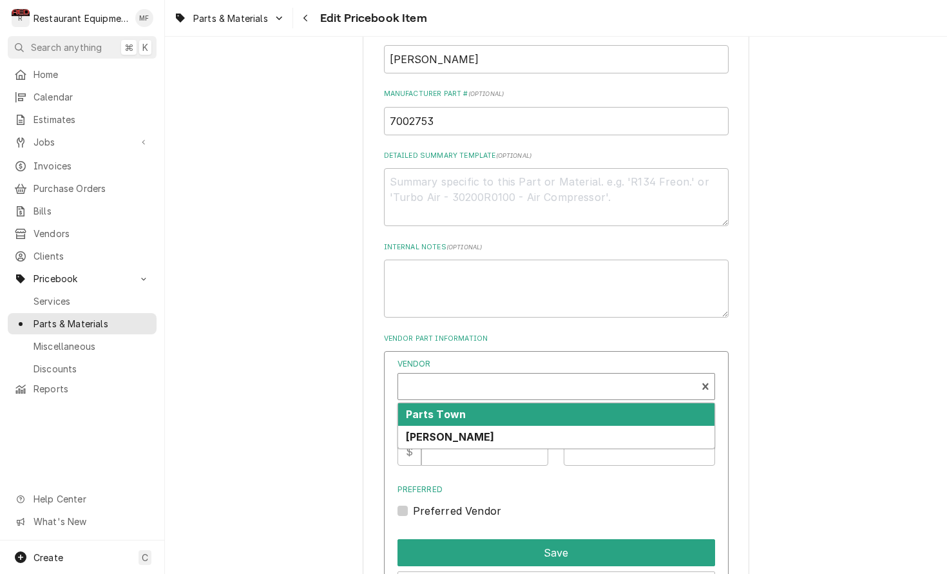
click at [564, 377] on div "Vendor" at bounding box center [546, 391] width 285 height 31
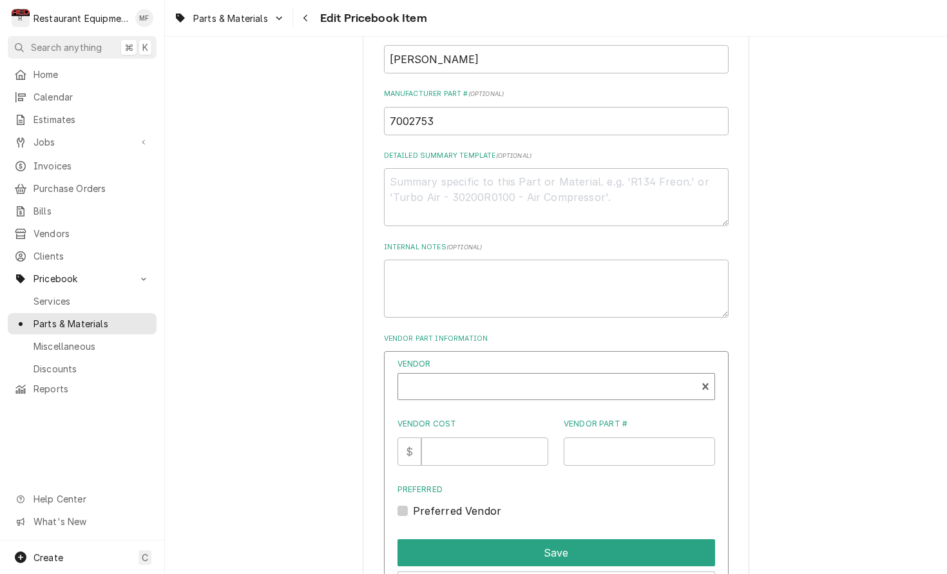
click at [527, 376] on div "Vendor" at bounding box center [546, 391] width 285 height 31
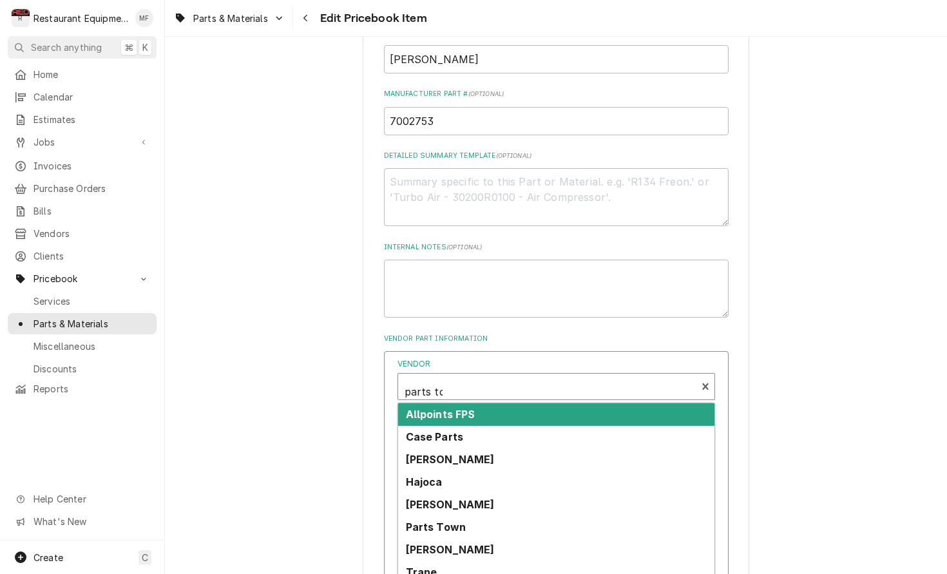
type input "parts tow"
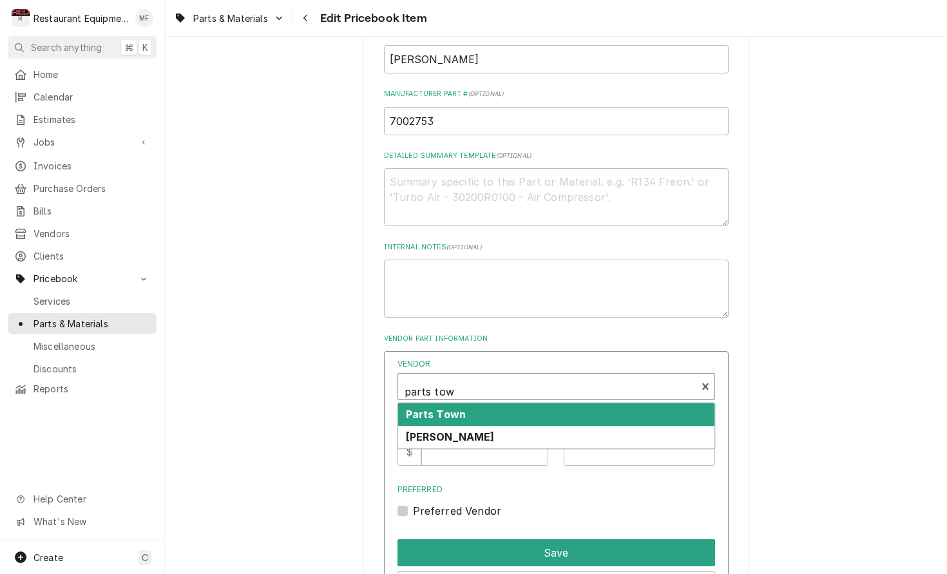
click at [536, 403] on div "Parts Town" at bounding box center [556, 414] width 316 height 23
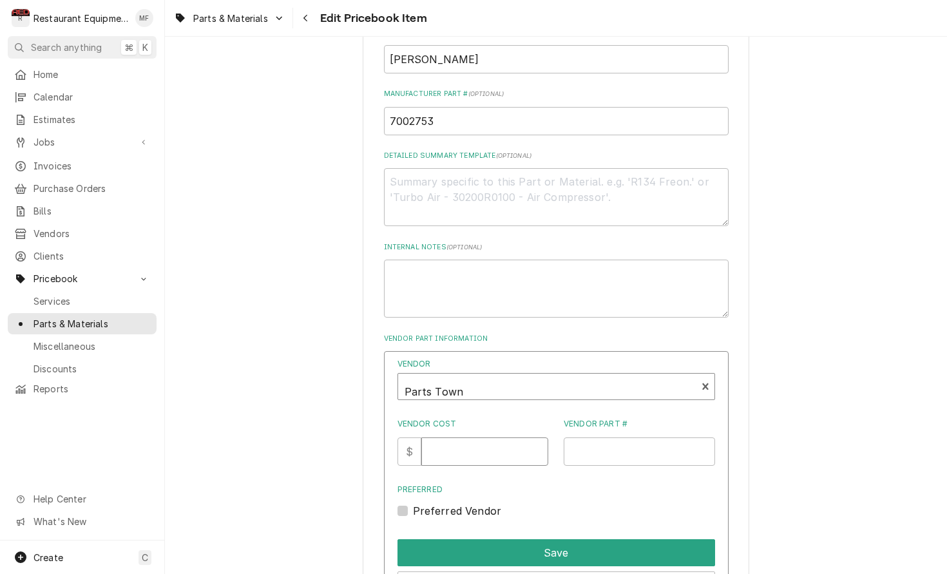
click at [490, 437] on input "Vendor Cost" at bounding box center [484, 451] width 127 height 28
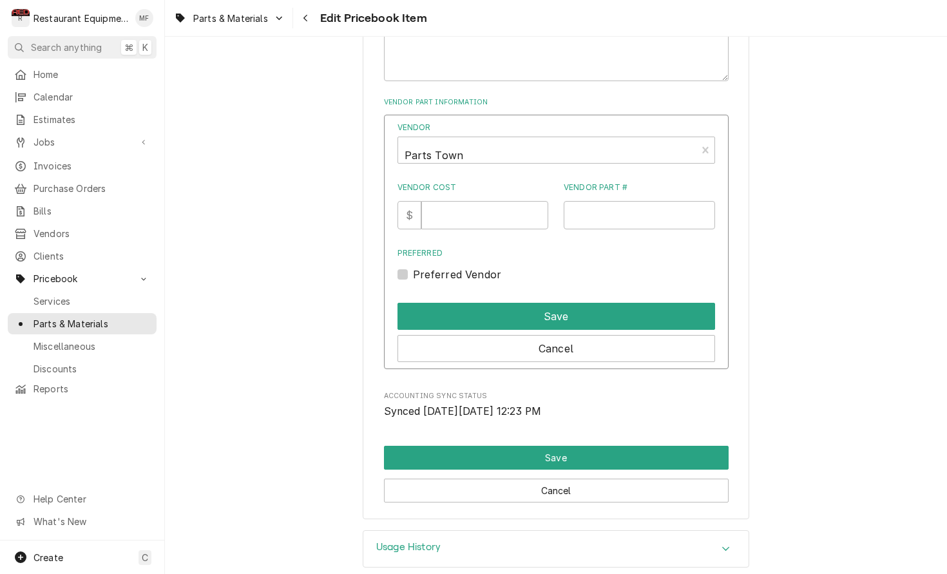
scroll to position [768, 0]
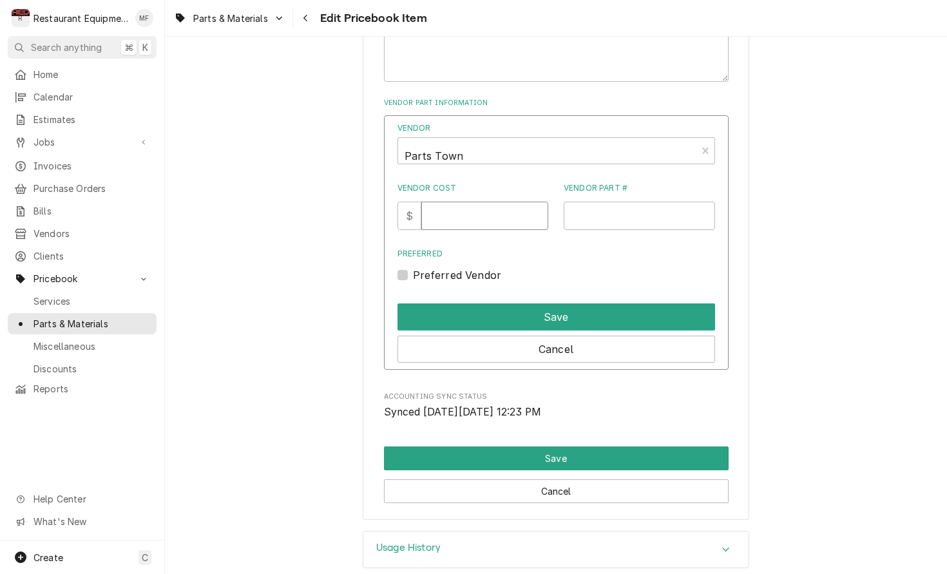
click at [482, 202] on input "Vendor Cost" at bounding box center [484, 216] width 127 height 28
type input "42"
click at [612, 202] on input "Vendor Part #" at bounding box center [639, 216] width 151 height 28
paste input "AJA7002753"
type input "AJA7002753"
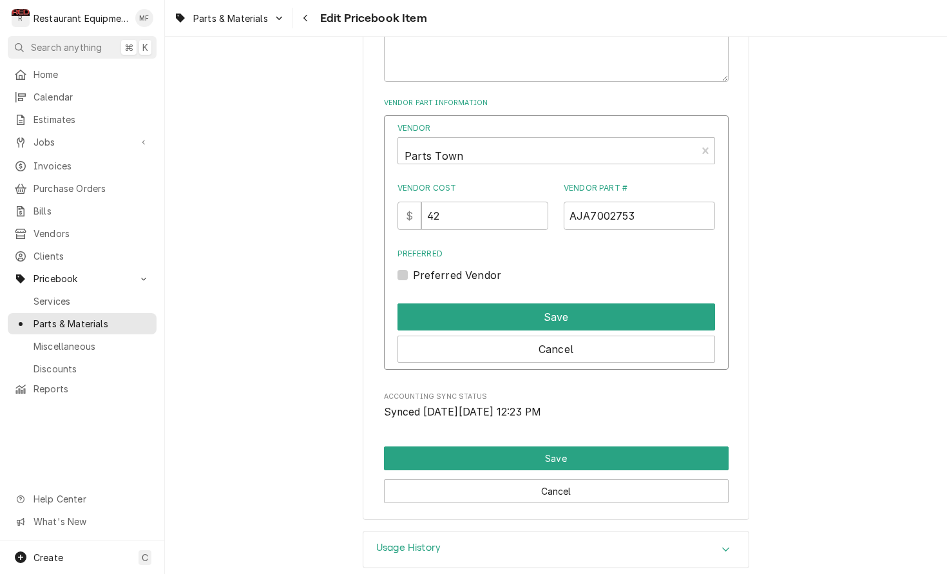
click at [413, 267] on label "Preferred Vendor" at bounding box center [457, 274] width 89 height 15
click at [413, 267] on input "Preferred" at bounding box center [572, 281] width 318 height 28
checkbox input "true"
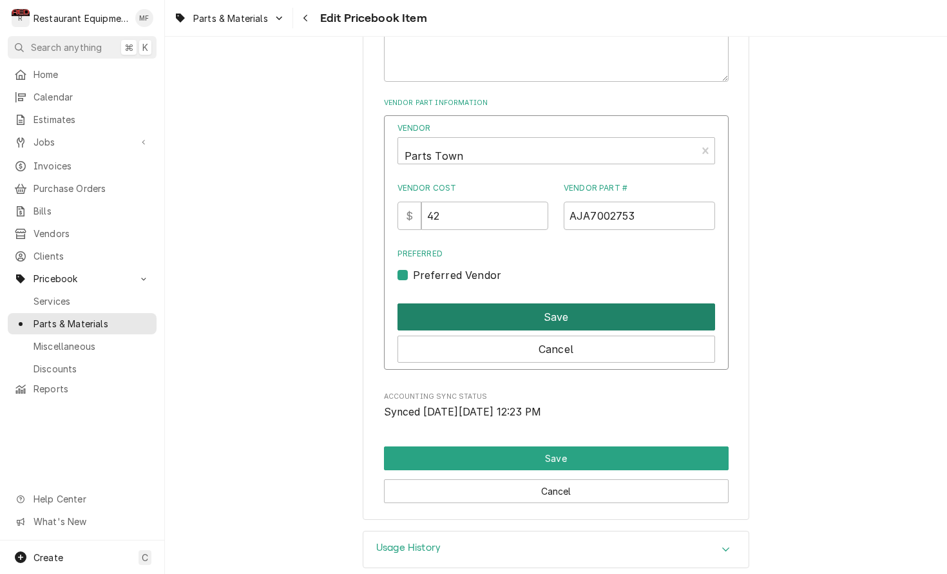
click at [468, 303] on button "Save" at bounding box center [556, 316] width 318 height 27
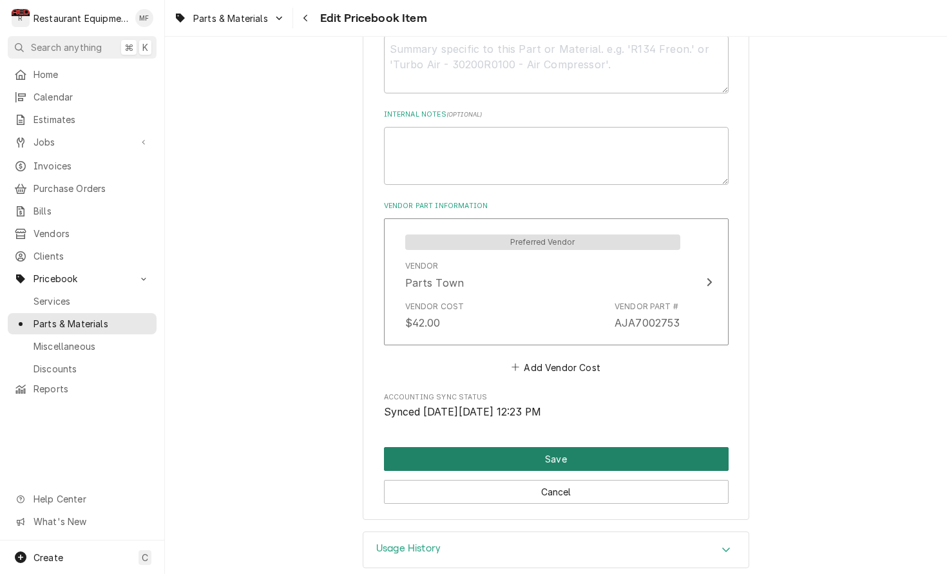
click at [675, 447] on button "Save" at bounding box center [556, 459] width 345 height 24
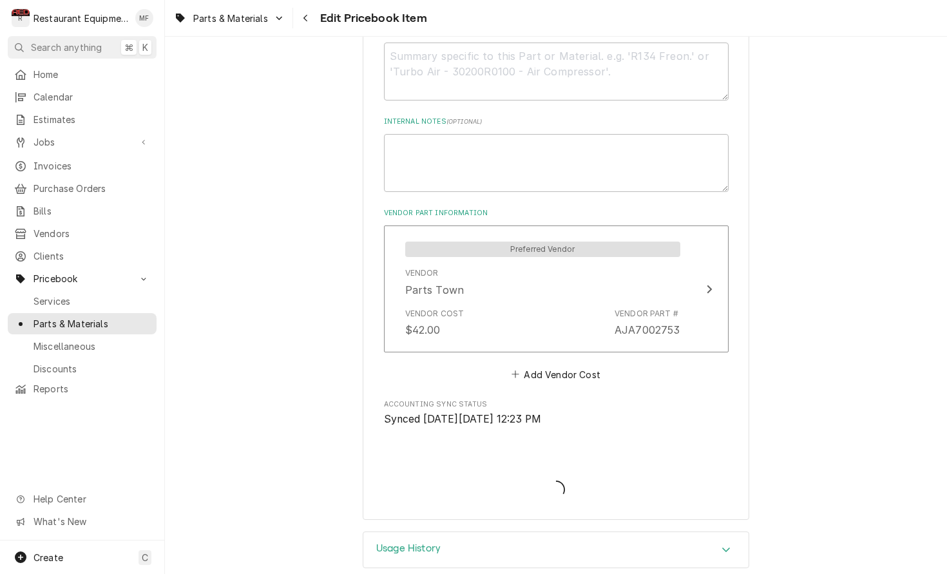
type textarea "x"
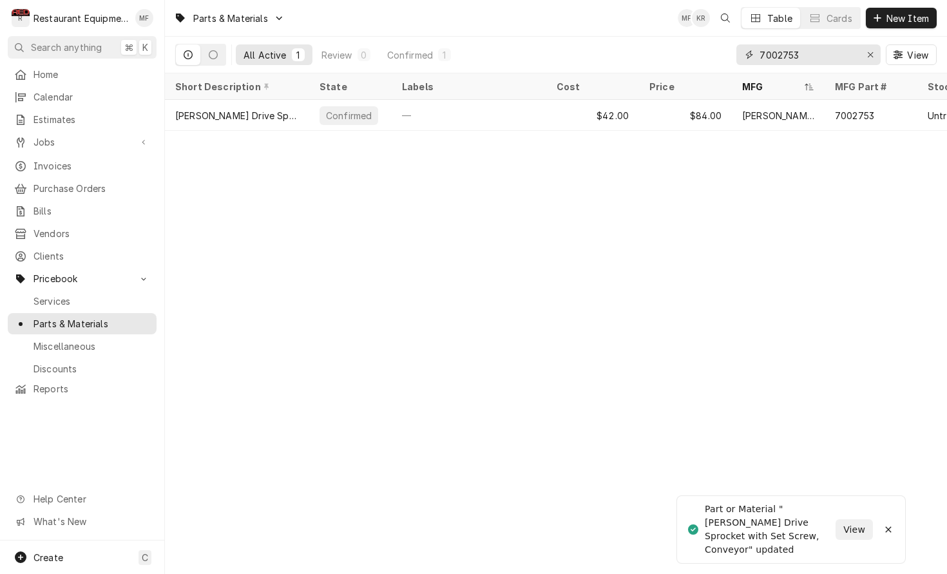
click at [831, 54] on input "7002753" at bounding box center [807, 54] width 97 height 21
type input "7"
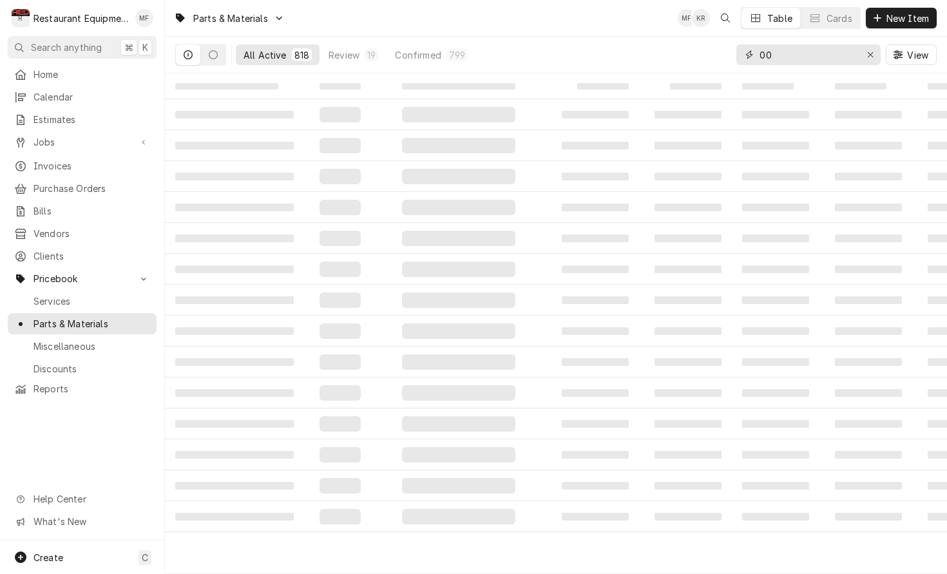
type input "0"
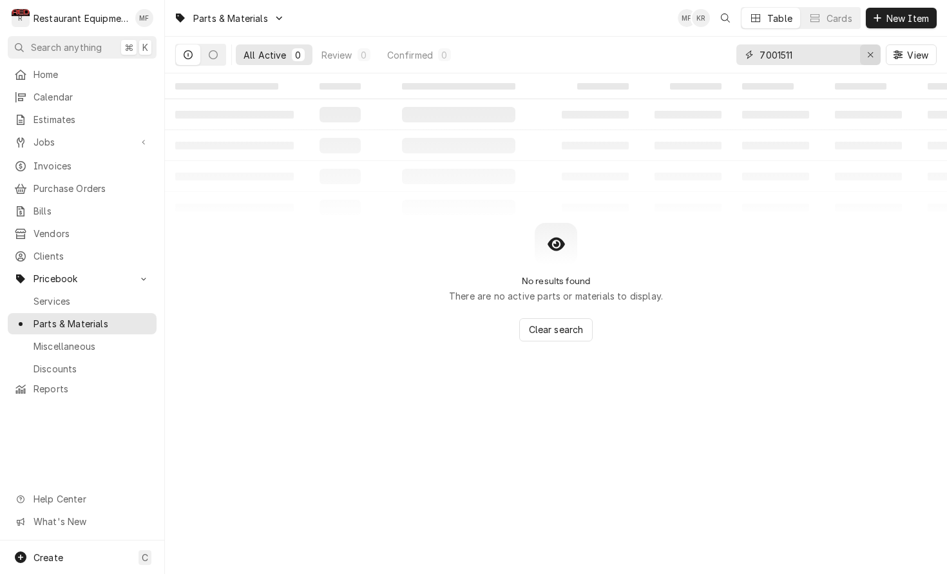
type input "7001511"
click at [860, 55] on button "Erase input" at bounding box center [870, 54] width 21 height 21
click at [887, 21] on span "New Item" at bounding box center [908, 19] width 48 height 14
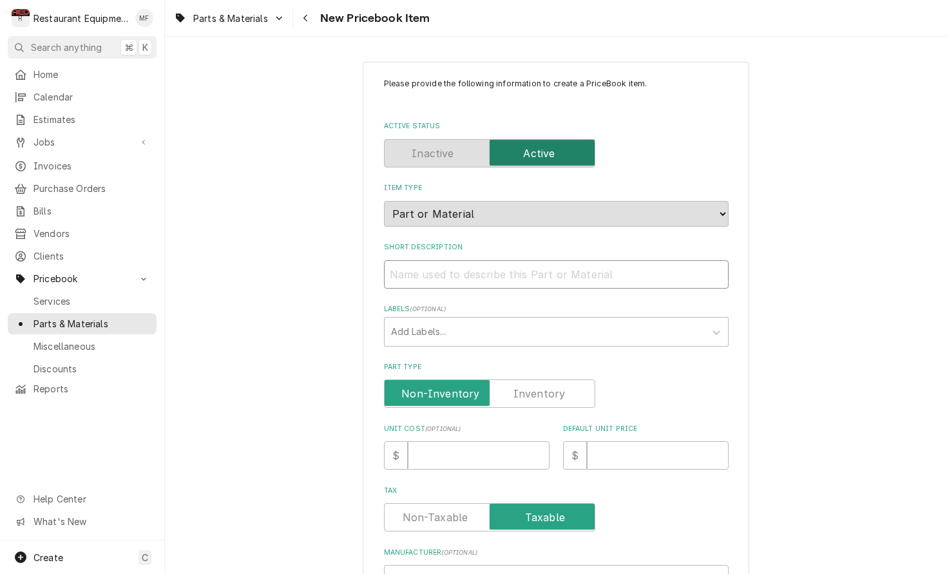
click at [609, 260] on input "Short Description" at bounding box center [556, 274] width 345 height 28
paste input "[PERSON_NAME] 7001511 Chain Kit, 106 Links"
type textarea "x"
type input "[PERSON_NAME] 7001511 Chain Kit, 106 Links"
drag, startPoint x: 472, startPoint y: 263, endPoint x: 348, endPoint y: 275, distance: 124.3
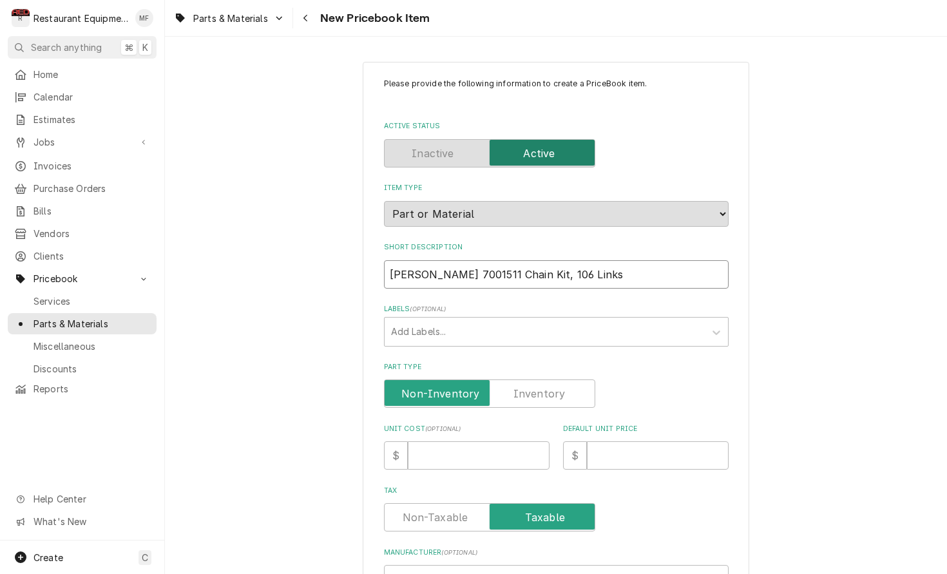
click at [347, 276] on div "Please provide the following information to create a PriceBook item. Active Sta…" at bounding box center [556, 512] width 782 height 924
click at [480, 265] on input "[PERSON_NAME] 7001511 Chain Kit, 106 Links" at bounding box center [556, 274] width 345 height 28
drag, startPoint x: 475, startPoint y: 263, endPoint x: 392, endPoint y: 262, distance: 83.1
click at [385, 264] on input "[PERSON_NAME] 7001511 Chain Kit, 106 Links" at bounding box center [556, 274] width 345 height 28
type textarea "x"
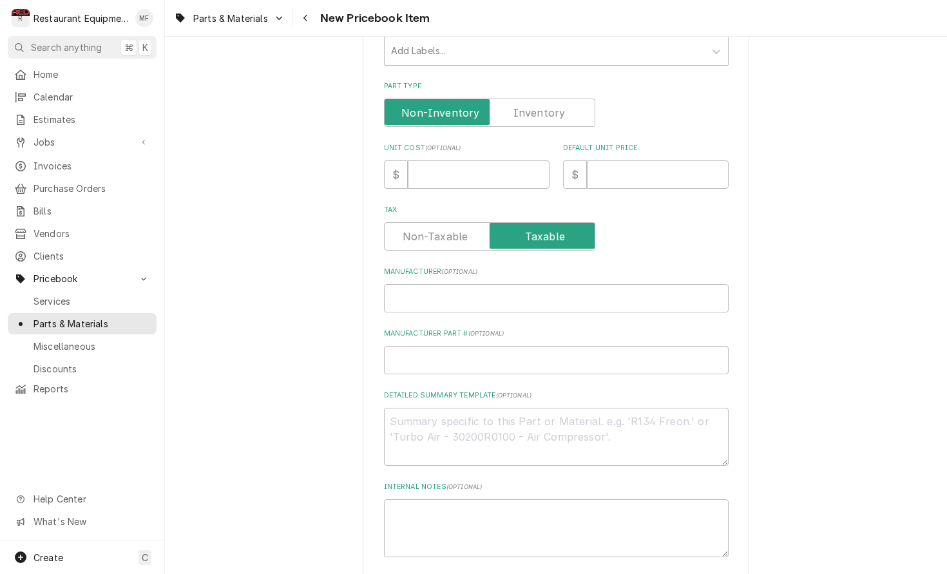
scroll to position [285, 0]
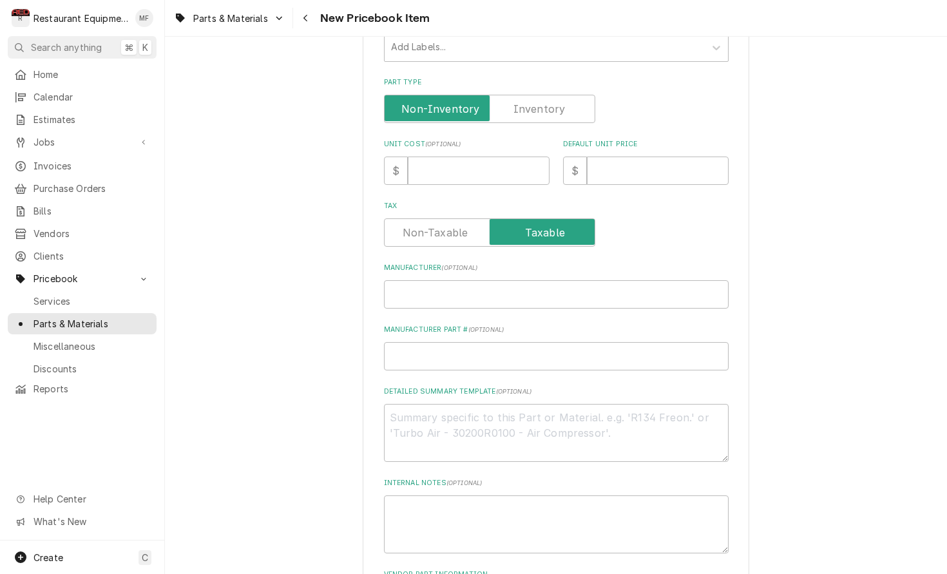
type input "Chain Kit, 106 Links"
click at [474, 285] on input "Manufacturer ( optional )" at bounding box center [556, 294] width 345 height 28
paste input "Antunes 7001511"
type textarea "x"
type input "Antunes 7001511"
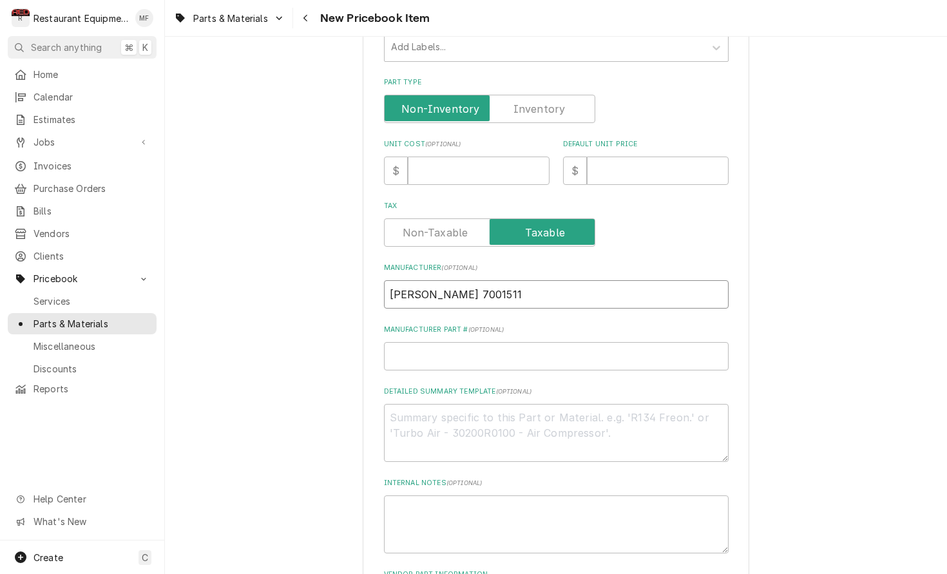
drag, startPoint x: 479, startPoint y: 280, endPoint x: 442, endPoint y: 281, distance: 37.4
click at [436, 281] on input "Antunes 7001511" at bounding box center [556, 294] width 345 height 28
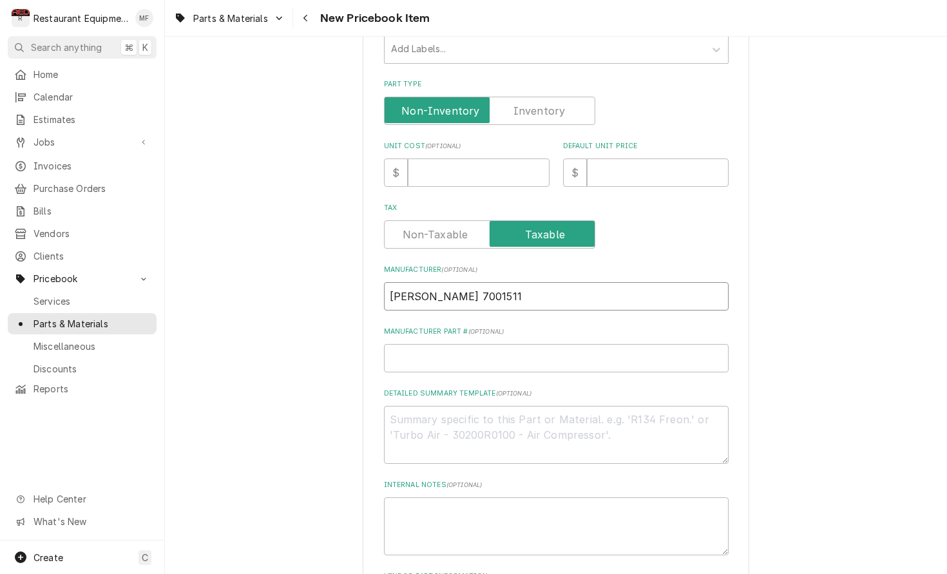
type textarea "x"
type input "Antunes"
click at [506, 347] on input "Manufacturer Part # ( optional )" at bounding box center [556, 358] width 345 height 28
paste input "7001511"
type textarea "x"
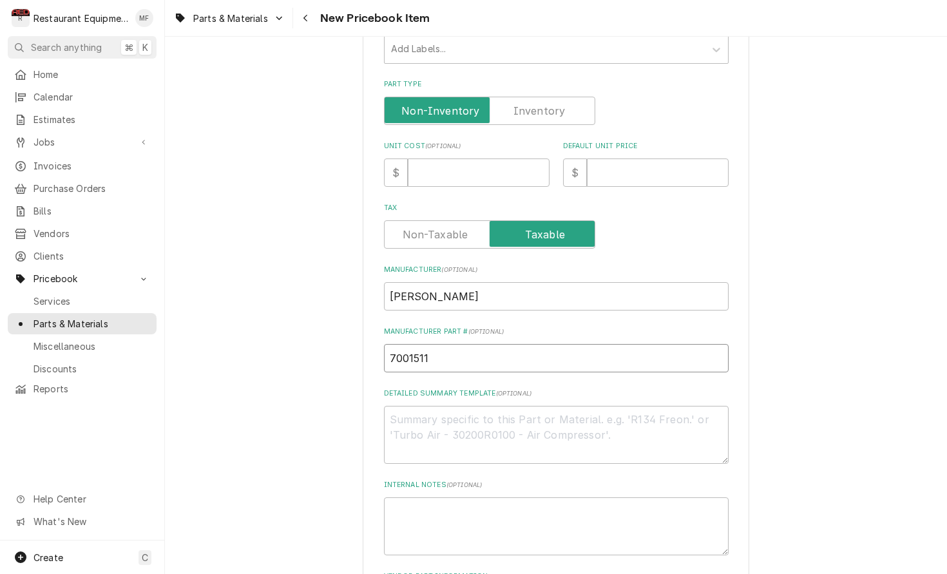
scroll to position [301, 0]
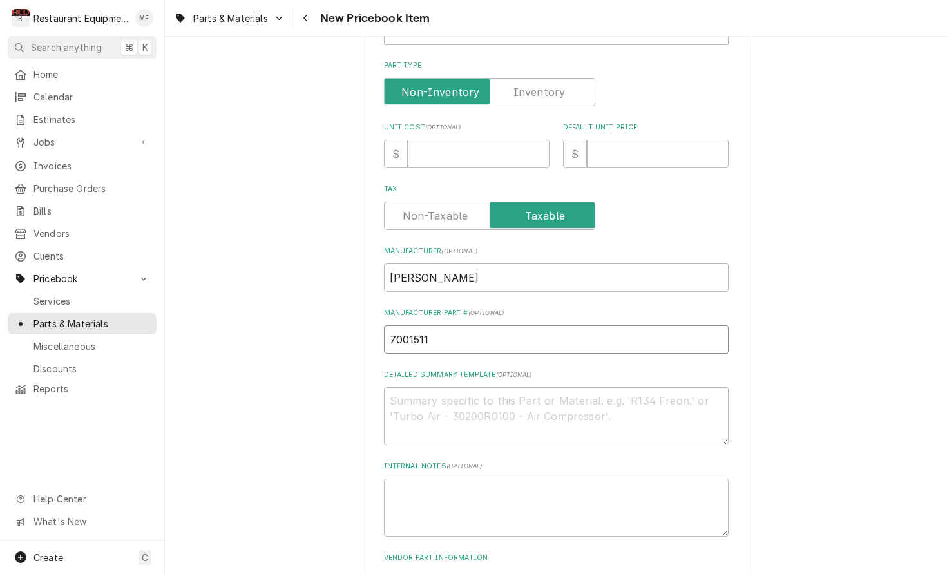
type input "7001511"
click at [433, 140] on input "Unit Cost ( optional )" at bounding box center [479, 154] width 142 height 28
type textarea "x"
type input "1"
type textarea "x"
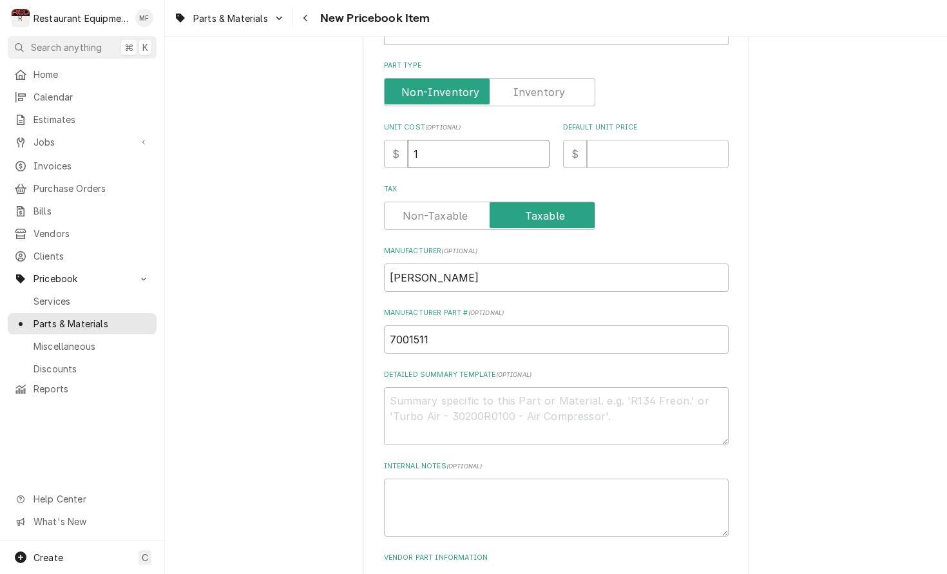
type input "19"
type textarea "x"
type input "19.3"
type textarea "x"
type input "19"
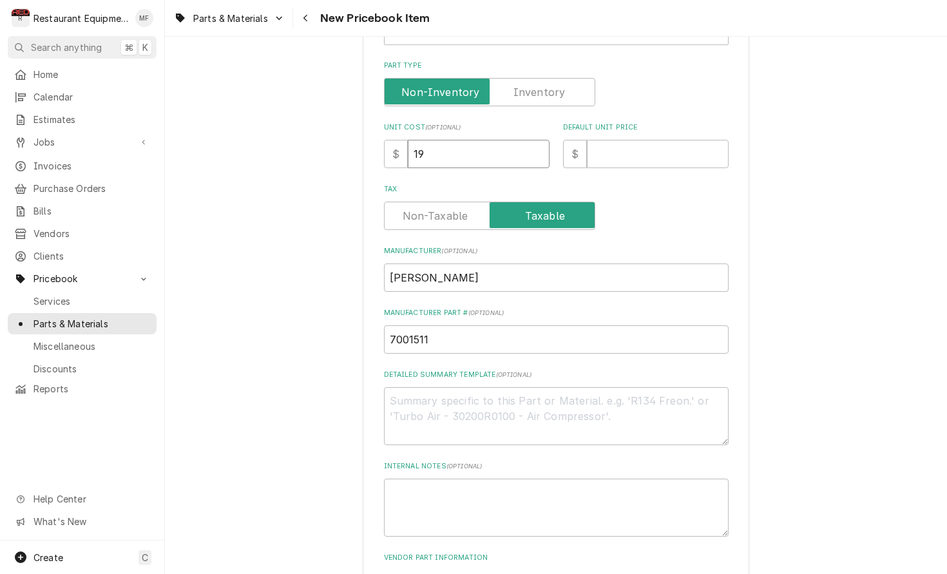
type textarea "x"
type input "19.6"
type textarea "x"
type input "19.65"
click at [658, 140] on input "Default Unit Price" at bounding box center [658, 154] width 142 height 28
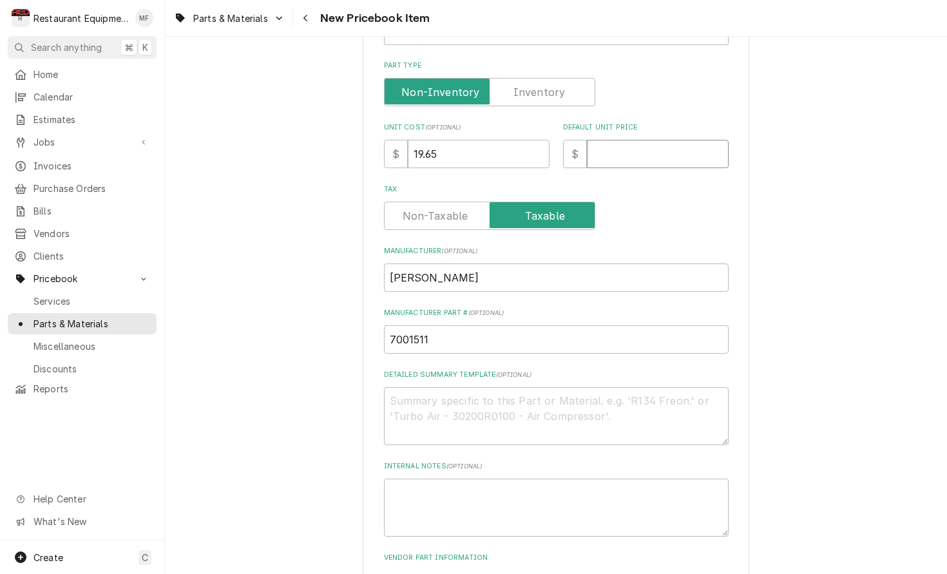
type textarea "x"
type input "3"
type textarea "x"
type input "39"
type textarea "x"
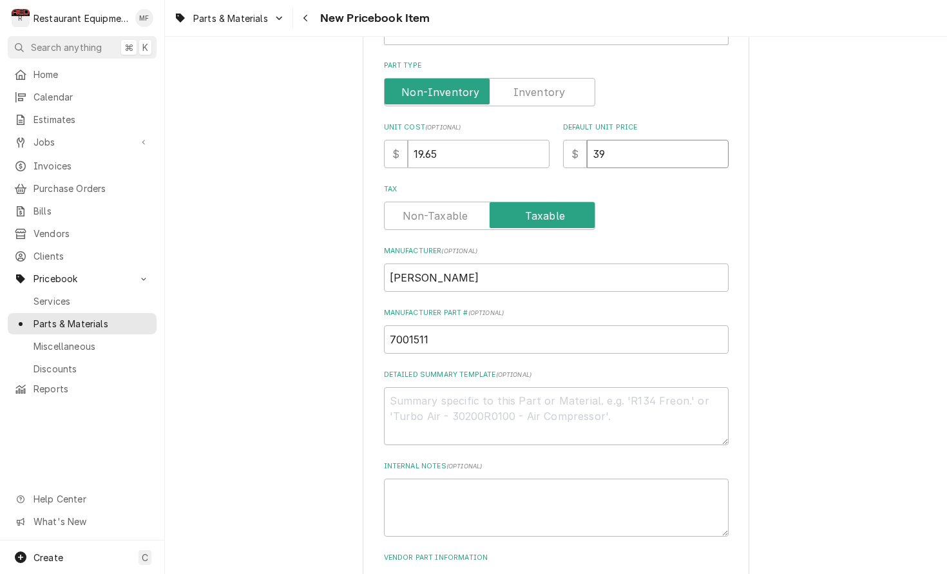
type input "39.3"
type textarea "x"
type input "39.30"
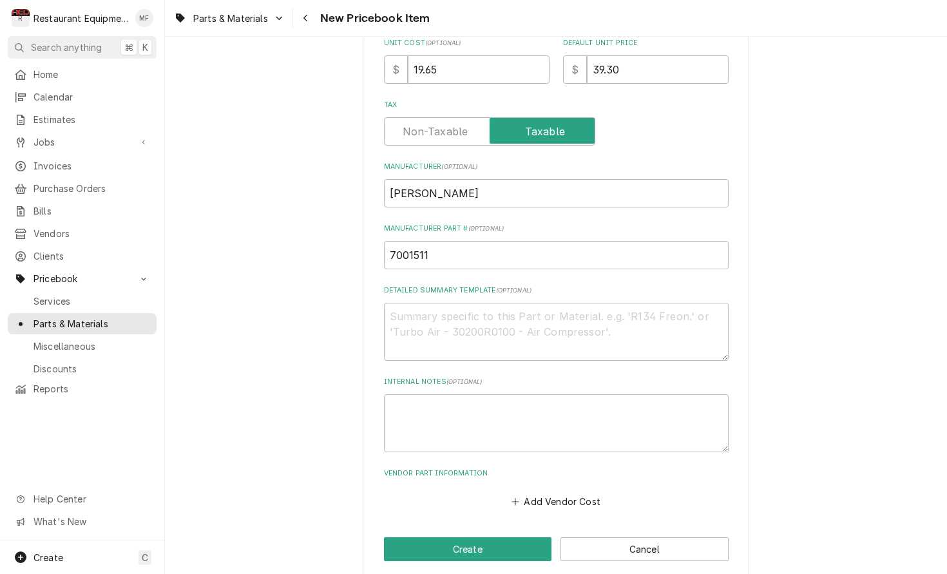
scroll to position [385, 0]
click at [558, 493] on button "Add Vendor Cost" at bounding box center [555, 502] width 93 height 18
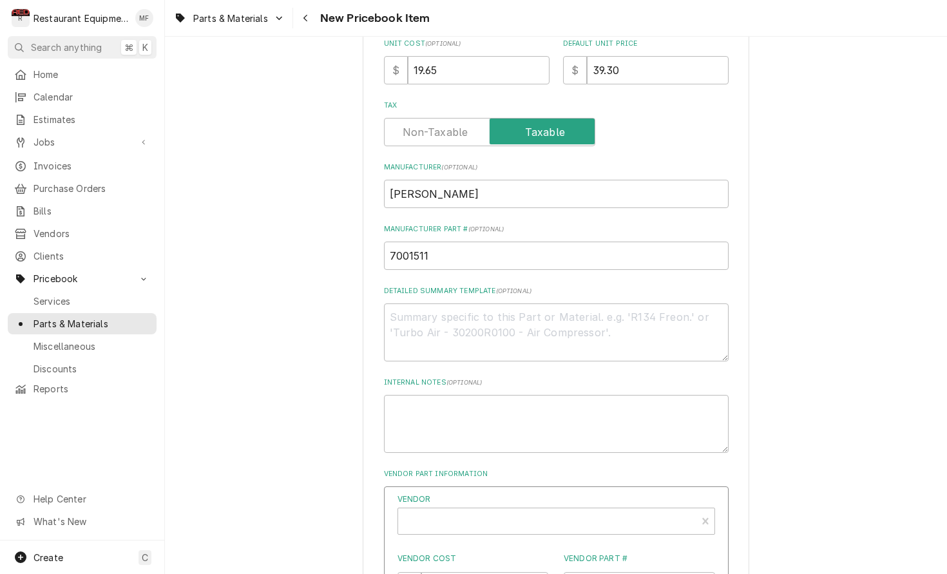
type textarea "x"
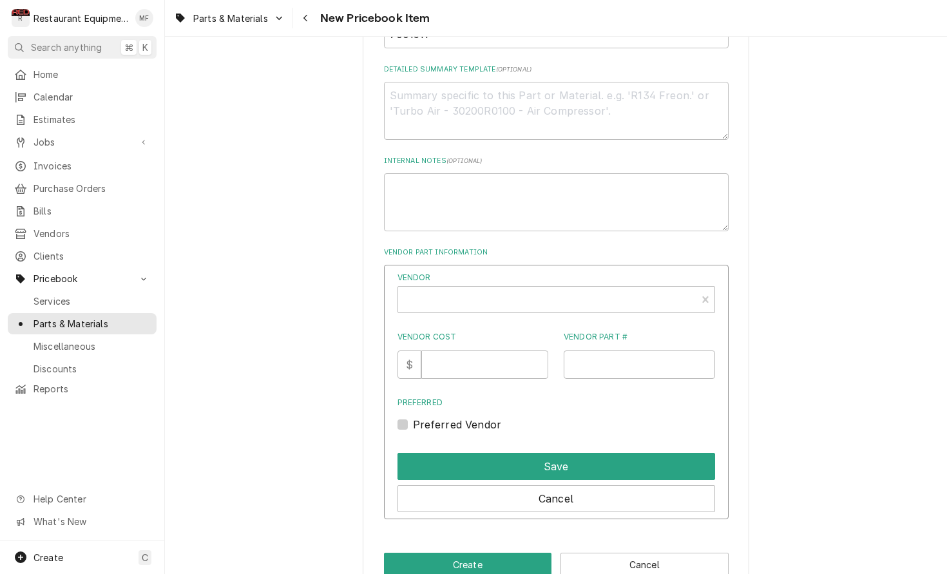
scroll to position [611, 0]
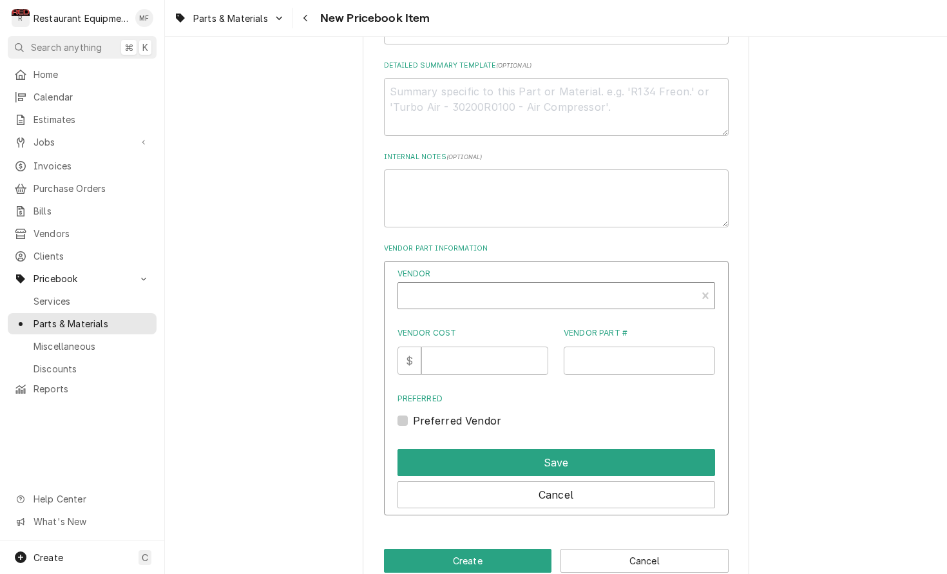
click at [555, 285] on div "Vendor" at bounding box center [546, 300] width 285 height 31
type input "parts tow"
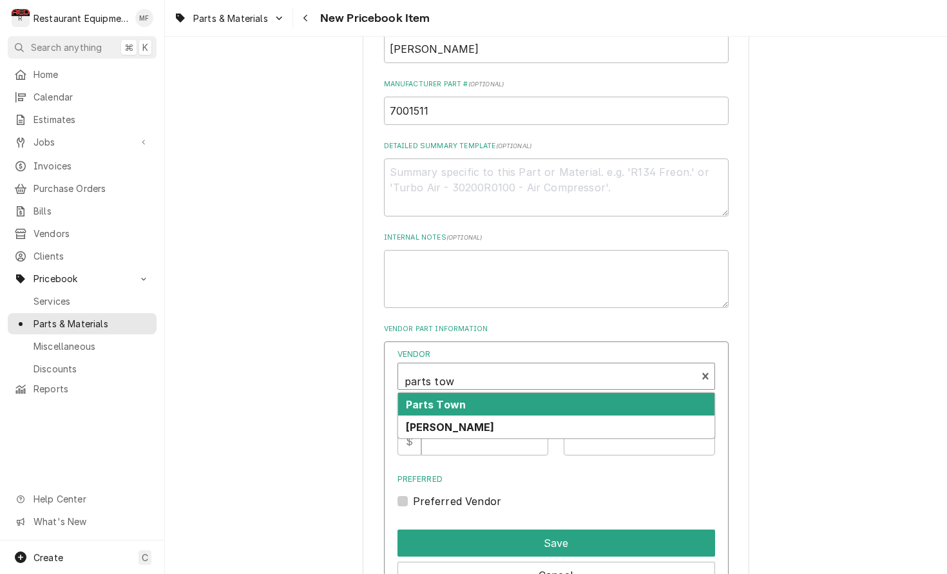
scroll to position [529, 0]
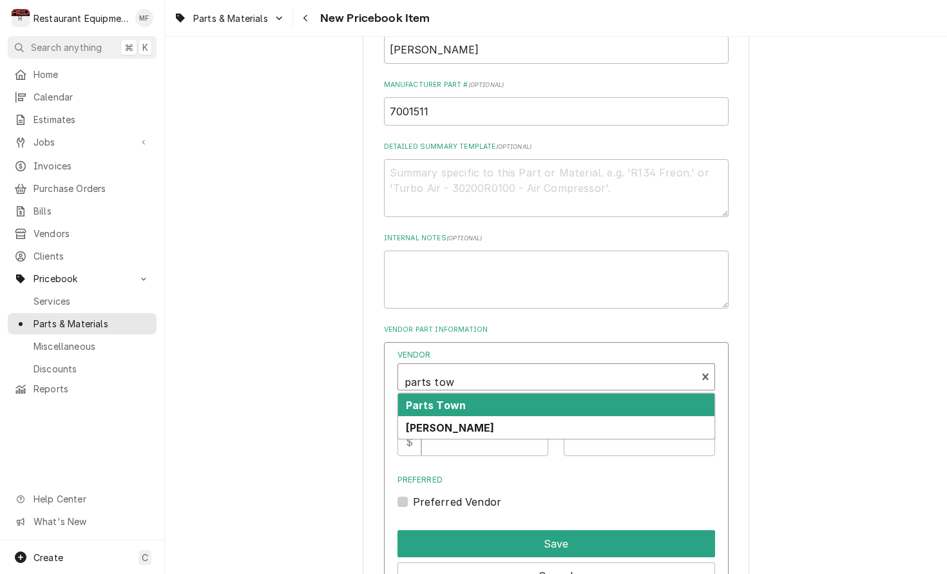
click at [540, 394] on div "Parts Town" at bounding box center [556, 405] width 316 height 23
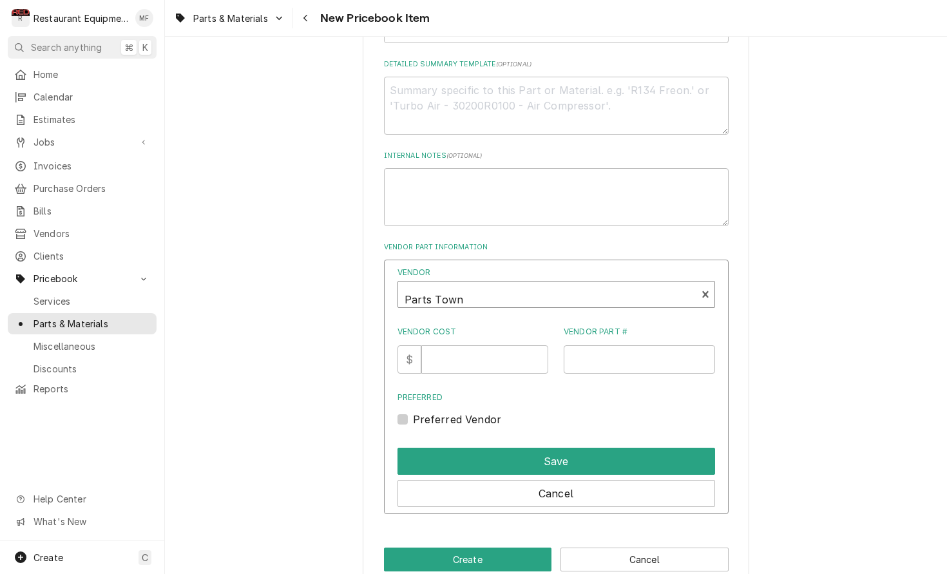
scroll to position [612, 0]
click at [489, 355] on input "Vendor Cost" at bounding box center [484, 359] width 127 height 28
type input "19.65"
click at [593, 345] on input "Vendor Part #" at bounding box center [639, 359] width 151 height 28
paste input "AJA7001511"
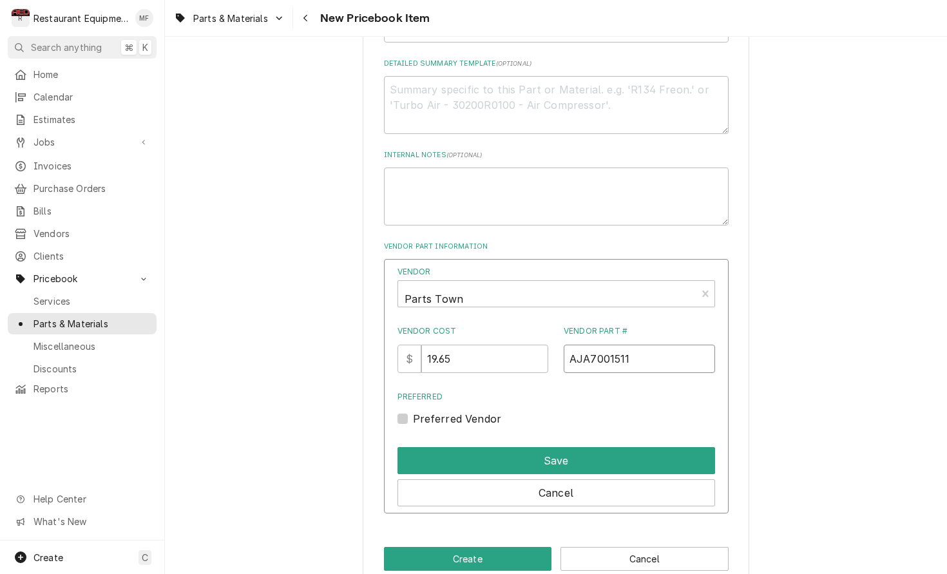
type input "AJA7001511"
drag, startPoint x: 402, startPoint y: 403, endPoint x: 408, endPoint y: 404, distance: 6.7
click at [413, 411] on label "Preferred Vendor" at bounding box center [457, 418] width 89 height 15
click at [413, 411] on input "Preferred" at bounding box center [572, 425] width 318 height 28
checkbox input "true"
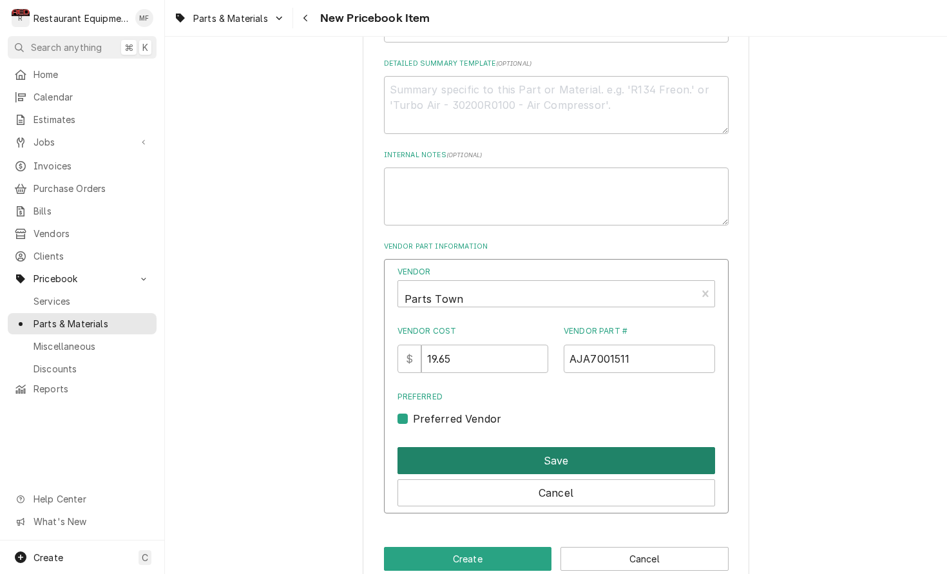
click at [479, 447] on button "Save" at bounding box center [556, 460] width 318 height 27
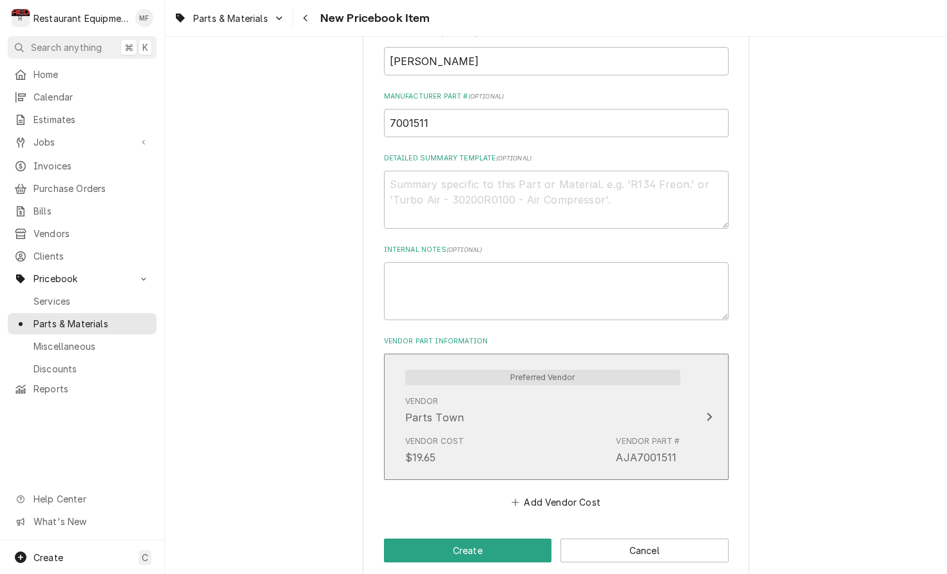
scroll to position [0, 0]
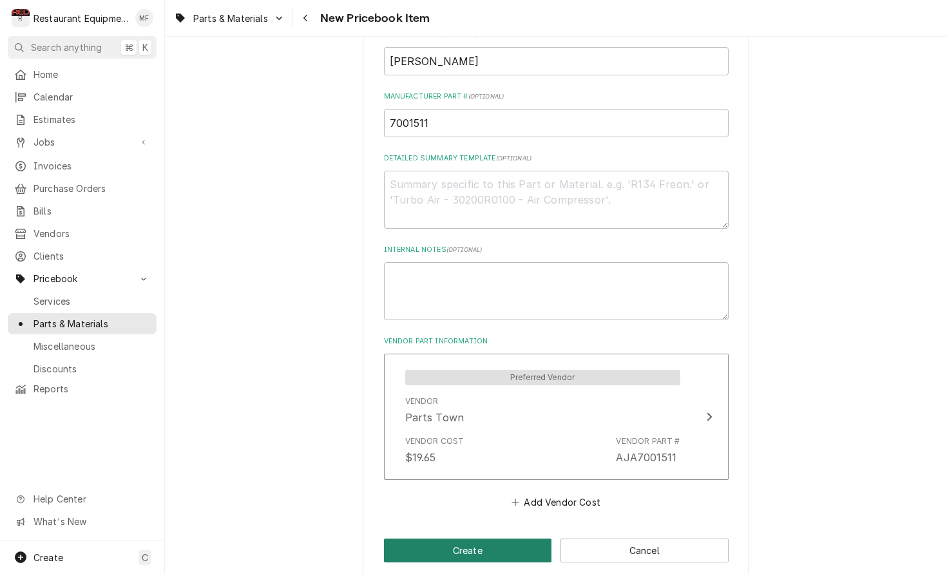
click at [503, 538] on button "Create" at bounding box center [468, 550] width 168 height 24
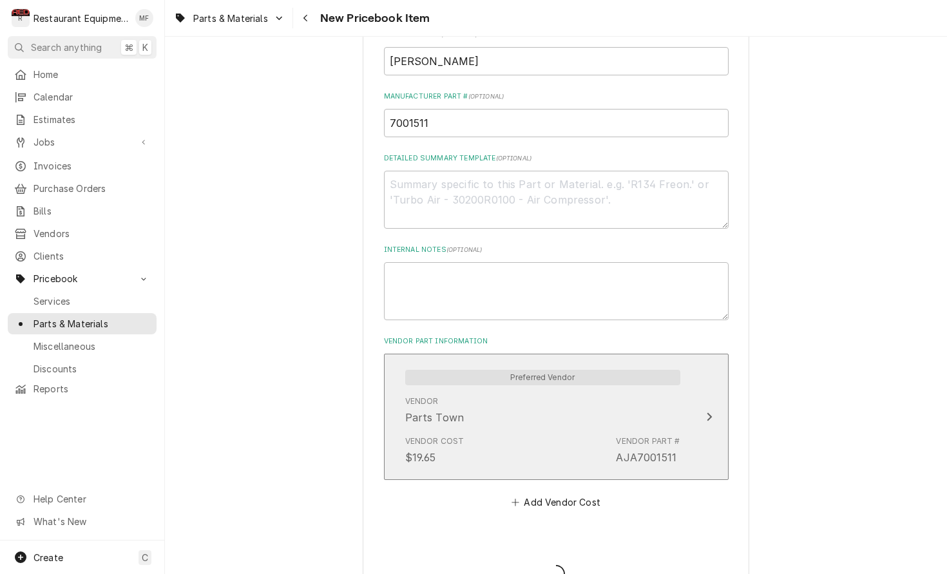
type textarea "x"
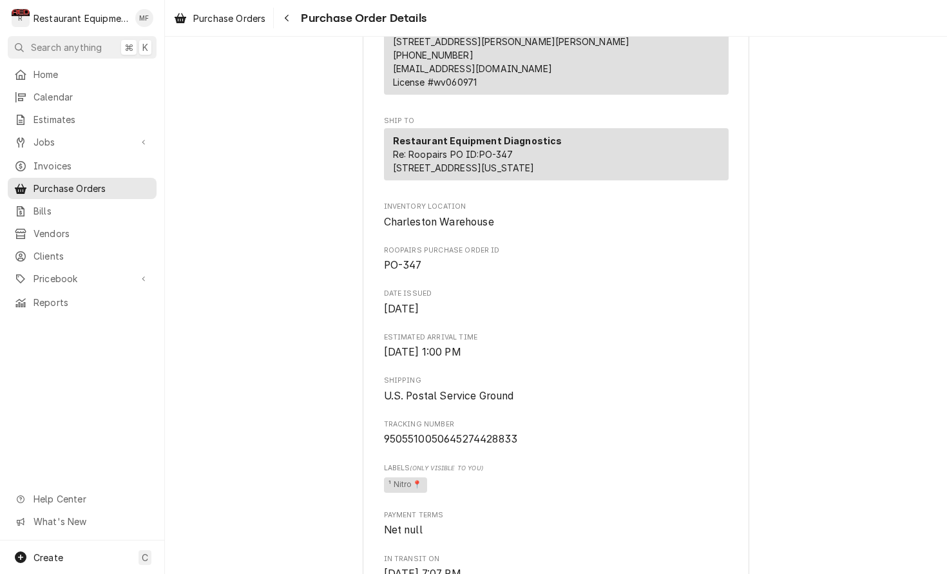
scroll to position [196, 0]
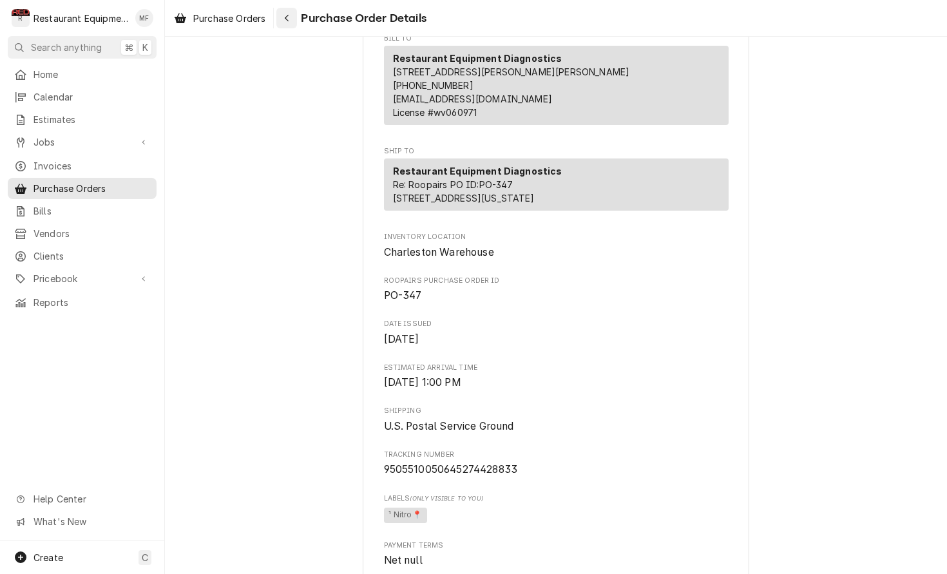
click at [290, 18] on icon "Navigate back" at bounding box center [287, 18] width 6 height 9
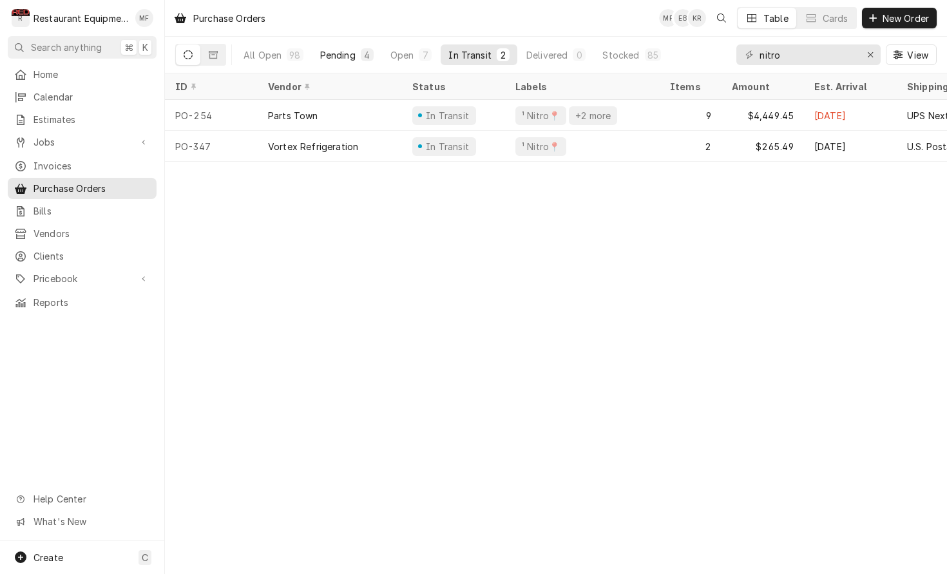
click at [346, 52] on div "Pending" at bounding box center [337, 55] width 35 height 14
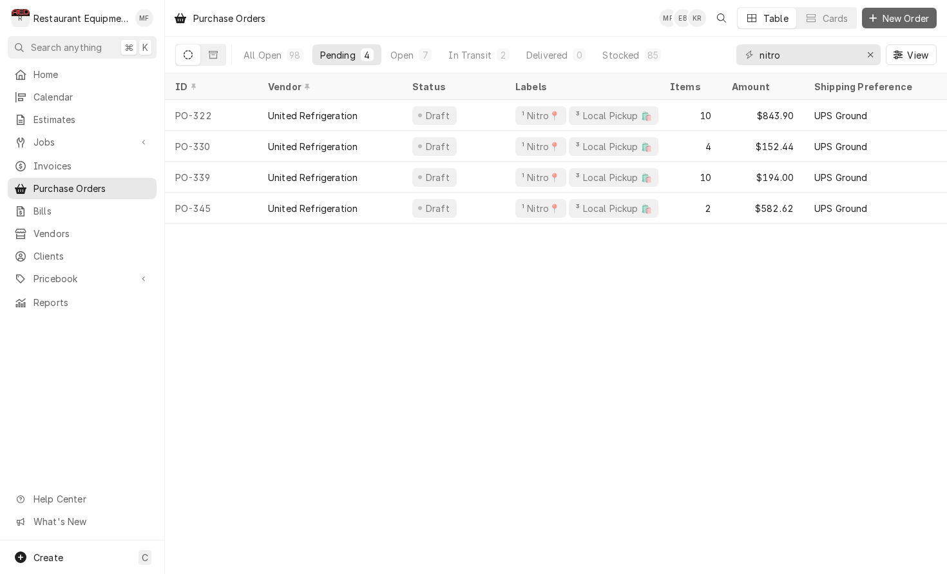
click at [891, 10] on button "New Order" at bounding box center [899, 18] width 75 height 21
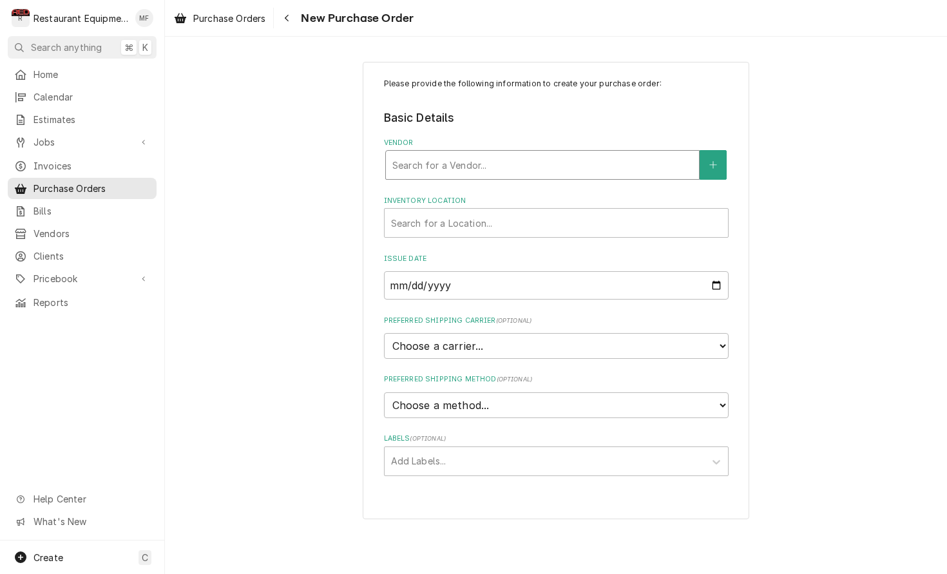
click at [623, 167] on div "Vendor" at bounding box center [542, 164] width 300 height 23
type input "parts to"
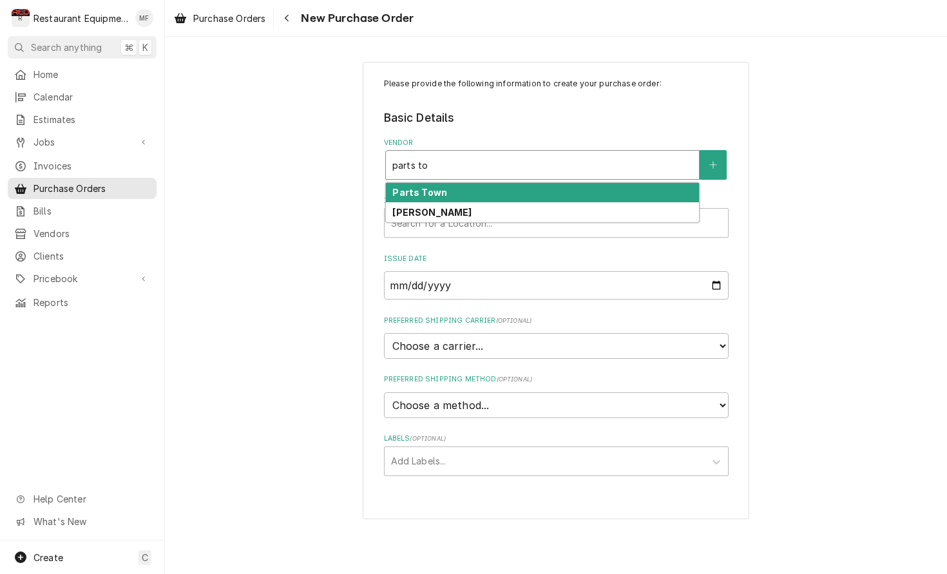
click at [622, 191] on div "Parts Town" at bounding box center [542, 193] width 313 height 20
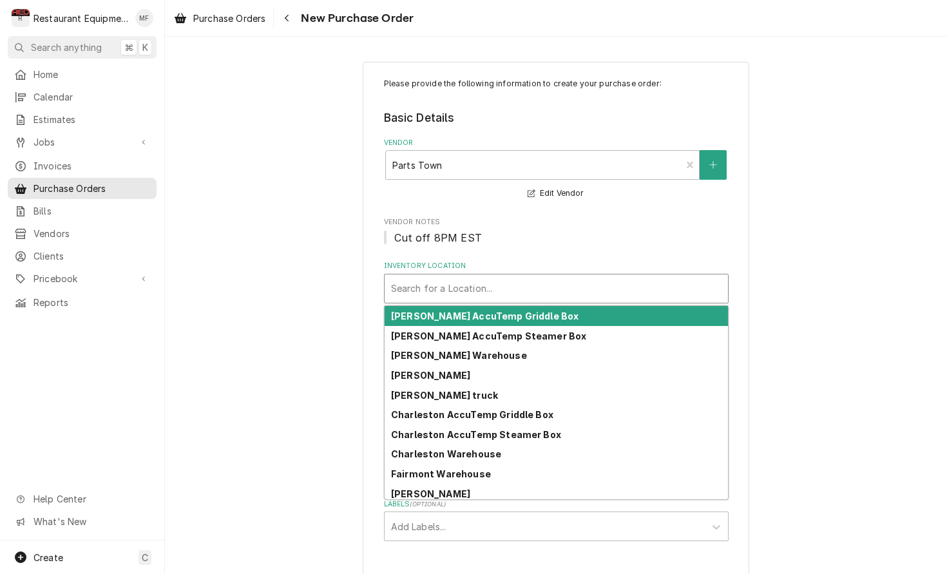
click at [556, 294] on div "Inventory Location" at bounding box center [556, 288] width 330 height 23
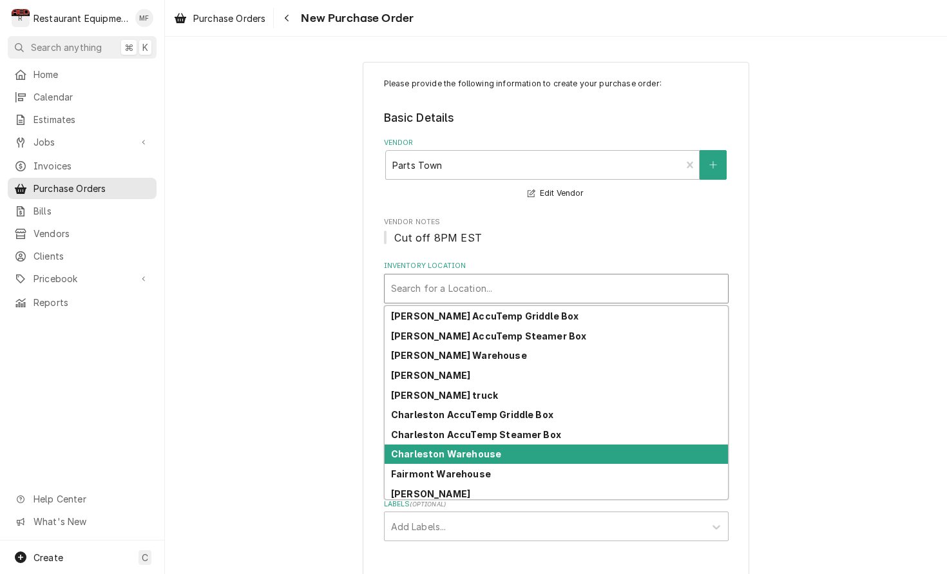
click at [550, 446] on div "Charleston Warehouse" at bounding box center [556, 454] width 343 height 20
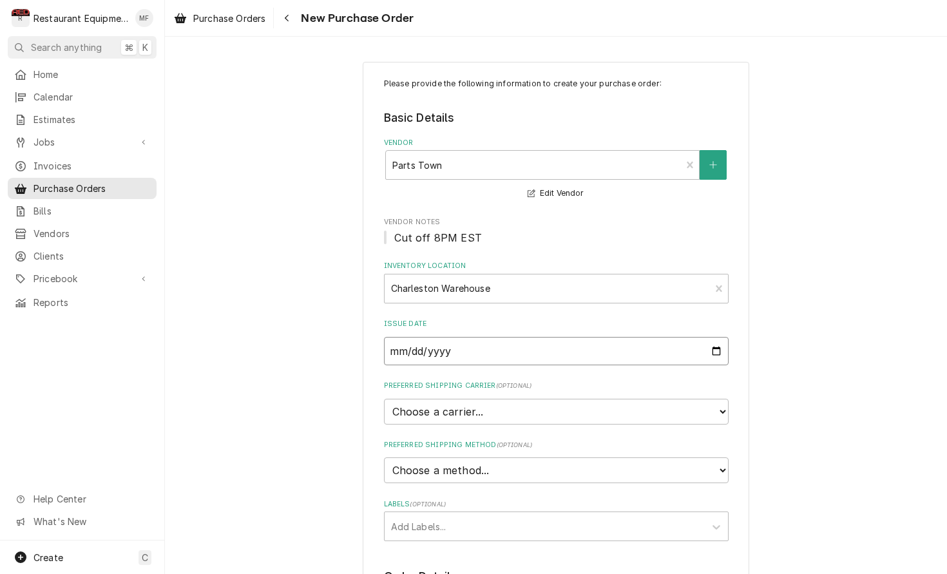
click at [534, 359] on input "2025-10-02" at bounding box center [556, 351] width 345 height 28
click at [534, 361] on input "2025-10-02" at bounding box center [556, 351] width 345 height 28
select select "4"
type textarea "x"
select select "3"
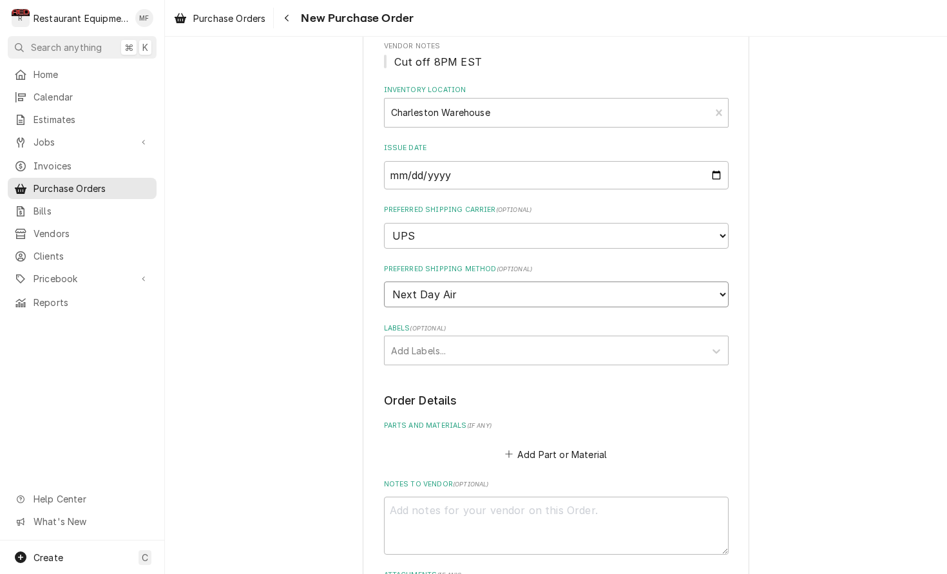
scroll to position [182, 0]
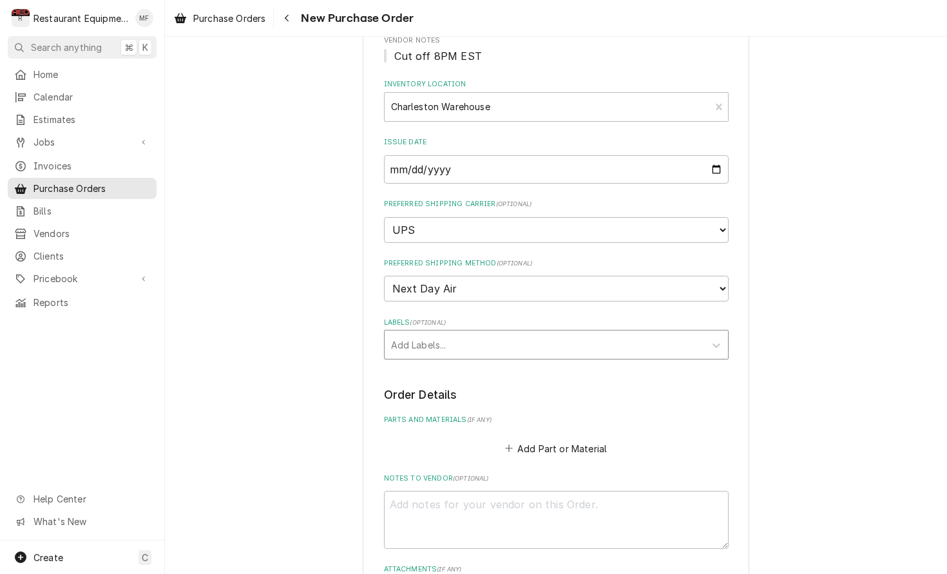
click at [535, 333] on div "Labels" at bounding box center [544, 344] width 307 height 23
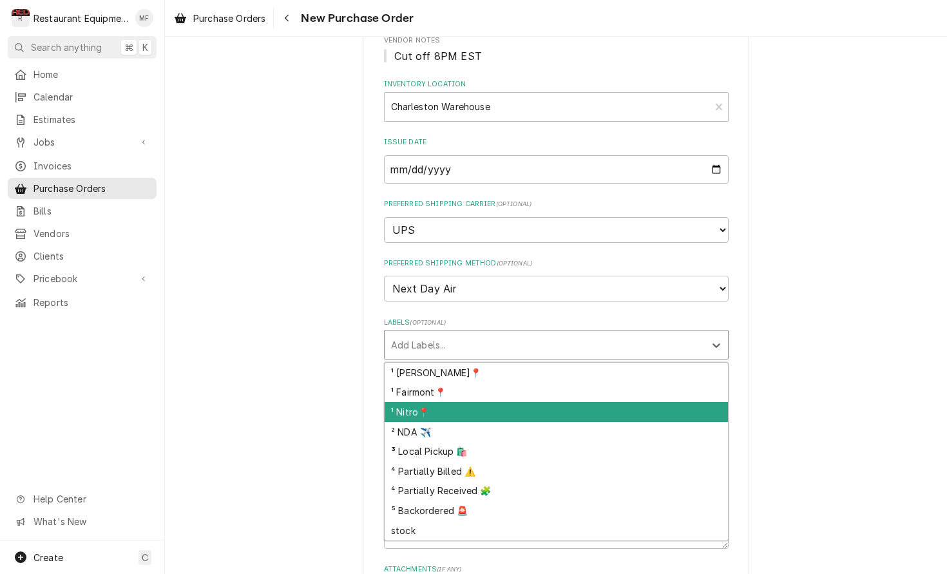
click at [528, 402] on div "¹ Nitro📍" at bounding box center [556, 412] width 343 height 20
type textarea "x"
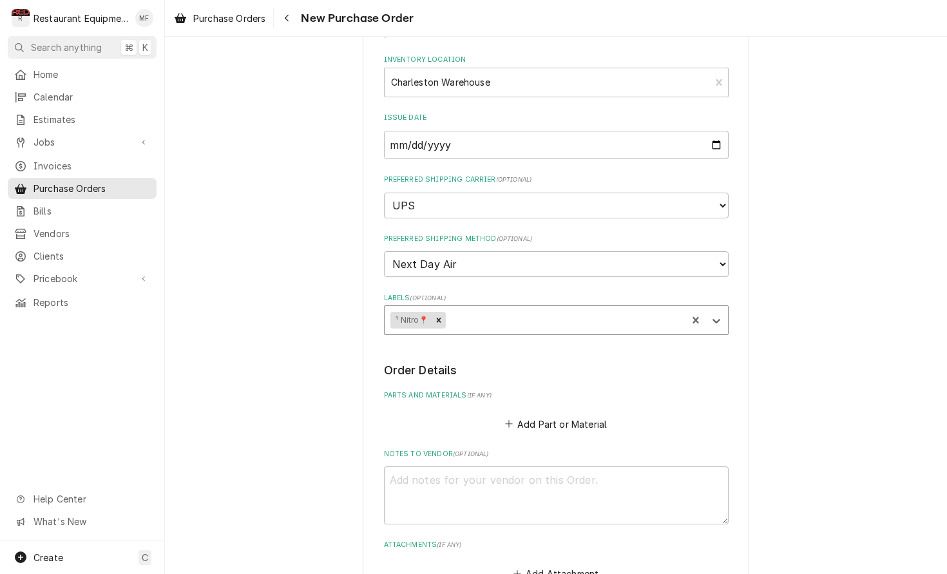
scroll to position [226, 0]
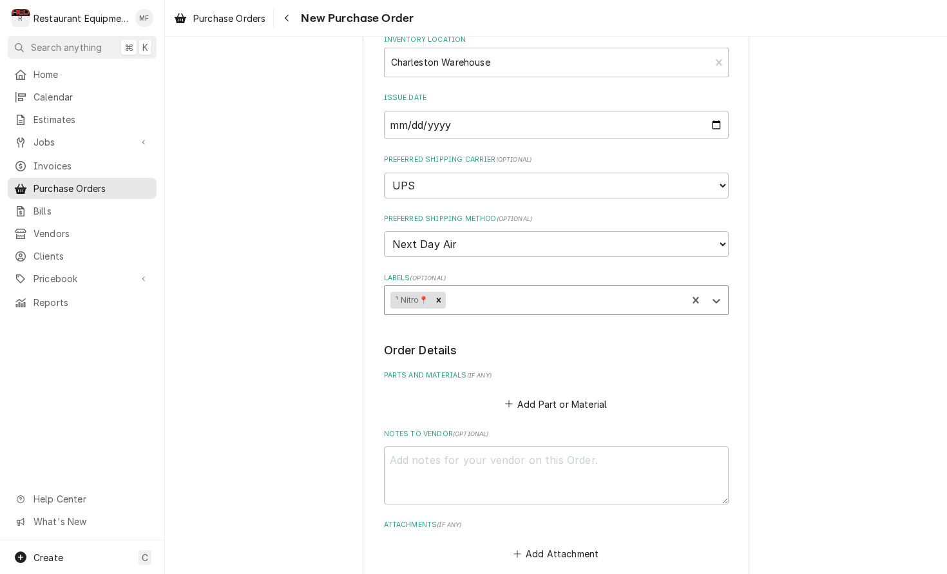
click at [545, 395] on button "Add Part or Material" at bounding box center [555, 404] width 106 height 18
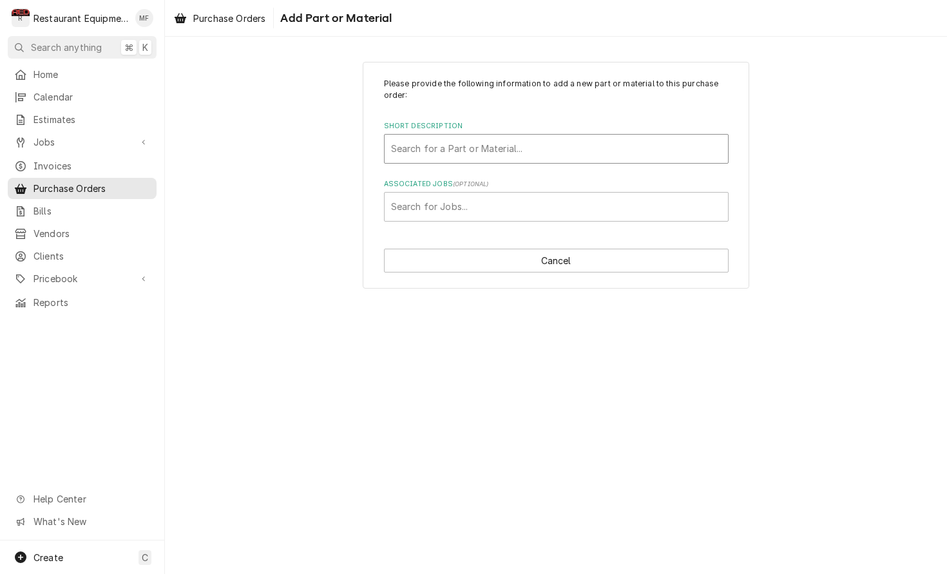
click at [544, 157] on div "Short Description" at bounding box center [556, 148] width 330 height 23
type input "7001326"
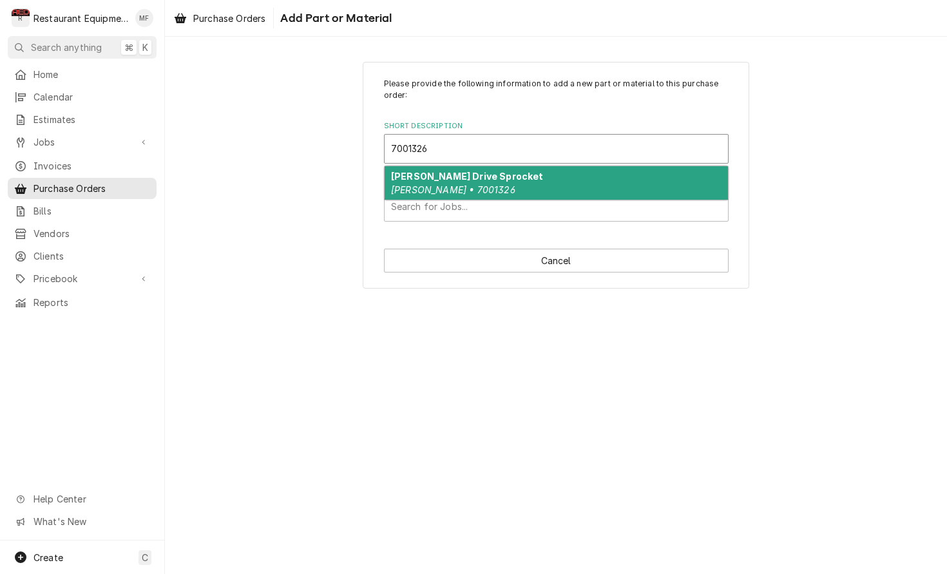
click at [534, 193] on div "Antunes Drive Sprocket Antunes • 7001326" at bounding box center [556, 182] width 343 height 33
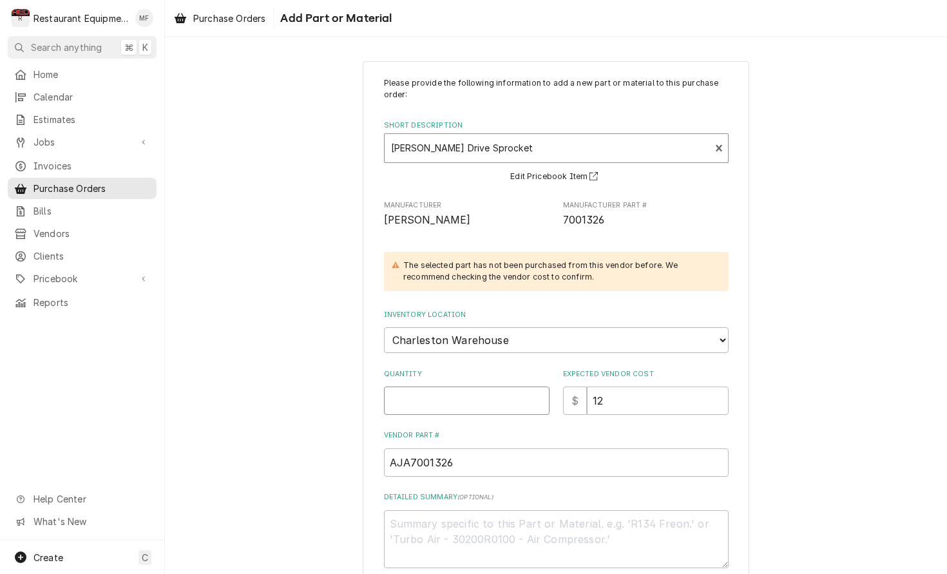
click at [500, 388] on input "Quantity" at bounding box center [467, 400] width 166 height 28
type textarea "x"
type input "2"
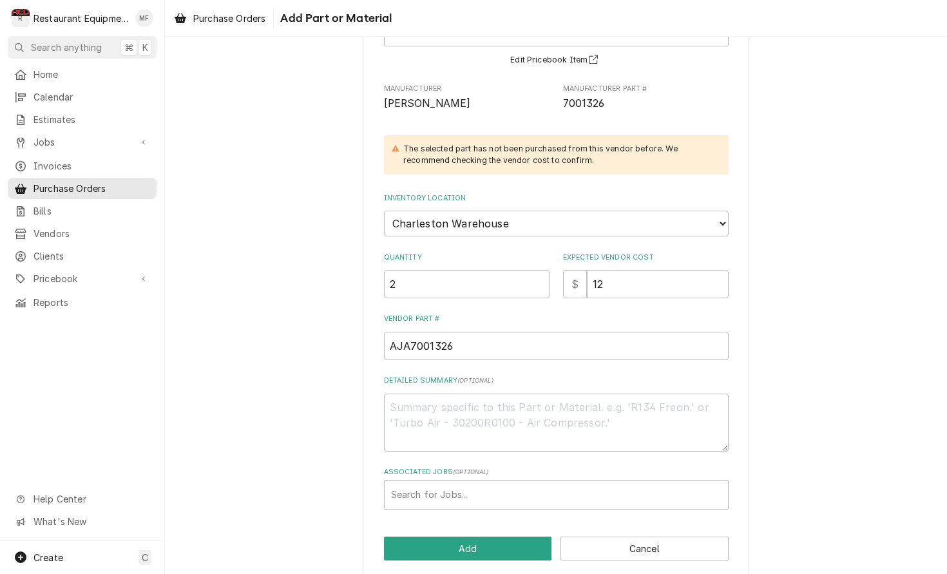
scroll to position [117, 0]
click at [541, 485] on div "Associated Jobs" at bounding box center [556, 495] width 330 height 23
type input "9094"
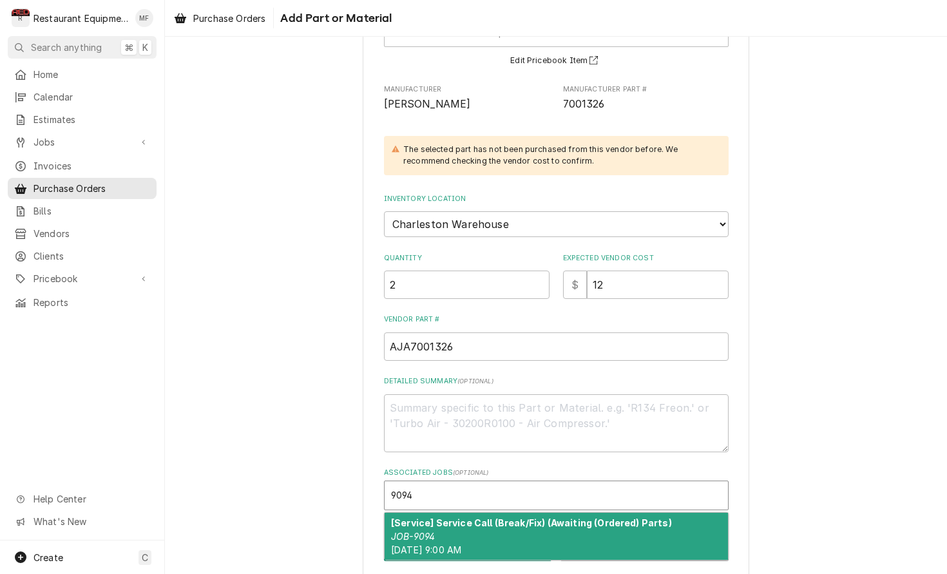
click at [546, 517] on strong "[Service] Service Call (Break/Fix) (Awaiting (Ordered) Parts)" at bounding box center [531, 522] width 281 height 11
type textarea "x"
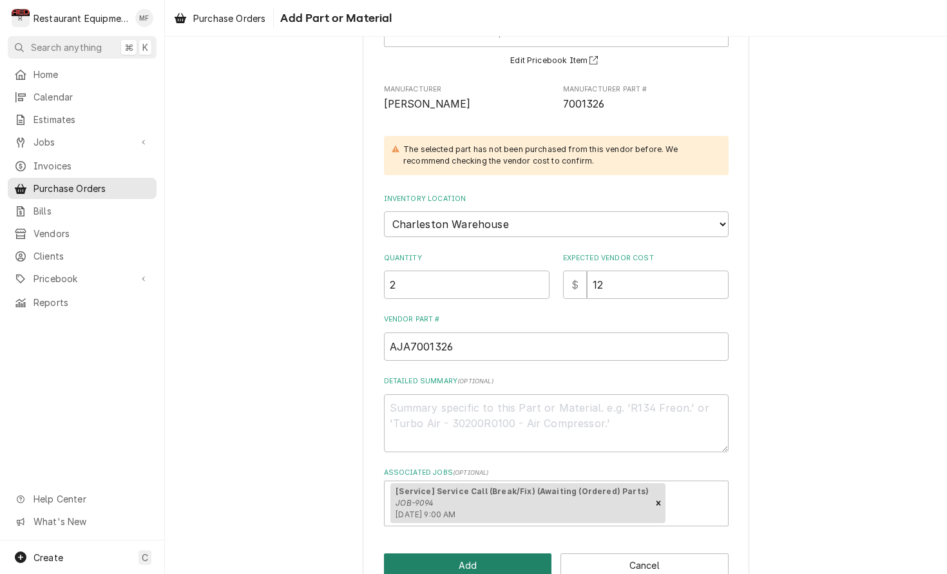
click at [527, 553] on button "Add" at bounding box center [468, 565] width 168 height 24
type textarea "x"
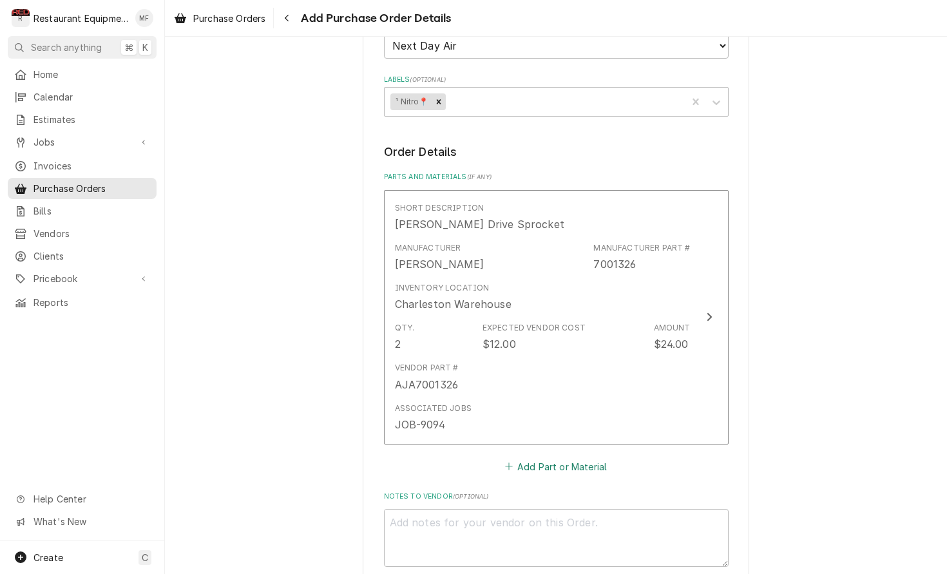
scroll to position [428, 0]
click at [574, 454] on button "Add Part or Material" at bounding box center [555, 463] width 106 height 18
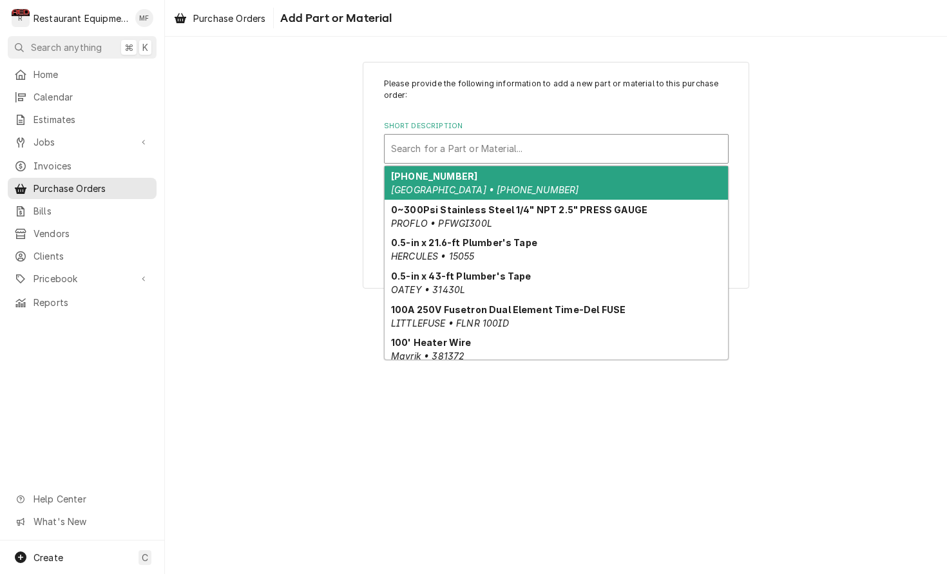
click at [616, 141] on div "Short Description" at bounding box center [556, 148] width 330 height 23
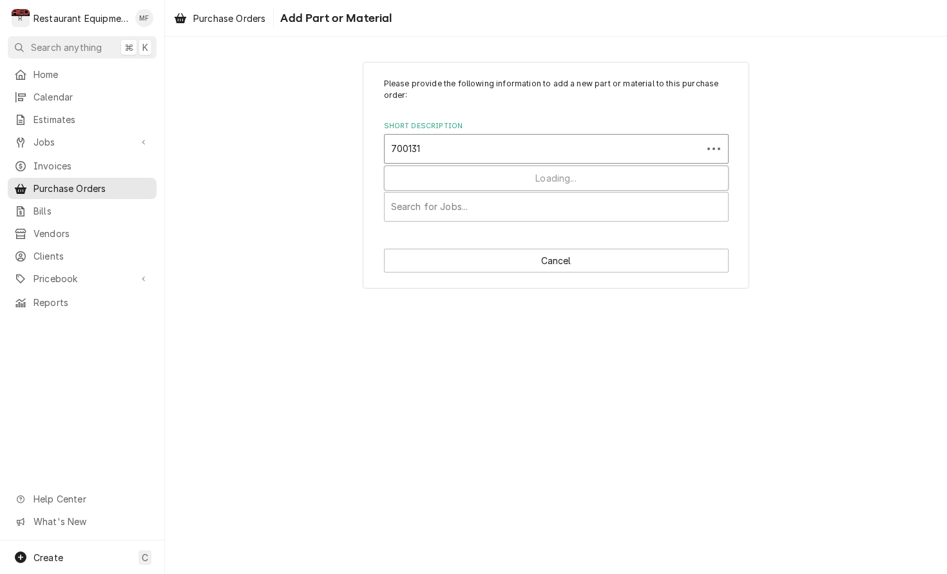
type input "7001312"
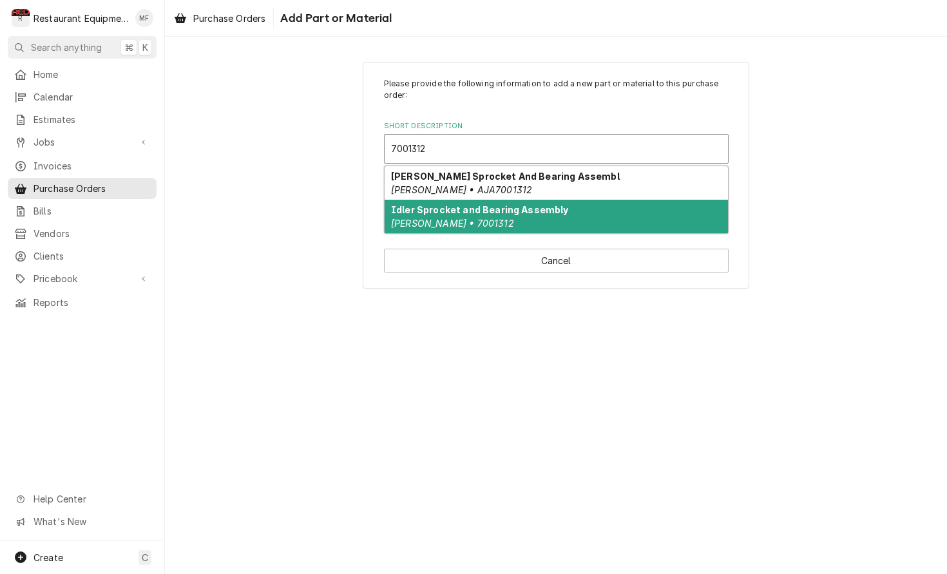
click at [598, 212] on div "Idler Sprocket and Bearing Assembly Antunes • 7001312" at bounding box center [556, 216] width 343 height 33
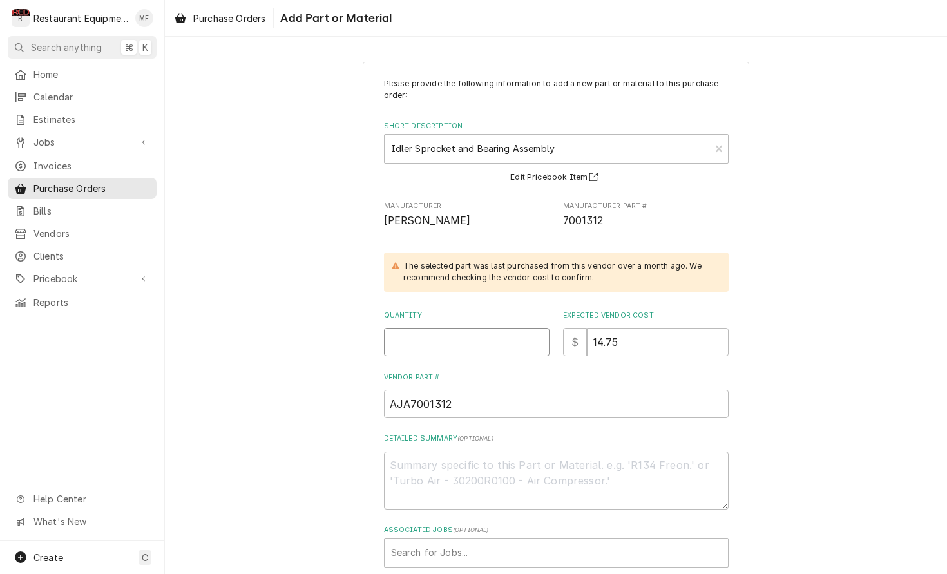
click at [487, 338] on input "Quantity" at bounding box center [467, 342] width 166 height 28
type textarea "x"
type input "1"
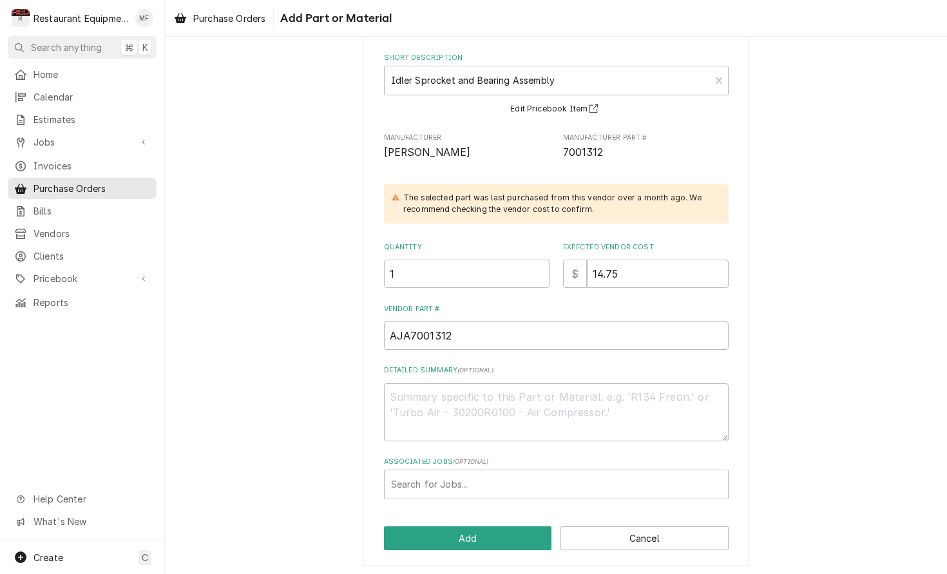
scroll to position [68, 0]
click at [539, 488] on div "Associated Jobs" at bounding box center [556, 484] width 330 height 23
type input "9094"
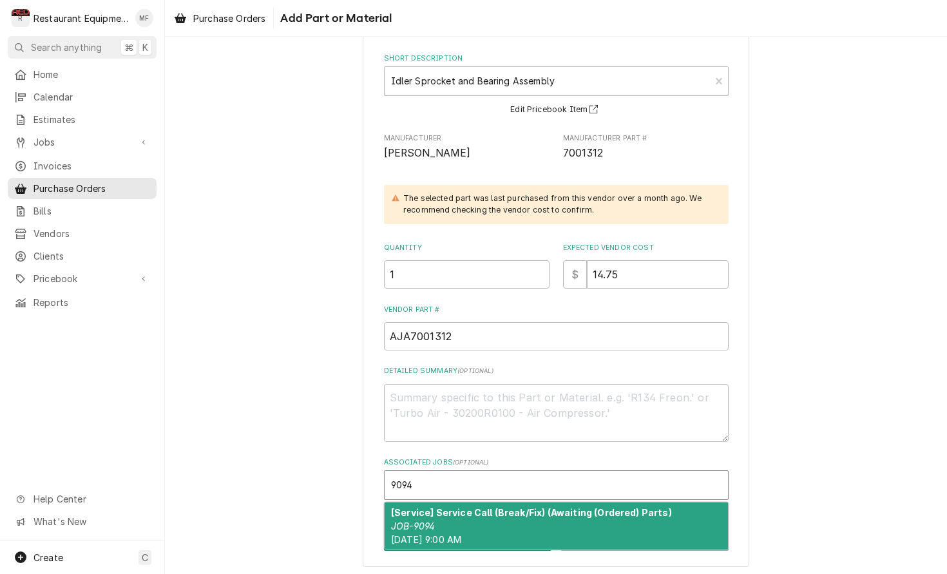
click at [546, 510] on strong "[Service] Service Call (Break/Fix) (Awaiting (Ordered) Parts)" at bounding box center [531, 512] width 281 height 11
type textarea "x"
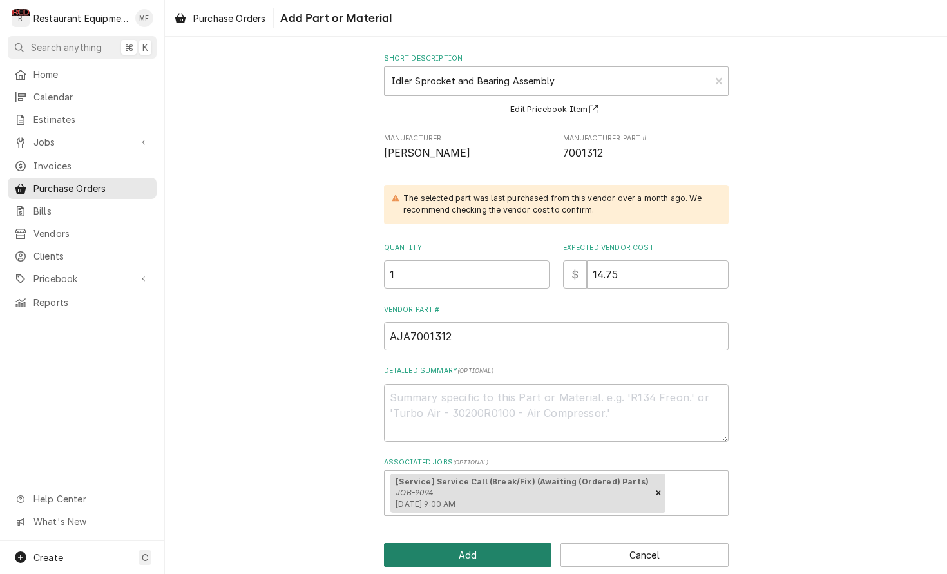
click at [510, 544] on button "Add" at bounding box center [468, 555] width 168 height 24
type textarea "x"
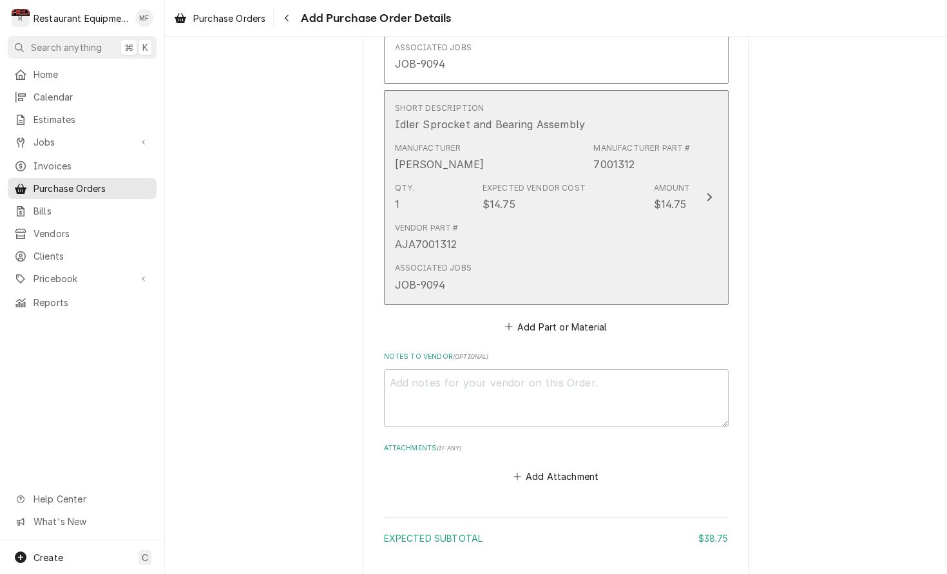
scroll to position [806, 0]
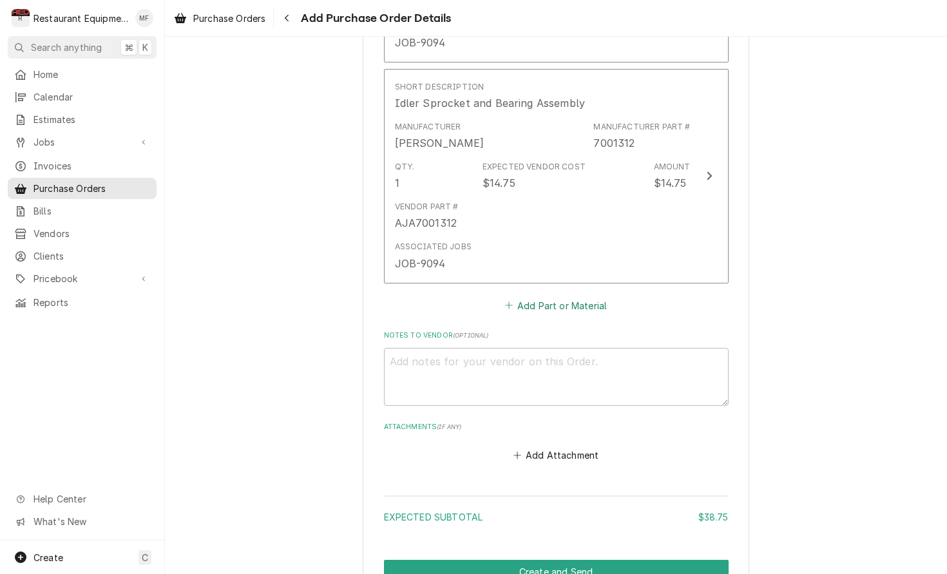
click at [560, 296] on button "Add Part or Material" at bounding box center [555, 305] width 106 height 18
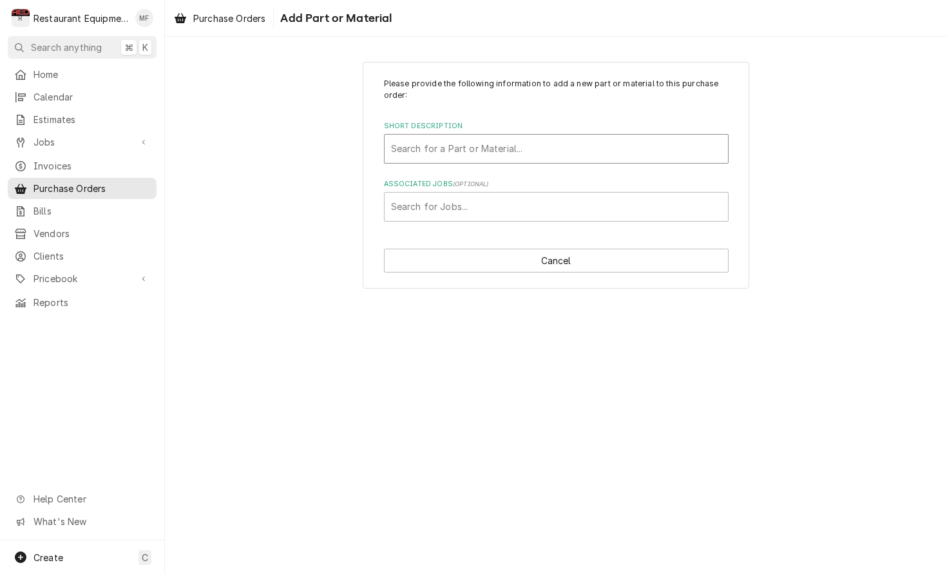
click at [572, 142] on div "Short Description" at bounding box center [556, 148] width 330 height 23
type input "7002753"
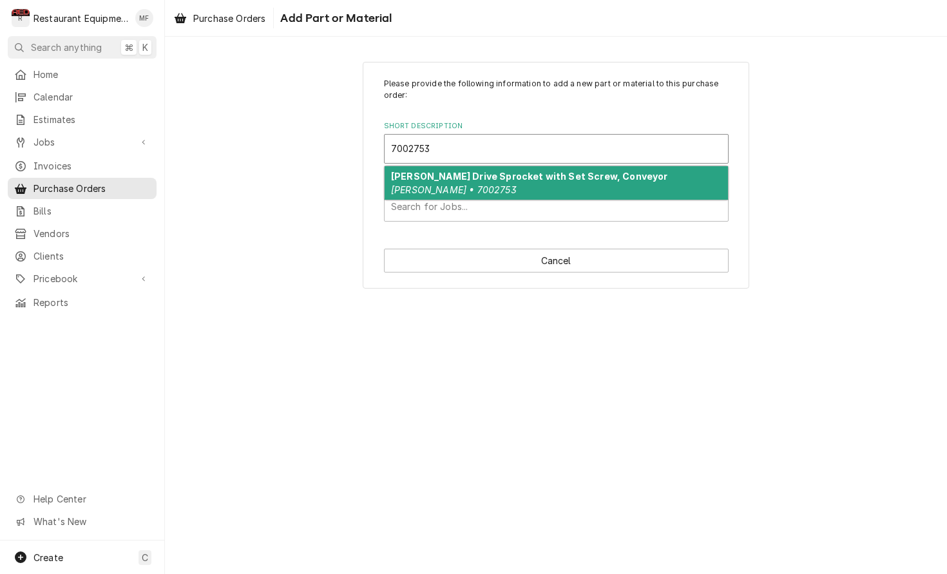
click at [554, 181] on div "Antunes Drive Sprocket with Set Screw, Conveyor Antunes • 7002753" at bounding box center [556, 182] width 343 height 33
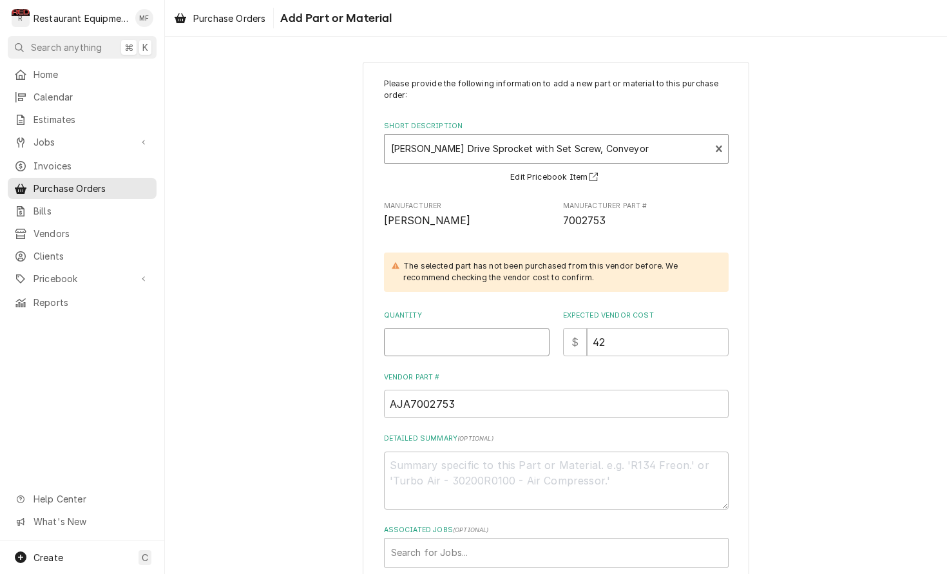
click at [492, 339] on input "Quantity" at bounding box center [467, 342] width 166 height 28
type textarea "x"
type input "1"
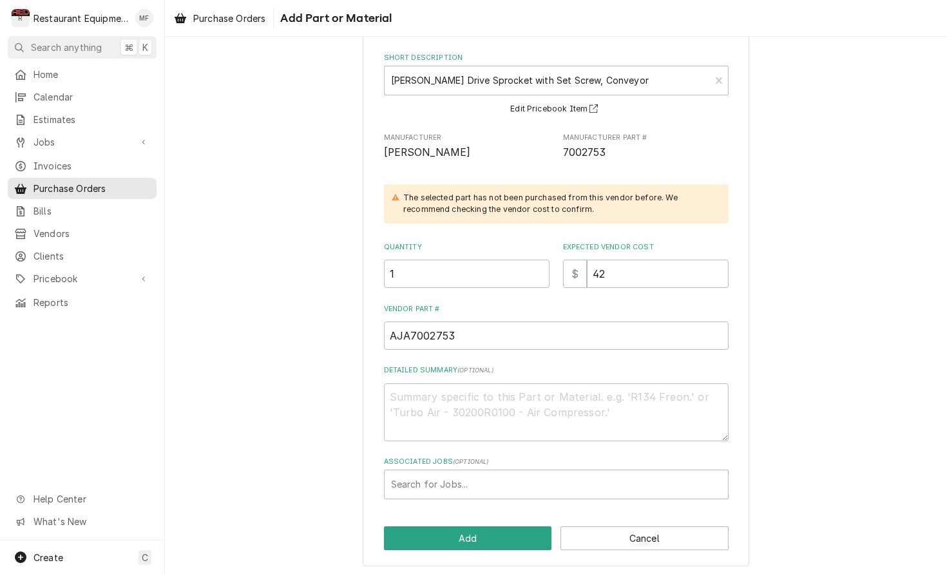
scroll to position [68, 0]
click at [578, 475] on div "Associated Jobs" at bounding box center [556, 484] width 330 height 23
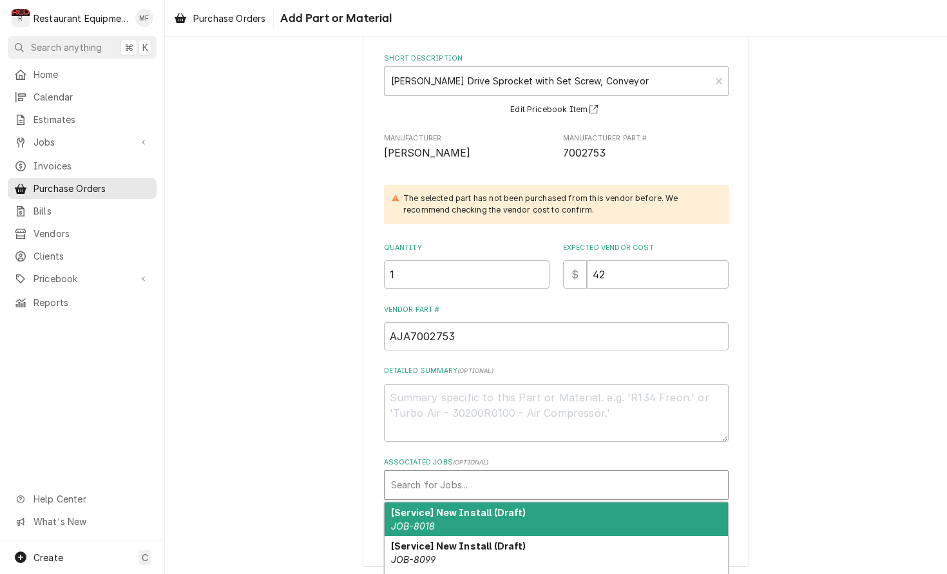
type input "8"
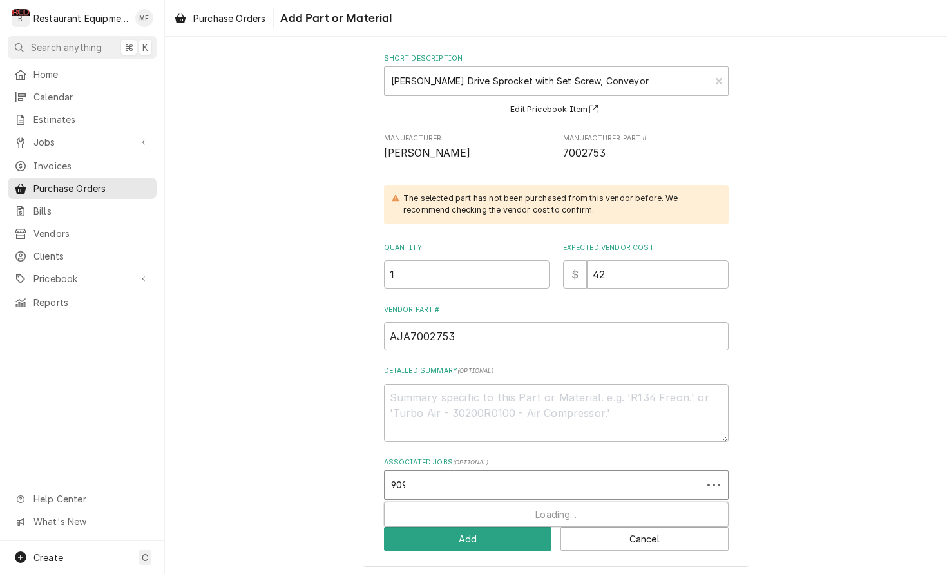
type input "9094"
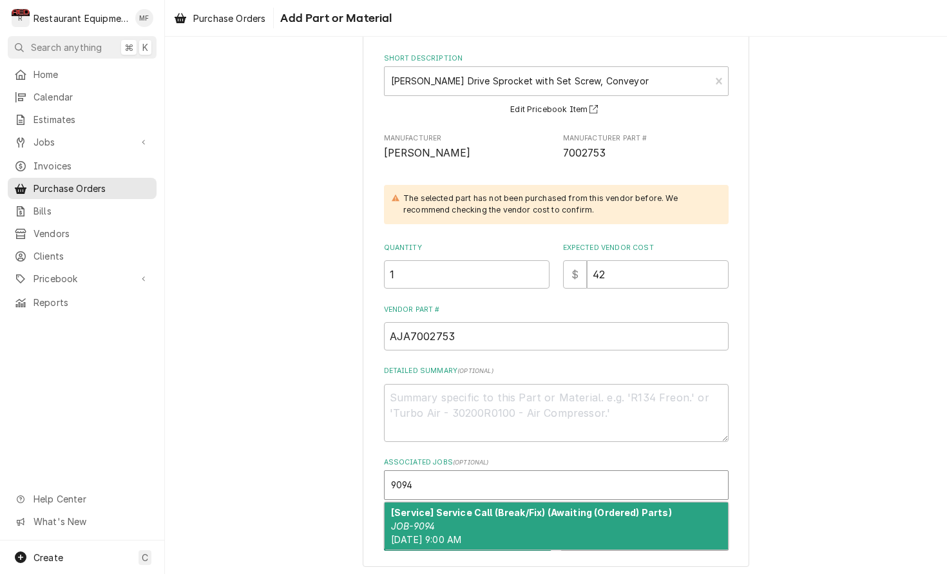
click at [595, 524] on div "[Service] Service Call (Break/Fix) (Awaiting (Ordered) Parts) JOB-9094 Thu, Oct…" at bounding box center [556, 525] width 343 height 47
type textarea "x"
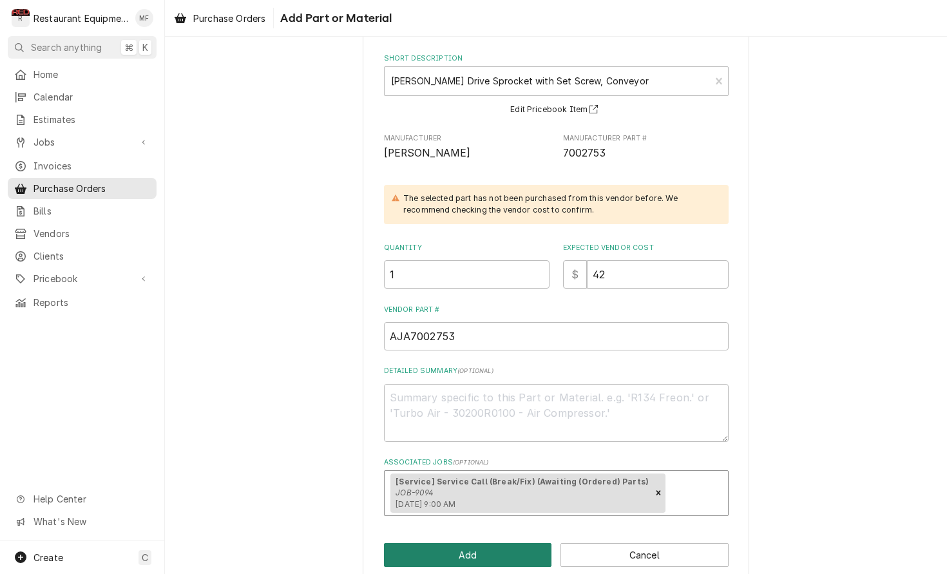
click at [536, 544] on button "Add" at bounding box center [468, 555] width 168 height 24
type textarea "x"
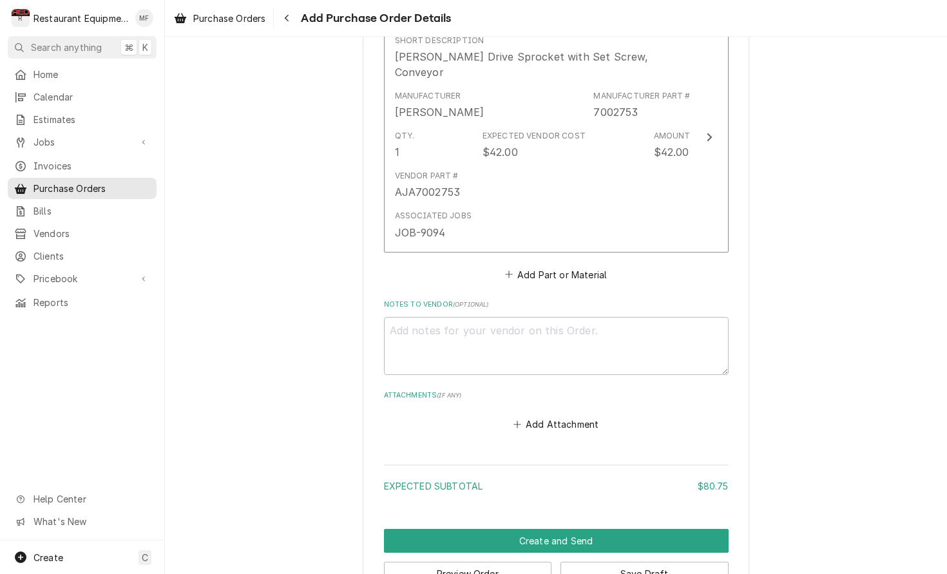
scroll to position [1073, 0]
click at [562, 266] on button "Add Part or Material" at bounding box center [555, 275] width 106 height 18
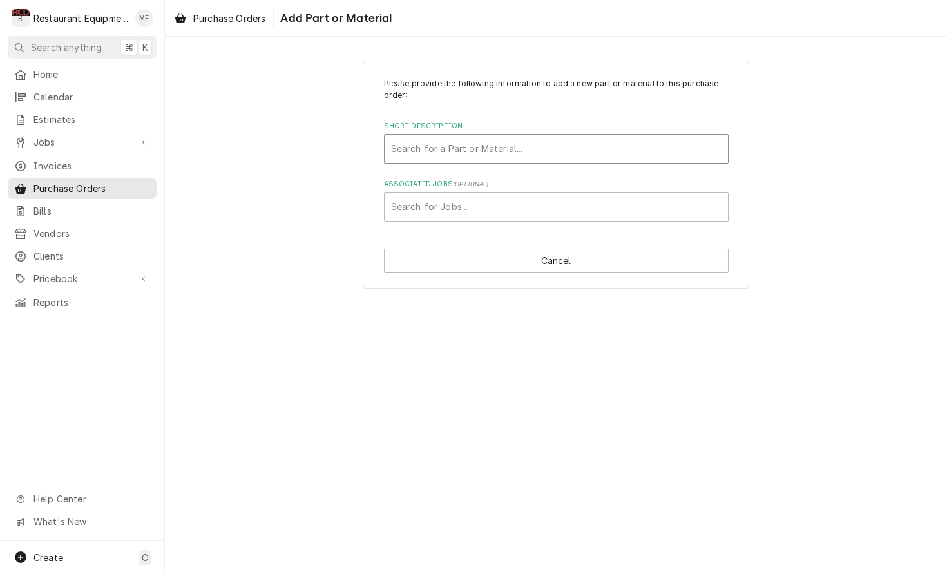
click at [614, 141] on div "Short Description" at bounding box center [556, 148] width 330 height 23
type input "7001511"
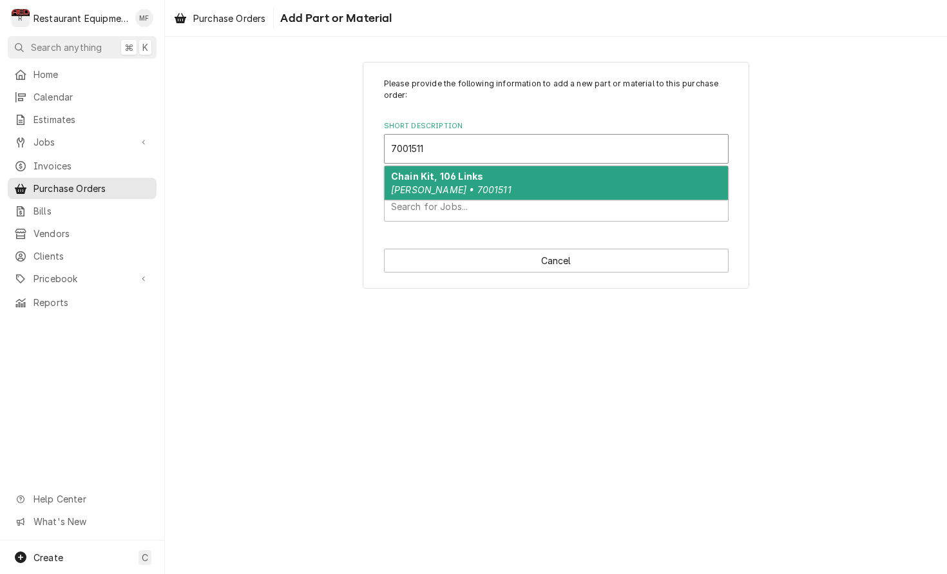
click at [598, 191] on div "Chain Kit, 106 Links Antunes • 7001511" at bounding box center [556, 182] width 343 height 33
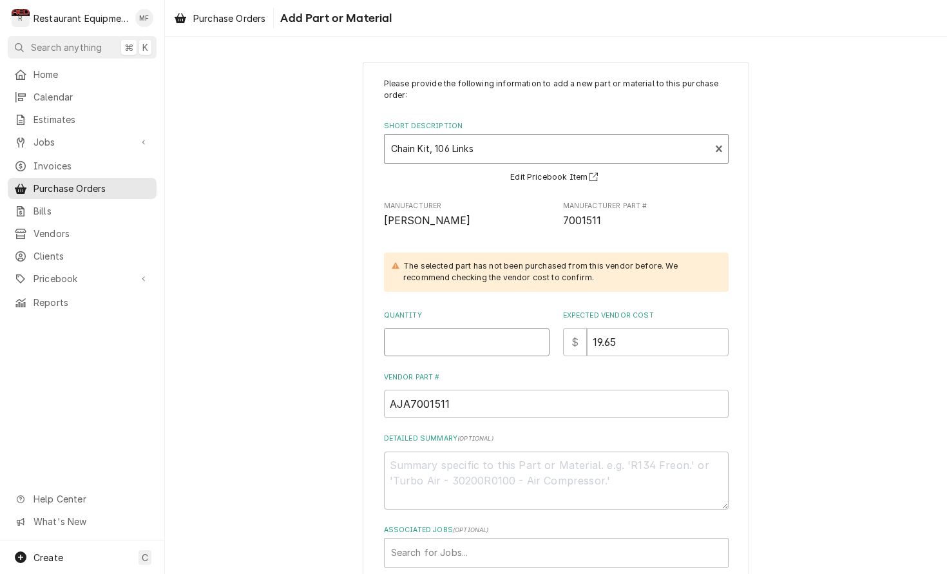
click at [493, 346] on input "Quantity" at bounding box center [467, 342] width 166 height 28
type textarea "x"
type input "1"
click at [636, 549] on div "Associated Jobs" at bounding box center [556, 552] width 330 height 23
type input "9094"
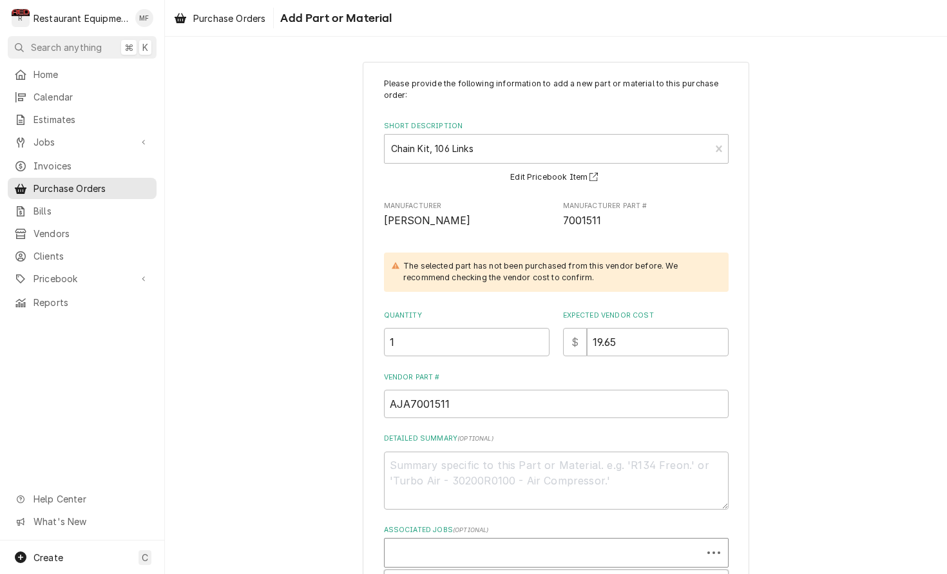
click at [633, 544] on div "Associated Jobs" at bounding box center [543, 552] width 305 height 23
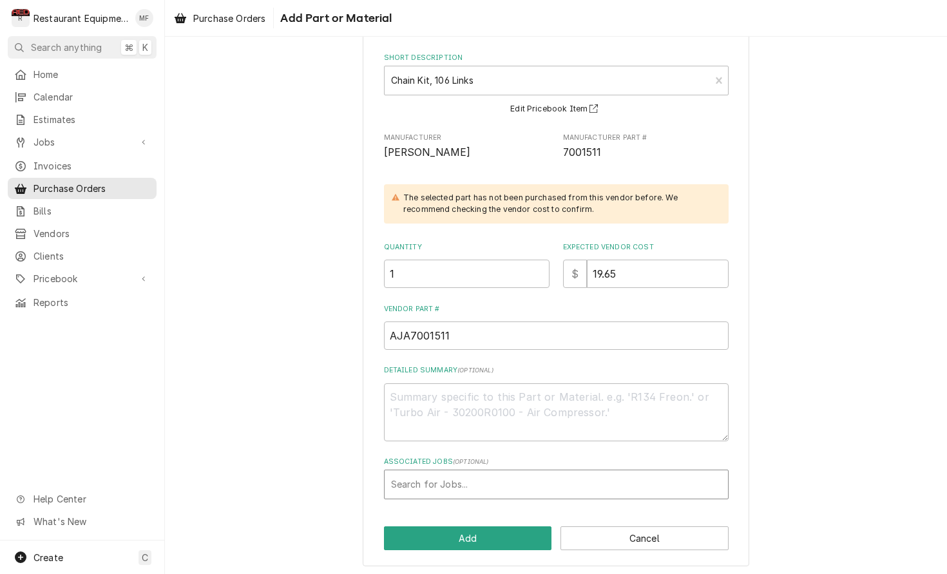
scroll to position [68, 0]
click at [585, 477] on div "Associated Jobs" at bounding box center [556, 484] width 330 height 23
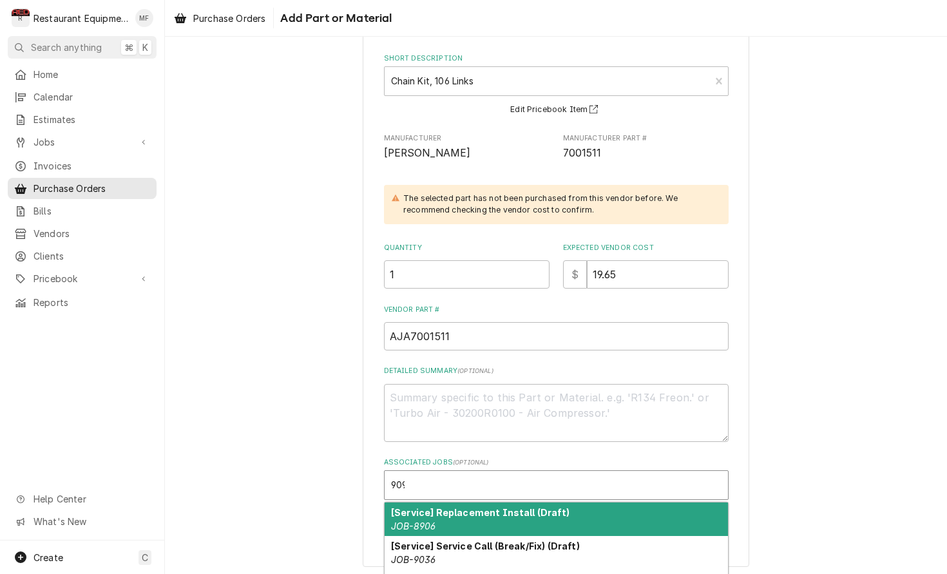
type input "9094"
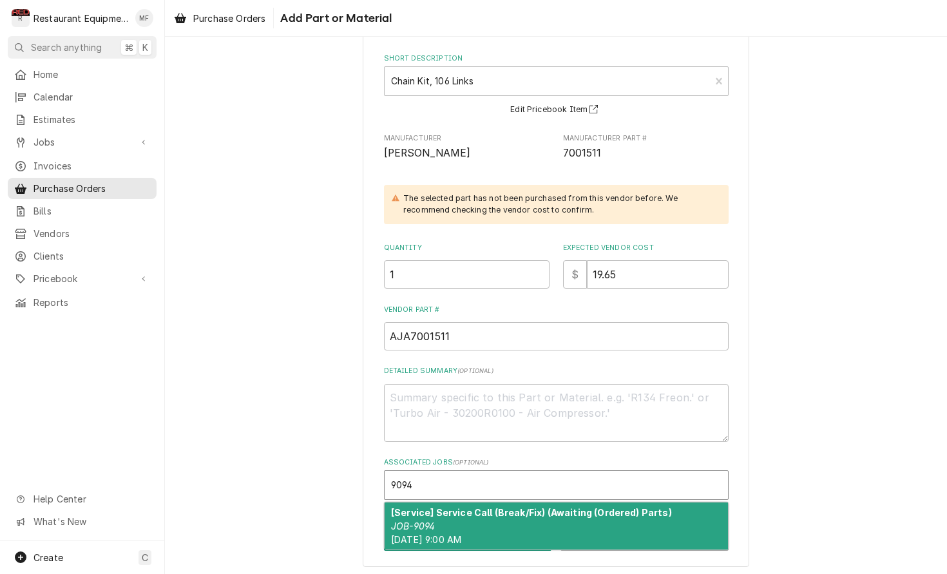
click at [581, 516] on div "[Service] Service Call (Break/Fix) (Awaiting (Ordered) Parts) JOB-9094 Thu, Oct…" at bounding box center [556, 525] width 343 height 47
type textarea "x"
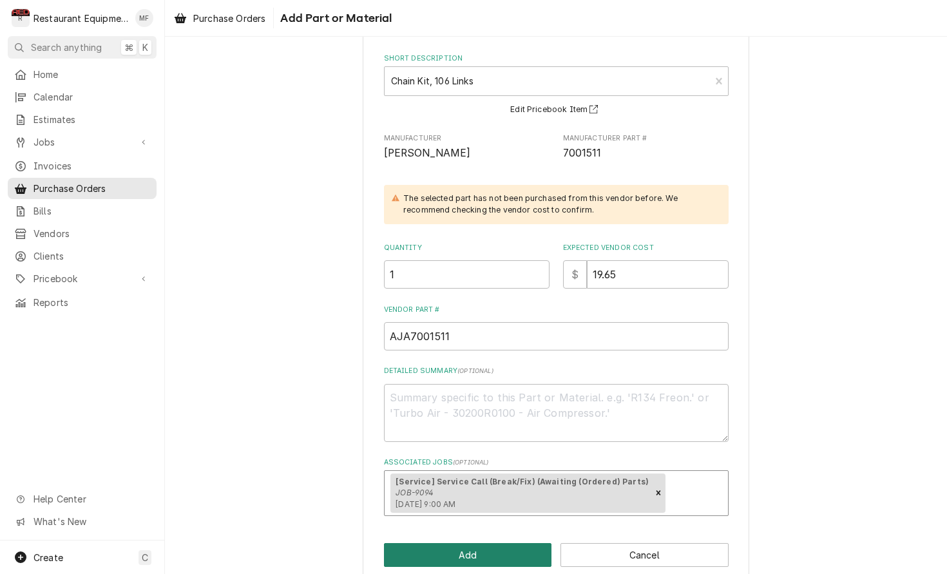
click at [544, 543] on button "Add" at bounding box center [468, 555] width 168 height 24
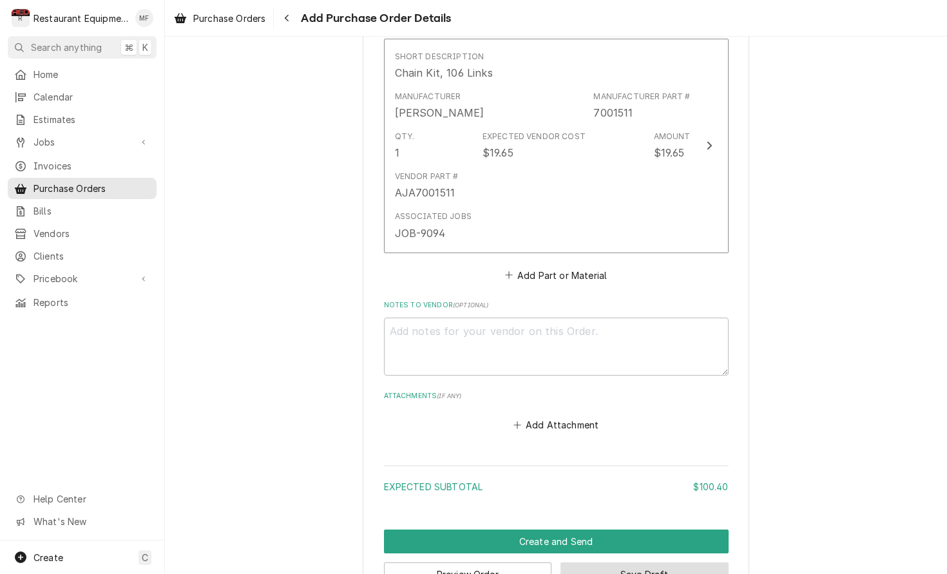
scroll to position [0, 1]
click at [652, 562] on button "Save Draft" at bounding box center [644, 574] width 168 height 24
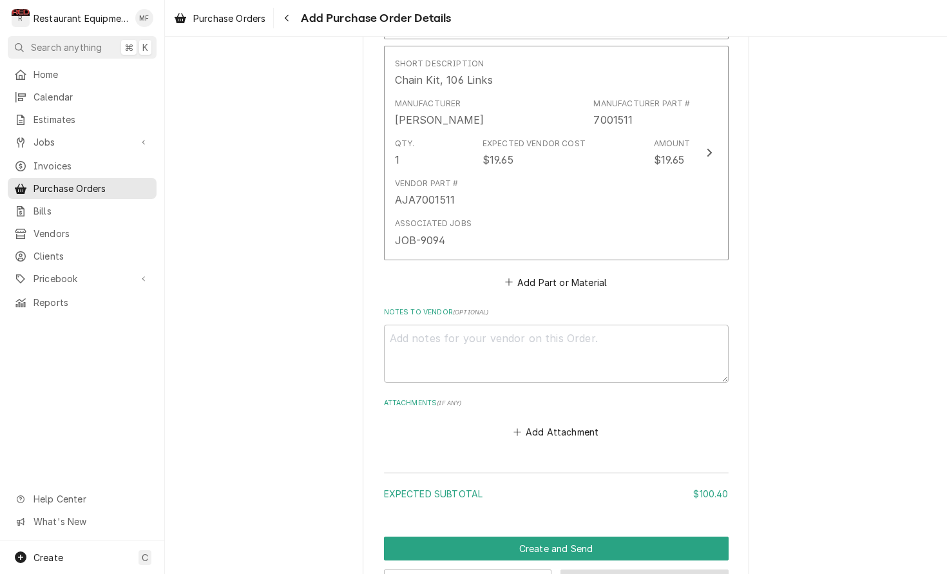
scroll to position [0, 0]
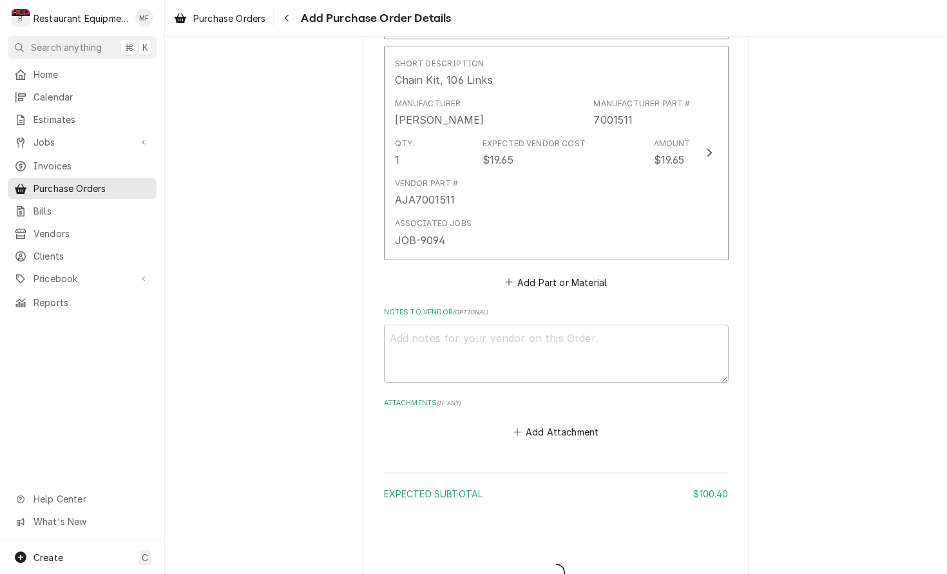
type textarea "x"
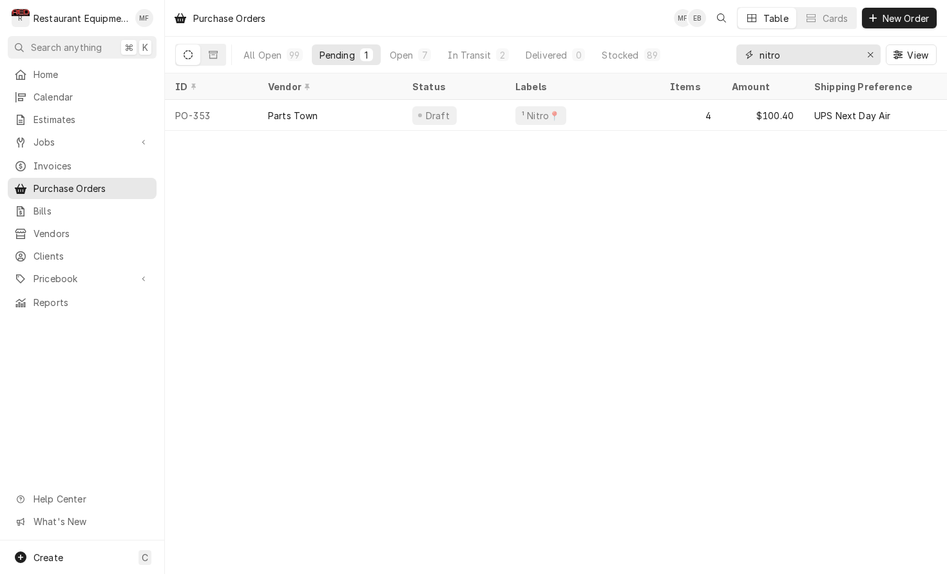
click at [820, 53] on input "nitro" at bounding box center [807, 54] width 97 height 21
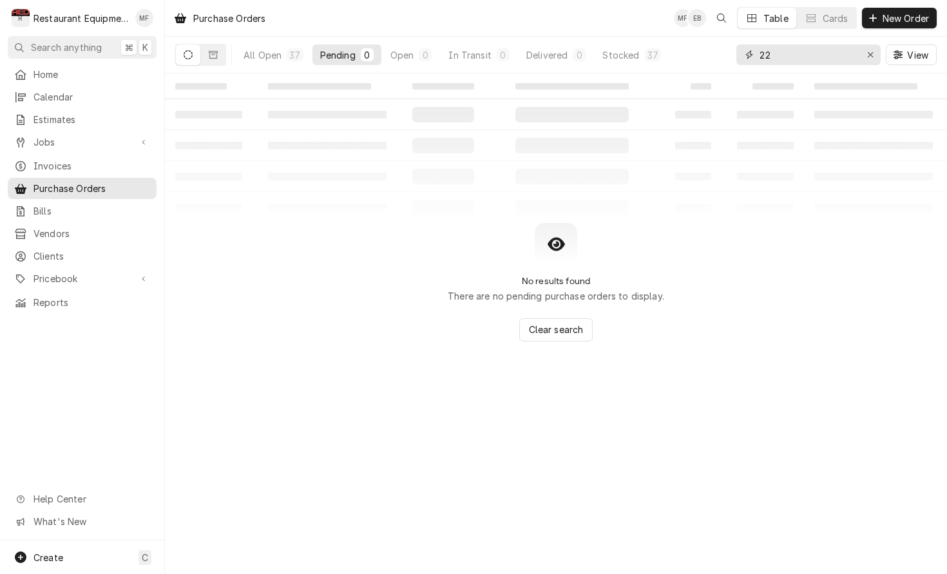
type input "2"
click at [762, 53] on input "84" at bounding box center [807, 54] width 97 height 21
click at [762, 55] on input "84" at bounding box center [807, 54] width 97 height 21
type input "284"
click at [411, 53] on button "Open 1" at bounding box center [407, 54] width 57 height 21
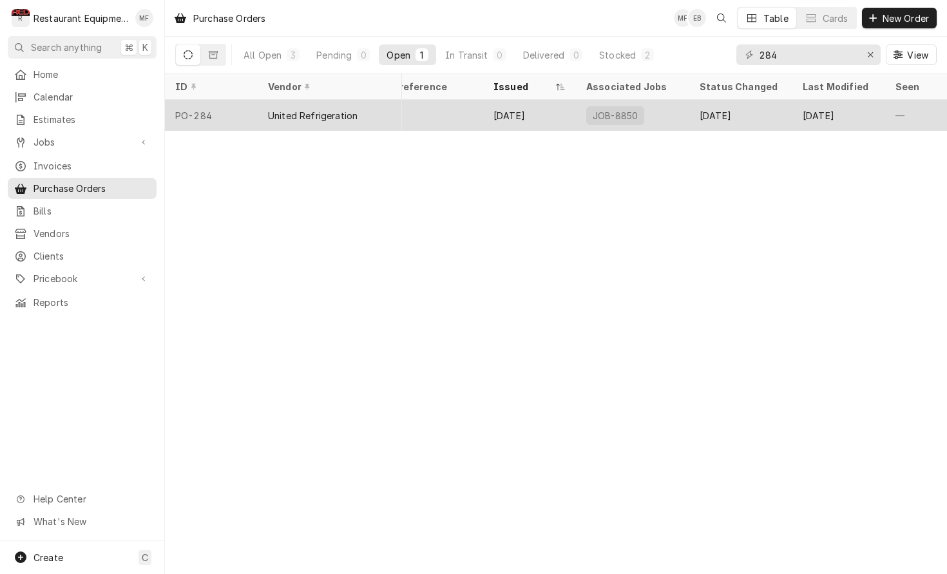
scroll to position [0, 466]
click at [549, 106] on div "Sep 10" at bounding box center [529, 115] width 93 height 31
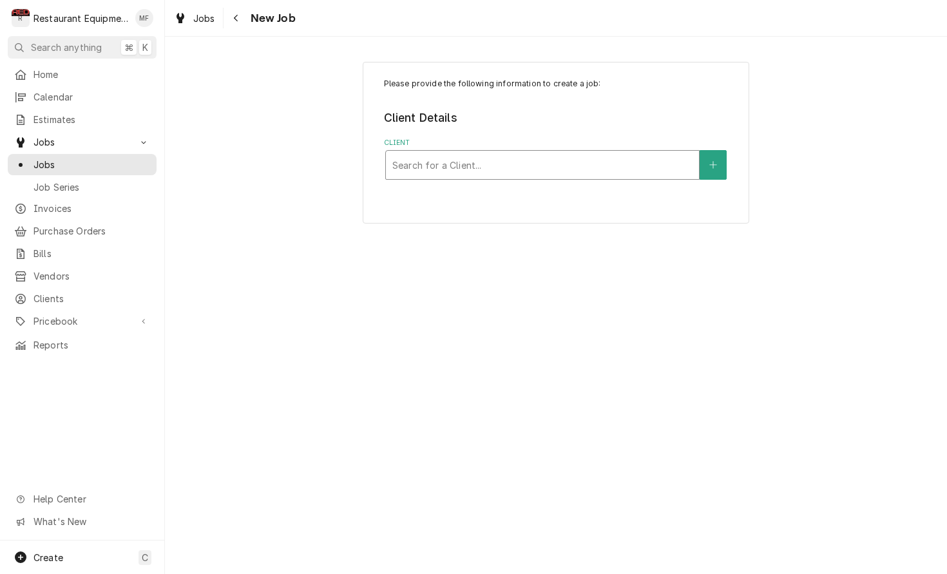
click at [605, 169] on div "Client" at bounding box center [542, 164] width 300 height 23
type input "crack"
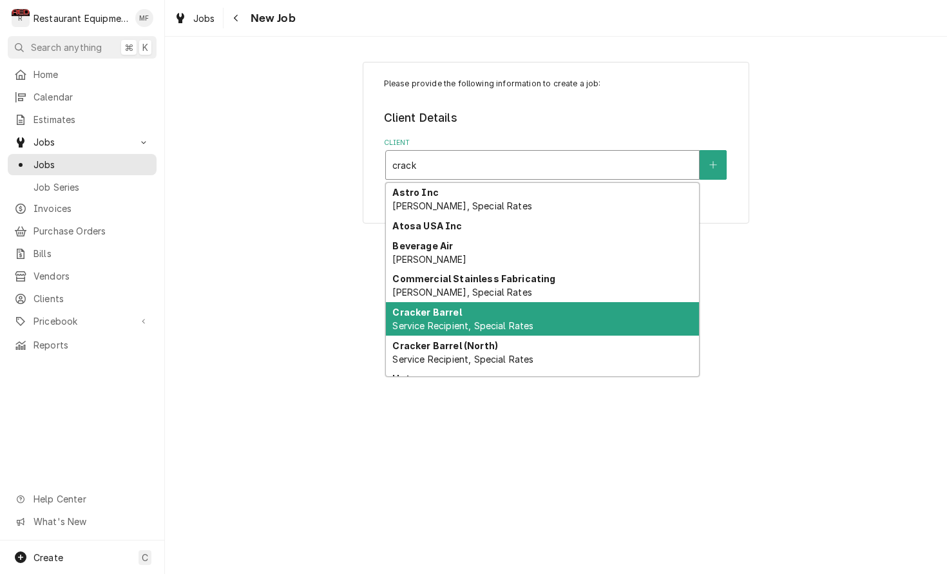
click at [615, 316] on div "Cracker Barrel Service Recipient, Special Rates" at bounding box center [542, 318] width 313 height 33
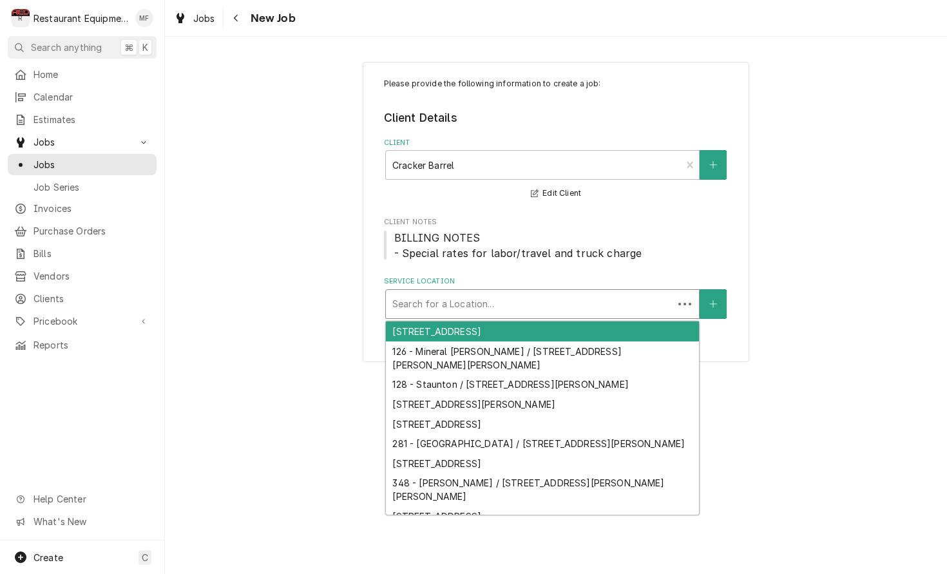
click at [605, 307] on div "Service Location" at bounding box center [529, 303] width 274 height 23
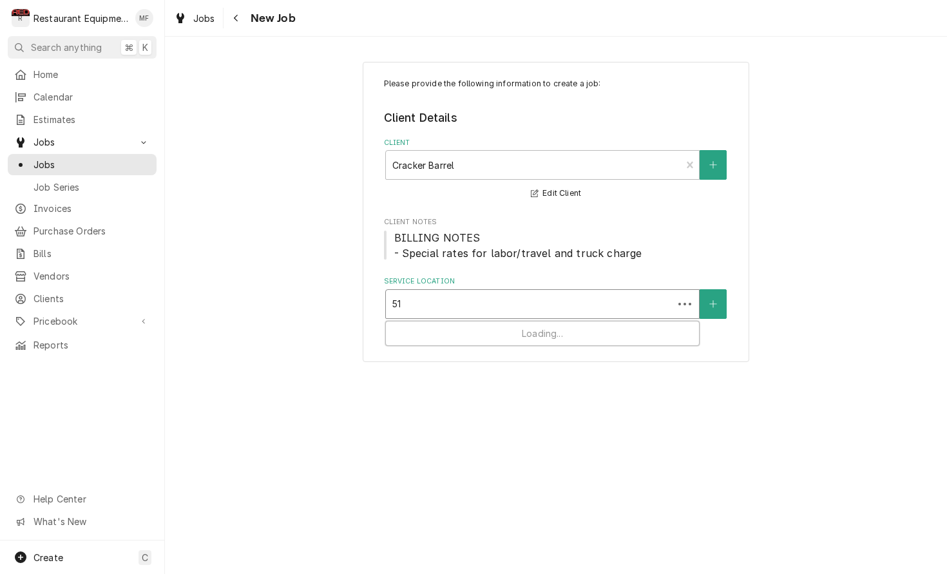
type input "510"
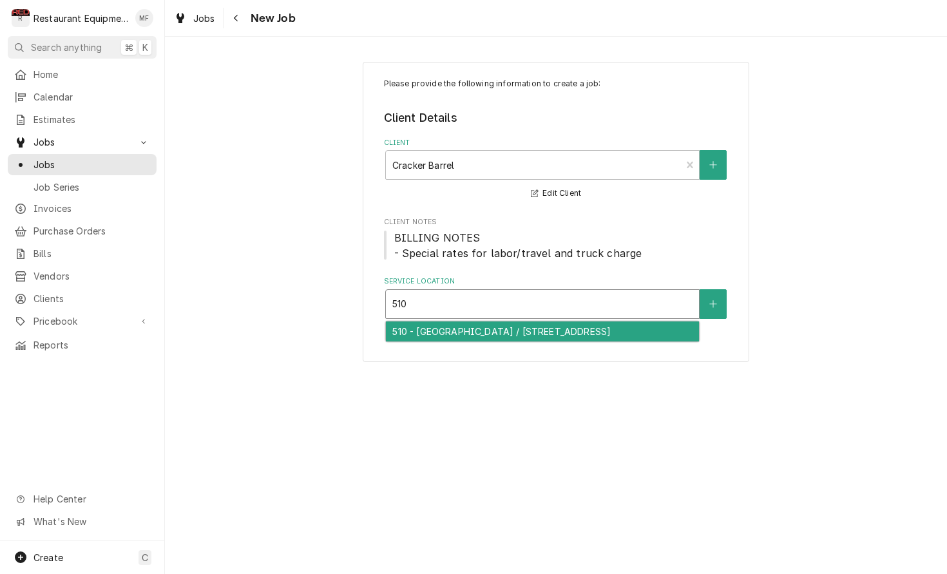
click at [577, 333] on div "510 - Charleston / 5720 MacCorkle Ave SE, Charleston, WV 25304" at bounding box center [542, 331] width 313 height 20
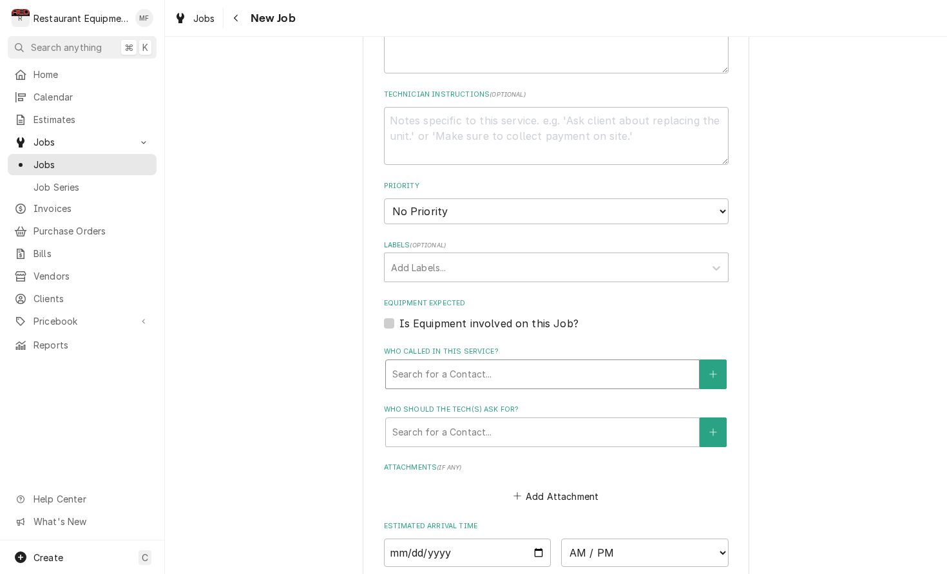
scroll to position [645, 0]
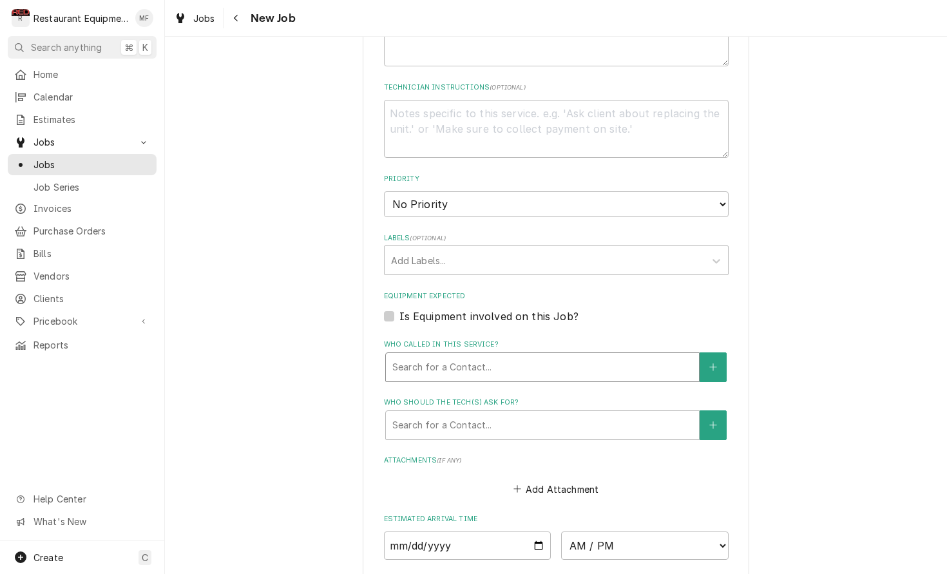
click at [543, 356] on div "Who called in this service?" at bounding box center [542, 367] width 300 height 23
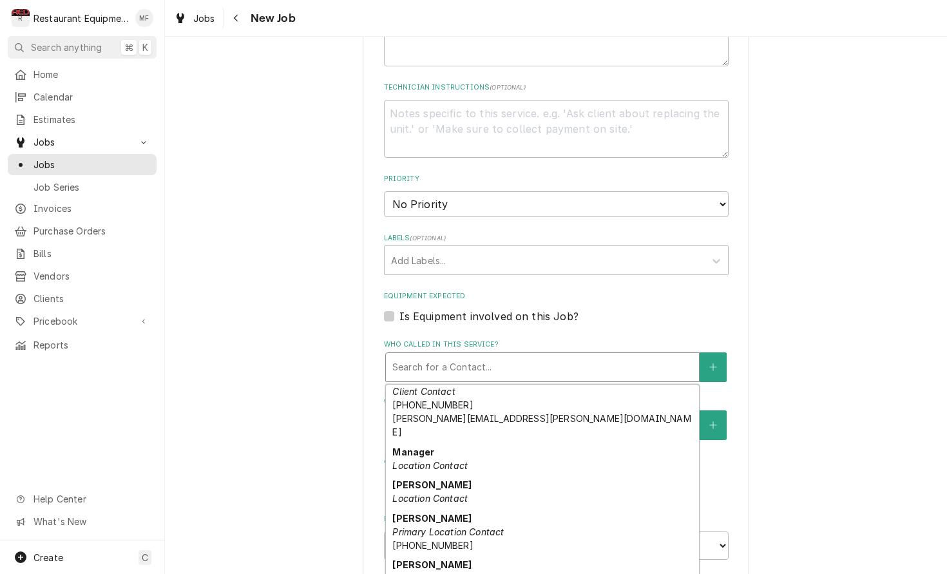
scroll to position [335, 0]
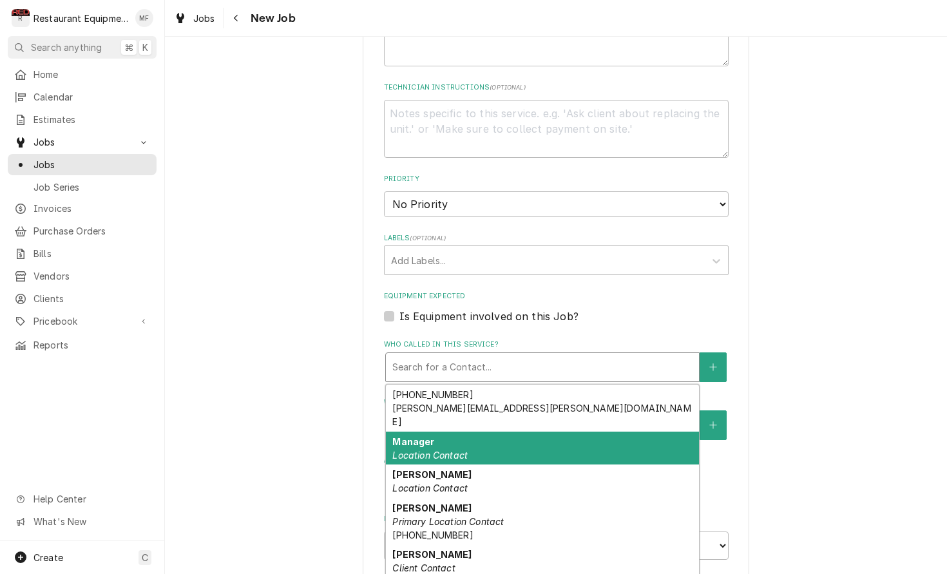
click at [574, 432] on div "Manager Location Contact" at bounding box center [542, 448] width 313 height 33
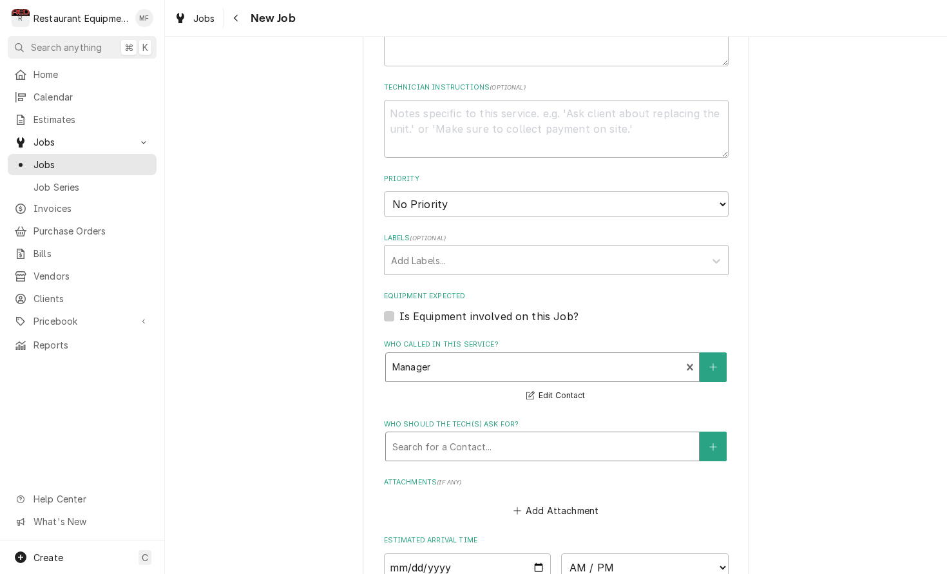
click at [574, 435] on div "Who should the tech(s) ask for?" at bounding box center [542, 446] width 300 height 23
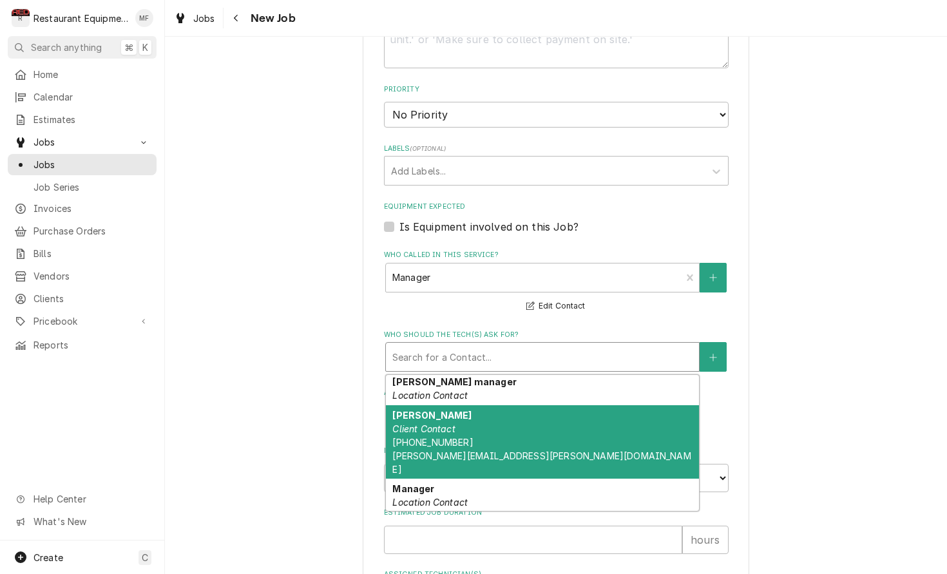
scroll to position [280, 0]
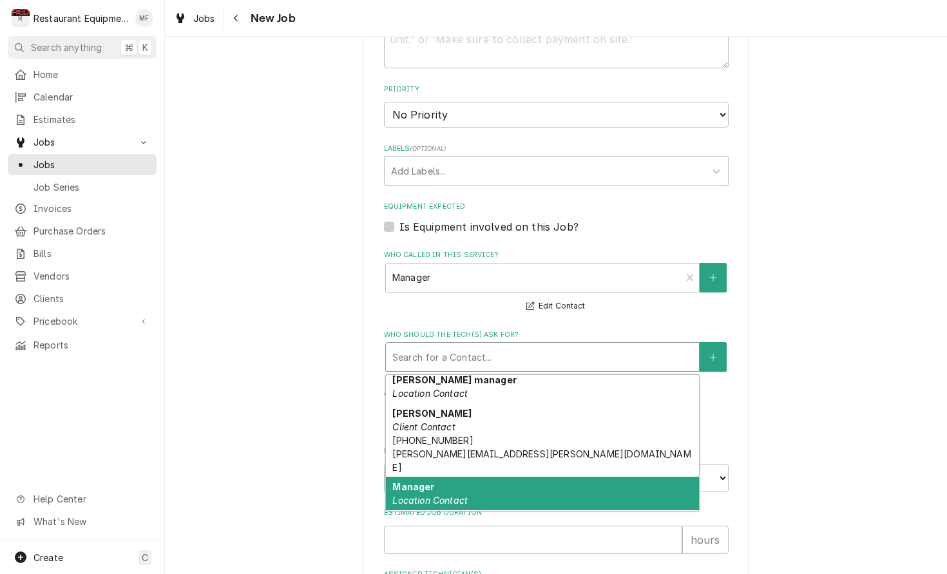
click at [578, 477] on div "Manager Location Contact" at bounding box center [542, 493] width 313 height 33
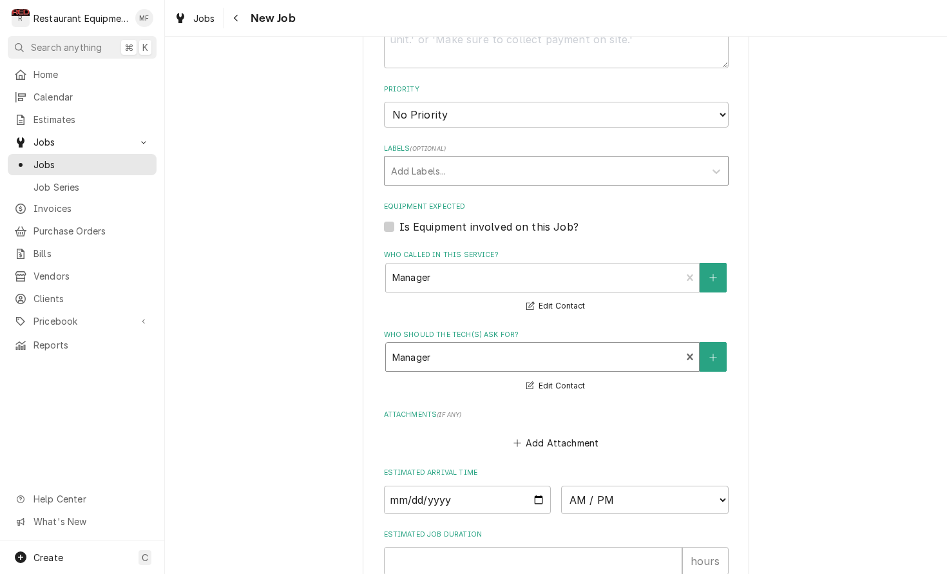
click at [577, 159] on div "Labels" at bounding box center [544, 170] width 307 height 23
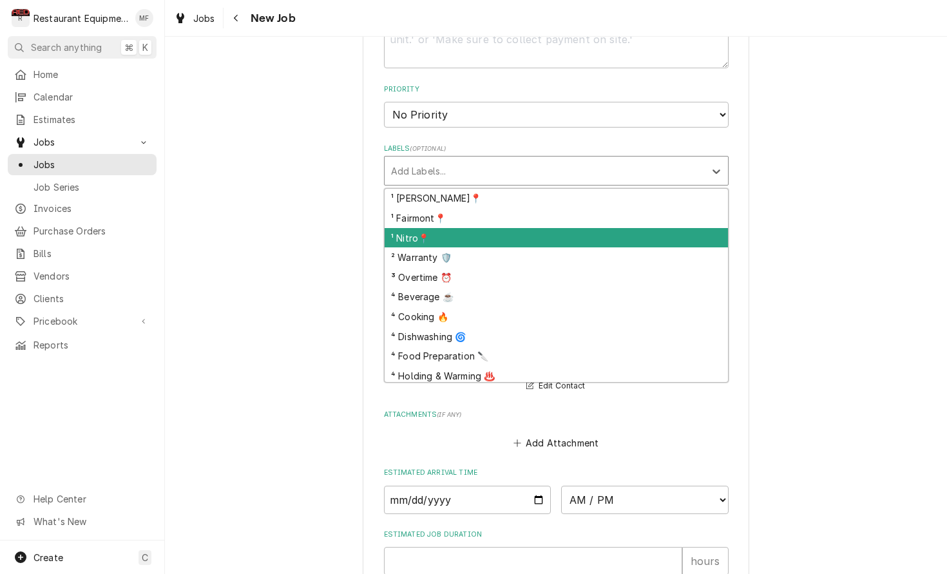
click at [571, 228] on div "¹ Nitro📍" at bounding box center [556, 238] width 343 height 20
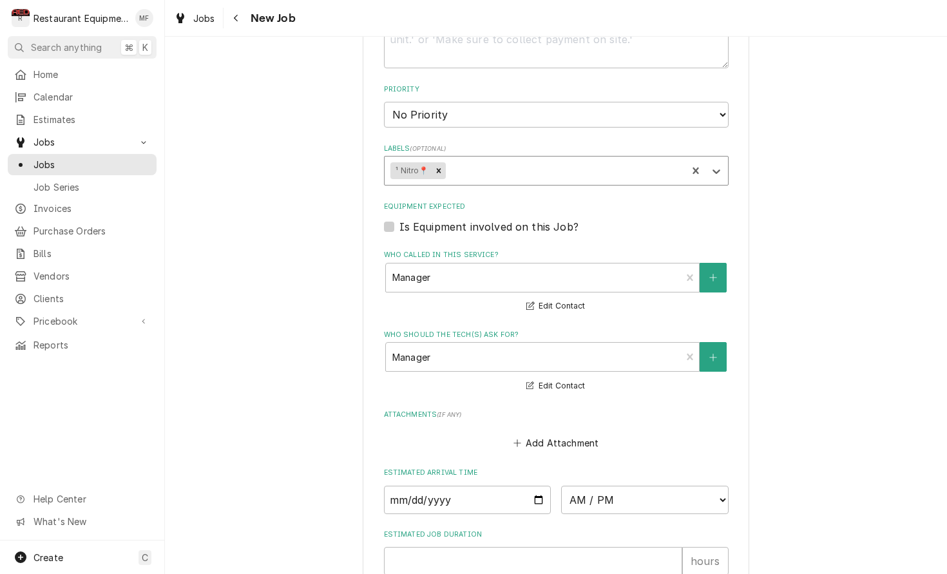
click at [577, 159] on div "Labels" at bounding box center [564, 170] width 233 height 23
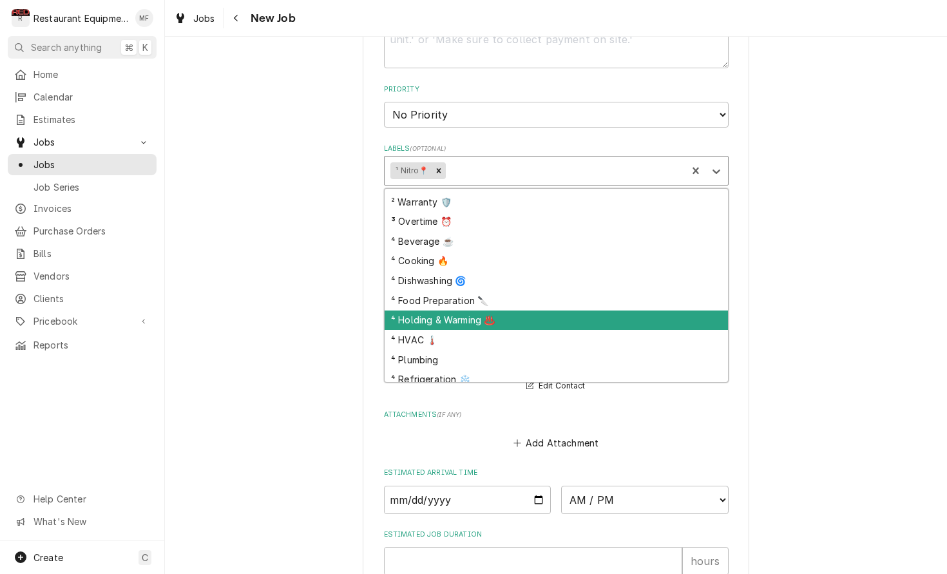
scroll to position [39, 0]
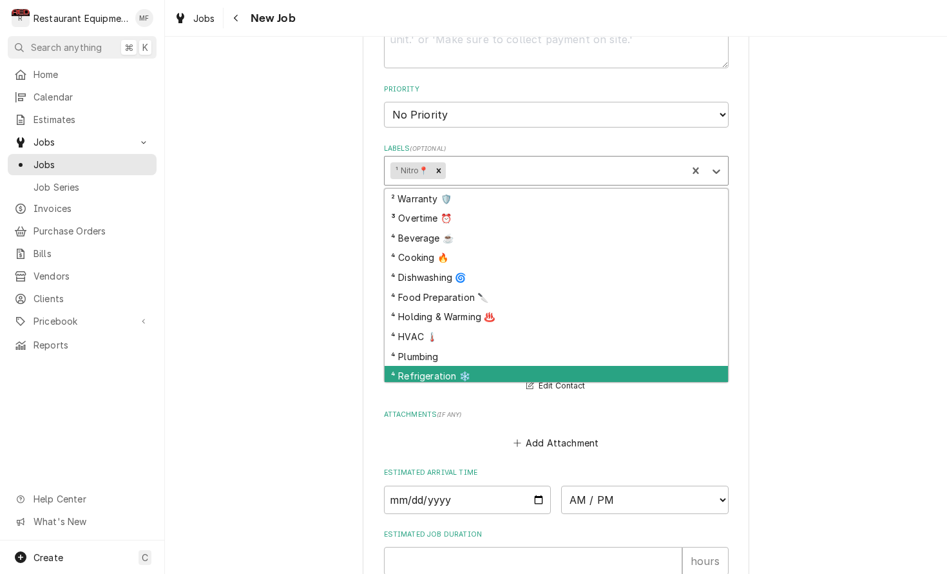
click at [569, 366] on div "⁴ Refrigeration ❄️" at bounding box center [556, 376] width 343 height 20
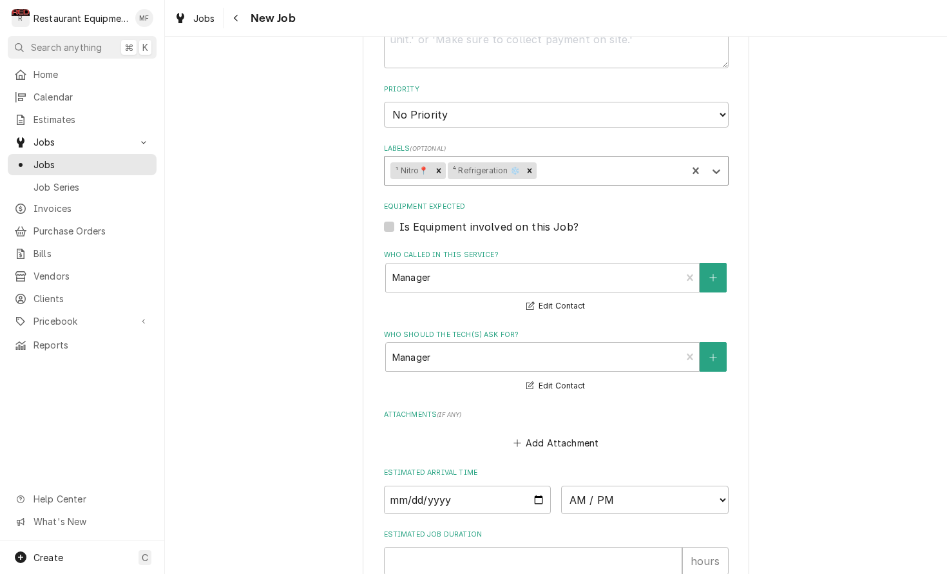
type textarea "x"
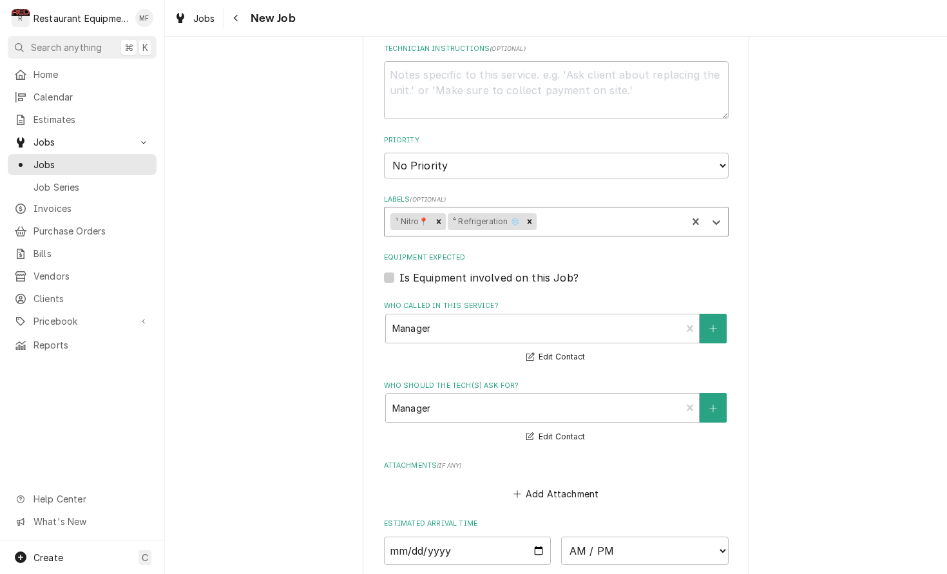
scroll to position [685, 0]
select select "2"
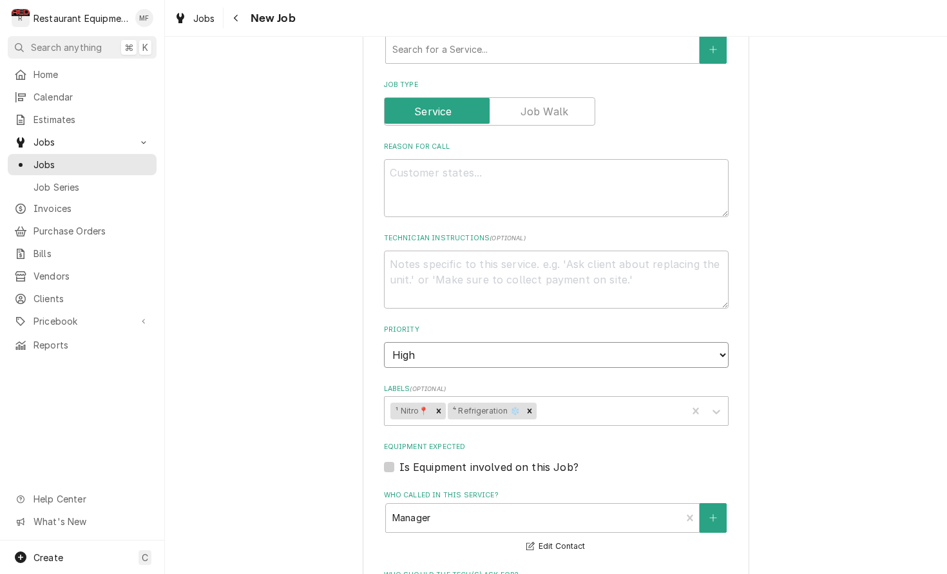
scroll to position [508, 0]
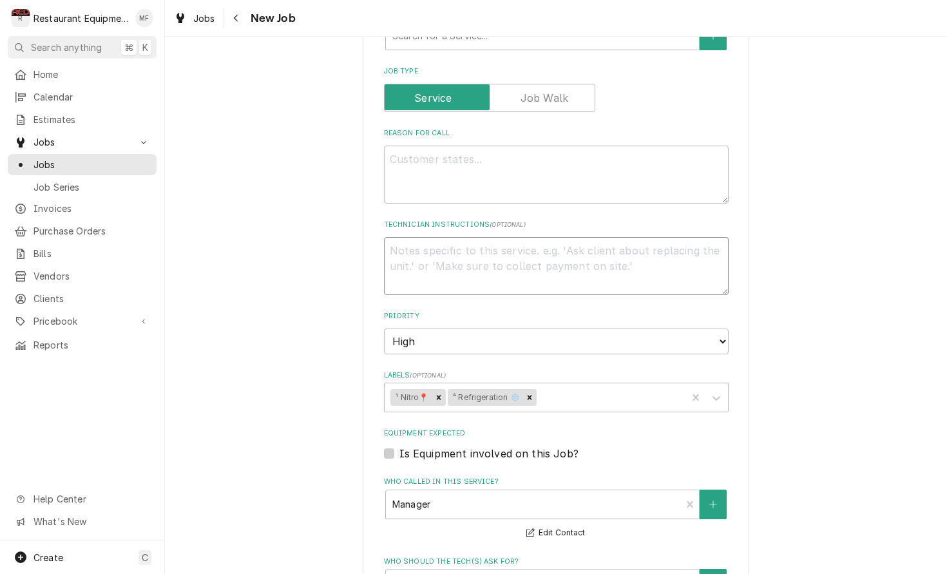
click at [571, 263] on textarea "Technician Instructions ( optional )" at bounding box center [556, 266] width 345 height 58
click at [569, 146] on textarea "Reason For Call" at bounding box center [556, 175] width 345 height 58
type textarea "x"
type textarea "l"
type textarea "x"
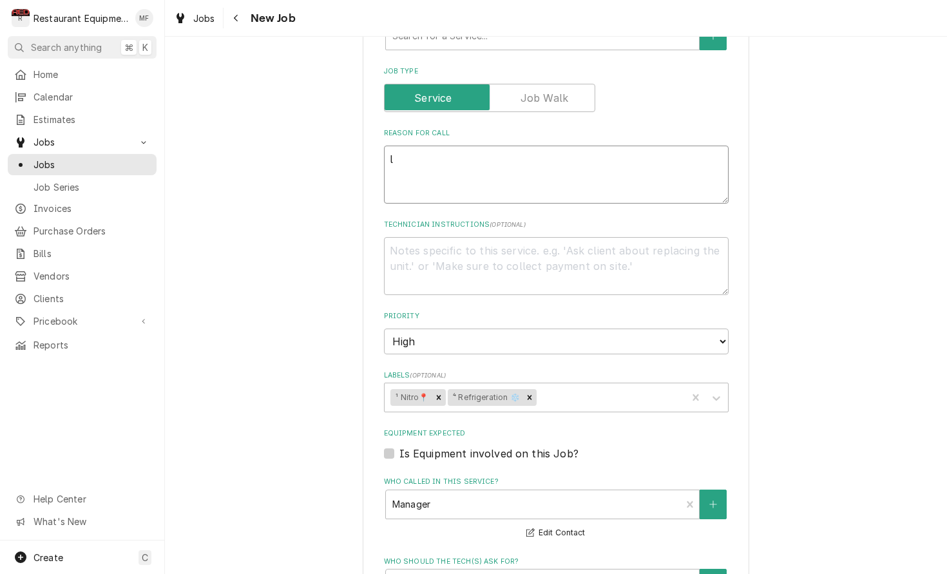
type textarea "li"
type textarea "x"
type textarea "l"
type textarea "x"
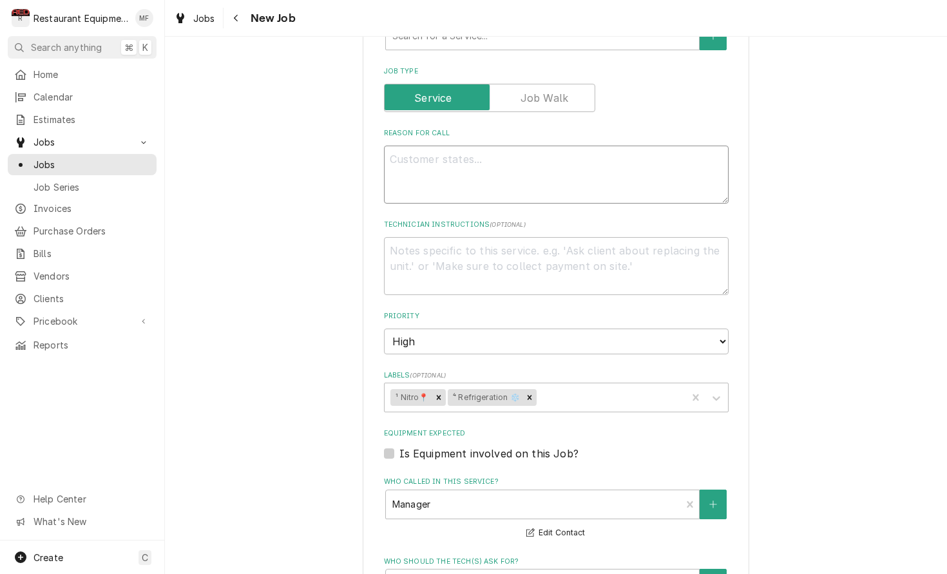
type textarea "f"
type textarea "x"
type textarea "fl"
type textarea "x"
type textarea "fli"
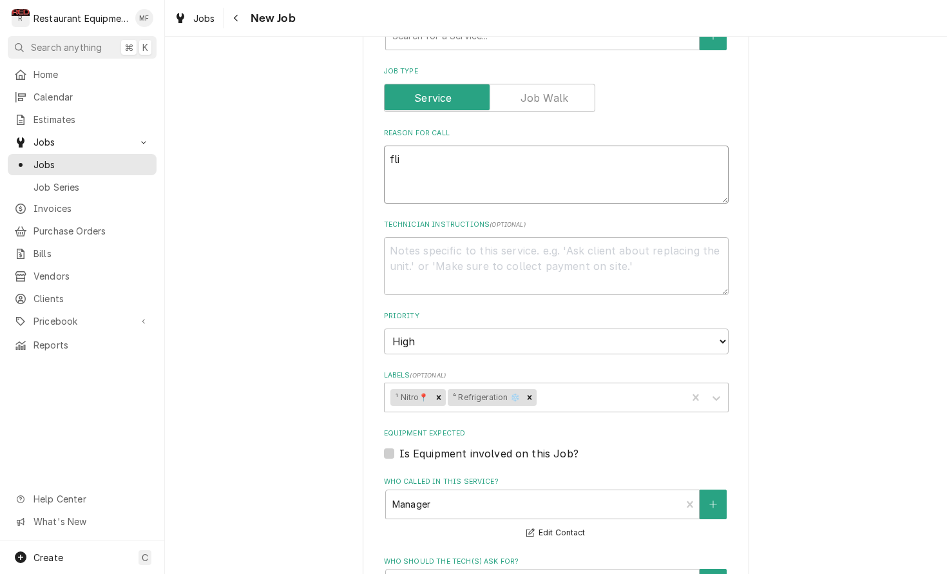
type textarea "x"
type textarea "flip"
type textarea "x"
type textarea "flipp"
type textarea "x"
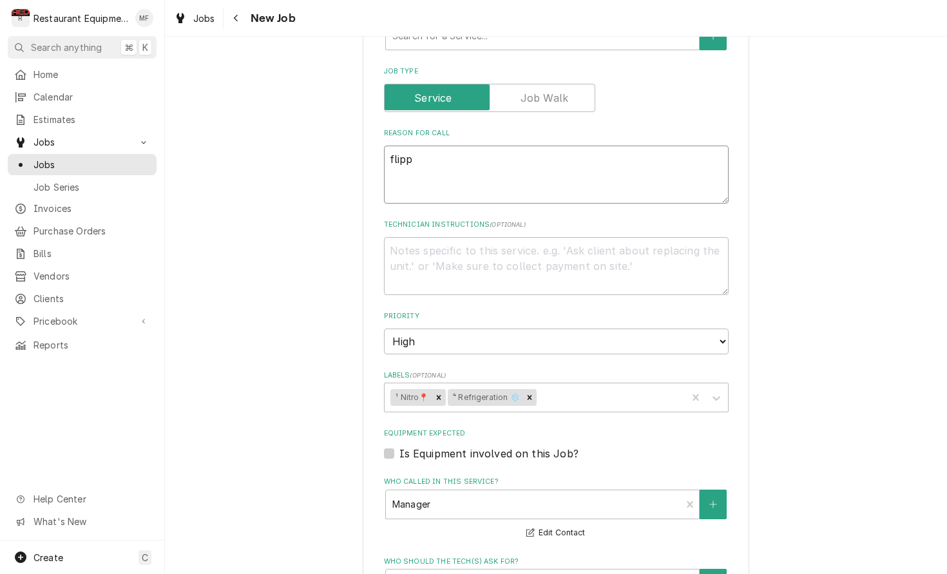
type textarea "flippe"
type textarea "x"
type textarea "flipped"
type textarea "x"
type textarea "flipped"
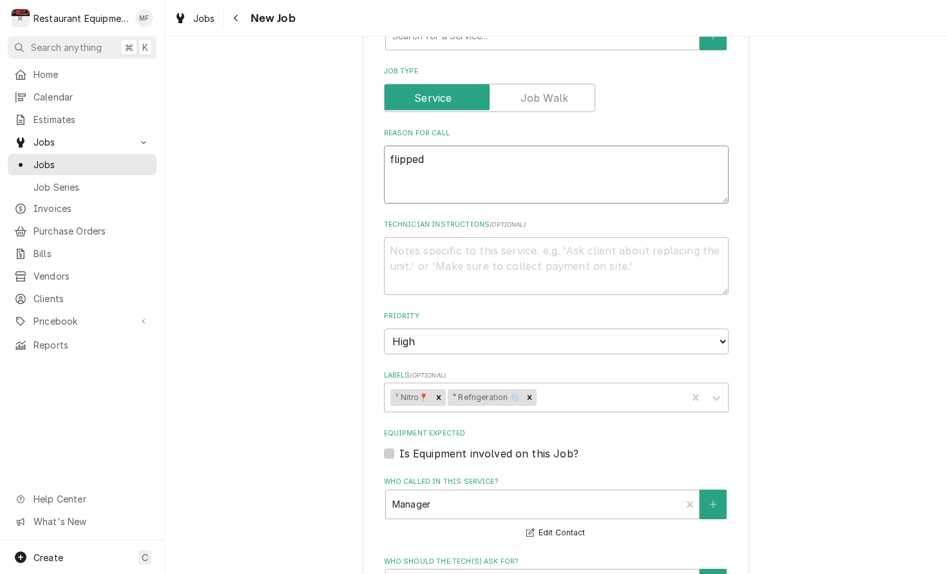
type textarea "x"
type textarea "flipped e"
type textarea "x"
type textarea "flipped er"
type textarea "x"
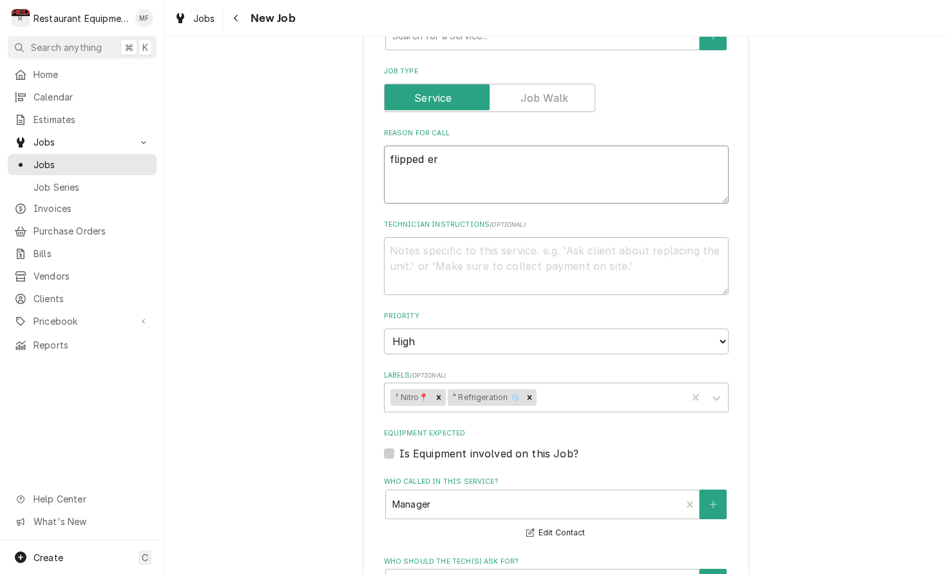
type textarea "flipped erh"
type textarea "x"
type textarea "flipped erht"
type textarea "x"
type textarea "flipped erhte"
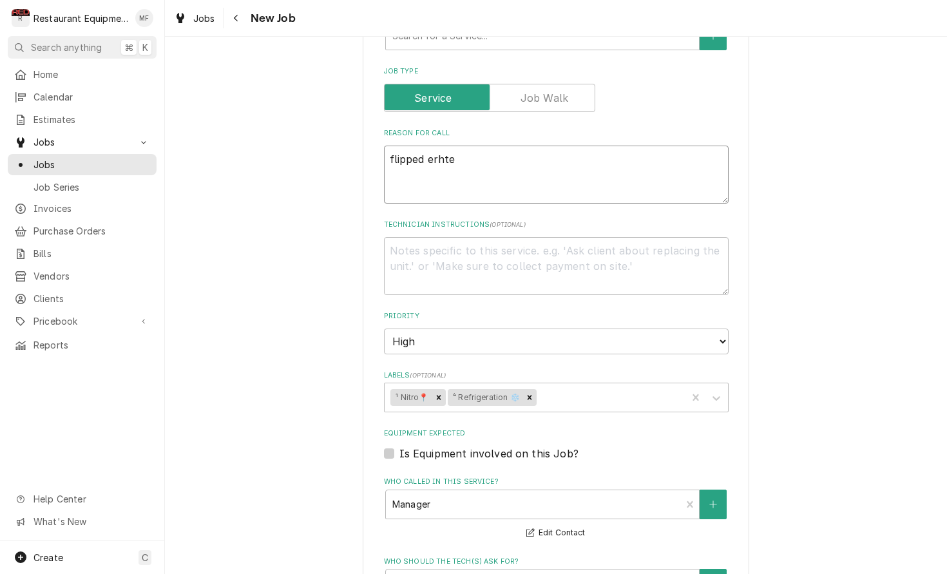
type textarea "x"
type textarea "flipped erht"
type textarea "x"
type textarea "flipped erh"
type textarea "x"
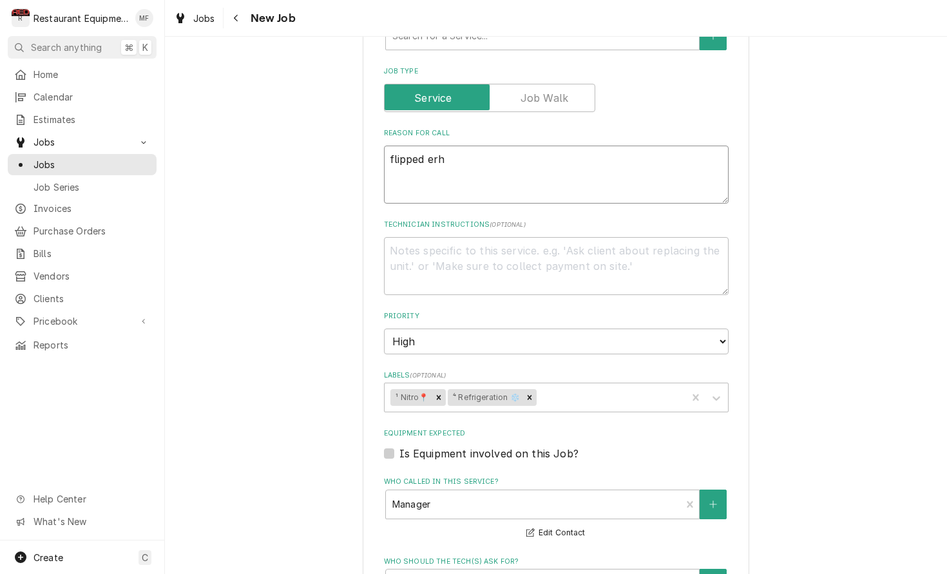
type textarea "flipped er"
type textarea "x"
type textarea "flipped e"
type textarea "x"
type textarea "flipped"
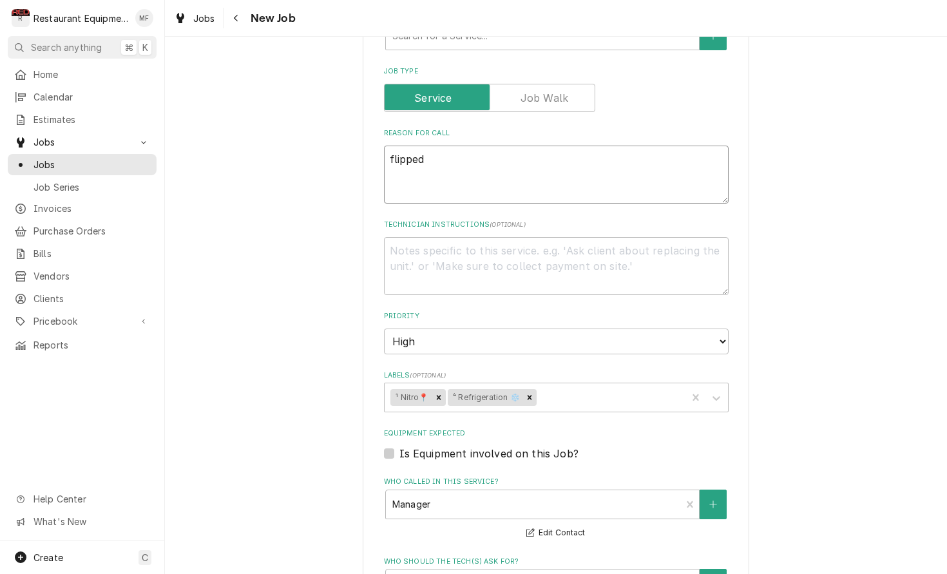
type textarea "x"
type textarea "flipped t"
type textarea "x"
type textarea "flipped th"
type textarea "x"
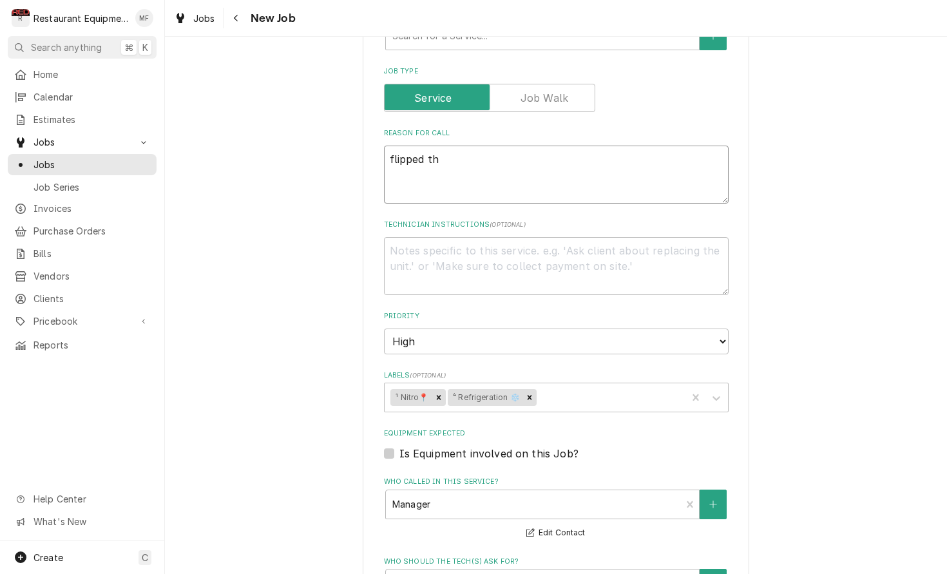
type textarea "flipped the"
type textarea "x"
type textarea "flipped the"
type textarea "x"
type textarea "flipped the b"
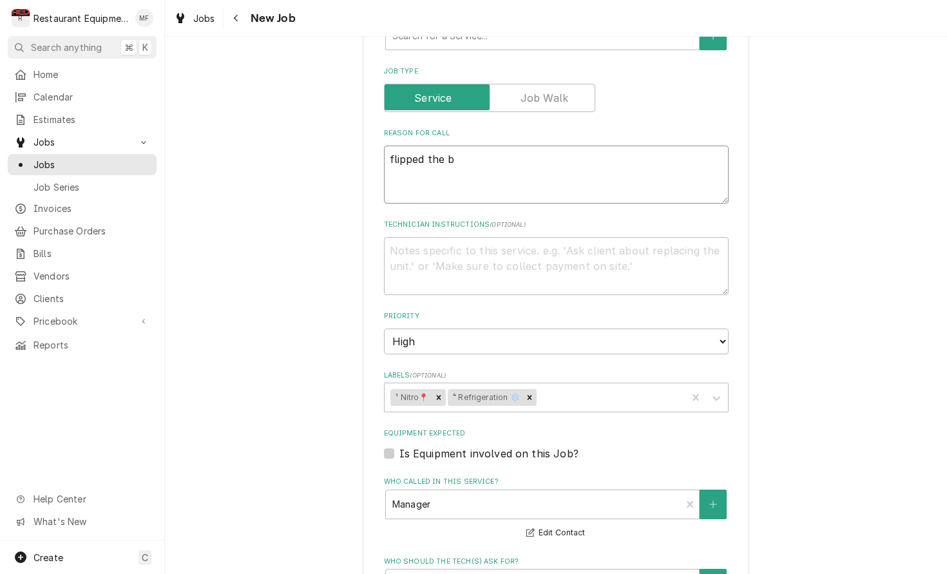
type textarea "x"
type textarea "flipped the br"
type textarea "x"
type textarea "flipped the bre"
type textarea "x"
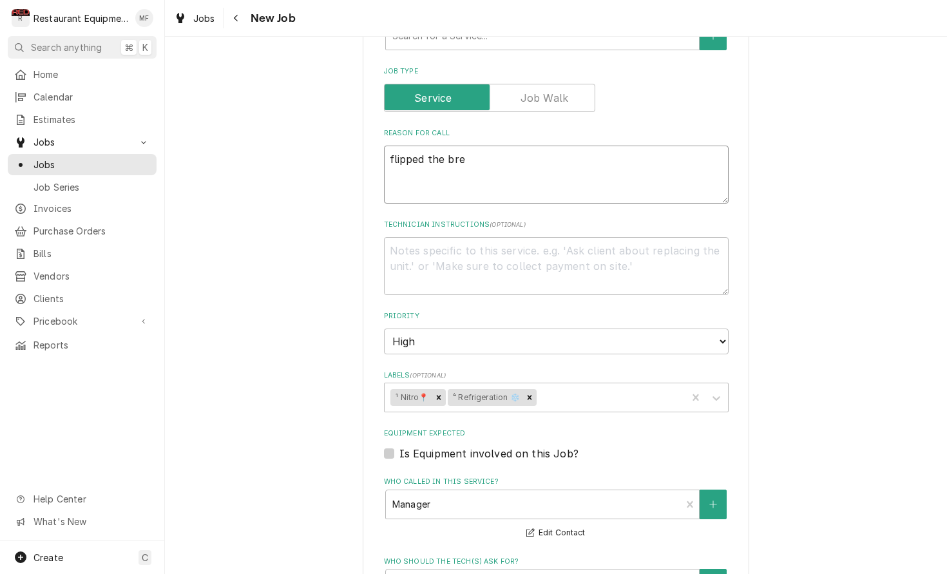
type textarea "flipped the brea"
type textarea "x"
type textarea "flipped the break"
type textarea "x"
type textarea "flipped the breake"
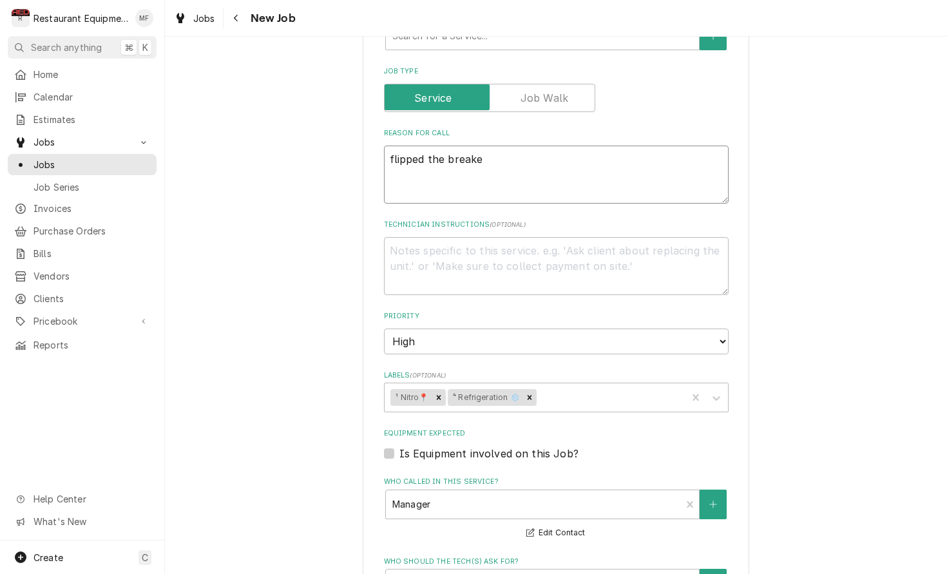
type textarea "x"
type textarea "flipped the breaker"
type textarea "x"
type textarea "flipped the breaker"
type textarea "x"
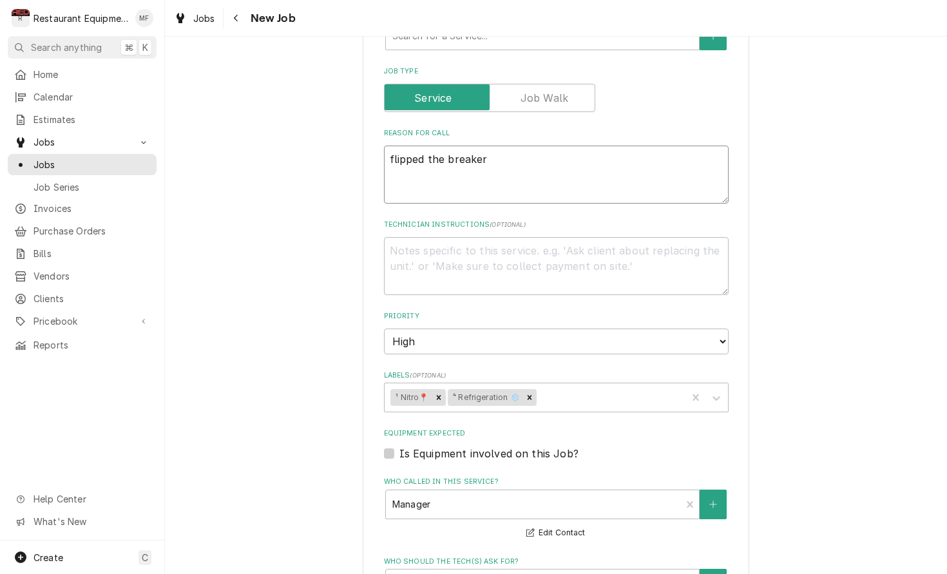
type textarea "flipped the breaker i"
type textarea "x"
type textarea "flipped the breaker in"
type textarea "x"
type textarea "flipped the breaker in"
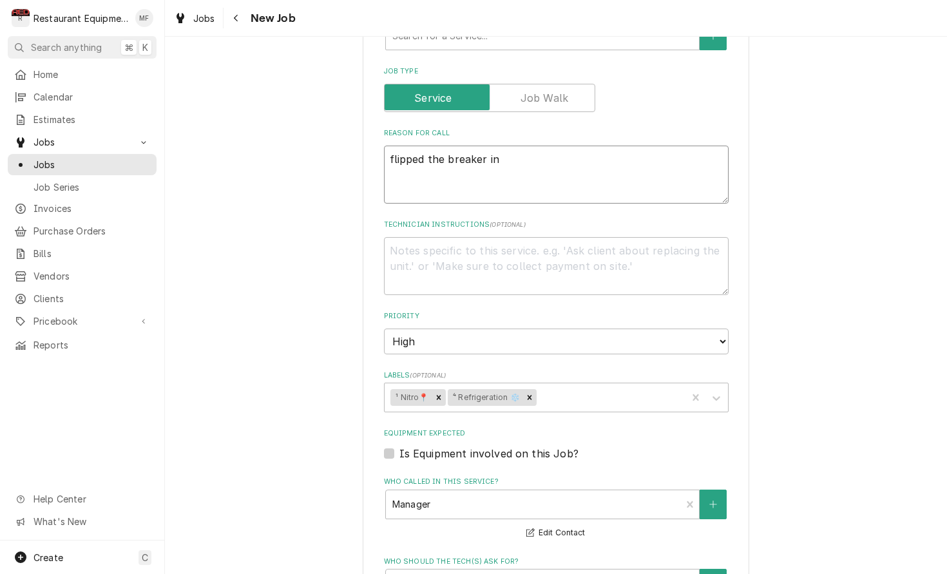
type textarea "x"
type textarea "flipped the breaker in t"
type textarea "x"
type textarea "flipped the breaker in th"
type textarea "x"
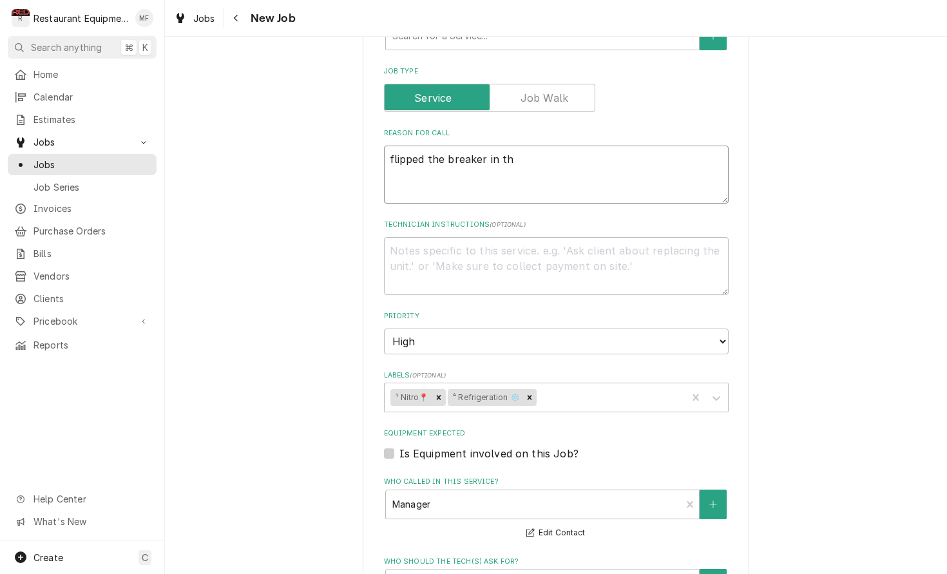
type textarea "flipped the breaker in the"
type textarea "x"
type textarea "flipped the breaker in the"
type textarea "x"
type textarea "flipped the breaker in the w"
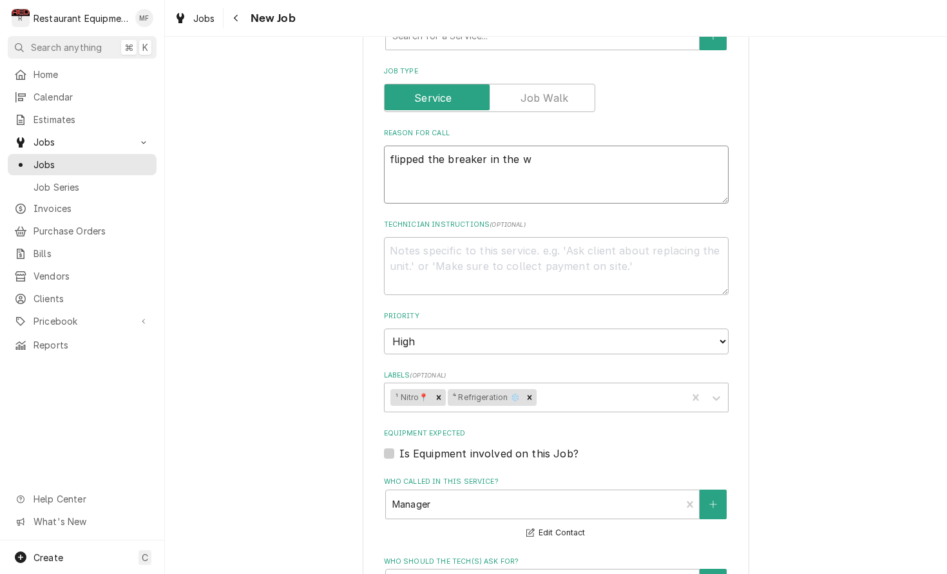
type textarea "x"
type textarea "flipped the breaker in the wa"
type textarea "x"
type textarea "flipped the breaker in the wal"
type textarea "x"
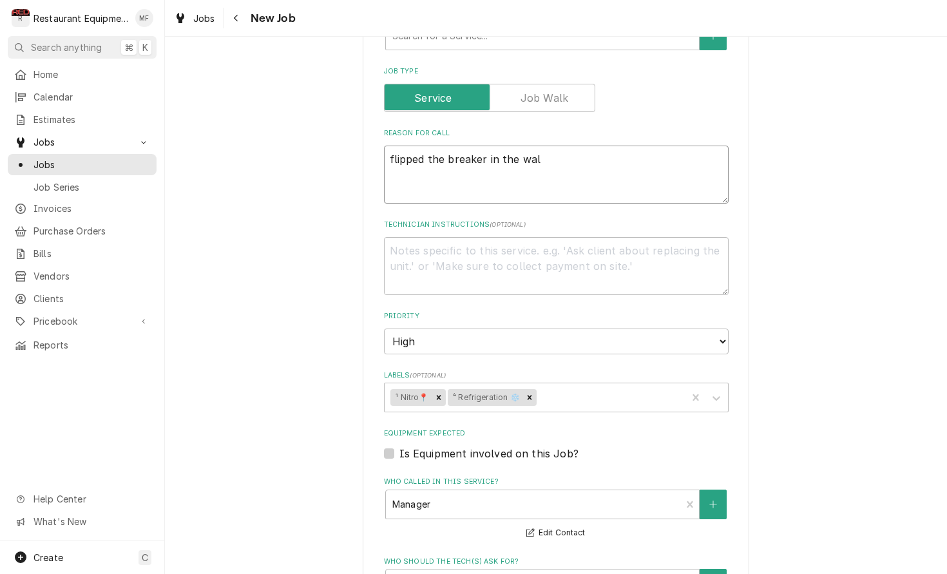
type textarea "flipped the breaker in the walk"
type textarea "x"
type textarea "flipped the breaker in the walk"
type textarea "x"
type textarea "flipped the breaker in the walk i"
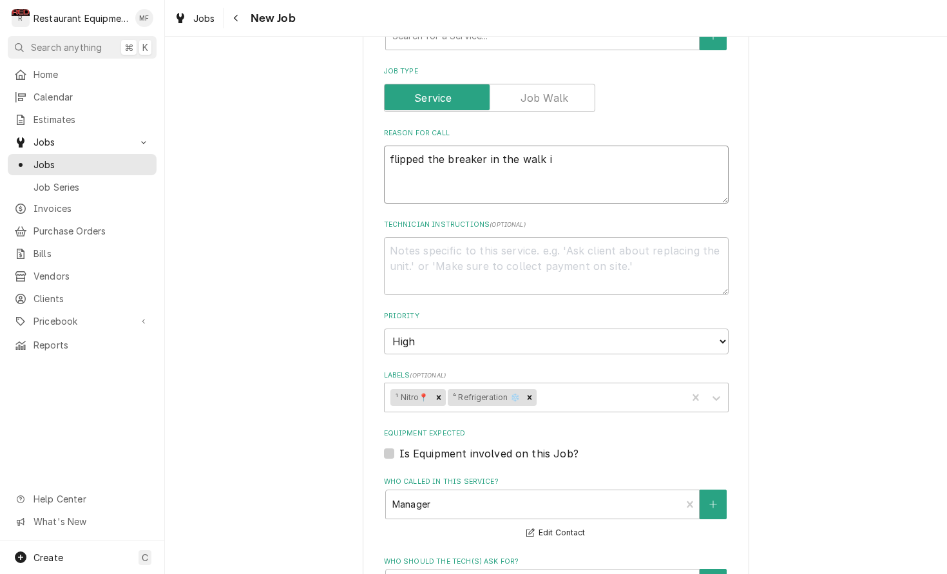
type textarea "x"
type textarea "flipped the breaker in the walk in"
type textarea "x"
type textarea "flipped the breaker in the walk in"
type textarea "x"
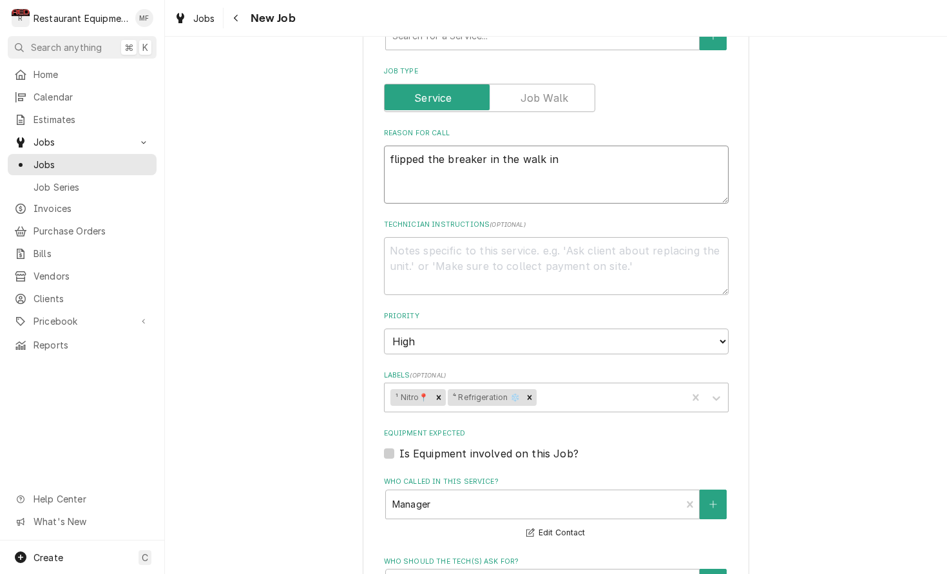
type textarea "flipped the breaker in the walk in f"
type textarea "x"
type textarea "flipped the breaker in the walk in fr"
type textarea "x"
type textarea "flipped the breaker in the walk in fre"
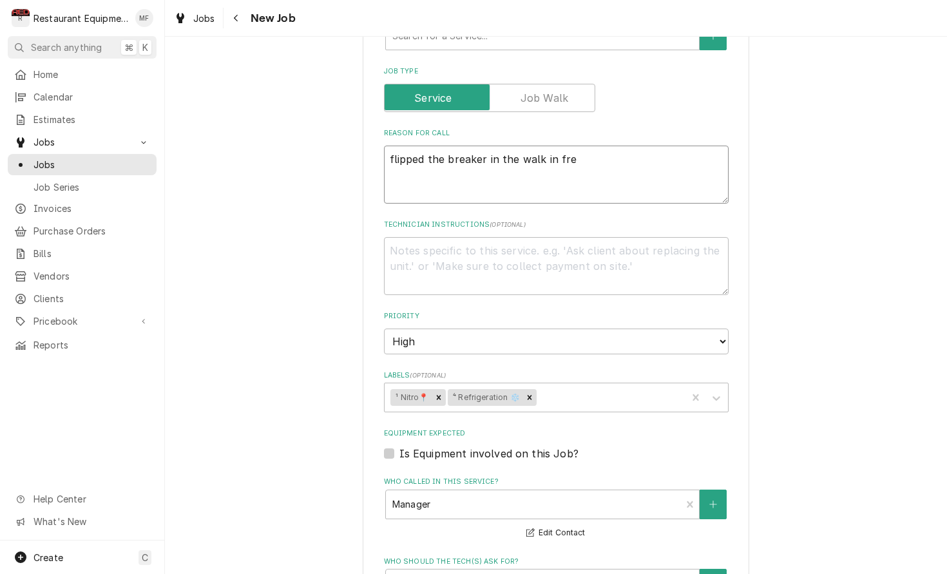
type textarea "x"
type textarea "flipped the breaker in the walk in free"
type textarea "x"
type textarea "flipped the breaker in the walk in freez"
type textarea "x"
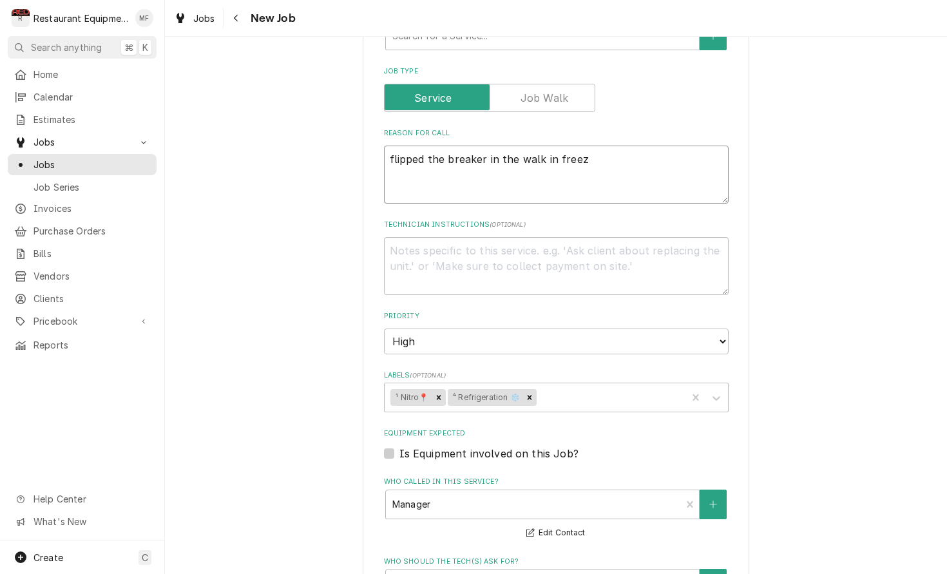
type textarea "flipped the breaker in the walk in freeze"
type textarea "x"
type textarea "flipped the breaker in the walk in freezer"
type textarea "x"
type textarea "flipped the breaker in the walk in freezer"
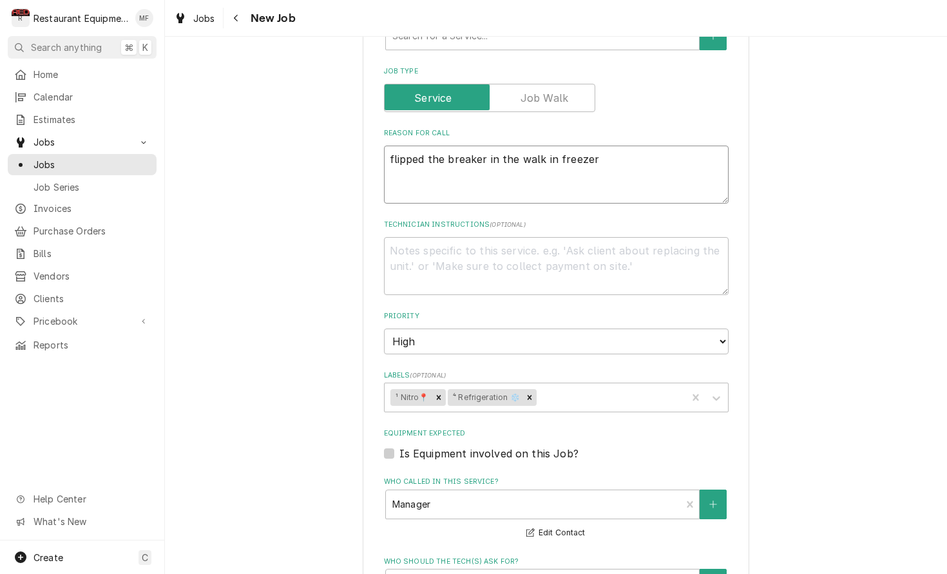
type textarea "x"
type textarea "flipped the breaker in the walk in freezer s"
type textarea "x"
type textarea "flipped the breaker in the walk in freezer so"
type textarea "x"
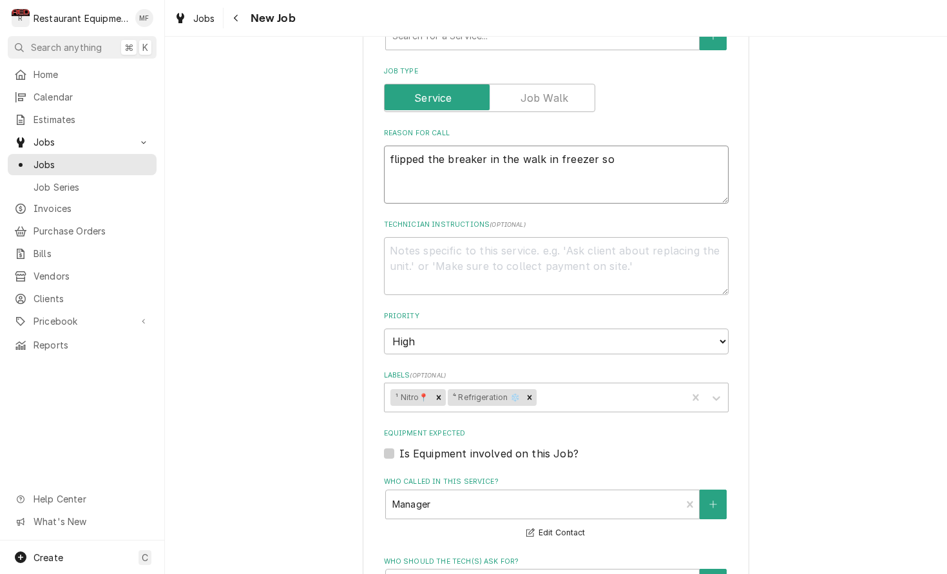
type textarea "flipped the breaker in the walk in freezer som"
type textarea "x"
type textarea "flipped the breaker in the walk in freezer some"
type textarea "x"
type textarea "flipped the breaker in the walk in freezer somet"
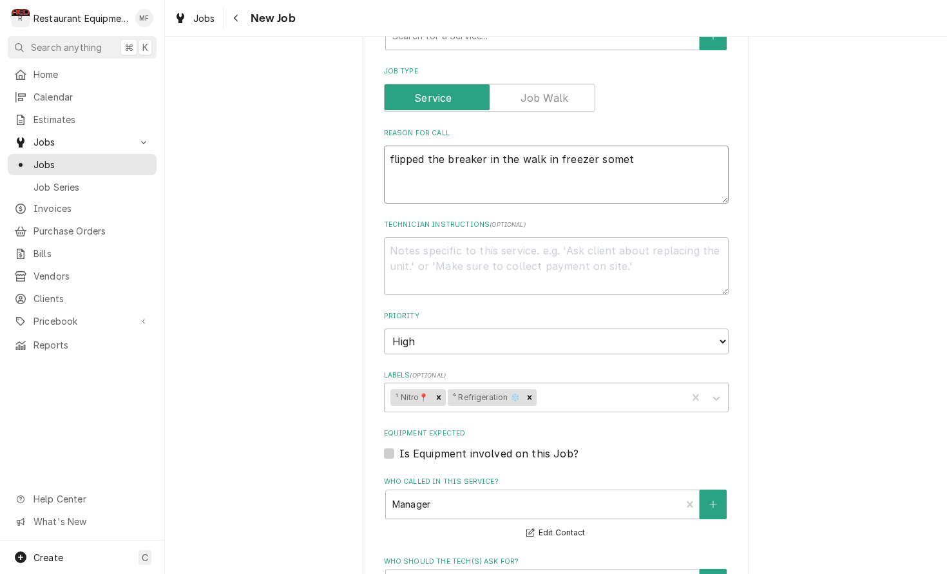
type textarea "x"
type textarea "flipped the breaker in the walk in freezer someth"
type textarea "x"
type textarea "flipped the breaker in the walk in freezer somethi"
type textarea "x"
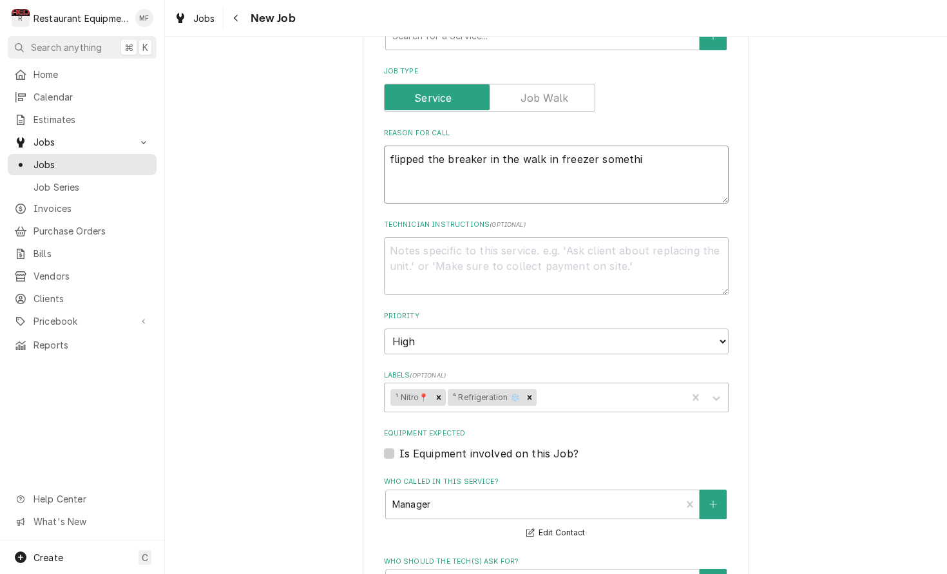
type textarea "flipped the breaker in the walk in freezer somethin"
type textarea "x"
type textarea "flipped the breaker in the walk in freezer something"
type textarea "x"
type textarea "flipped the breaker in the walk in freezer something"
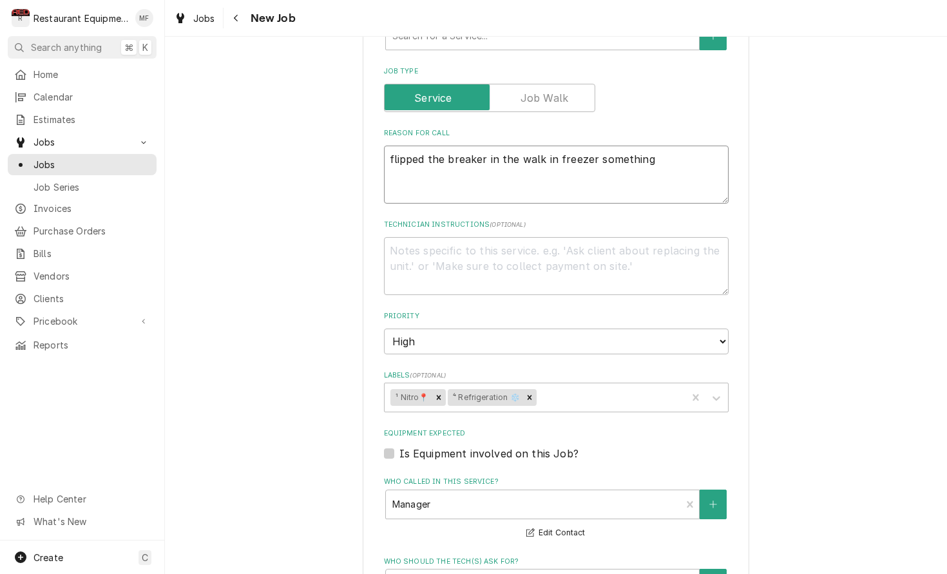
type textarea "x"
type textarea "flipped the breaker in the walk in freezer something e"
type textarea "x"
type textarea "flipped the breaker in the walk in freezer something ex"
type textarea "x"
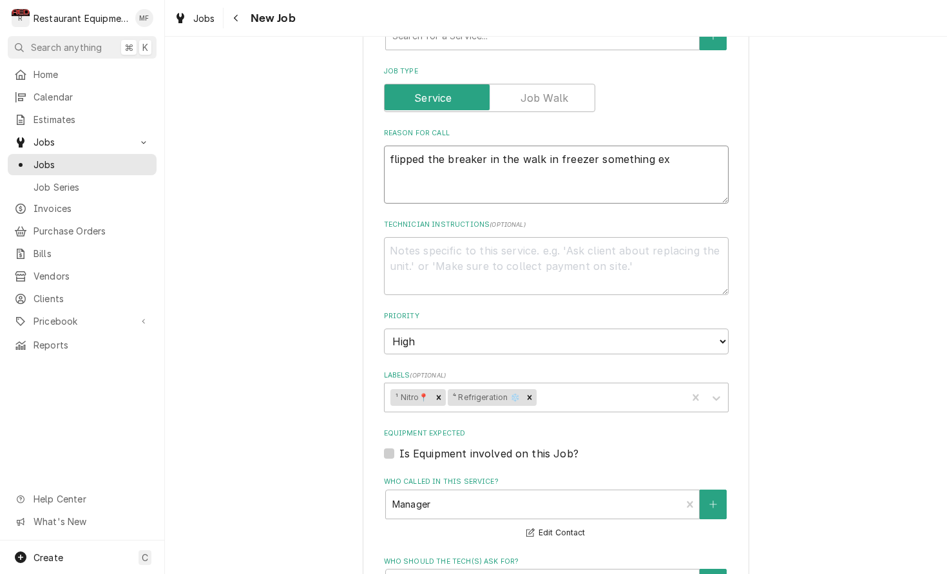
type textarea "flipped the breaker in the walk in freezer something exp"
type textarea "x"
type textarea "flipped the breaker in the walk in freezer something expl"
type textarea "x"
type textarea "flipped the breaker in the walk in freezer something explo"
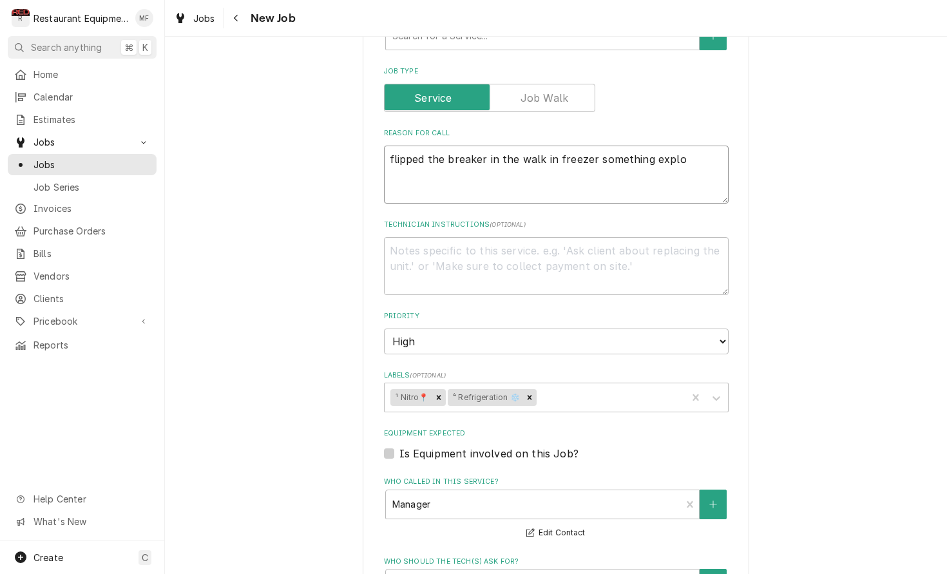
type textarea "x"
type textarea "flipped the breaker in the walk in freezer something explod"
type textarea "x"
type textarea "flipped the breaker in the walk in freezer something explodd"
type textarea "x"
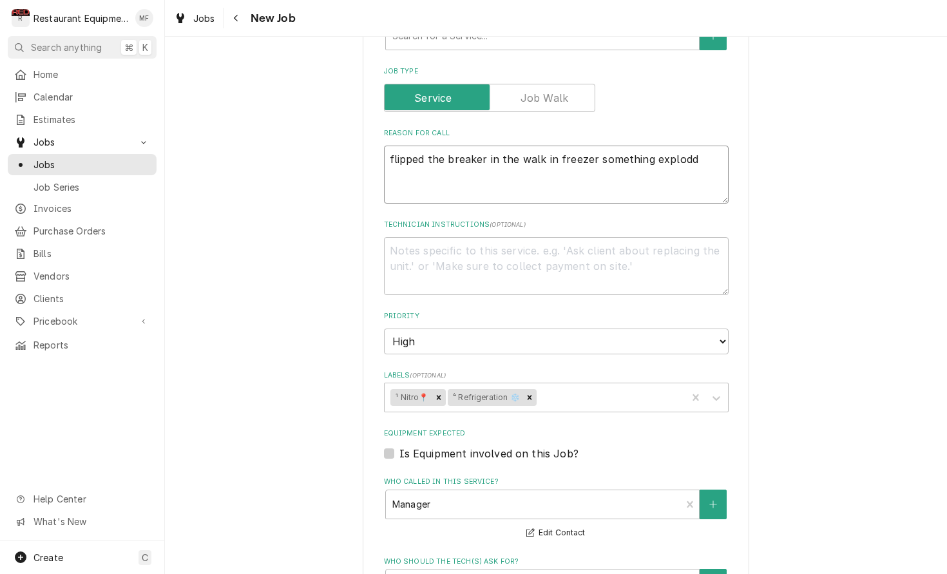
type textarea "flipped the breaker in the walk in freezer something exploded"
type textarea "x"
type textarea "flipped the breaker in the walk in freezer something exploded f"
type textarea "x"
type textarea "flipped the breaker in the walk in freezer something exploded fr"
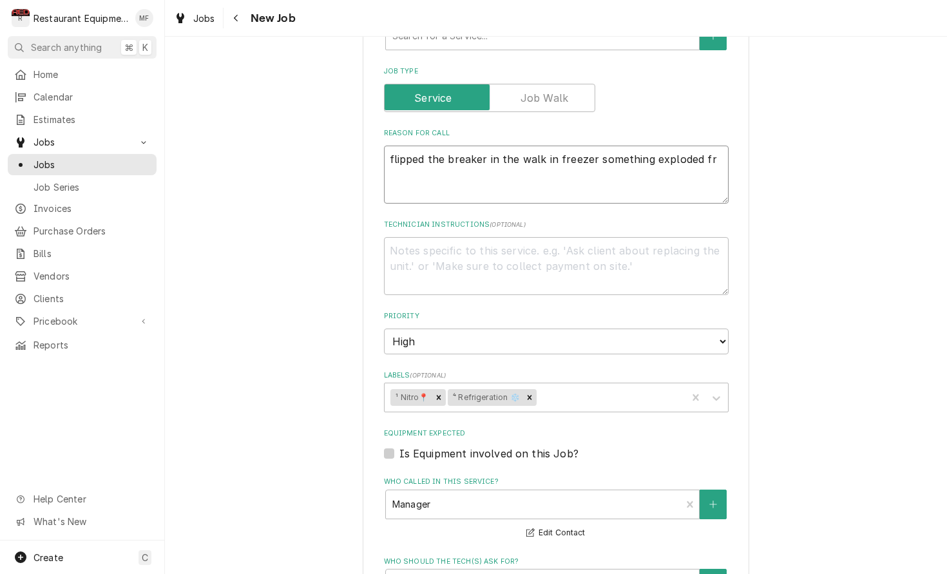
type textarea "x"
type textarea "flipped the breaker in the walk in freezer something exploded fri"
type textarea "x"
type textarea "flipped the breaker in the walk in freezer something exploded frim"
type textarea "x"
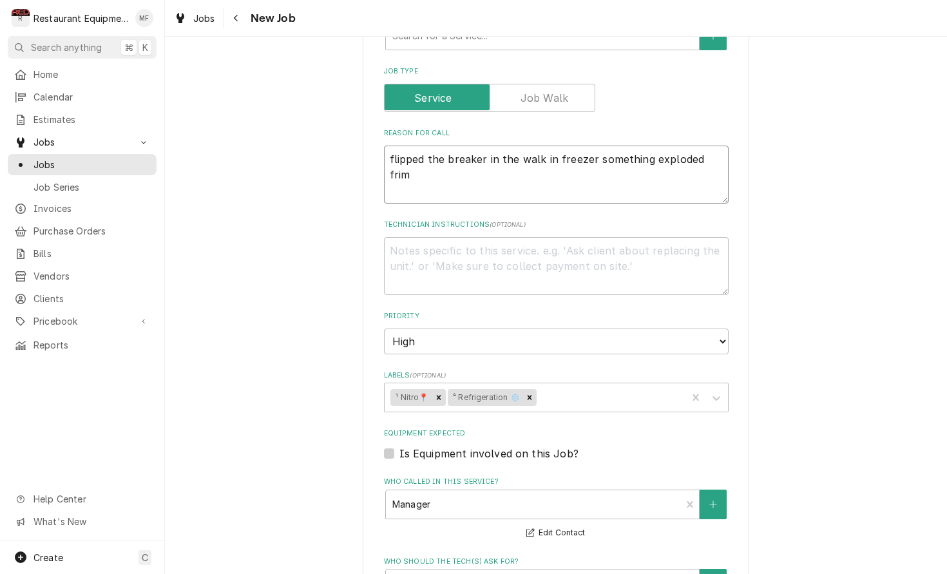
type textarea "flipped the breaker in the walk in freezer something exploded from"
type textarea "x"
type textarea "flipped the breaker in the walk in freezer something exploded from t"
type textarea "x"
type textarea "flipped the breaker in the walk in freezer something exploded from th"
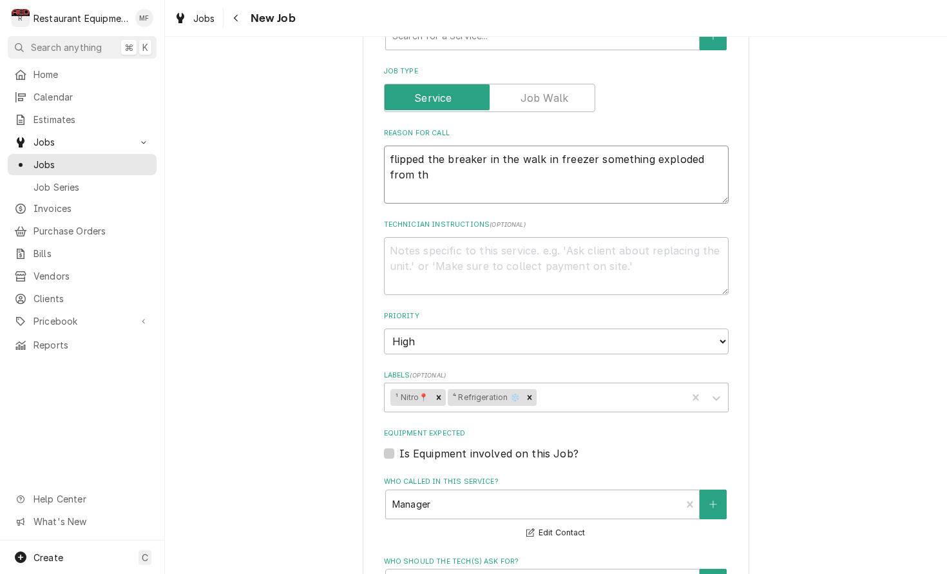
type textarea "x"
type textarea "flipped the breaker in the walk in freezer something exploded from the"
type textarea "x"
type textarea "flipped the breaker in the walk in freezer something exploded from the"
type textarea "x"
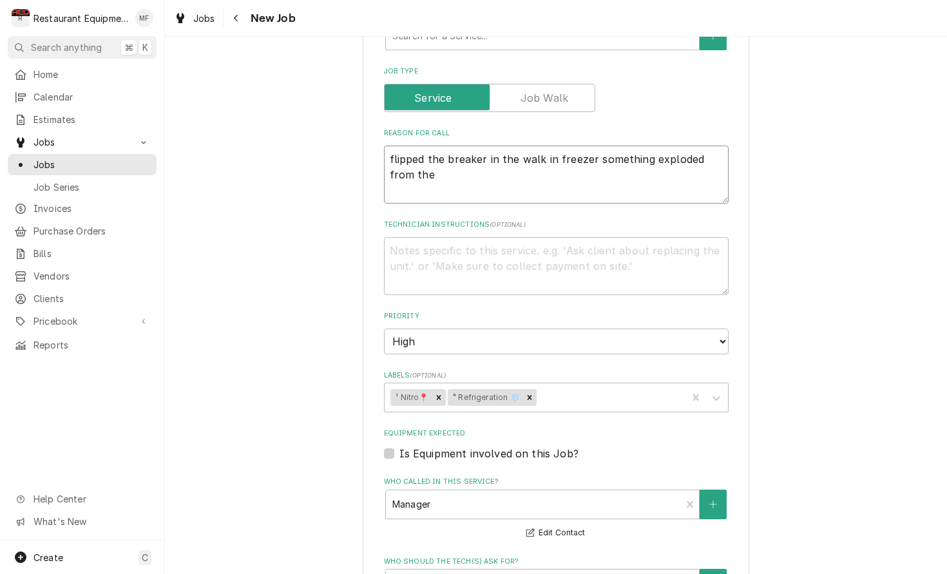
type textarea "flipped the breaker in the walk in freezer something exploded from the c"
type textarea "x"
type textarea "flipped the breaker in the walk in freezer something exploded from the ce"
type textarea "x"
type textarea "flipped the breaker in the walk in freezer something exploded from the cei"
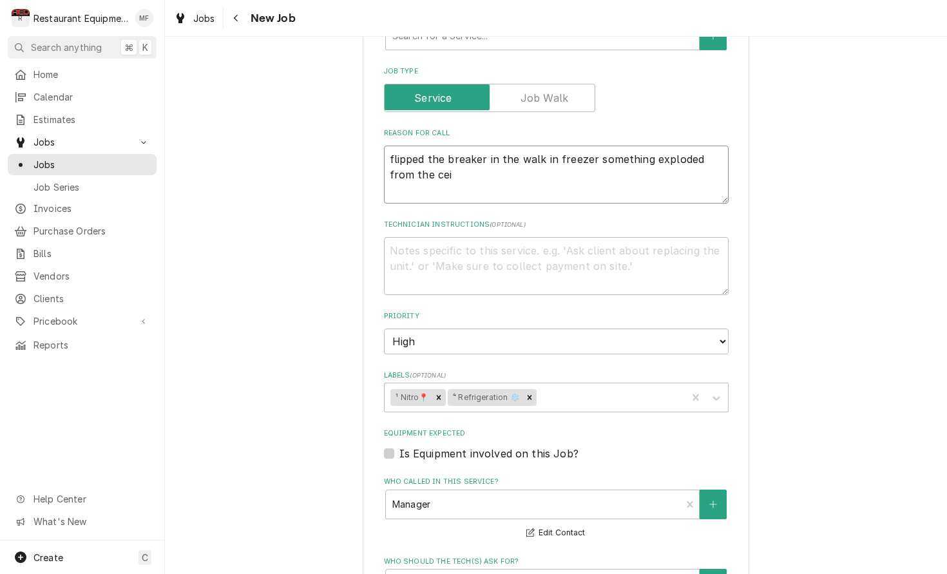
type textarea "x"
type textarea "flipped the breaker in the walk in freezer something exploded from the ceil"
type textarea "x"
type textarea "flipped the breaker in the walk in freezer something exploded from the ceili"
type textarea "x"
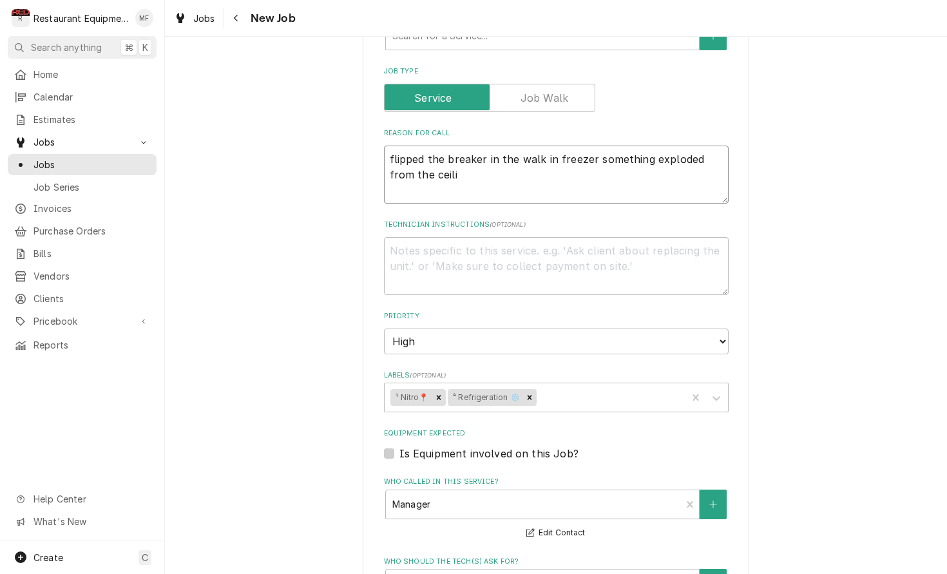
type textarea "flipped the breaker in the walk in freezer something exploded from the ceilin"
type textarea "x"
type textarea "flipped the breaker in the walk in freezer something exploded from the ceiling"
type textarea "x"
type textarea "flipped the breaker in the walk in freezer something exploded from the ceiling"
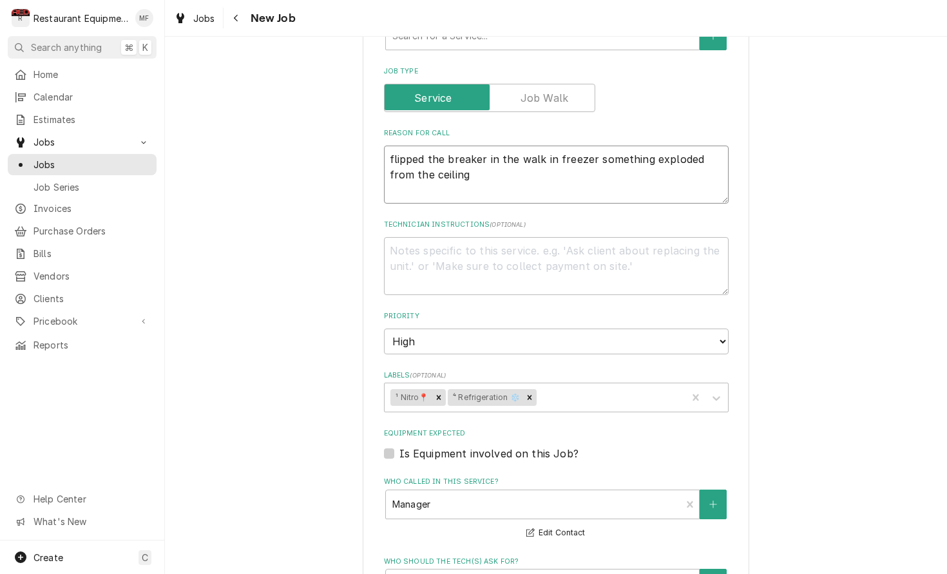
type textarea "x"
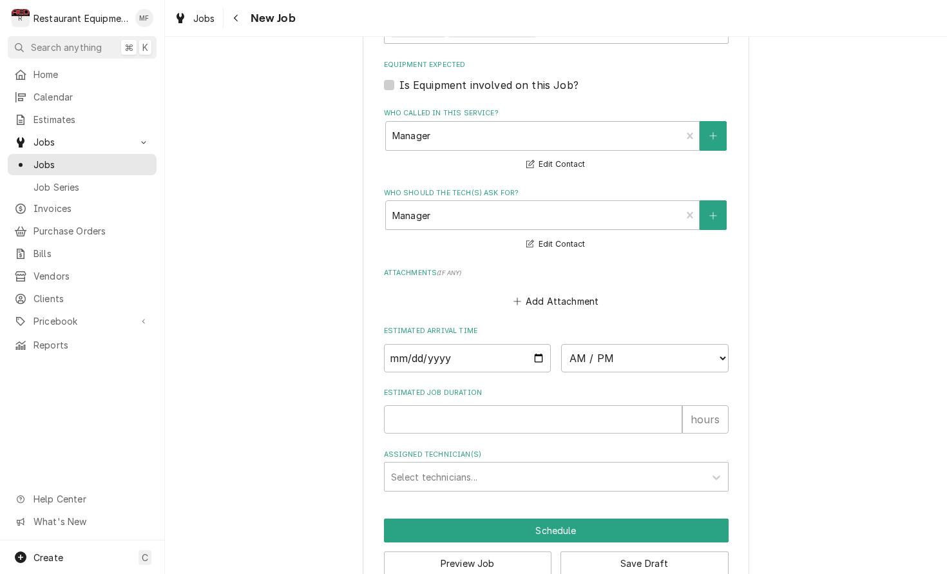
scroll to position [876, 0]
type textarea "flipped the breaker in the walk in freezer something exploded from the ceiling"
click at [501, 345] on input "Date" at bounding box center [467, 359] width 167 height 28
type input "2025-10-02"
type textarea "x"
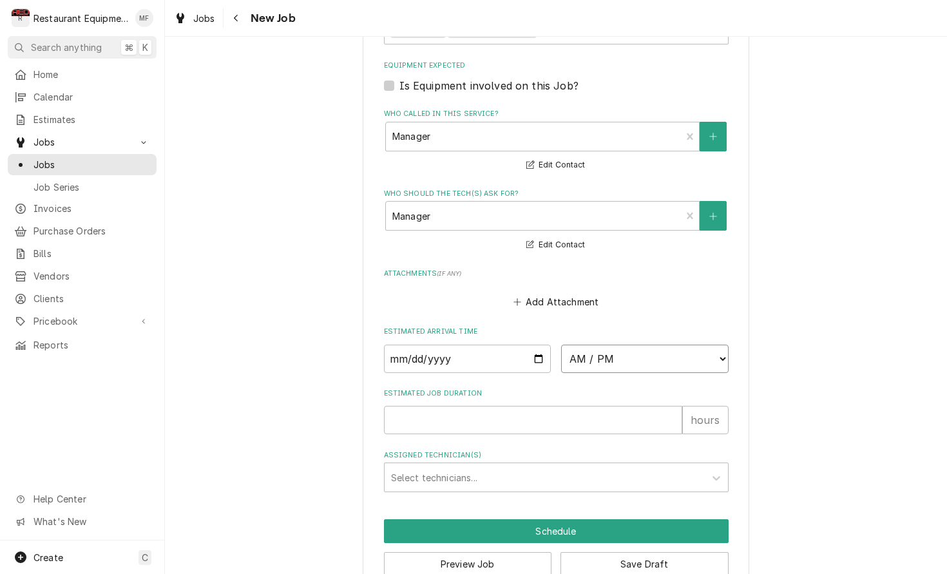
select select "10:30:00"
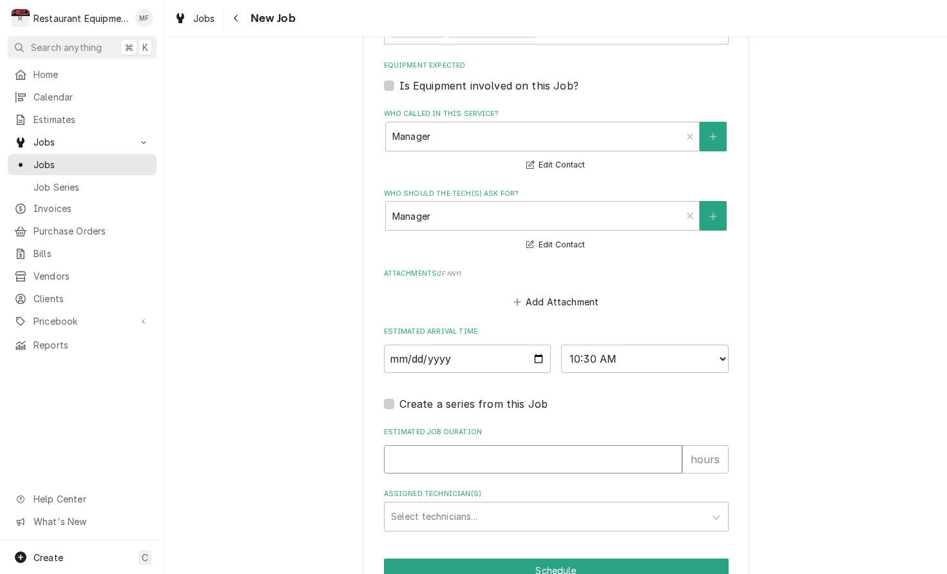
click at [513, 445] on input "Estimated Job Duration" at bounding box center [533, 459] width 298 height 28
type textarea "x"
type input "2"
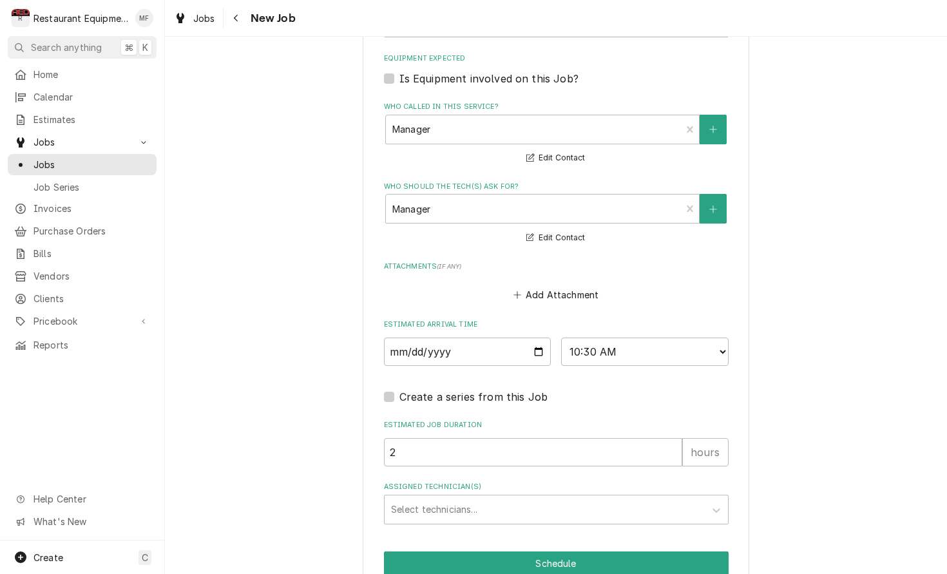
scroll to position [886, 0]
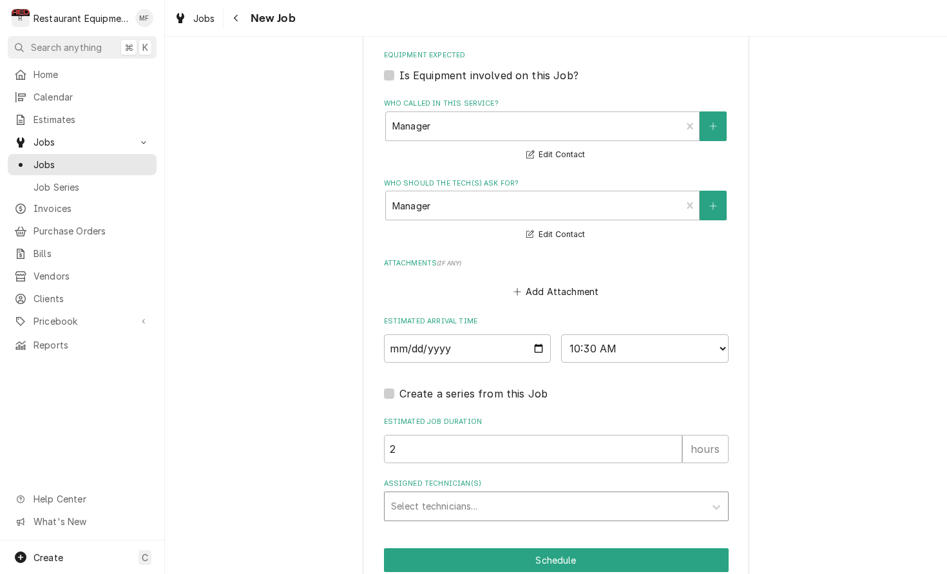
click at [524, 495] on div "Assigned Technician(s)" at bounding box center [544, 506] width 307 height 23
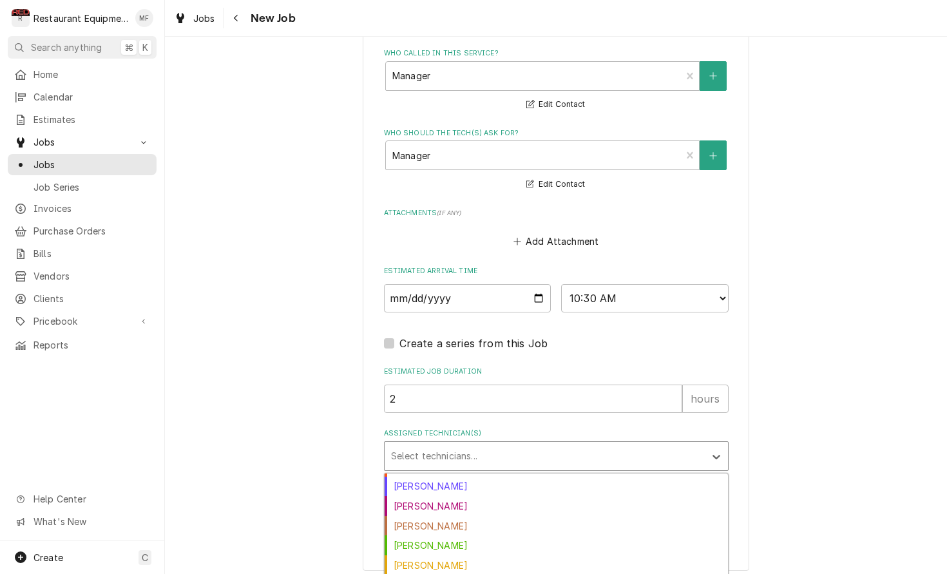
scroll to position [82, 0]
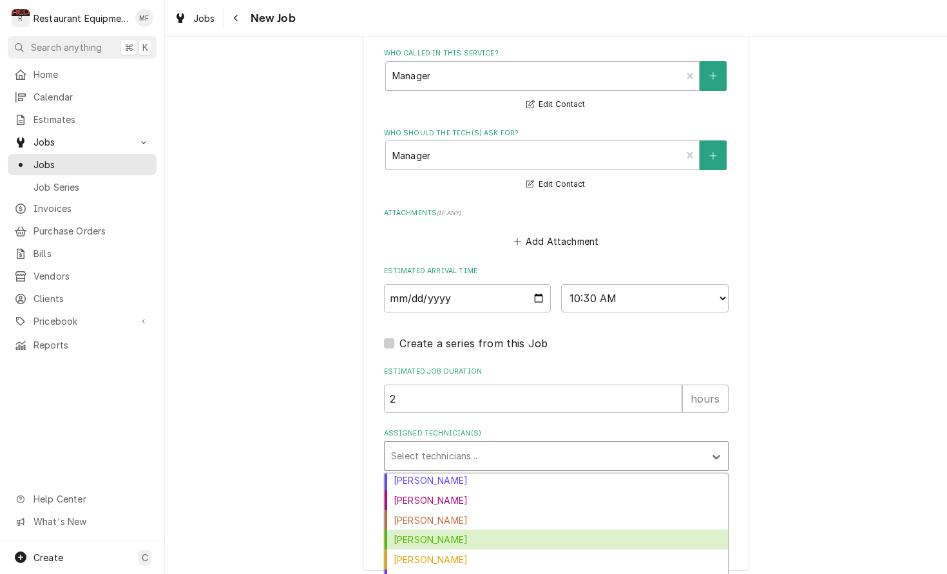
click at [544, 529] on div "Huston Lewis" at bounding box center [556, 539] width 343 height 20
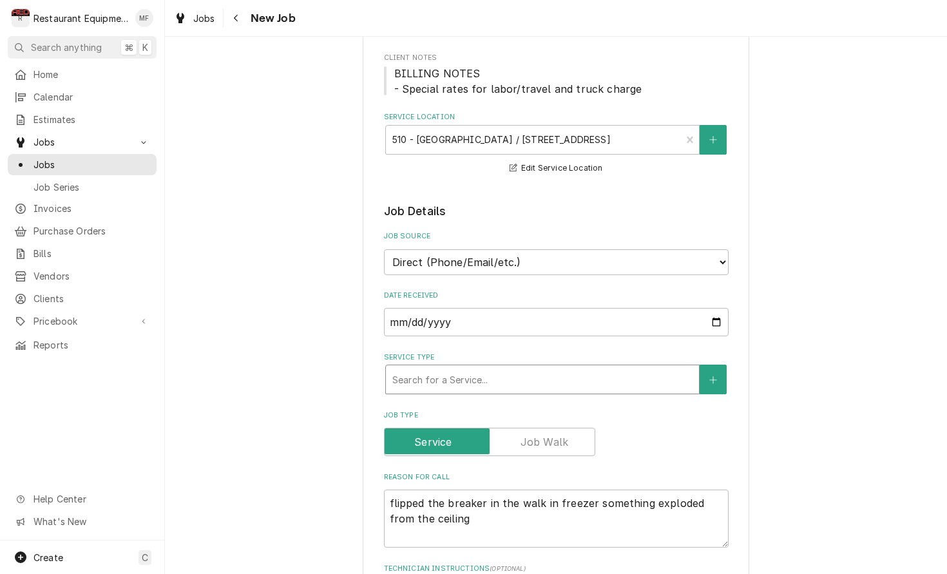
scroll to position [159, 0]
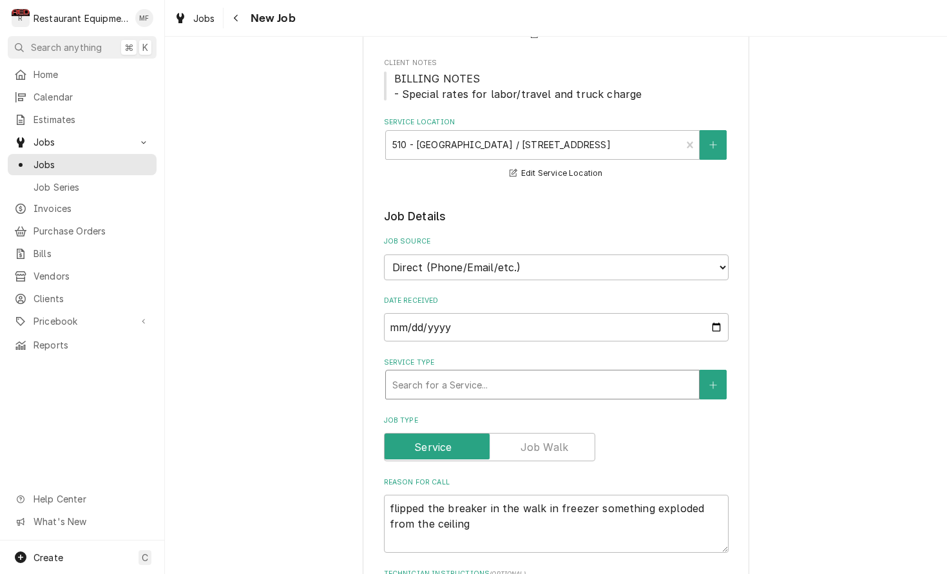
click at [558, 374] on div "Service Type" at bounding box center [542, 384] width 300 height 23
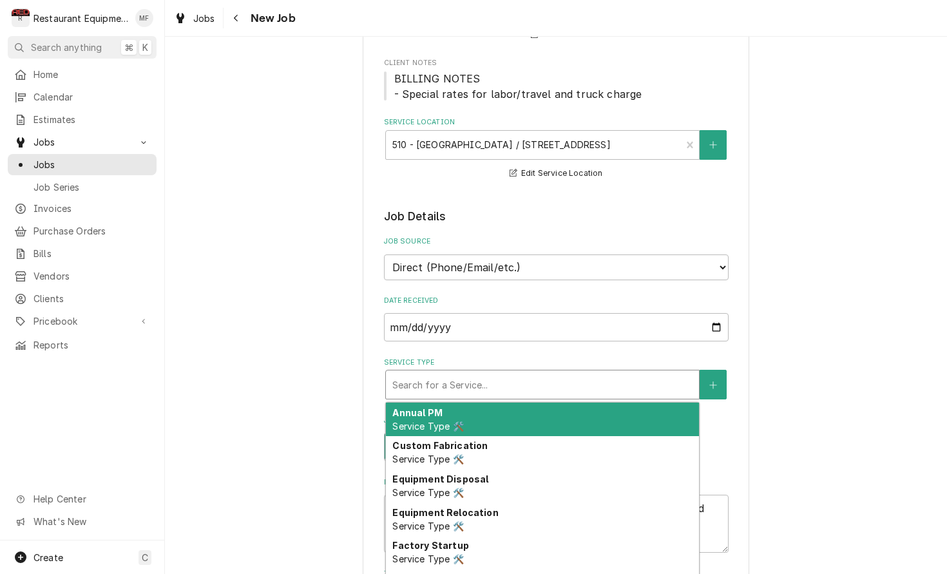
type textarea "x"
type input "b"
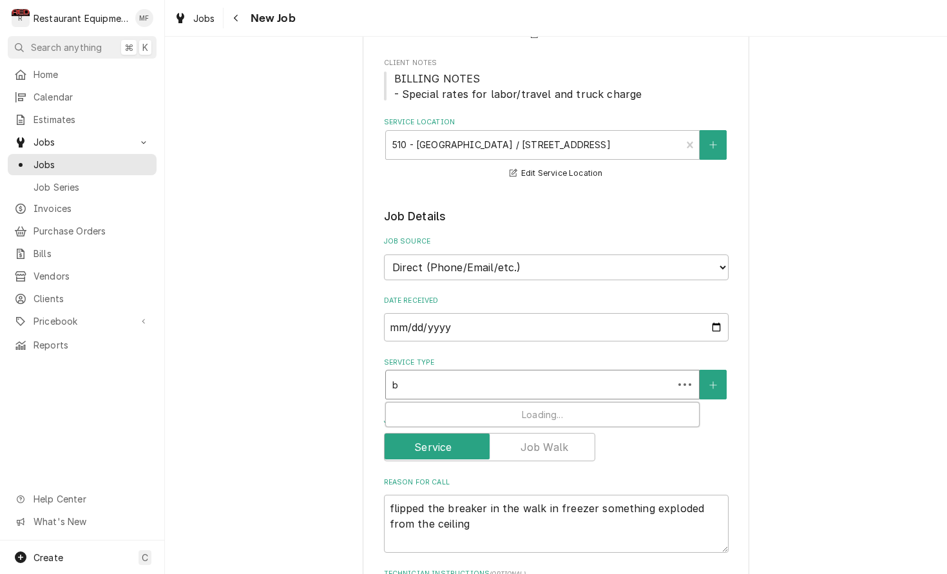
type textarea "x"
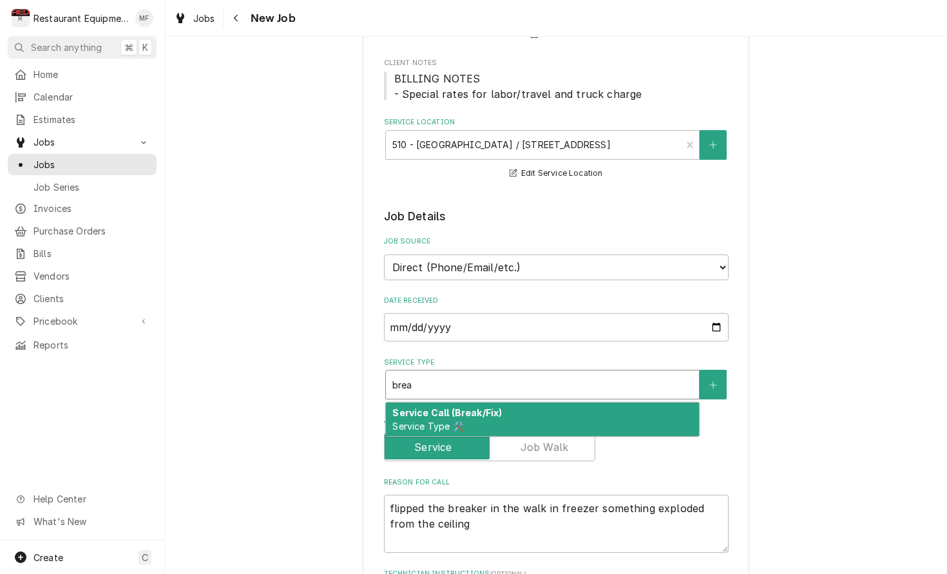
click at [554, 403] on div "Service Call (Break/Fix) Service Type 🛠️" at bounding box center [542, 419] width 313 height 33
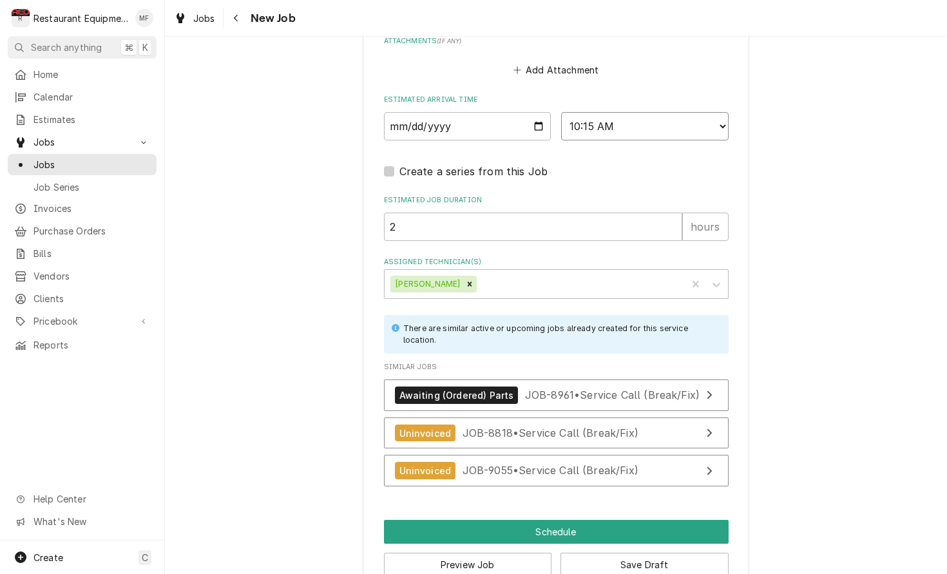
scroll to position [1129, 0]
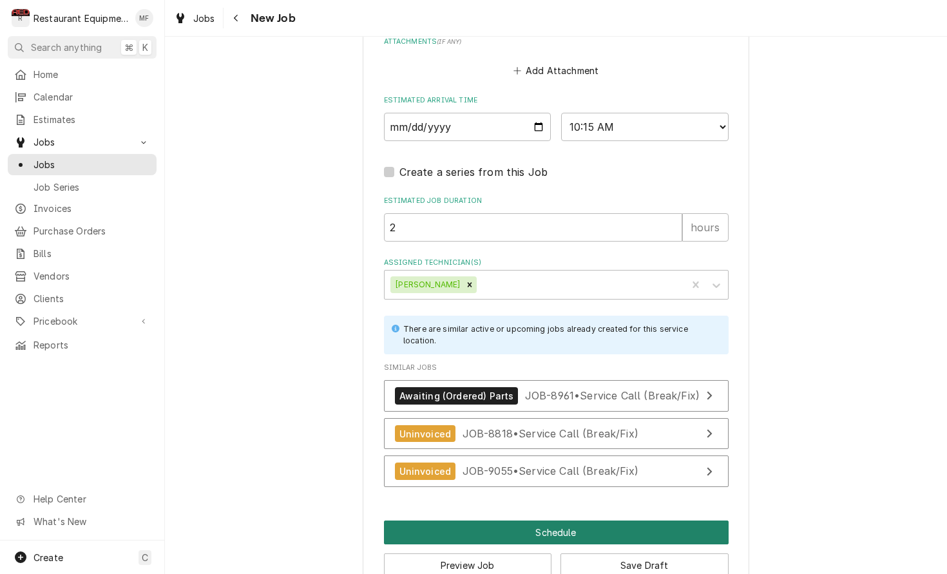
click at [714, 520] on button "Schedule" at bounding box center [556, 532] width 345 height 24
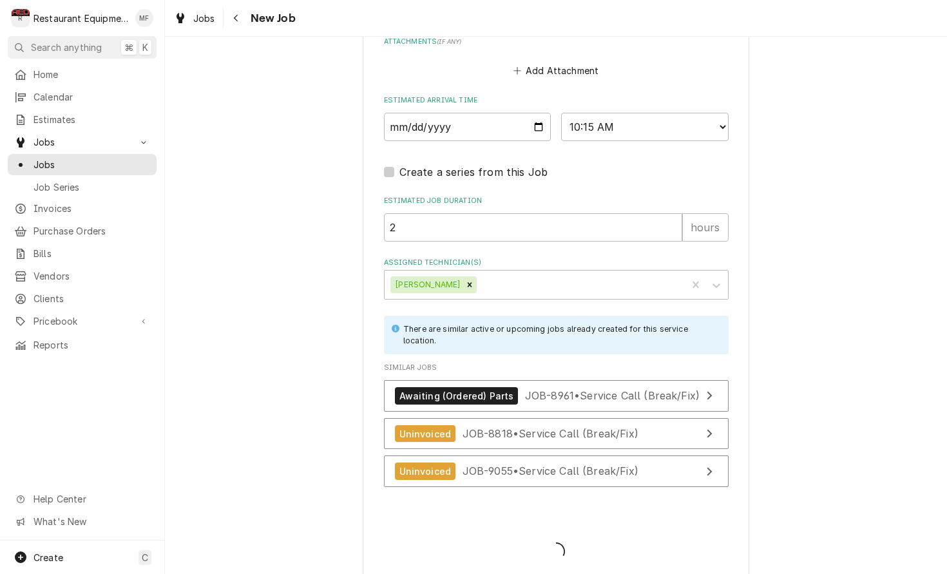
scroll to position [1117, 0]
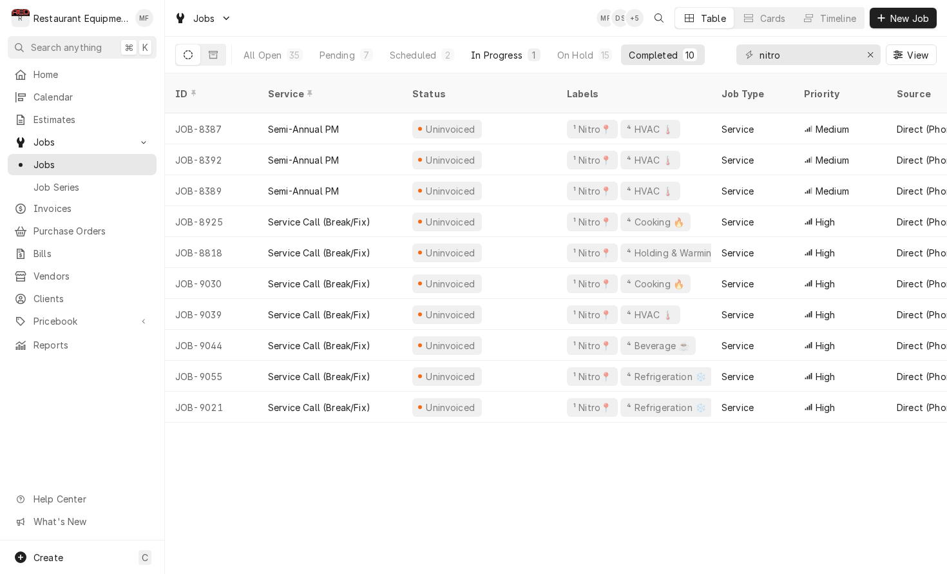
click at [480, 47] on button "In Progress 1" at bounding box center [505, 54] width 85 height 21
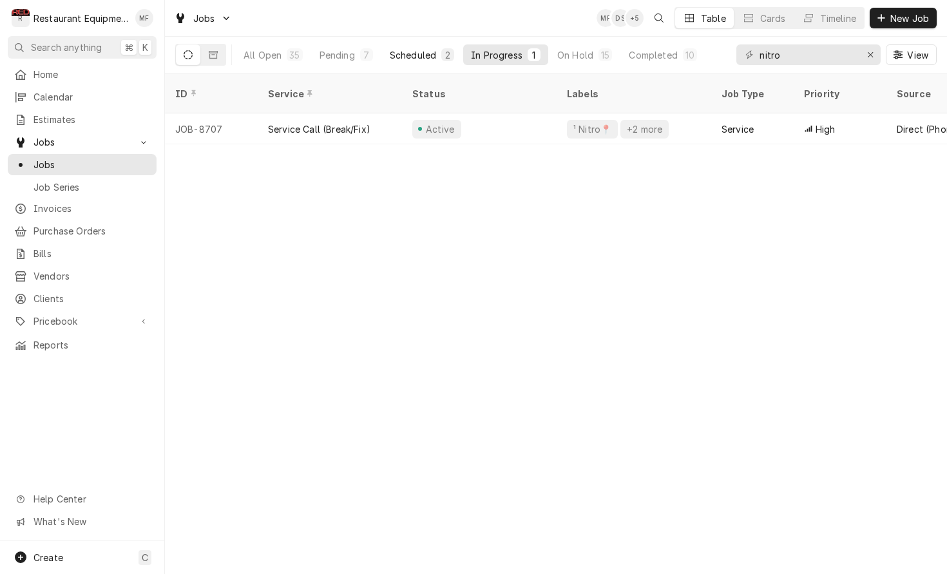
click at [417, 59] on div "Scheduled" at bounding box center [413, 55] width 46 height 14
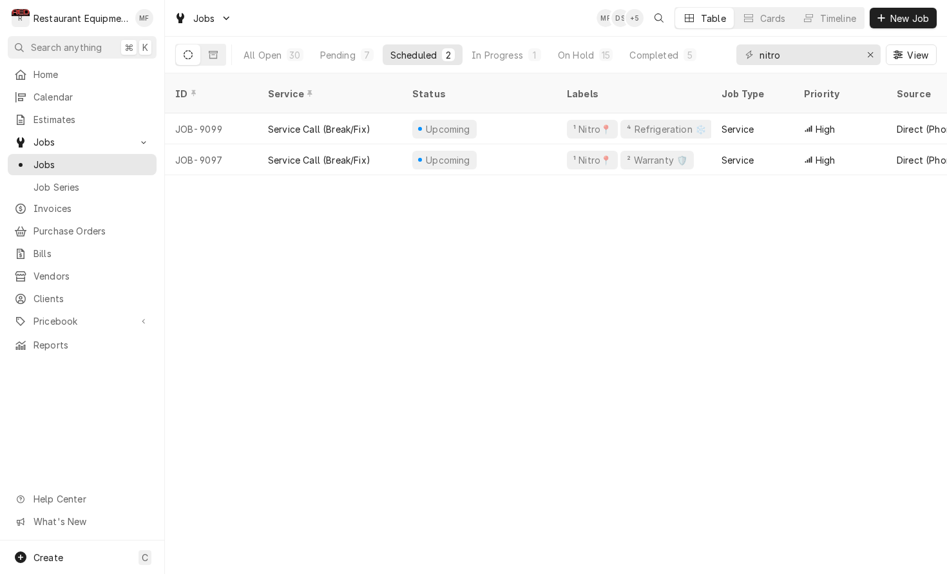
click at [369, 24] on div "Jobs MF DS + 5 Table Cards Timeline New Job" at bounding box center [556, 18] width 782 height 36
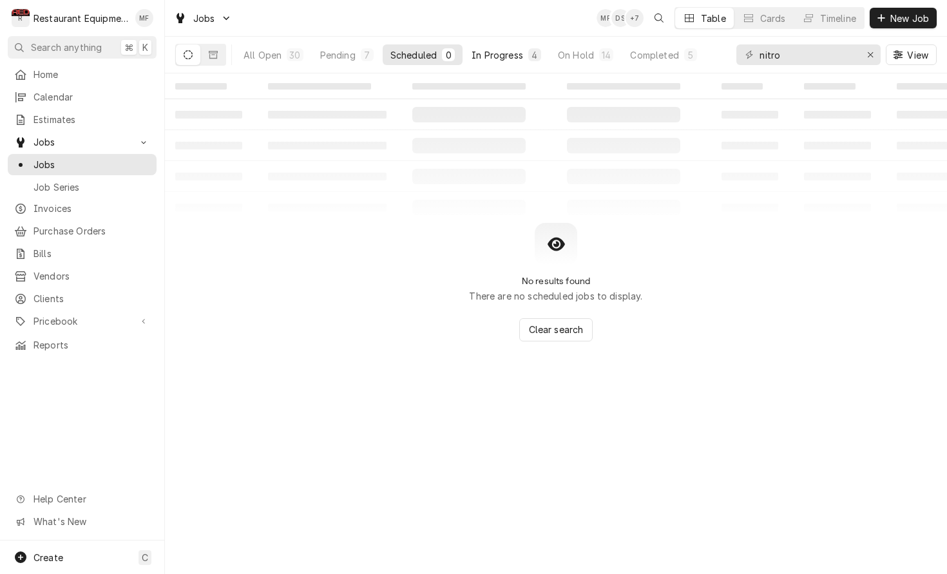
click at [492, 53] on div "In Progress" at bounding box center [497, 55] width 52 height 14
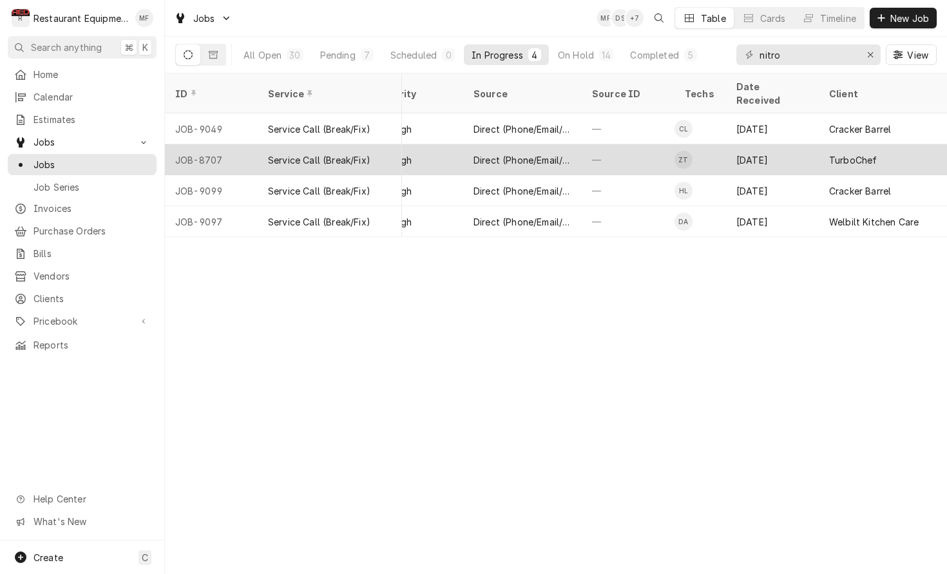
scroll to position [0, 424]
click at [720, 147] on td "ZT" at bounding box center [700, 159] width 52 height 31
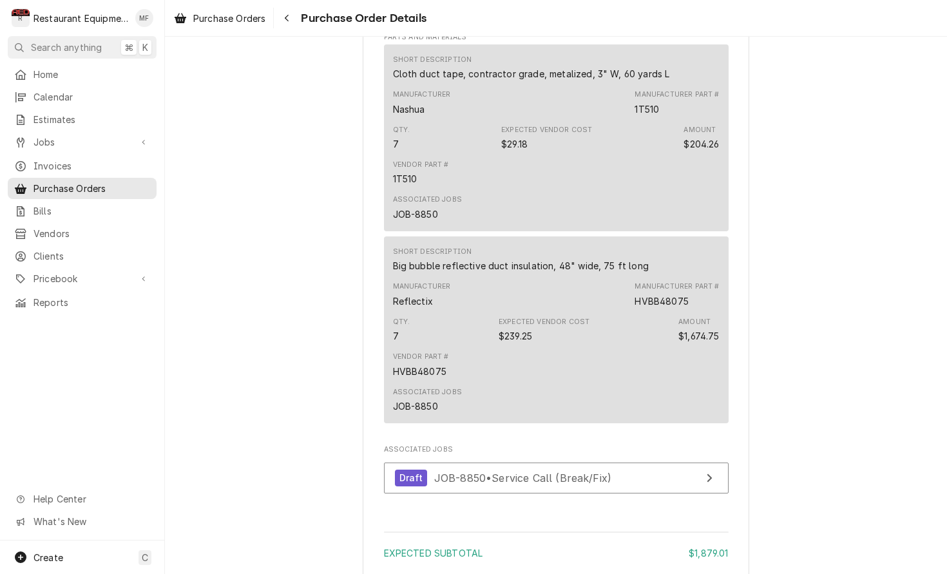
scroll to position [763, 0]
click at [288, 20] on icon "Navigate back" at bounding box center [287, 18] width 6 height 9
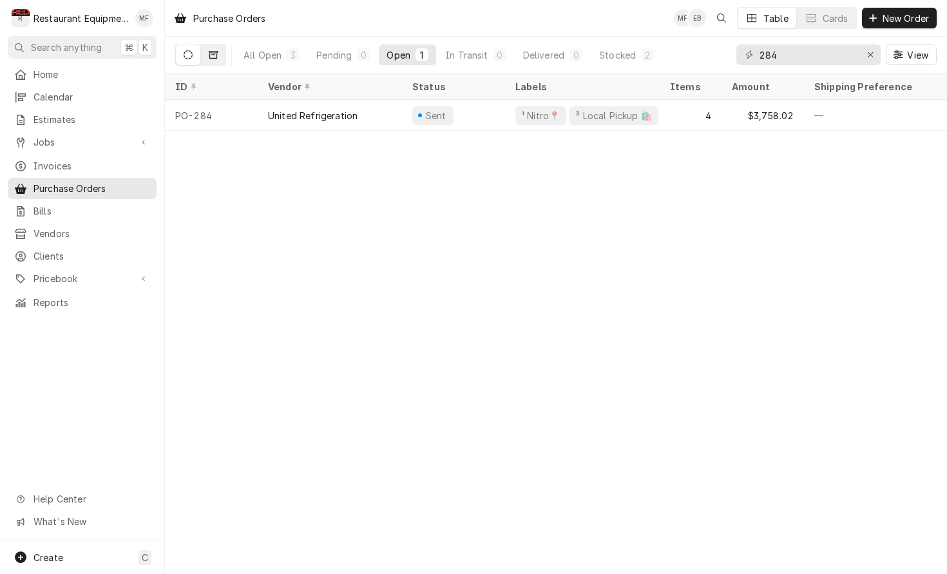
click at [220, 54] on button "Dynamic Content Wrapper" at bounding box center [213, 54] width 24 height 21
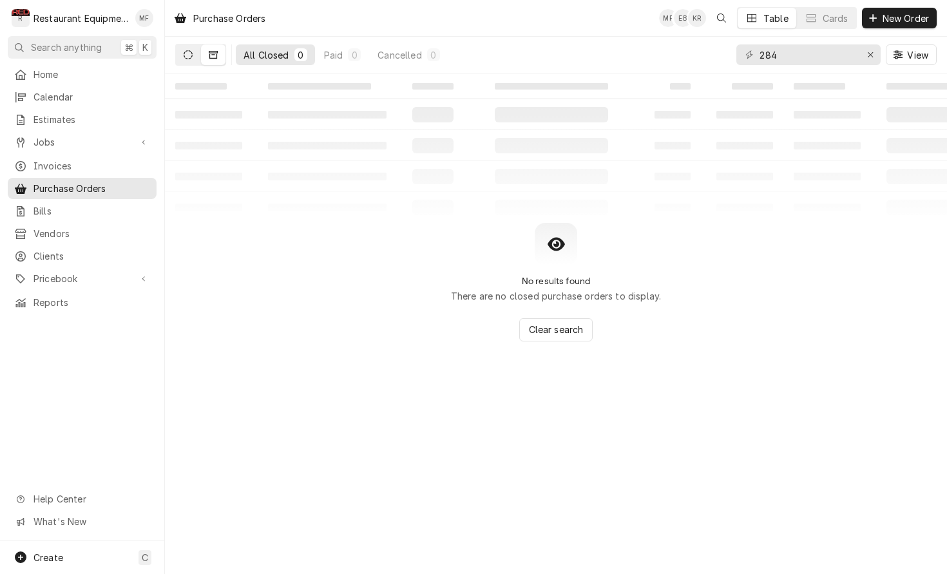
click at [189, 52] on icon "Dynamic Content Wrapper" at bounding box center [188, 54] width 9 height 9
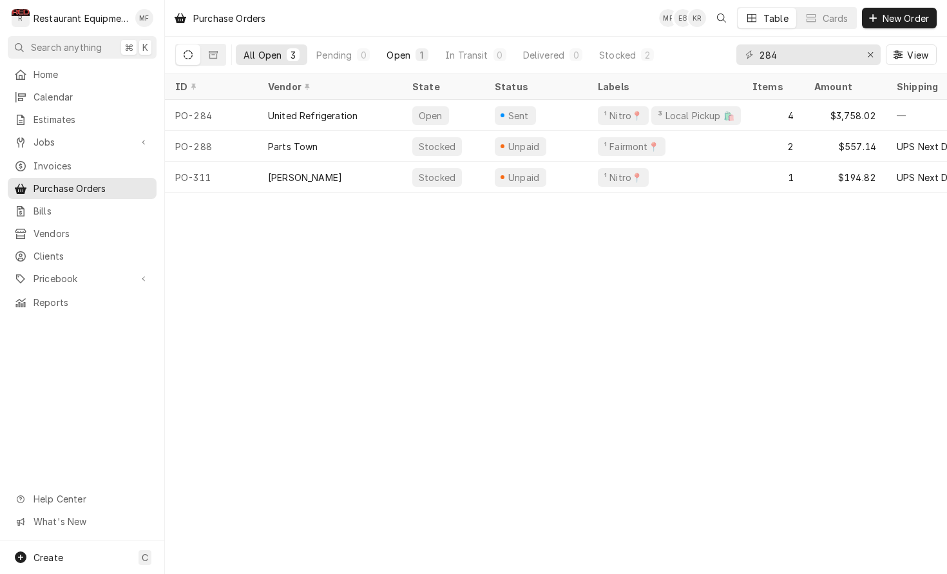
click at [404, 57] on div "Open" at bounding box center [398, 55] width 24 height 14
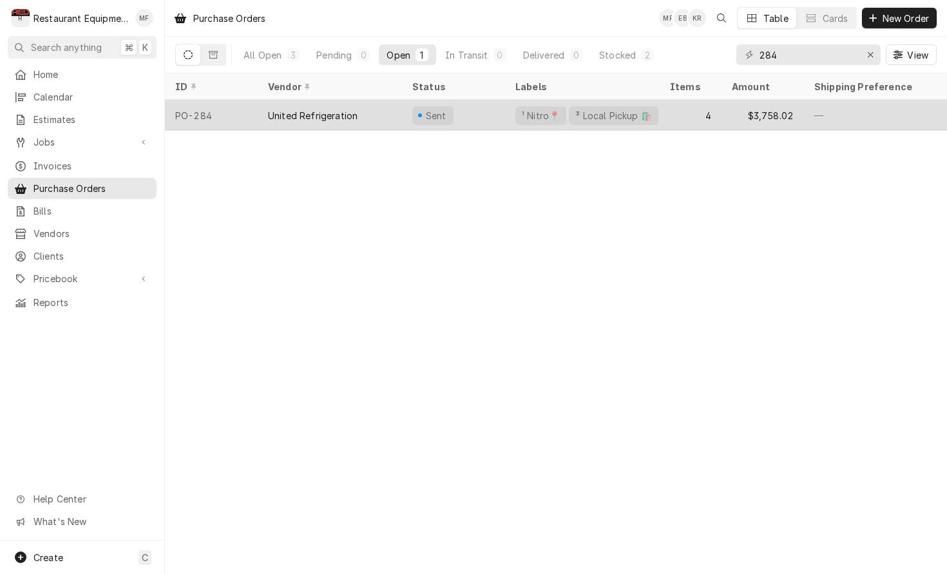
click at [497, 109] on div "Sent" at bounding box center [453, 115] width 103 height 31
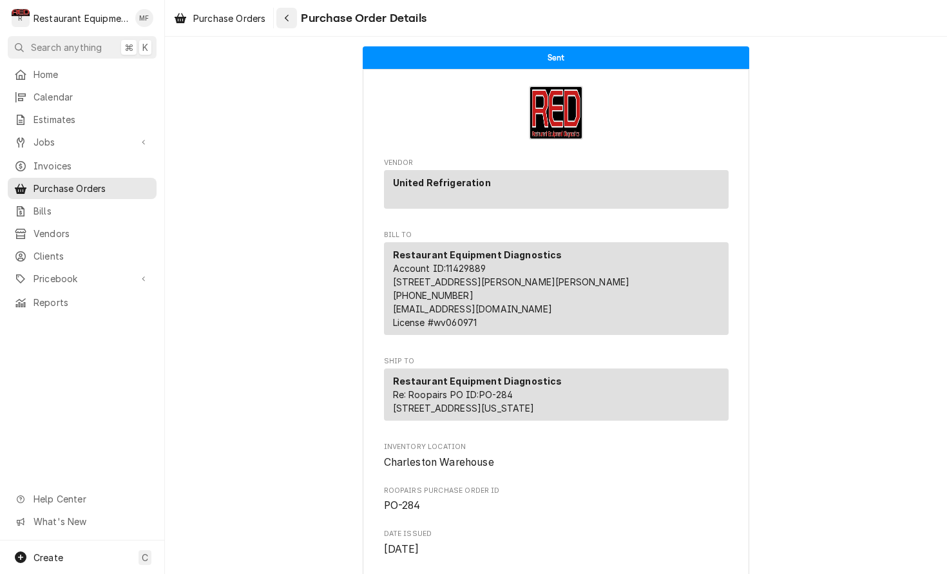
click at [289, 23] on div "Navigate back" at bounding box center [286, 18] width 13 height 13
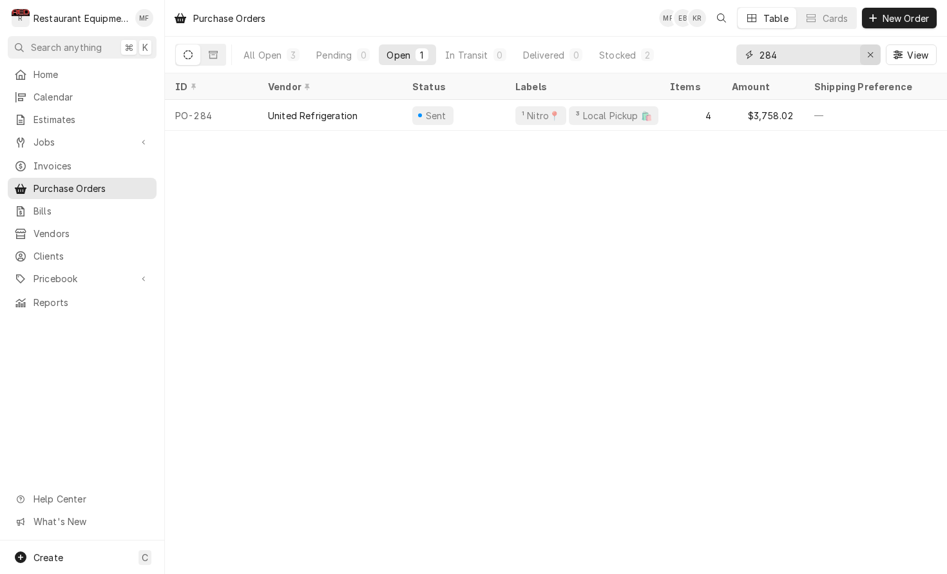
click at [861, 59] on button "Erase input" at bounding box center [870, 54] width 21 height 21
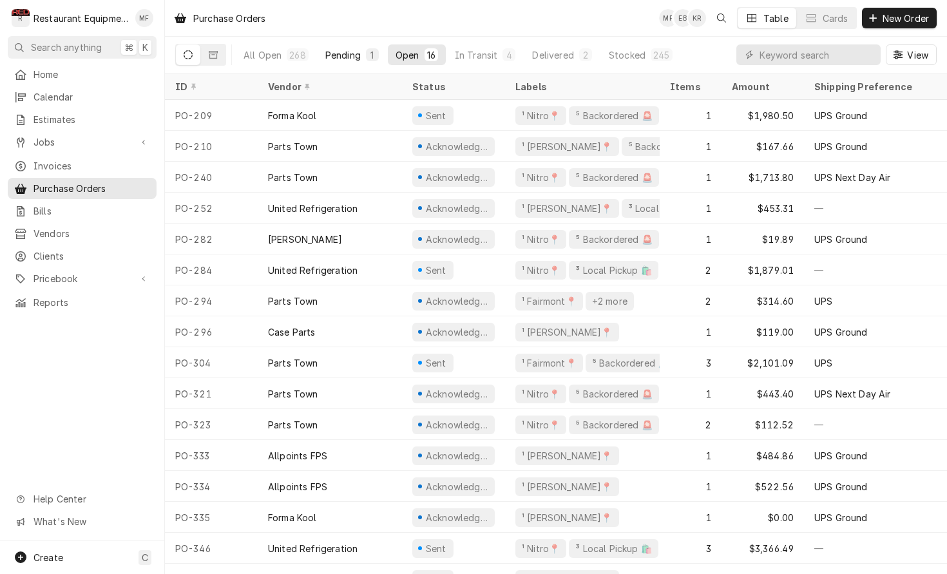
click at [346, 60] on div "Pending" at bounding box center [342, 55] width 35 height 14
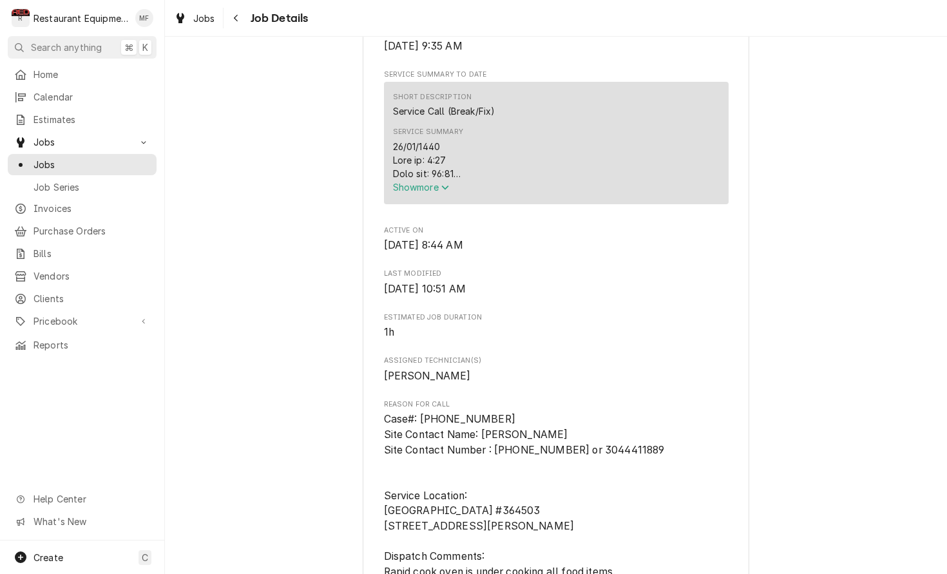
click at [446, 194] on button "Show more" at bounding box center [556, 187] width 327 height 14
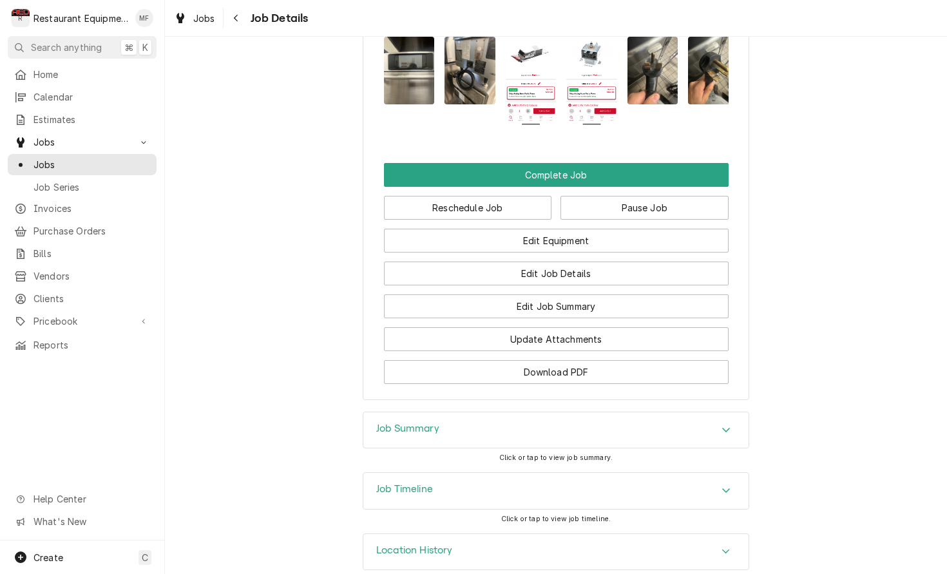
click at [554, 412] on div "Job Summary" at bounding box center [555, 430] width 385 height 36
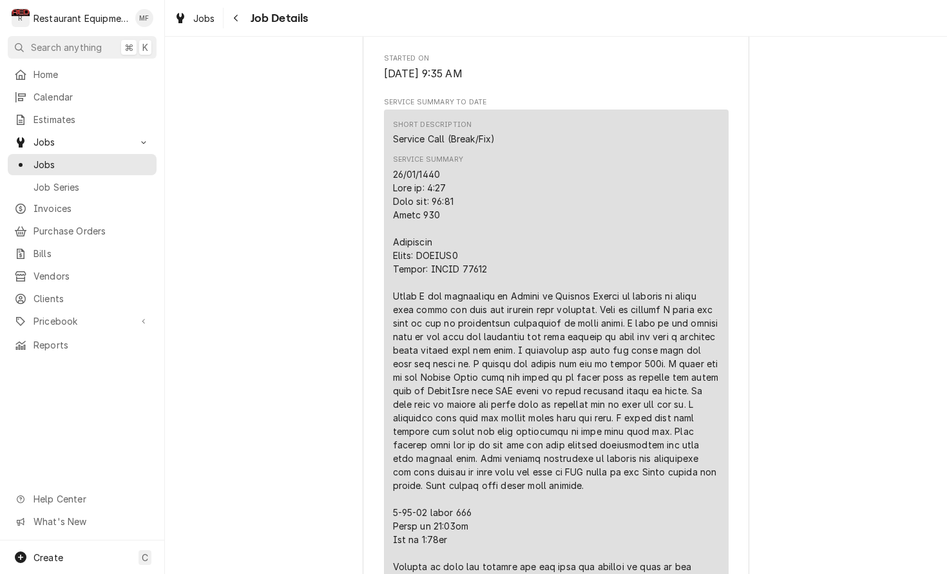
scroll to position [1, 1]
click at [479, 370] on div "Service Summary" at bounding box center [556, 424] width 327 height 514
click at [495, 277] on div "Service Summary" at bounding box center [556, 424] width 327 height 514
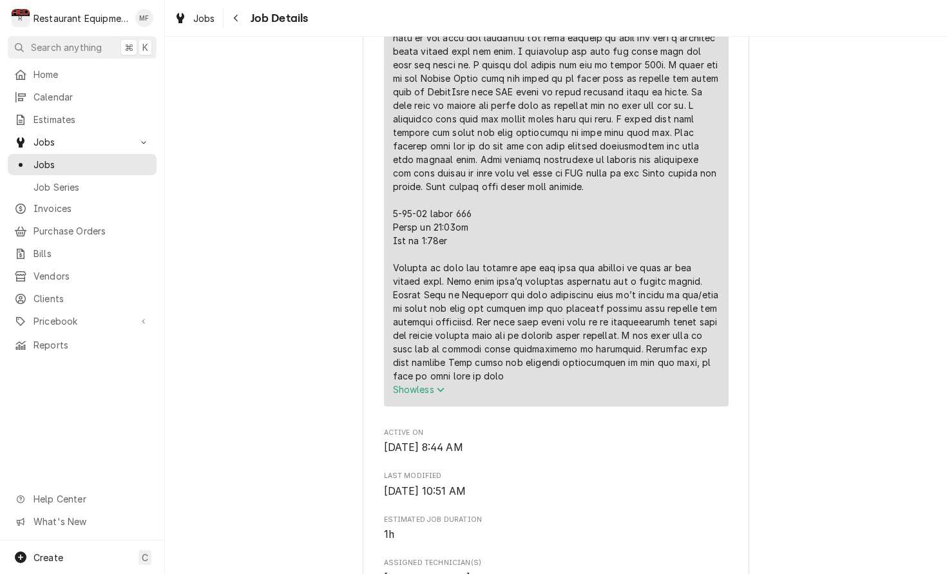
scroll to position [797, 0]
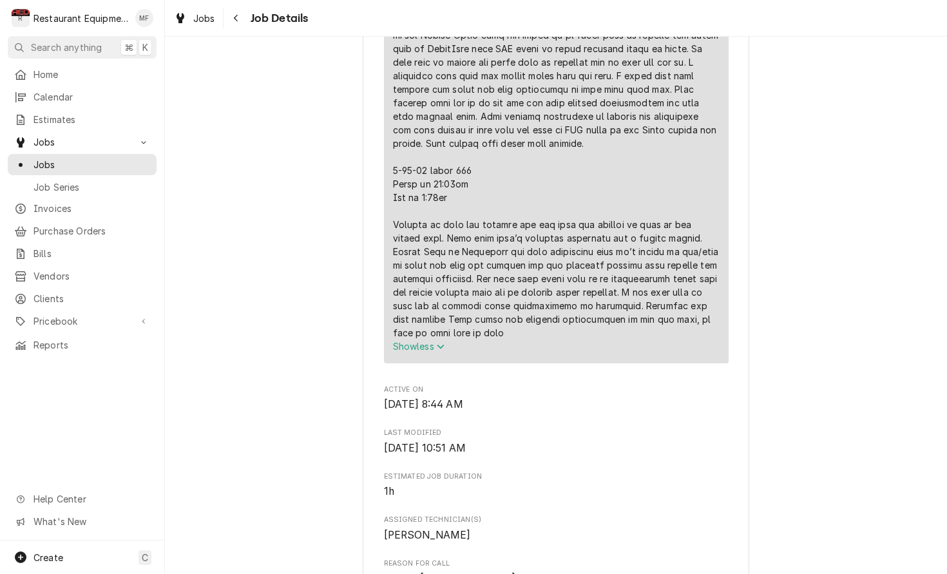
click at [430, 341] on span "Show less" at bounding box center [419, 346] width 52 height 11
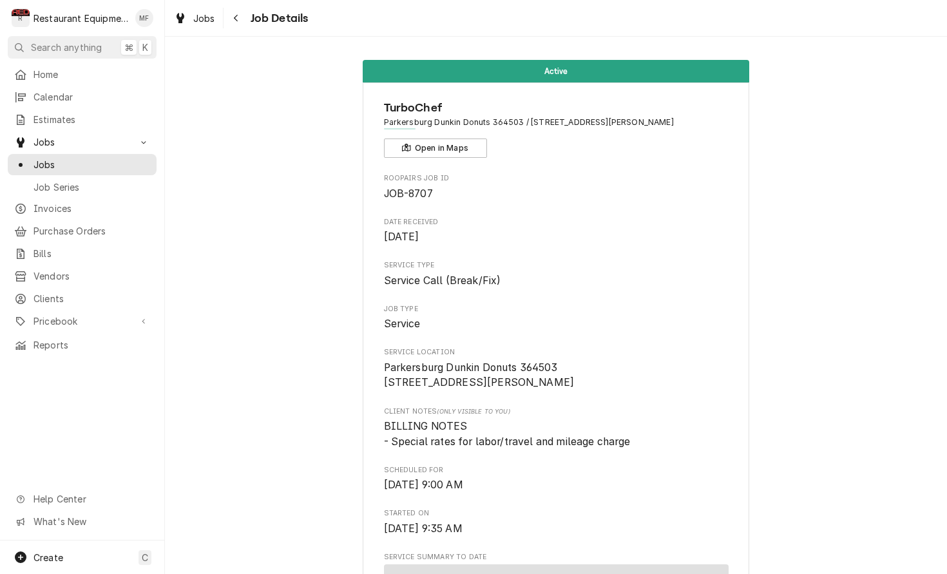
scroll to position [0, 0]
click at [235, 21] on icon "Navigate back" at bounding box center [236, 18] width 6 height 9
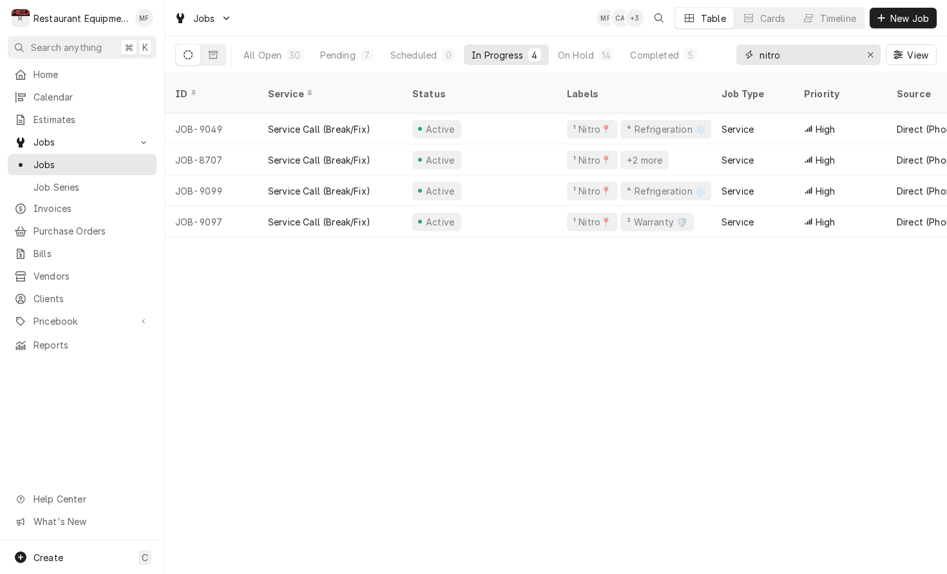
click at [830, 59] on input "nitro" at bounding box center [807, 54] width 97 height 21
click at [829, 59] on input "nitro" at bounding box center [807, 54] width 97 height 21
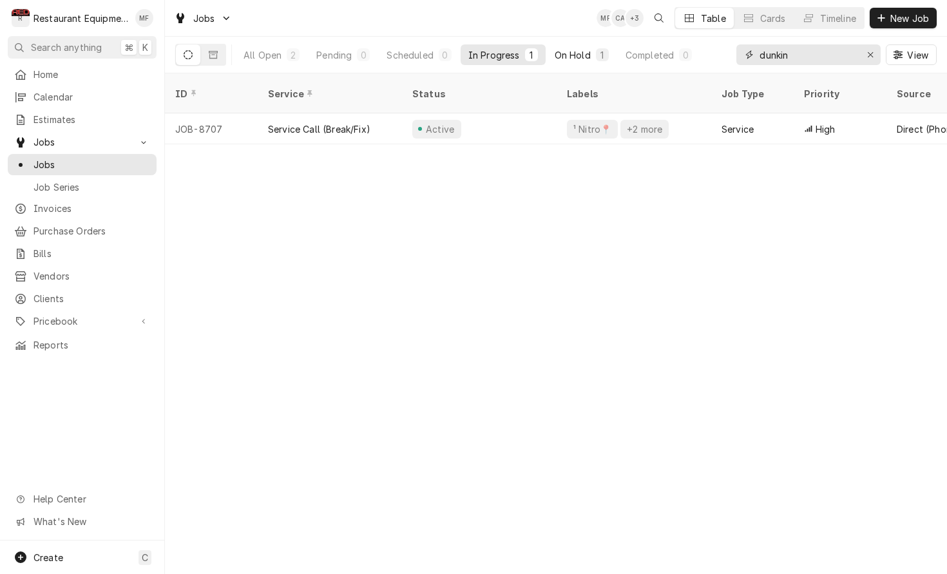
type input "dunkin"
click at [573, 48] on button "On Hold 1" at bounding box center [582, 54] width 70 height 21
click at [797, 62] on input "dunkin" at bounding box center [807, 54] width 97 height 21
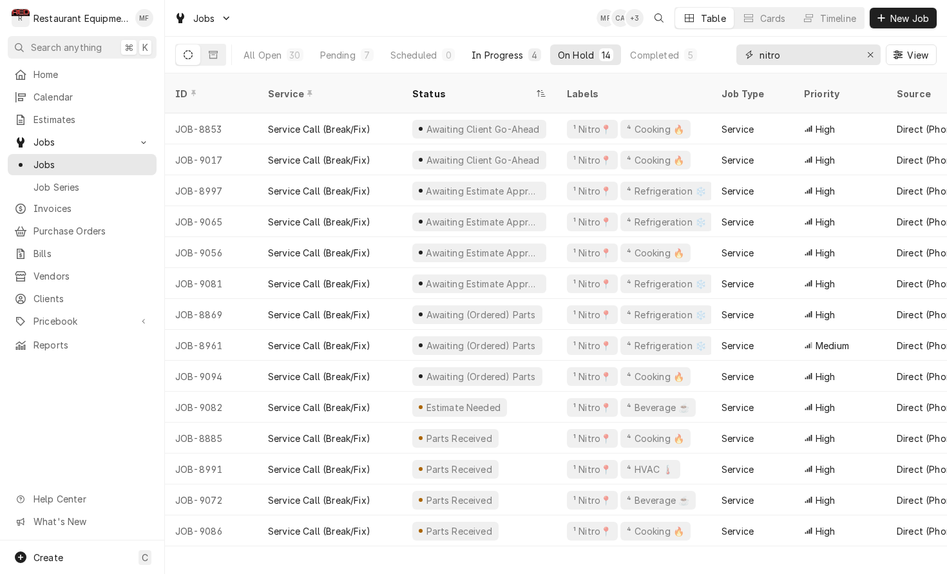
type input "nitro"
click at [486, 52] on div "In Progress" at bounding box center [497, 55] width 52 height 14
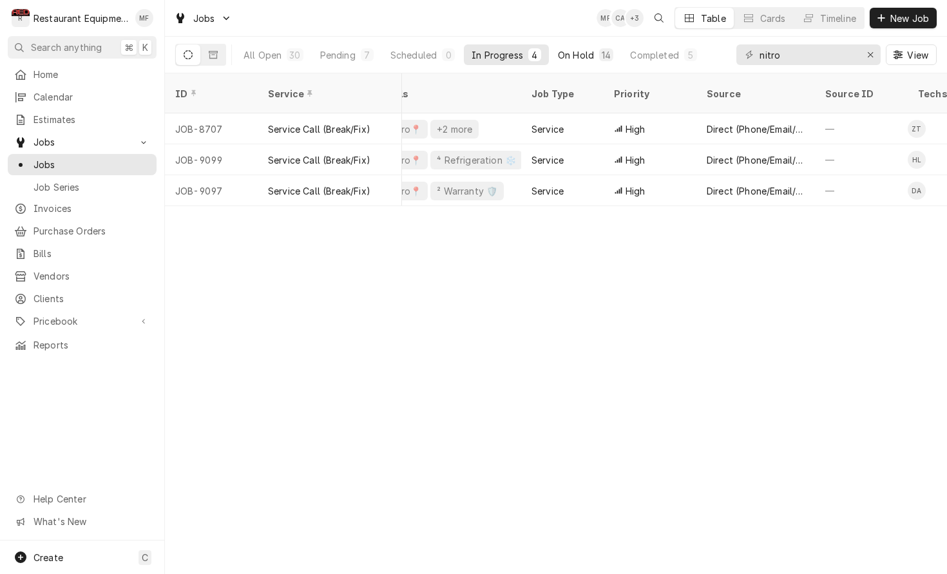
scroll to position [0, 195]
click at [639, 64] on button "Completed 5" at bounding box center [663, 54] width 82 height 21
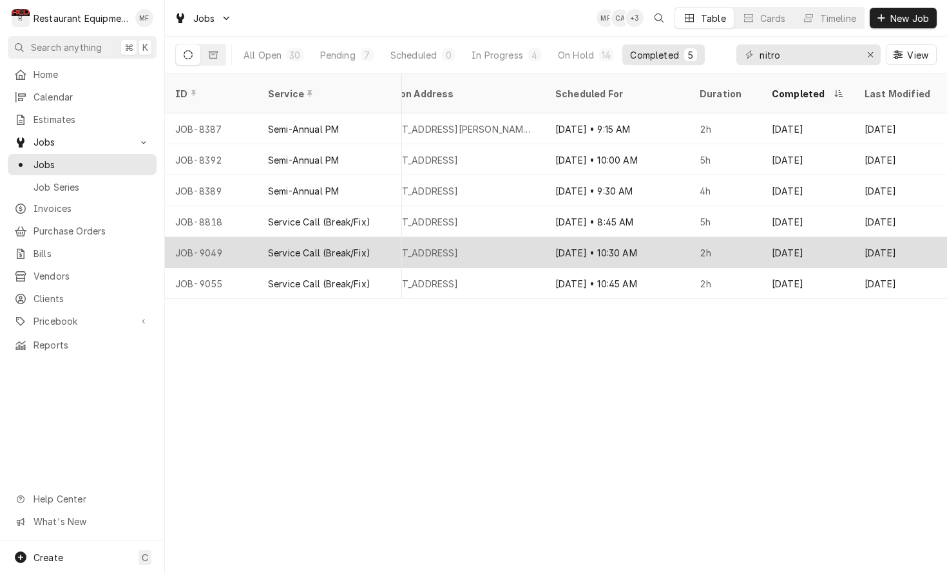
scroll to position [0, 1212]
click at [752, 241] on div "2h" at bounding box center [725, 252] width 72 height 31
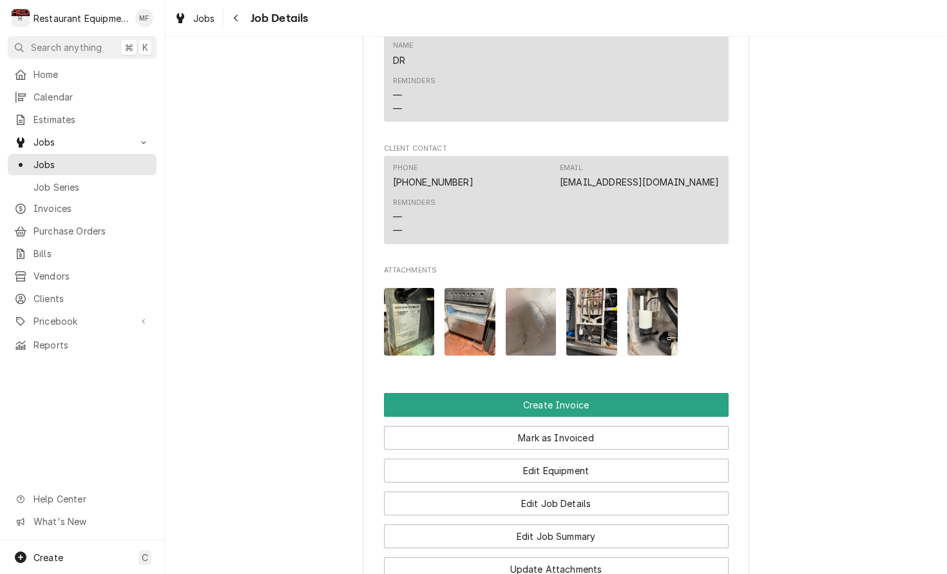
scroll to position [1048, 0]
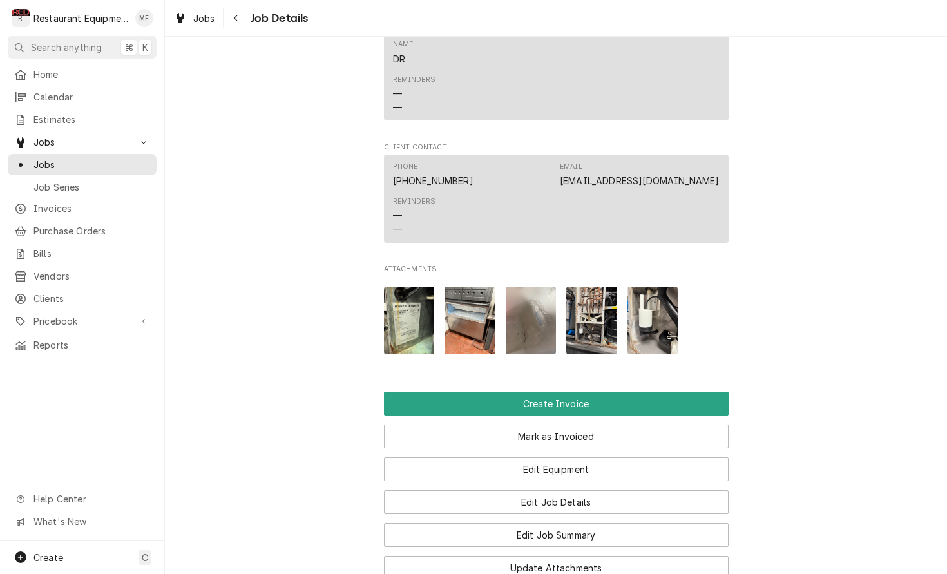
click at [670, 305] on img "Attachments" at bounding box center [652, 321] width 51 height 68
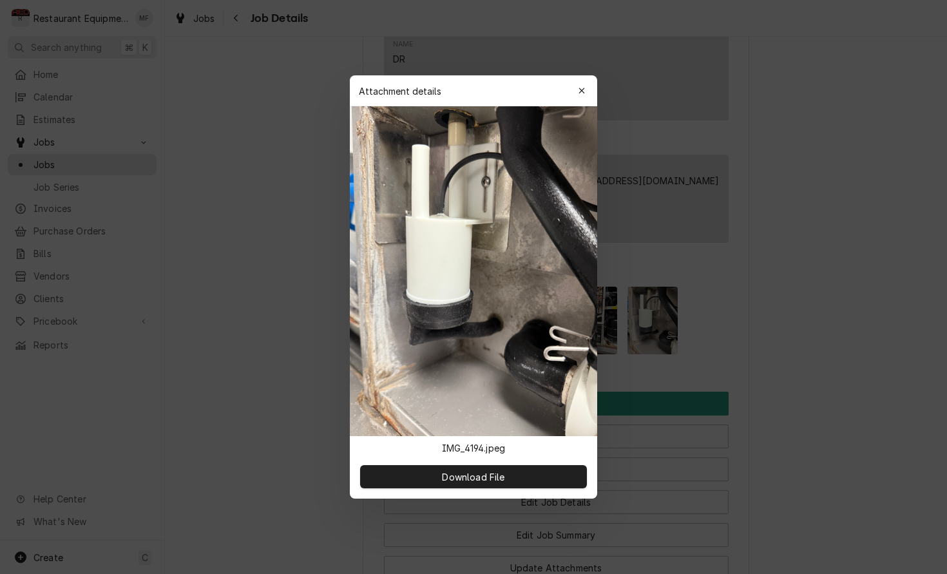
scroll to position [0, 0]
click at [587, 99] on button "button" at bounding box center [581, 91] width 21 height 21
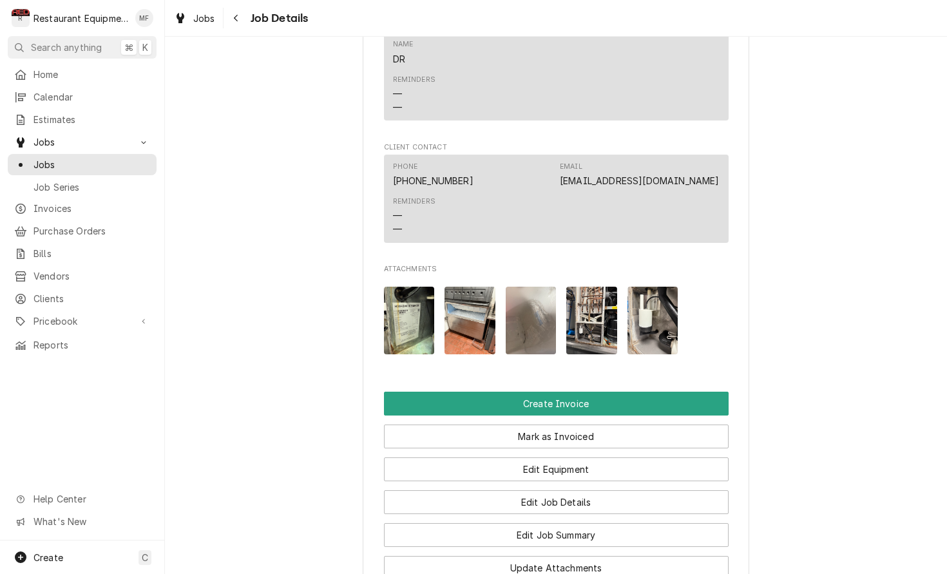
click at [466, 300] on img "Attachments" at bounding box center [469, 321] width 51 height 68
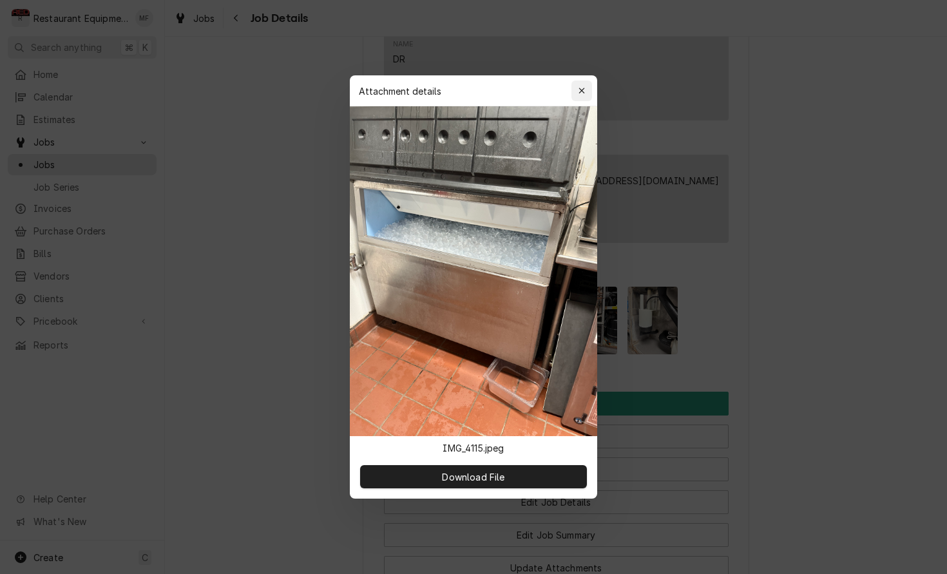
click at [583, 95] on div "button" at bounding box center [581, 90] width 13 height 13
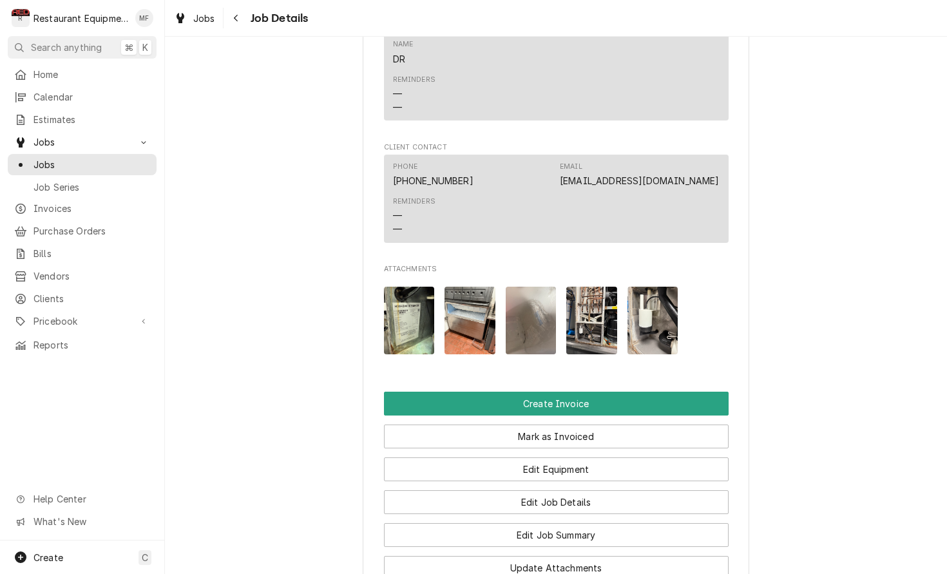
click at [539, 296] on img "Attachments" at bounding box center [531, 321] width 51 height 68
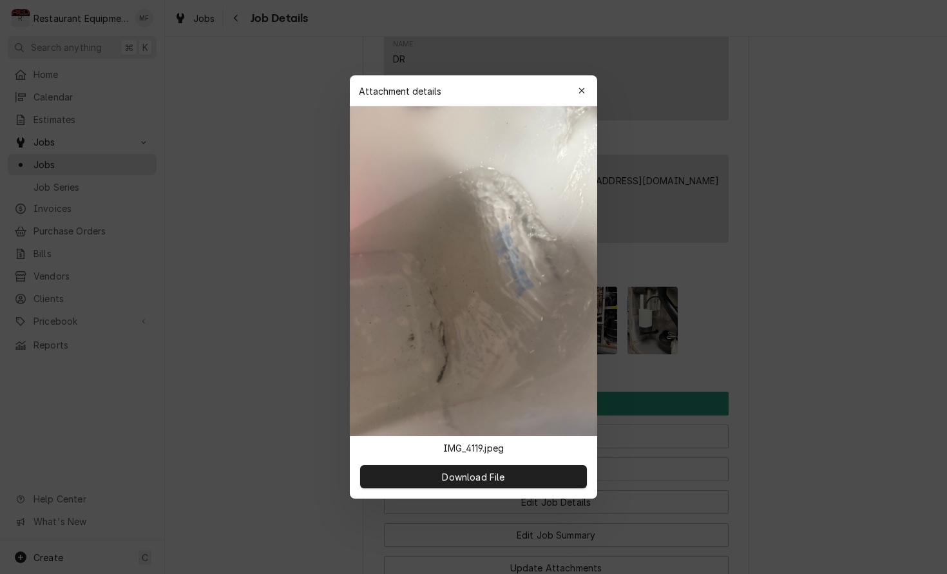
drag, startPoint x: 587, startPoint y: 93, endPoint x: 584, endPoint y: 215, distance: 122.4
click at [587, 93] on div "button" at bounding box center [581, 90] width 13 height 13
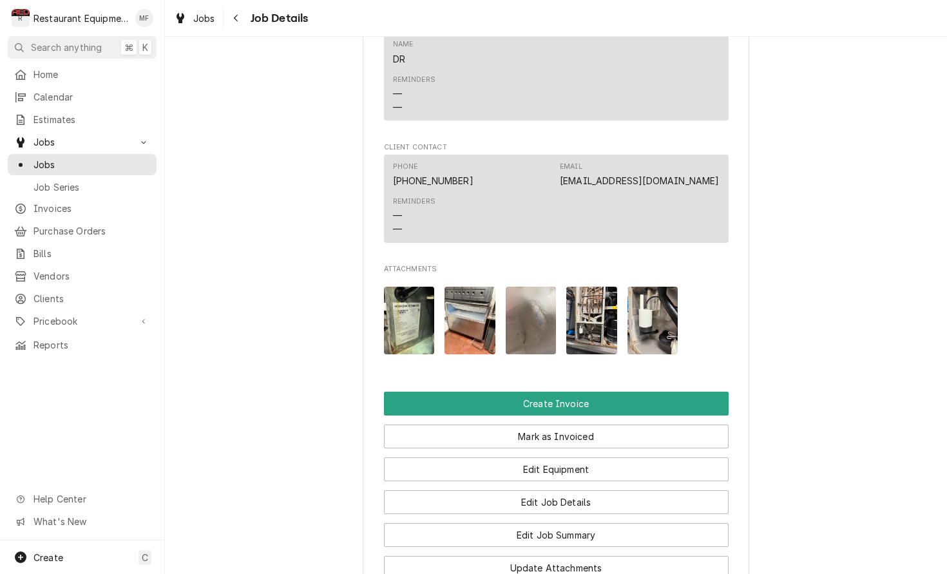
click at [598, 307] on img "Attachments" at bounding box center [591, 321] width 51 height 68
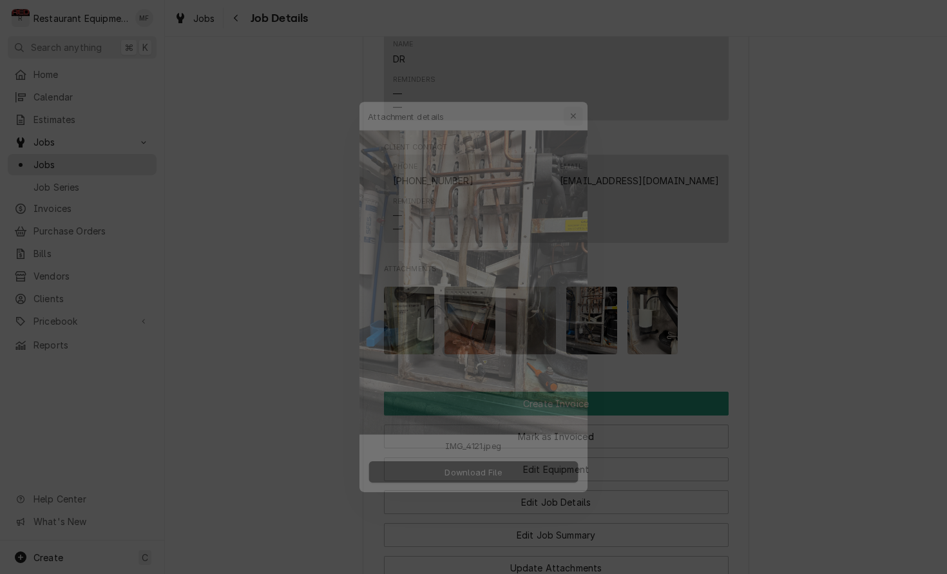
click at [585, 95] on icon "button" at bounding box center [581, 90] width 7 height 9
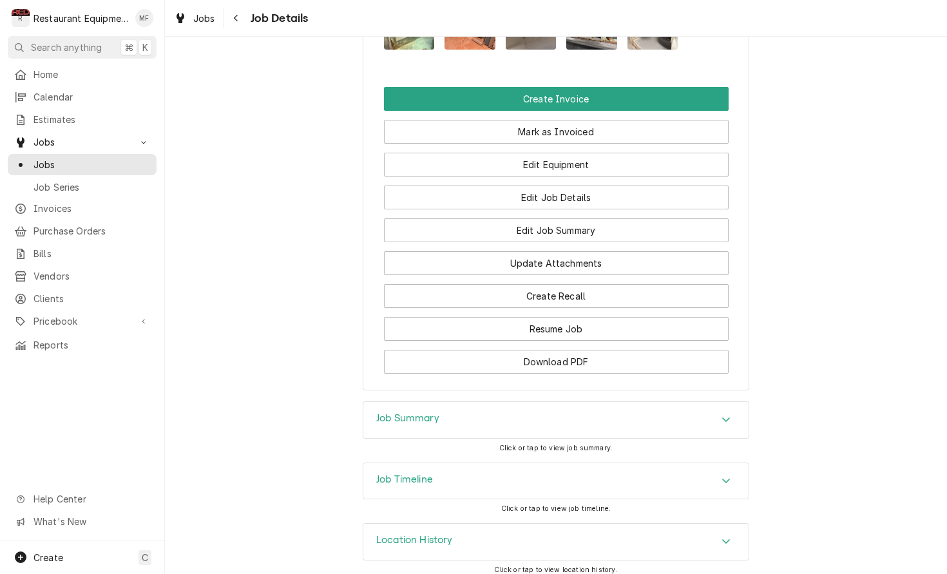
click at [657, 417] on div "Job Summary" at bounding box center [555, 420] width 385 height 36
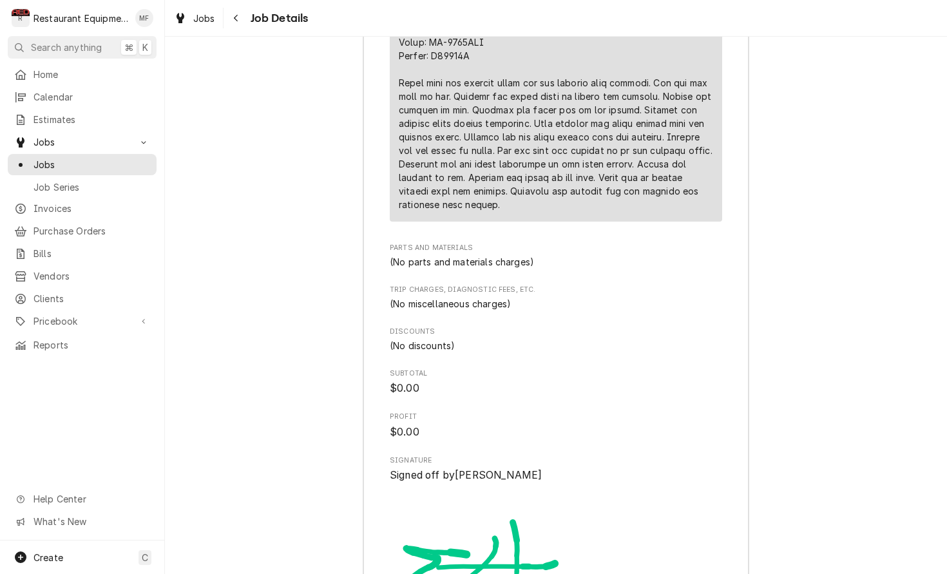
scroll to position [2424, 0]
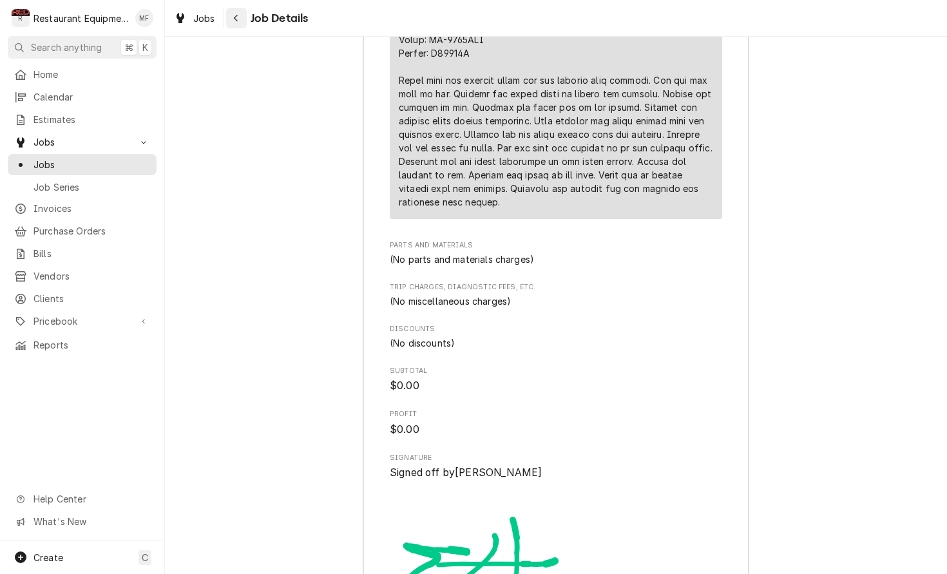
click at [231, 13] on div "Navigate back" at bounding box center [236, 18] width 13 height 13
